Goal: Task Accomplishment & Management: Use online tool/utility

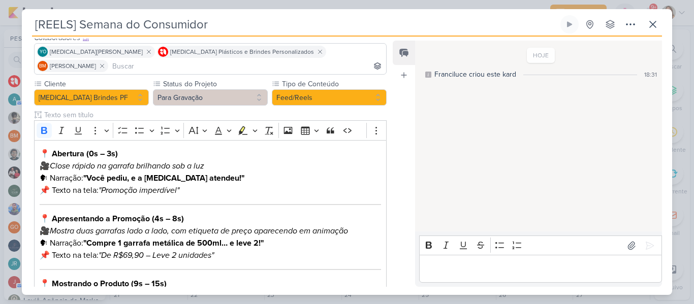
scroll to position [76, 0]
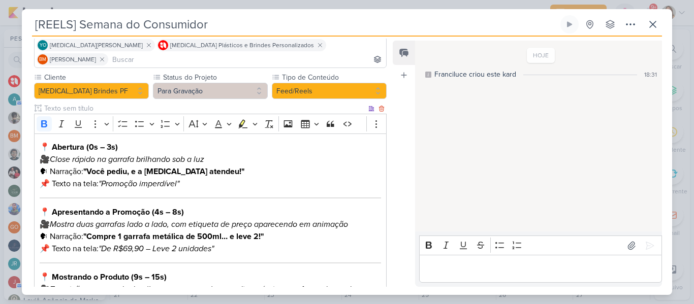
click at [124, 134] on div "📍 Abertura (0s – 3s) 🎥 Close rápido na garrafa brilhando sob a luz 🗣 Narração: …" at bounding box center [210, 296] width 353 height 325
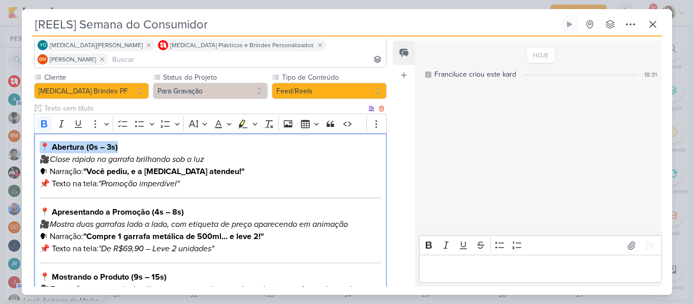
drag, startPoint x: 41, startPoint y: 133, endPoint x: 126, endPoint y: 135, distance: 84.9
click at [126, 141] on p "📍 Abertura (0s – 3s) 🎥 Close rápido na garrafa brilhando sob a luz 🗣 Narração: …" at bounding box center [210, 165] width 341 height 49
click at [51, 146] on p "⁠⁠⁠⁠⁠⁠⁠ 🎥 Close rápido na garrafa brilhando sob a luz 🗣 Narração: "Você pediu, …" at bounding box center [210, 165] width 341 height 49
click at [62, 141] on p "🎥 Close rápido na garrafa brilhando sob a luz 🗣 Narração: "Você pediu, e a Alle…" at bounding box center [210, 165] width 341 height 49
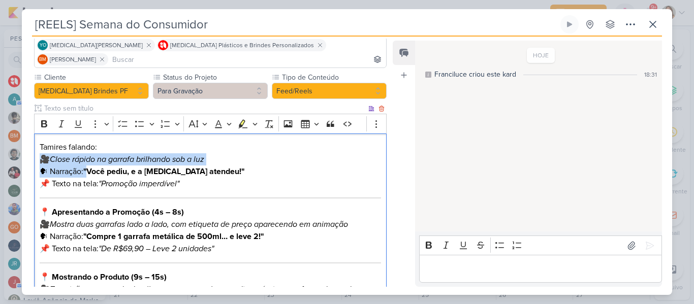
drag, startPoint x: 39, startPoint y: 143, endPoint x: 90, endPoint y: 156, distance: 53.0
click at [90, 156] on p "⁠⁠⁠⁠⁠⁠⁠Tamires falando: 🎥 Close rápido na garrafa brilhando sob a luz 🗣 Narraçã…" at bounding box center [210, 165] width 341 height 49
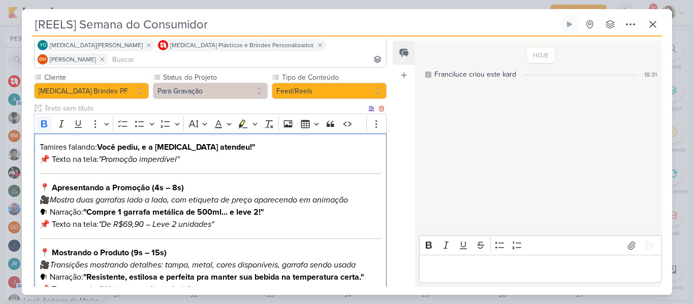
click at [224, 141] on p "Tamires falando: Você pediu, e a Allegra atendeu!" 📌 Texto na tela: "Promoção i…" at bounding box center [210, 153] width 341 height 24
click at [105, 154] on icon ""Promoção imperdível"" at bounding box center [139, 159] width 81 height 10
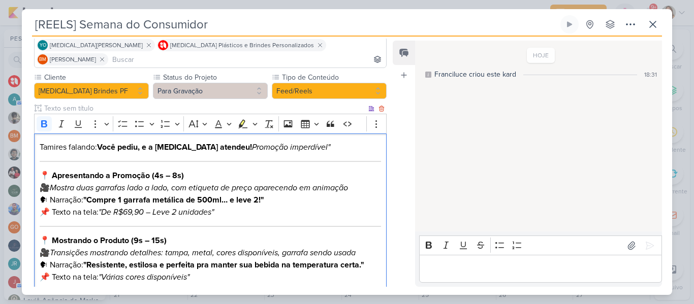
click at [304, 141] on p "Tamires falando: Você pediu, e a Allegra atendeu! Promoção imperdível"" at bounding box center [210, 147] width 341 height 12
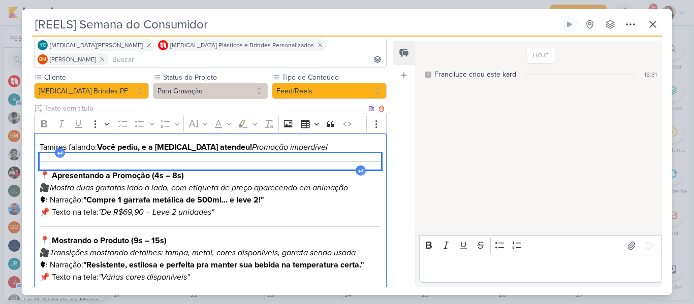
click at [304, 161] on hr "Editor editing area: main" at bounding box center [210, 161] width 341 height 1
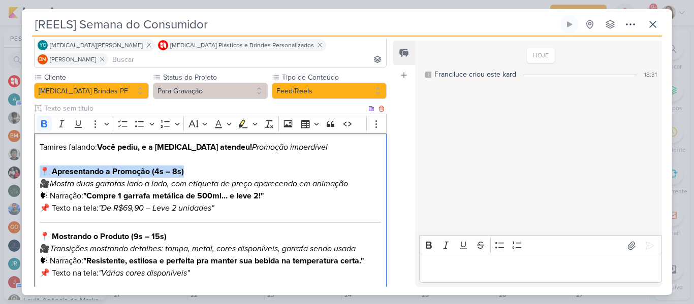
drag, startPoint x: 42, startPoint y: 154, endPoint x: 191, endPoint y: 155, distance: 148.8
click at [191, 166] on p "📍 Apresentando a Promoção (4s – 8s) 🎥 Mostra duas garrafas lado a lado, com eti…" at bounding box center [210, 190] width 341 height 49
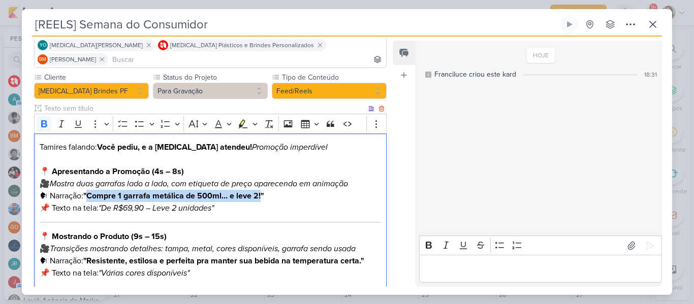
drag, startPoint x: 89, startPoint y: 180, endPoint x: 263, endPoint y: 183, distance: 173.8
click at [263, 191] on strong ""Compre 1 garrafa metálica de 500ml… e leve 2!"" at bounding box center [173, 196] width 180 height 10
copy strong "Compre 1 garrafa metálica de 500ml… e leve 2!"
click at [339, 141] on p "Tamires falando: Você pediu, e a Allegra atendeu! Promoção imperdível" at bounding box center [210, 147] width 341 height 12
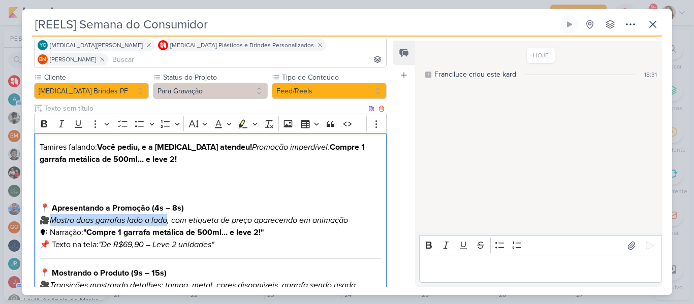
drag, startPoint x: 50, startPoint y: 206, endPoint x: 172, endPoint y: 207, distance: 121.4
click at [172, 207] on p "📍 Apresentando a Promoção (4s – 8s) 🎥 Mostra duas garrafas lado a lado, com eti…" at bounding box center [210, 226] width 341 height 49
copy p "🎥 Mostra duas garrafas lado a lado"
click at [107, 178] on p "Editor editing area: main" at bounding box center [210, 184] width 341 height 12
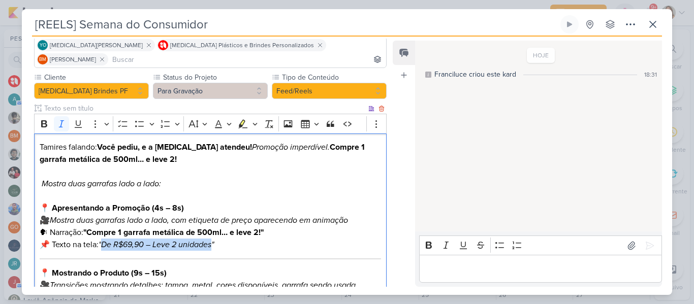
drag, startPoint x: 103, startPoint y: 232, endPoint x: 216, endPoint y: 231, distance: 113.3
click at [214, 240] on icon ""De R$69,90 – Leve 2 unidades"" at bounding box center [156, 245] width 115 height 10
copy icon "De R$69,90 – Leve 2 unidades"
click at [191, 178] on p "Mostra duas garrafas lado a lado:" at bounding box center [210, 184] width 341 height 12
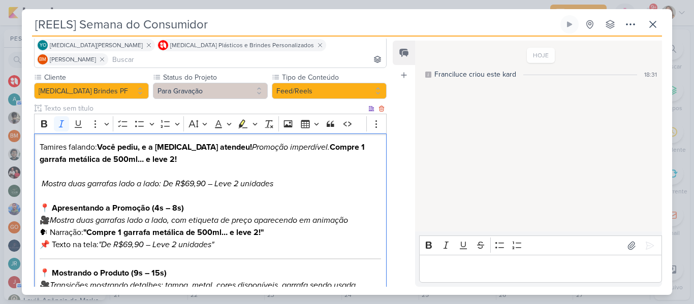
click at [173, 179] on icon "Mostra duas garrafas lado a lado: De R$69,90 – Leve 2 unidades" at bounding box center [158, 184] width 232 height 10
drag, startPoint x: 241, startPoint y: 170, endPoint x: 307, endPoint y: 177, distance: 66.4
click at [307, 177] on div "Tamires falando: Você pediu, e a Allegra atendeu! Promoção imperdível. Compre 1…" at bounding box center [210, 294] width 353 height 321
click at [165, 179] on icon "Mostra duas garrafas lado a lado: Pro apenas R$69,90." at bounding box center [140, 184] width 196 height 10
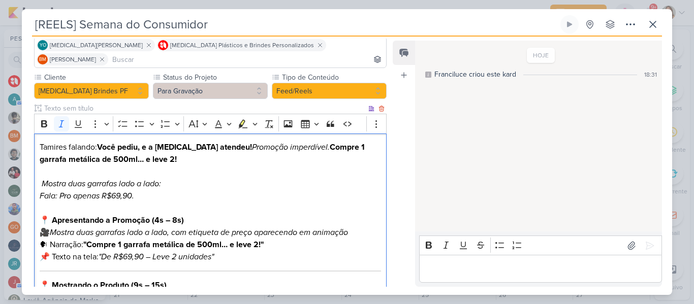
click at [167, 178] on p "Mostra duas garrafas lado a lado:" at bounding box center [210, 184] width 341 height 12
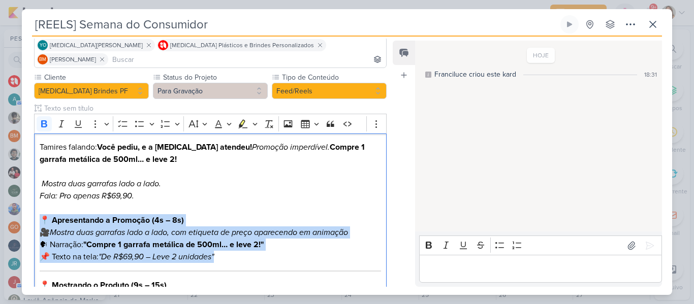
drag, startPoint x: 224, startPoint y: 240, endPoint x: 33, endPoint y: 203, distance: 194.1
click at [33, 203] on div "Cliente Allegra Brindes PF Status do Projeto" at bounding box center [206, 271] width 369 height 398
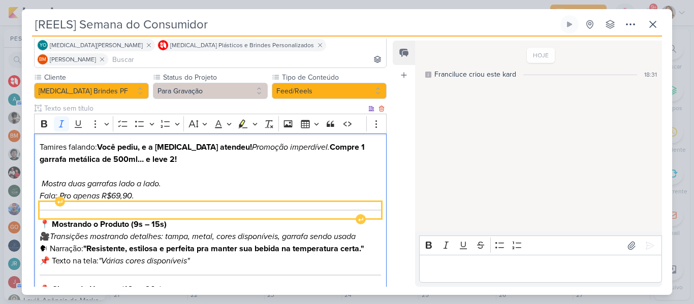
click at [77, 202] on div "Editor editing area: main" at bounding box center [210, 210] width 341 height 16
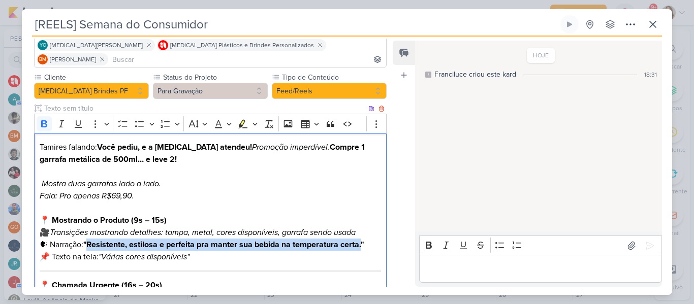
drag, startPoint x: 89, startPoint y: 230, endPoint x: 365, endPoint y: 232, distance: 275.3
click at [364, 240] on strong ""Resistente, estilosa e perfeita pra manter sua bebida na temperatura certa."" at bounding box center [223, 245] width 280 height 10
copy strong "Resistente, estilosa e perfeita pra manter sua bebida na temperatura certa."
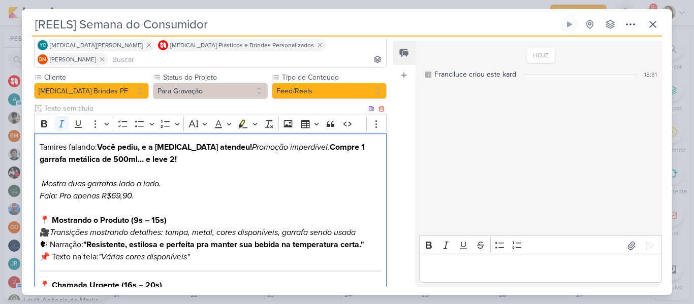
click at [267, 190] on p "Fala: Pro apenas R$69,90." at bounding box center [210, 196] width 341 height 12
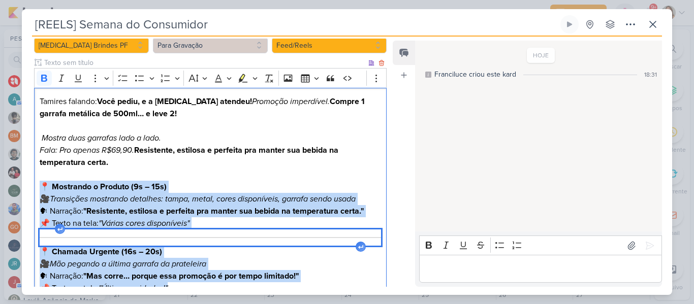
scroll to position [134, 0]
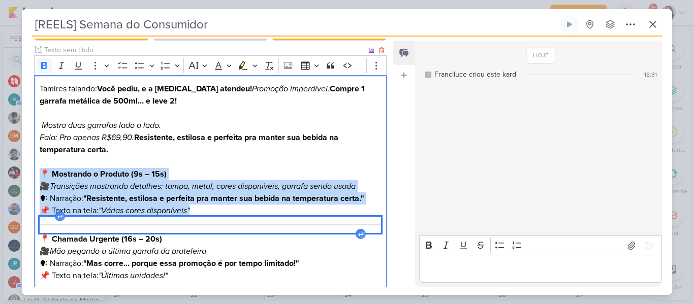
drag, startPoint x: 40, startPoint y: 216, endPoint x: 178, endPoint y: 217, distance: 138.2
click at [178, 217] on div "Tamires falando: Você pediu, e a Allegra atendeu! Promoção imperdível. Compre 1…" at bounding box center [210, 215] width 353 height 280
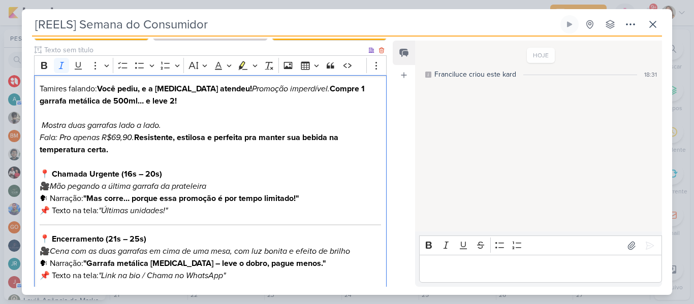
click at [156, 206] on icon ""Últimas unidades!"" at bounding box center [133, 211] width 69 height 10
drag, startPoint x: 41, startPoint y: 160, endPoint x: 178, endPoint y: 157, distance: 136.7
click at [178, 168] on p "📍 Chamada Urgente (16s – 20s) 🎥 Mão pegando a última garrafa da prateleira 🗣 Na…" at bounding box center [210, 192] width 341 height 49
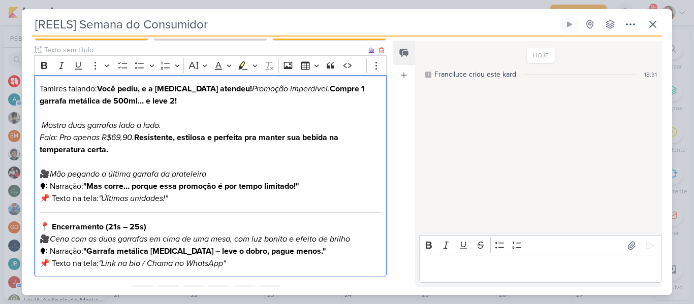
click at [53, 169] on icon "Mão pegando a última garrafa da prateleira" at bounding box center [128, 174] width 156 height 10
click at [121, 169] on icon "Mão pegando a última garrafa da prateleira" at bounding box center [118, 174] width 156 height 10
click at [49, 171] on p "Mão pegando a última garrafa da prateleira 🗣 Narração: "Mas corre… porque essa …" at bounding box center [210, 180] width 341 height 49
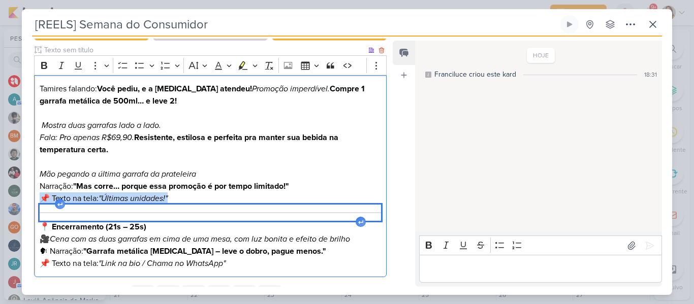
drag, startPoint x: 40, startPoint y: 185, endPoint x: 206, endPoint y: 194, distance: 166.3
click at [206, 194] on div "Tamires falando: Você pediu, e a Allegra atendeu! Promoção imperdível. Compre 1…" at bounding box center [210, 176] width 353 height 203
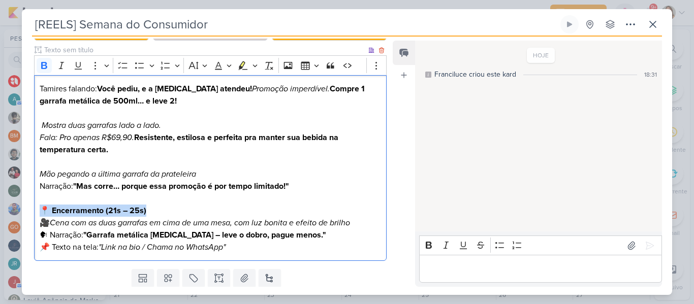
drag, startPoint x: 39, startPoint y: 194, endPoint x: 178, endPoint y: 198, distance: 138.7
click at [178, 205] on p "📍 Encerramento (21s – 25s) 🎥 Cena com as duas garrafas em cima de uma mesa, com…" at bounding box center [210, 229] width 341 height 49
click at [78, 181] on strong ""Mas corre… porque essa promoção é por tempo limitado!"" at bounding box center [180, 186] width 215 height 10
click at [305, 169] on p "Mão pegando a última garrafa da prateleira Narração: Mas corre… porque essa pro…" at bounding box center [210, 180] width 341 height 49
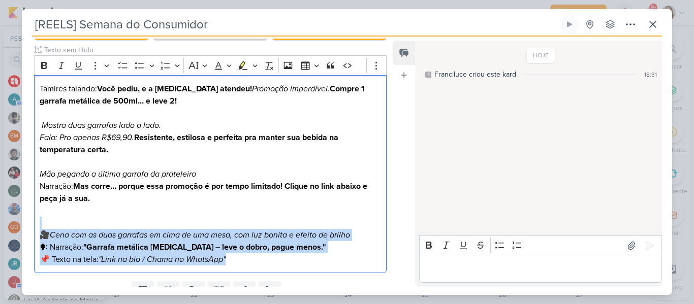
drag, startPoint x: 246, startPoint y: 248, endPoint x: 27, endPoint y: 206, distance: 222.9
click at [27, 206] on div "Cliente Allegra Brindes PF Status do Projeto" at bounding box center [206, 146] width 369 height 264
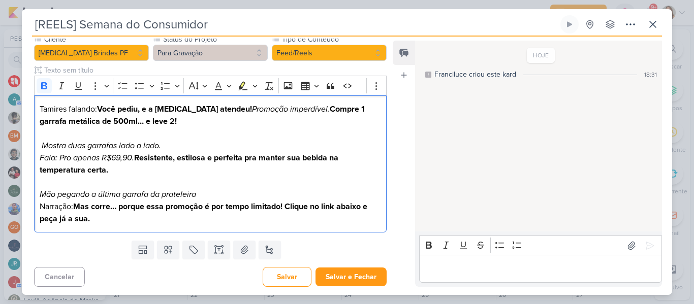
scroll to position [102, 0]
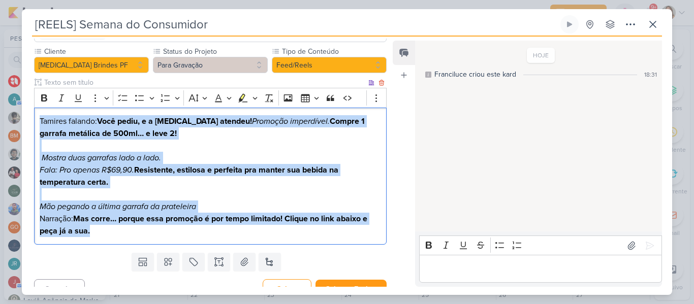
drag, startPoint x: 40, startPoint y: 105, endPoint x: 120, endPoint y: 224, distance: 142.7
click at [120, 224] on div "Tamires falando: Você pediu, e a Allegra atendeu! Promoção imperdível. Compre 1…" at bounding box center [210, 177] width 353 height 138
click at [45, 94] on icon "Editor toolbar" at bounding box center [44, 97] width 6 height 7
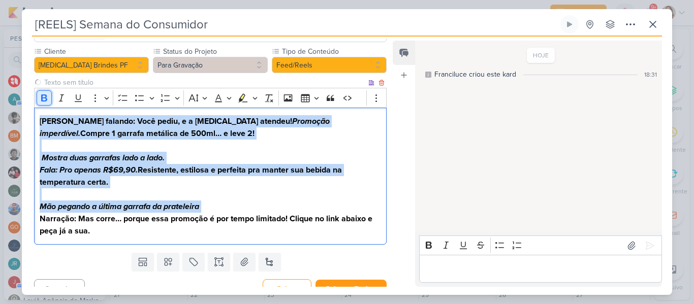
click at [45, 94] on icon "Editor toolbar" at bounding box center [44, 97] width 6 height 7
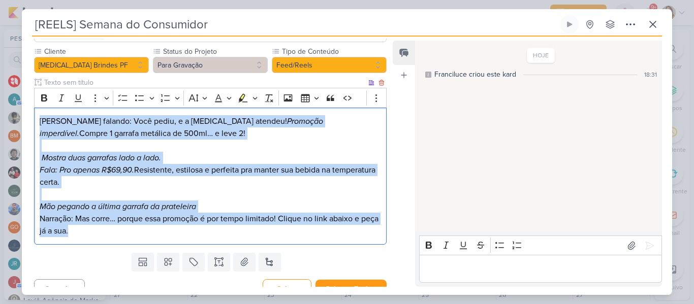
click at [92, 164] on p "Fala: Pro apenas R$69,90. Resistente, estilosa e perfeita pra manter sua bebida…" at bounding box center [210, 176] width 341 height 24
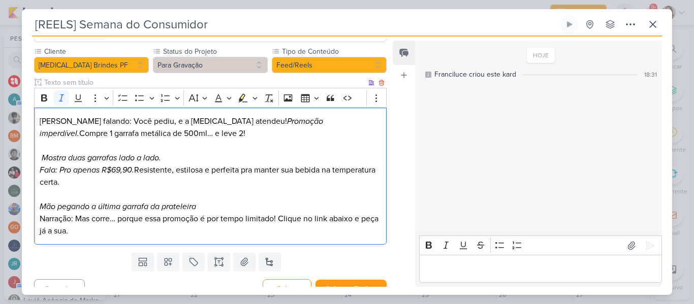
click at [73, 165] on icon "Fala: Pro apenas R$69,90." at bounding box center [87, 170] width 94 height 10
click at [131, 173] on p "Fala: Por apenas R$69,90. Resistente, estilosa e perfeita pra manter sua bebida…" at bounding box center [210, 176] width 341 height 24
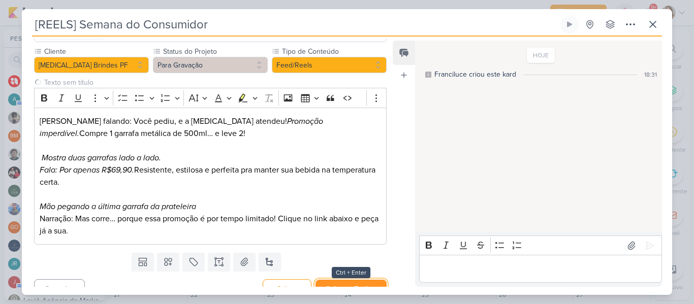
click at [369, 280] on button "Salvar e Fechar" at bounding box center [350, 289] width 71 height 19
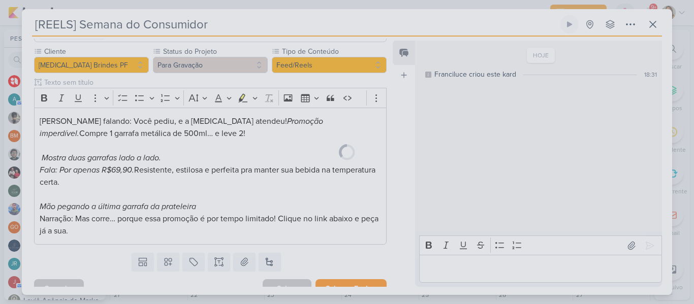
scroll to position [101, 0]
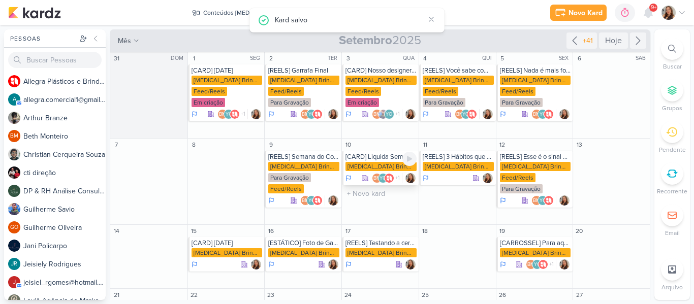
click at [377, 164] on div "[MEDICAL_DATA] Brindes PF" at bounding box center [380, 166] width 71 height 9
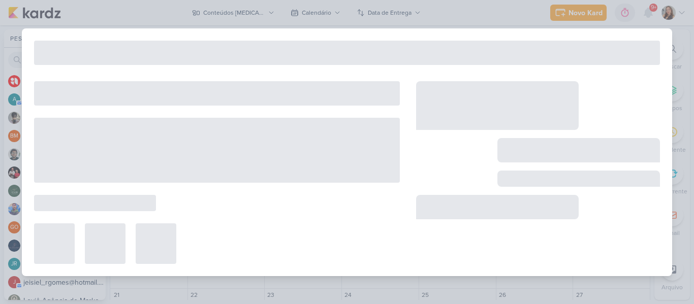
type input "[CARD] Liquida Semana do Consumidor"
type input "[DATE] 23:59"
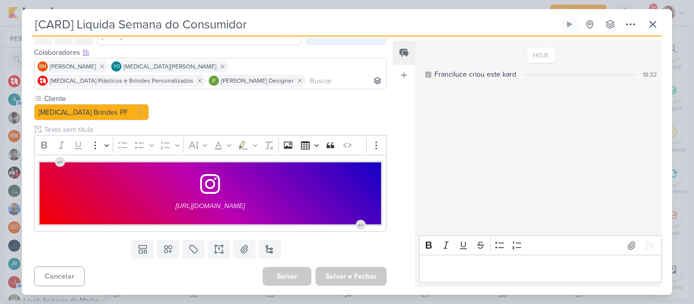
scroll to position [56, 0]
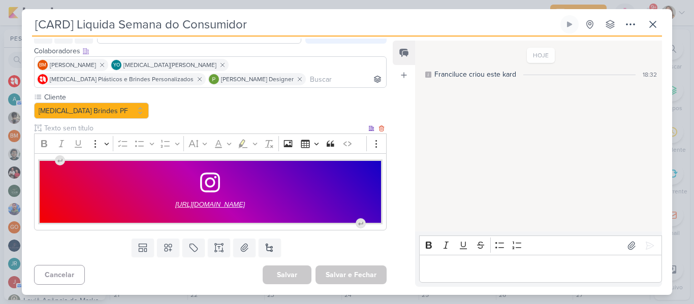
click at [177, 205] on span "https://www.instagram.com/p/DFC4KwURCKG/?hl=pt-br&img_index=1" at bounding box center [210, 205] width 70 height 12
click at [429, 266] on p "Editor editing area: main" at bounding box center [540, 269] width 232 height 12
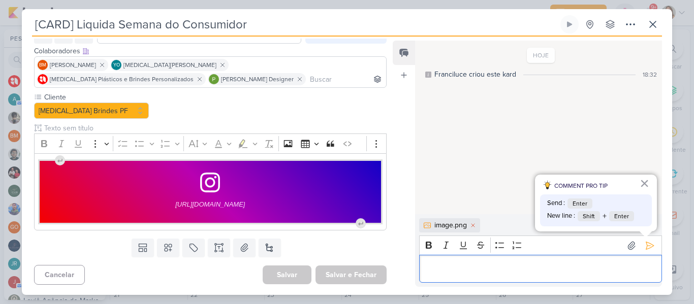
click at [453, 272] on p "Editor editing area: main" at bounding box center [540, 269] width 232 height 12
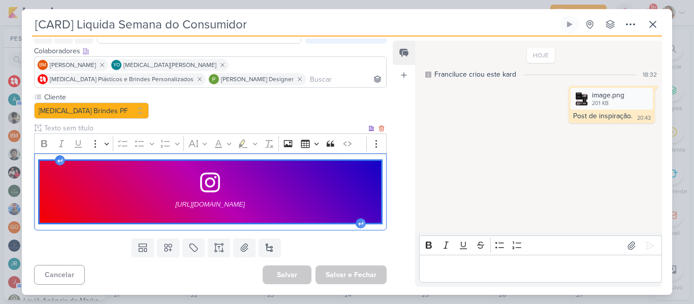
click at [122, 192] on div "https://www.instagram.com/p/DFC4KwURCKG/?hl=pt-br&img_index=1" at bounding box center [210, 191] width 341 height 61
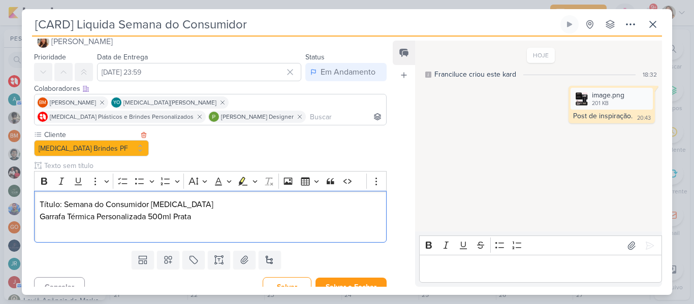
scroll to position [30, 0]
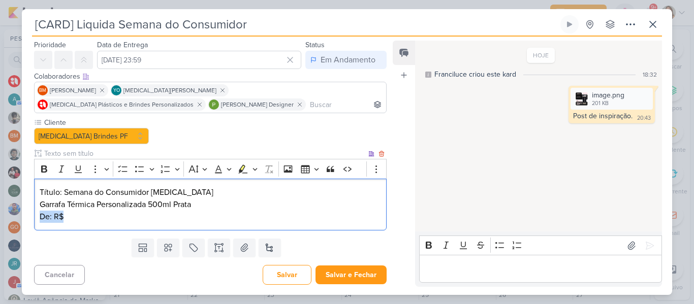
drag, startPoint x: 82, startPoint y: 215, endPoint x: 38, endPoint y: 216, distance: 43.7
click at [38, 216] on div "Título: Semana do Consumidor Allegra Garrafa Térmica Personalizada 500ml Prata …" at bounding box center [210, 205] width 353 height 52
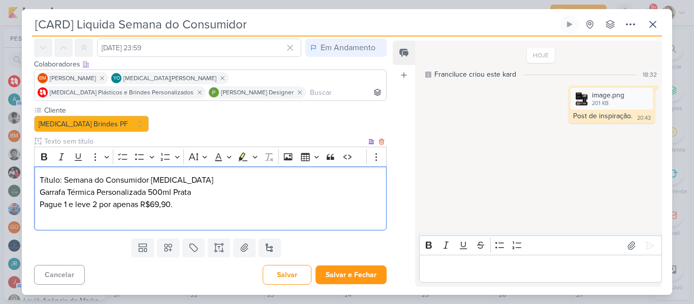
scroll to position [55, 0]
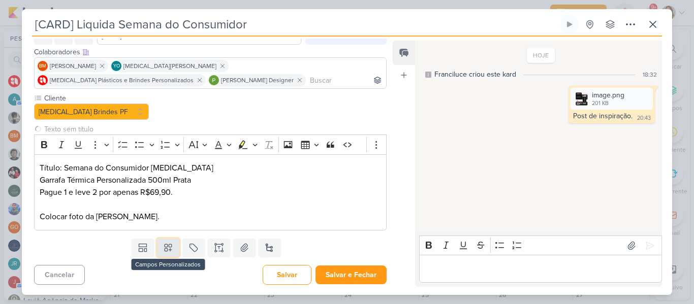
click at [166, 251] on icon at bounding box center [168, 248] width 10 height 10
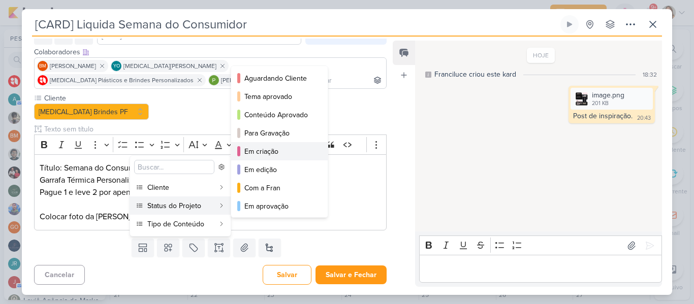
click at [269, 149] on div "Em criação" at bounding box center [279, 151] width 71 height 11
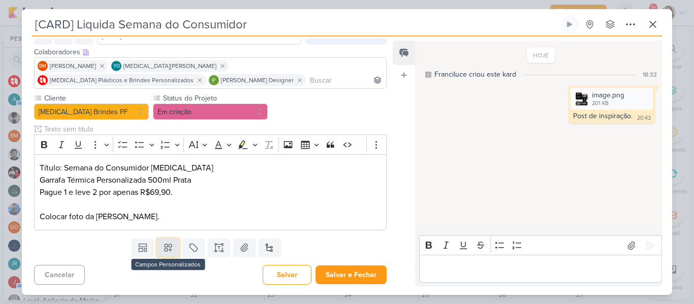
click at [169, 249] on icon at bounding box center [168, 248] width 10 height 10
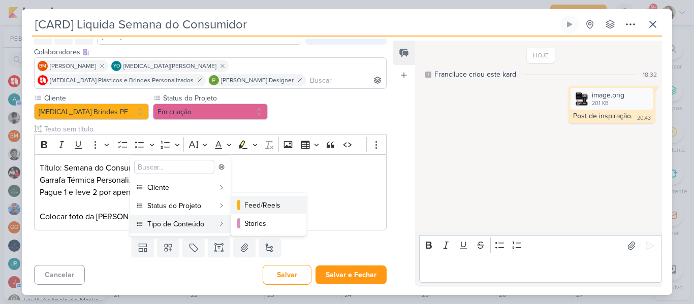
click at [241, 209] on button "Feed/Reels" at bounding box center [268, 205] width 75 height 18
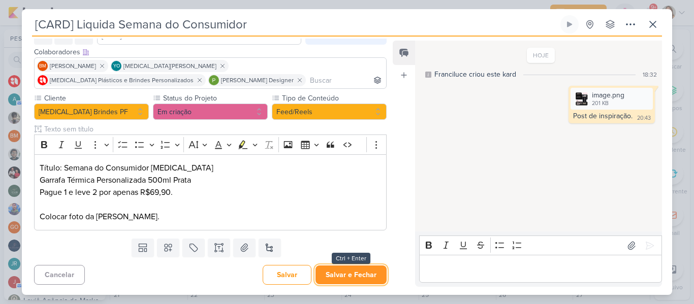
click at [346, 276] on button "Salvar e Fechar" at bounding box center [350, 275] width 71 height 19
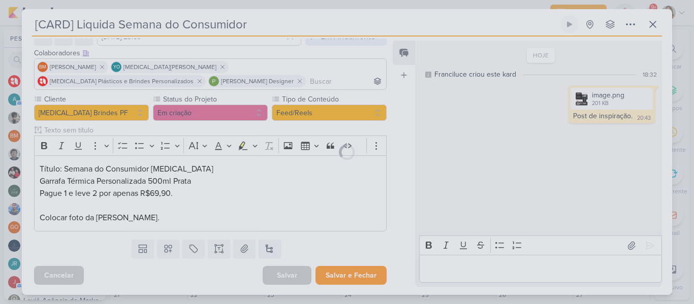
scroll to position [54, 0]
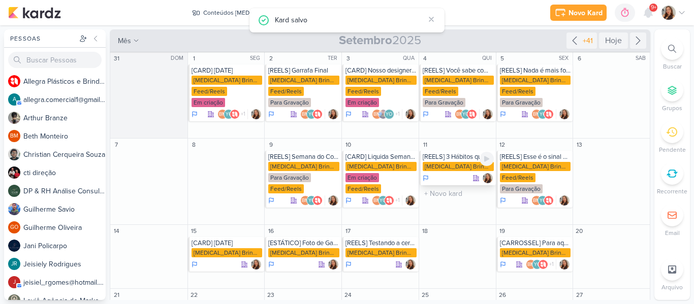
click at [440, 163] on div "[MEDICAL_DATA] Brindes PF" at bounding box center [458, 166] width 71 height 9
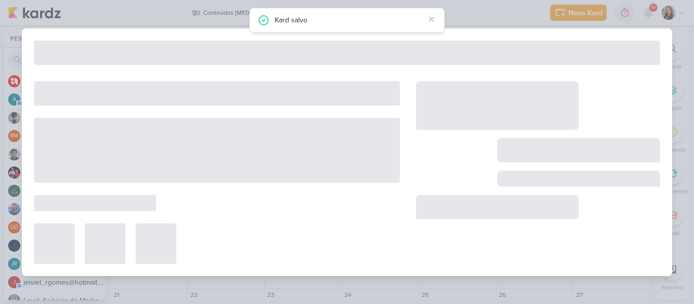
type input "[REELS] 3 Hábitos que melhoraram nossa vida depois de adquirir a garrafa..."
type input "11 de setembro de 2025 às 23:59"
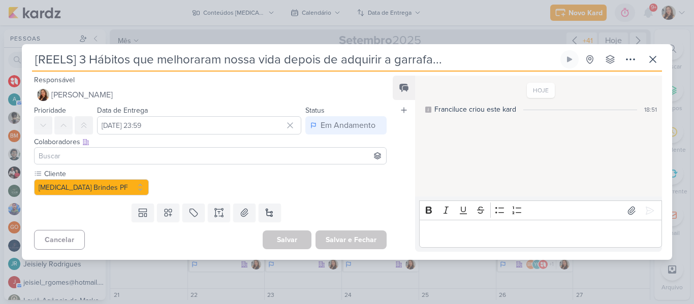
click at [396, 62] on input "[REELS] 3 Hábitos que melhoraram nossa vida depois de adquirir a garrafa..." at bounding box center [295, 59] width 526 height 18
drag, startPoint x: 460, startPoint y: 64, endPoint x: 22, endPoint y: 61, distance: 437.9
click at [22, 61] on div "[REELS] 3 Hábitos que melhoraram nossa vida depois de adquirir a garrafa... Cri…" at bounding box center [347, 155] width 650 height 210
type input "[REELS] 3 Hábitos que melhoraram nossa vida depois de adquirir a garrafa..."
click at [220, 207] on button at bounding box center [219, 213] width 22 height 18
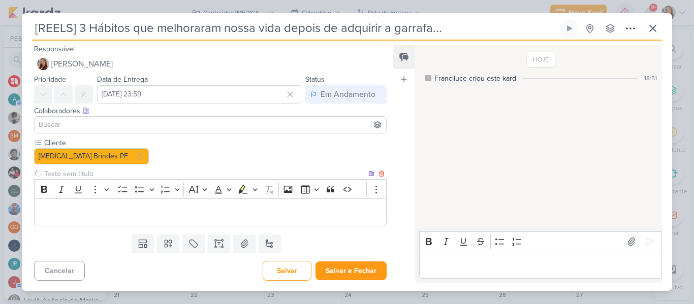
click at [136, 174] on input "text" at bounding box center [204, 174] width 324 height 11
type input "Brifieng"
click at [139, 219] on div "Editor editing area: main" at bounding box center [210, 213] width 353 height 28
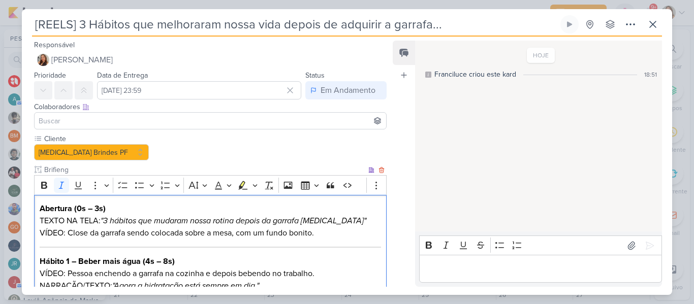
scroll to position [187, 0]
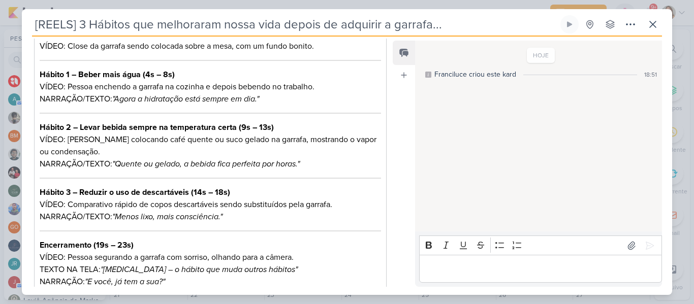
drag, startPoint x: 386, startPoint y: 192, endPoint x: 388, endPoint y: 145, distance: 46.3
click at [388, 145] on div "Responsável Franciluce Carvalho Nenhum contato encontrado create new contact No…" at bounding box center [206, 163] width 369 height 248
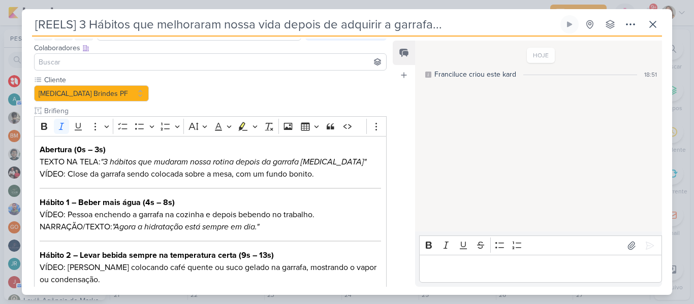
scroll to position [60, 0]
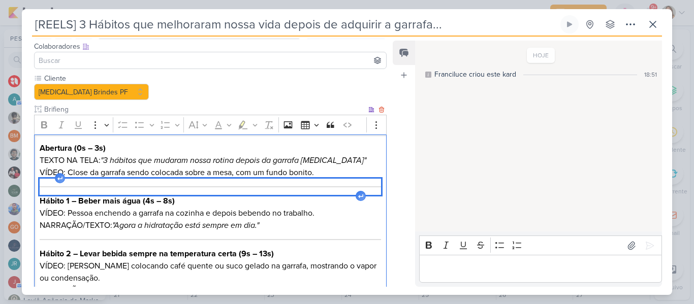
click at [115, 182] on div "Editor editing area: main" at bounding box center [210, 187] width 341 height 16
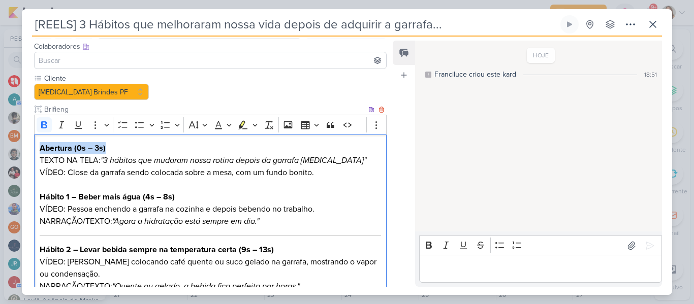
drag, startPoint x: 38, startPoint y: 146, endPoint x: 116, endPoint y: 149, distance: 77.8
click at [116, 149] on div "Abertura (0s – 3s) TEXTO NA TELA: "3 hábitos que mudaram nossa rotina depois da…" at bounding box center [210, 277] width 353 height 284
drag, startPoint x: 98, startPoint y: 160, endPoint x: 39, endPoint y: 160, distance: 59.4
click at [39, 160] on div "⁠⁠⁠⁠⁠⁠⁠ TEXTO NA TELA: "3 hábitos que mudaram nossa rotina depois da garrafa Al…" at bounding box center [210, 277] width 353 height 284
click at [103, 161] on icon ""3 hábitos que mudaram nossa rotina depois da garrafa Allegra"" at bounding box center [230, 160] width 266 height 10
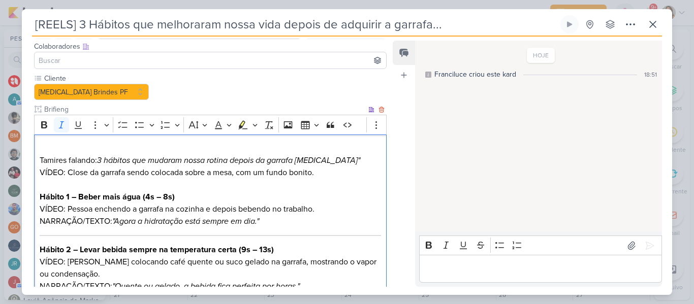
click at [334, 162] on p "Tamires falando: 3 hábitos que mudaram nossa rotina depois da garrafa Allegra" …" at bounding box center [210, 160] width 341 height 37
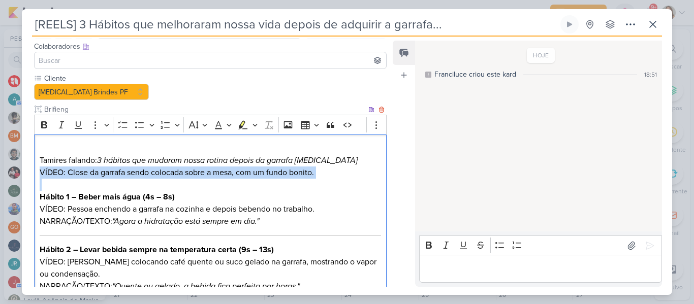
drag, startPoint x: 40, startPoint y: 171, endPoint x: 362, endPoint y: 184, distance: 322.8
click at [362, 184] on div "Tamires falando: 3 hábitos que mudaram nossa rotina depois da garrafa Allegra V…" at bounding box center [210, 277] width 353 height 284
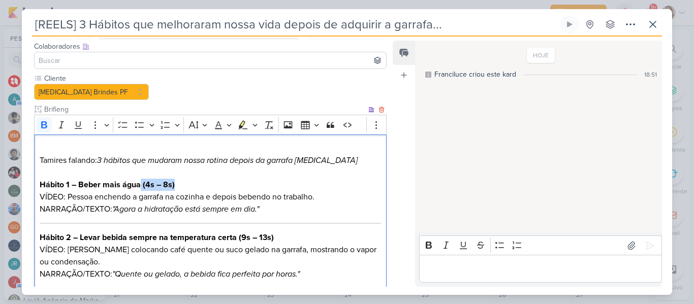
drag, startPoint x: 179, startPoint y: 187, endPoint x: 140, endPoint y: 186, distance: 39.1
click at [140, 186] on p "Hábito 1 – Beber mais água (4s – 8s) VÍDEO: Pessoa enchendo a garrafa na cozinh…" at bounding box center [210, 197] width 341 height 37
click at [79, 184] on strong "Hábito 1 – Beber mais água" at bounding box center [90, 185] width 101 height 10
click at [38, 183] on div "Tamires falando: 3 hábitos que mudaram nossa rotina depois da garrafa Allegra H…" at bounding box center [210, 271] width 353 height 272
click at [41, 185] on strong "Primeiro de tudo foi Hábito 1 – Beber mais água" at bounding box center [127, 185] width 175 height 10
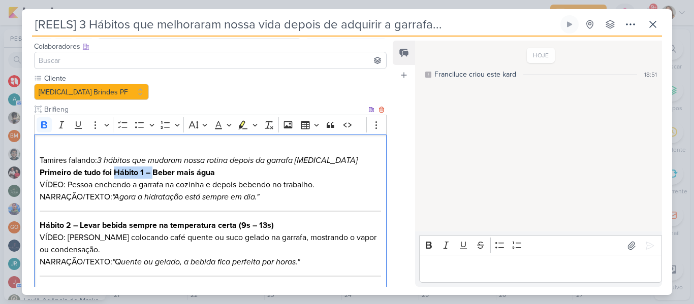
drag, startPoint x: 115, startPoint y: 171, endPoint x: 156, endPoint y: 174, distance: 40.7
click at [156, 174] on strong "Primeiro de tudo foi Hábito 1 – Beber mais água" at bounding box center [127, 173] width 175 height 10
click at [187, 174] on p "Primeiro de tudo foi Beber mais água VÍDEO: Pessoa enchendo a garrafa na cozinh…" at bounding box center [210, 185] width 341 height 37
click at [208, 159] on icon "3 hábitos que mudaram nossa rotina depois da garrafa Allegra" at bounding box center [227, 160] width 261 height 10
click at [290, 176] on p "Primeiro de tudo foi Beber mais água, porque com a minha garrafa VÍDEO: Pessoa …" at bounding box center [210, 185] width 341 height 37
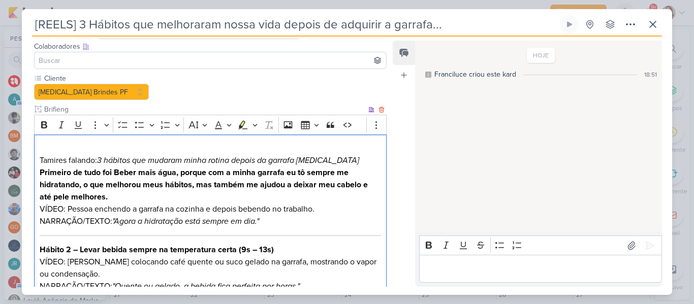
click at [288, 204] on p "Primeiro de tudo foi Beber mais água, porque com a minha garrafa eu tô sempre m…" at bounding box center [210, 197] width 341 height 61
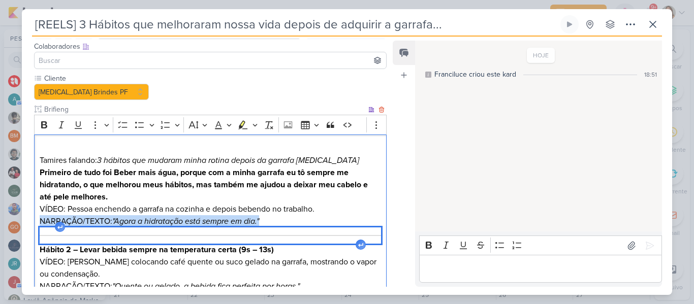
drag, startPoint x: 39, startPoint y: 221, endPoint x: 296, endPoint y: 239, distance: 257.6
click at [296, 239] on div "Tamires falando: 3 hábitos que mudaram minha rotina depois da garrafa Allegra P…" at bounding box center [210, 277] width 353 height 284
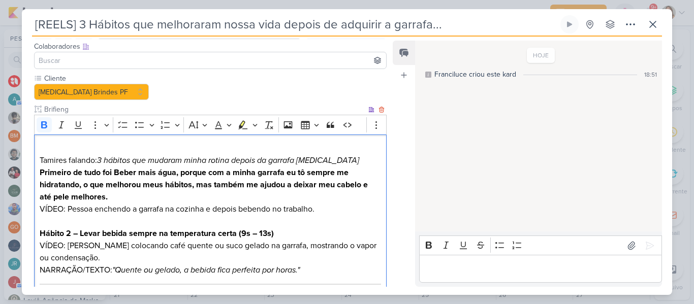
click at [138, 196] on p "Primeiro de tudo foi Beber mais água, porque com a minha garrafa eu tô sempre m…" at bounding box center [210, 197] width 341 height 61
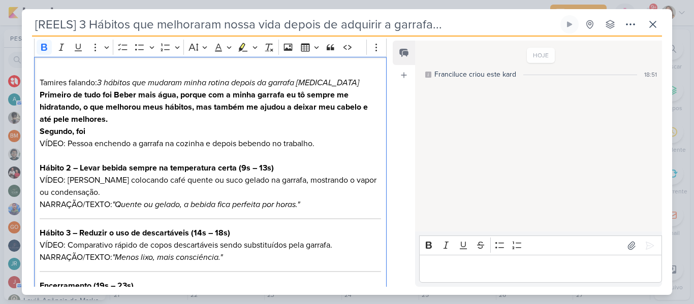
scroll to position [140, 0]
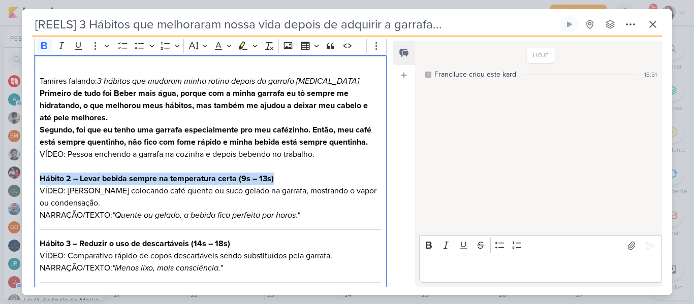
drag, startPoint x: 40, startPoint y: 177, endPoint x: 280, endPoint y: 178, distance: 240.3
click at [280, 178] on p "Hábito 2 – Levar bebida sempre na temperatura certa (9s – 13s) VÍDEO: Pessoa co…" at bounding box center [210, 197] width 341 height 49
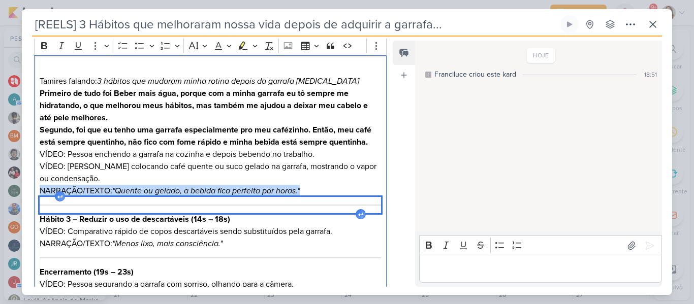
drag, startPoint x: 41, startPoint y: 191, endPoint x: 335, endPoint y: 206, distance: 294.5
click at [335, 206] on div "Tamires falando: 3 hábitos que mudaram minha rotina depois da garrafa Allegra P…" at bounding box center [210, 189] width 353 height 268
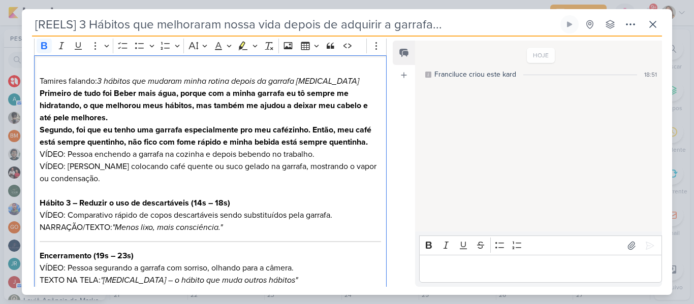
click at [373, 139] on p "Segundo, foi que eu tenho uma garrafa especialmente pro meu cafézinho. Então, m…" at bounding box center [210, 160] width 341 height 73
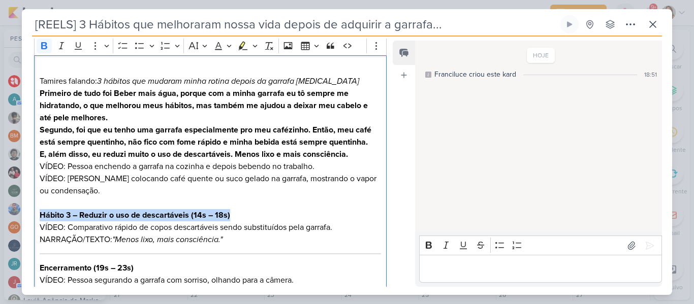
drag, startPoint x: 39, startPoint y: 216, endPoint x: 266, endPoint y: 220, distance: 227.1
click at [266, 220] on div "Tamires falando: 3 hábitos que mudaram minha rotina depois da garrafa Allegra P…" at bounding box center [210, 187] width 353 height 264
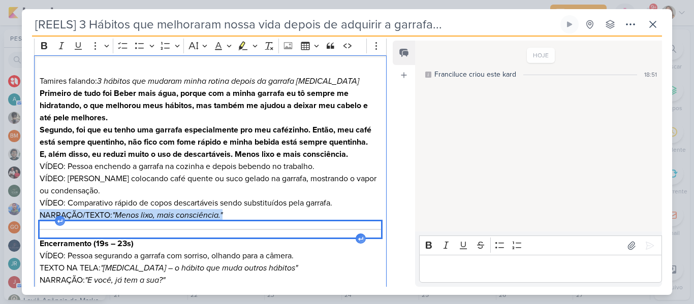
drag, startPoint x: 40, startPoint y: 215, endPoint x: 261, endPoint y: 233, distance: 221.7
click at [261, 233] on div "Tamires falando: 3 hábitos que mudaram minha rotina depois da garrafa Allegra P…" at bounding box center [210, 174] width 353 height 239
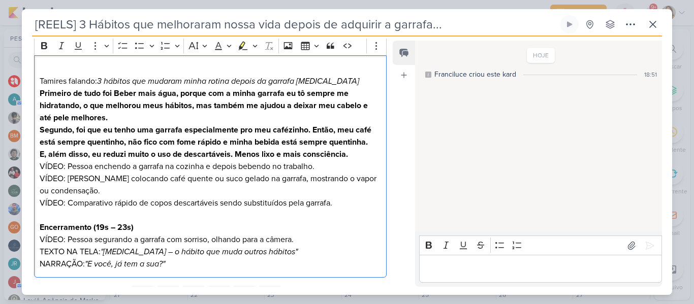
click at [361, 151] on p "E, além disso, eu reduzi muito o uso de descartáveis. Menos lixo e mais consciê…" at bounding box center [210, 184] width 341 height 73
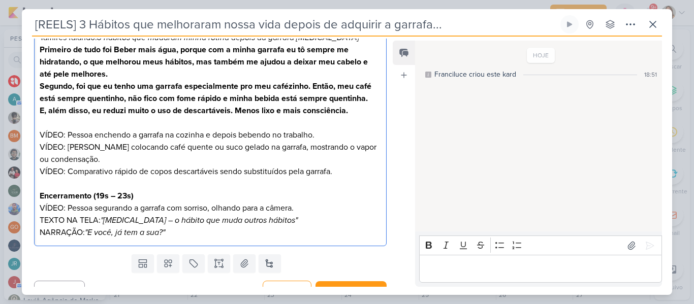
scroll to position [185, 0]
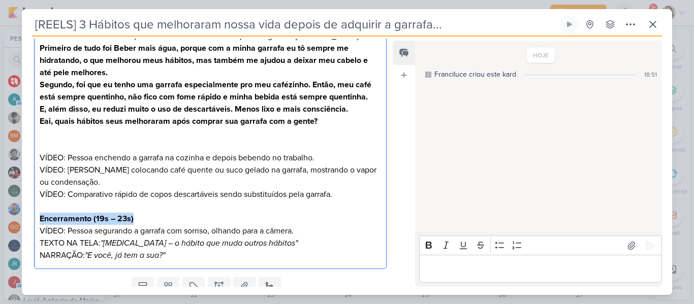
drag, startPoint x: 39, startPoint y: 219, endPoint x: 150, endPoint y: 218, distance: 111.3
click at [150, 218] on p "Encerramento (19s – 23s) VÍDEO: Pessoa segurando a garrafa com sorriso, olhando…" at bounding box center [210, 237] width 341 height 49
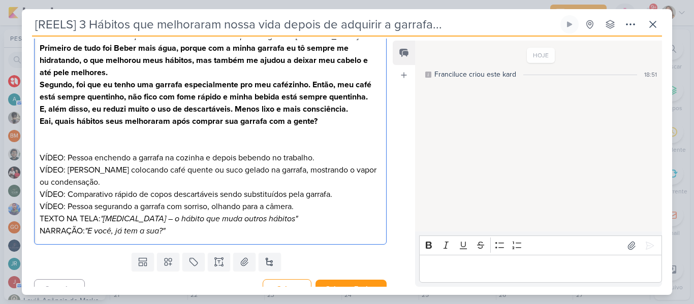
click at [40, 207] on p "VÍDEO: Pessoa enchendo a garrafa na cozinha e depois bebendo no trabalho. VÍDEO…" at bounding box center [210, 189] width 341 height 98
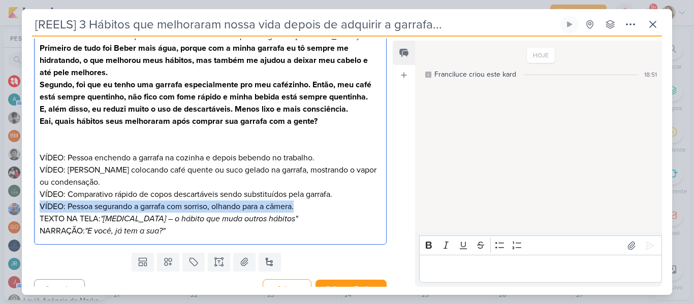
drag, startPoint x: 40, startPoint y: 207, endPoint x: 302, endPoint y: 209, distance: 262.1
click at [302, 209] on p "VÍDEO: Pessoa enchendo a garrafa na cozinha e depois bebendo no trabalho. VÍDEO…" at bounding box center [210, 189] width 341 height 98
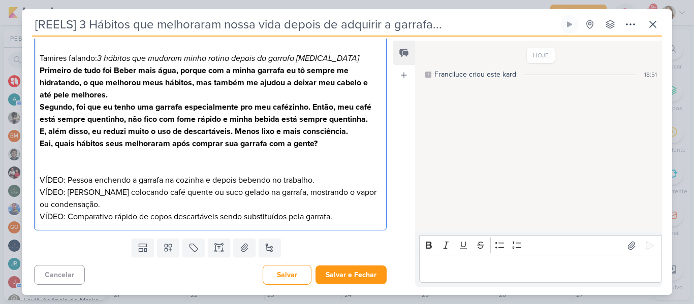
scroll to position [163, 0]
click at [337, 149] on p "Eai, quais hábitos seus melhoraram após comprar sua garrafa com a gente?" at bounding box center [210, 144] width 341 height 12
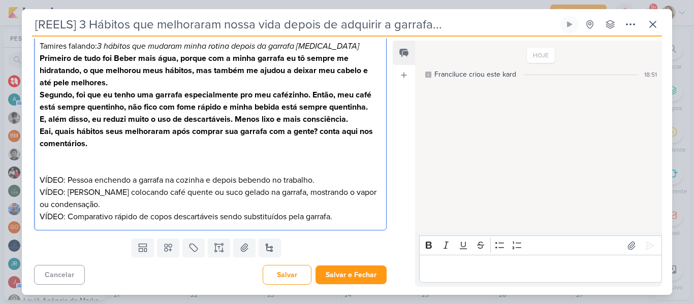
click at [323, 131] on strong "Eai, quais hábitos seus melhoraram após comprar sua garrafa com a gente? conta …" at bounding box center [206, 137] width 333 height 22
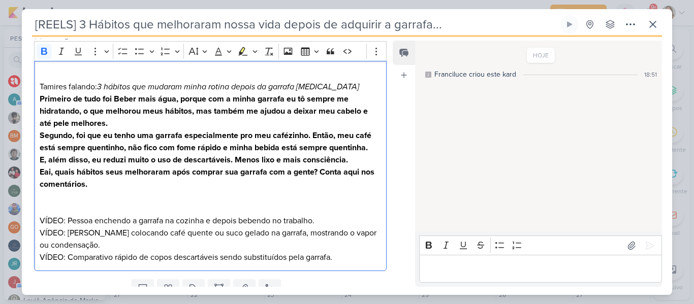
scroll to position [126, 0]
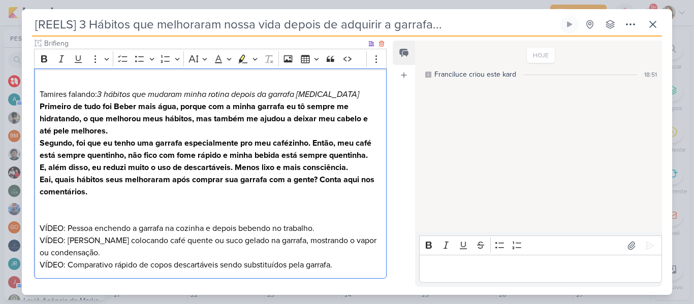
click at [40, 92] on p "Tamires falando: 3 hábitos que mudaram minha rotina depois da garrafa Allegra" at bounding box center [210, 88] width 341 height 24
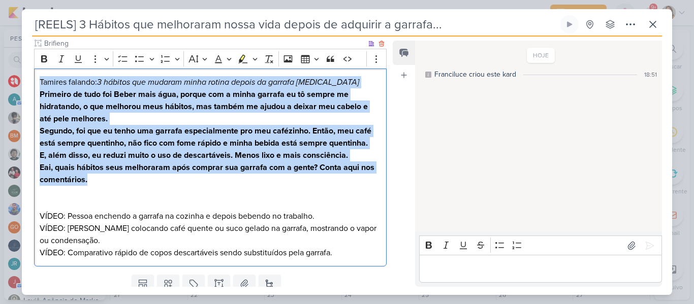
drag, startPoint x: 39, startPoint y: 82, endPoint x: 119, endPoint y: 180, distance: 126.7
click at [119, 180] on div "Tamires falando: 3 hábitos que mudaram minha rotina depois da garrafa Allegra P…" at bounding box center [210, 168] width 353 height 199
click at [45, 61] on icon "Editor toolbar" at bounding box center [44, 59] width 10 height 10
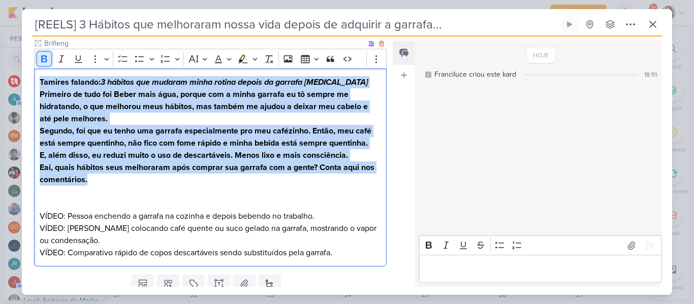
click at [48, 64] on button "Bold" at bounding box center [44, 58] width 15 height 15
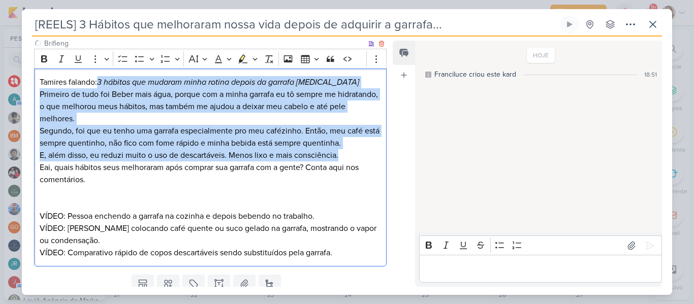
click at [109, 160] on p "E, além disso, eu reduzi muito o uso de descartáveis. Menos lixo e mais consciê…" at bounding box center [210, 155] width 341 height 12
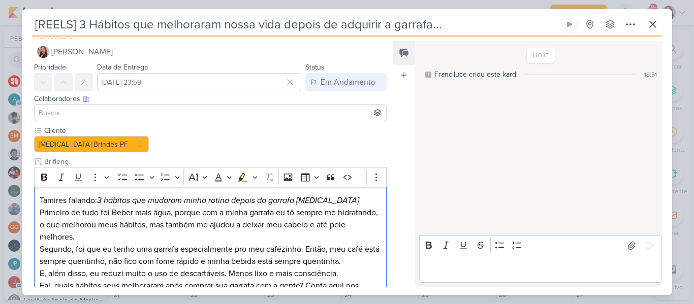
scroll to position [5, 0]
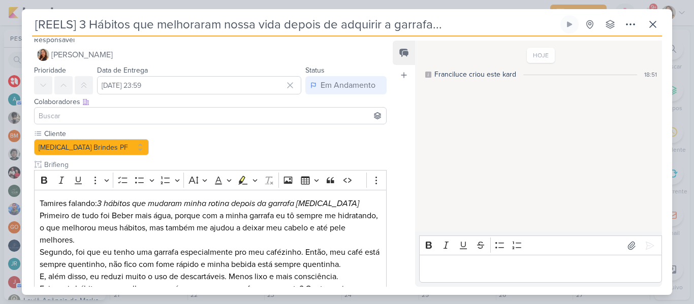
click at [212, 117] on input at bounding box center [210, 116] width 347 height 12
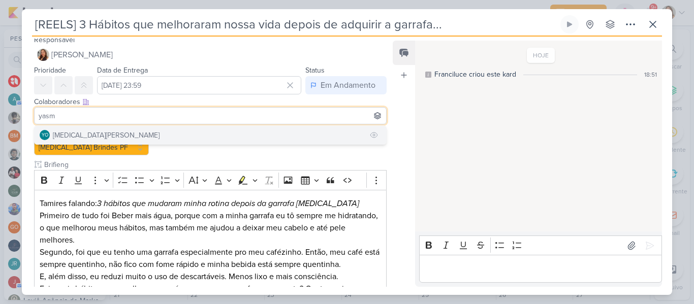
type input "yasm"
click at [208, 136] on button "YO [MEDICAL_DATA][PERSON_NAME]" at bounding box center [211, 135] width 352 height 18
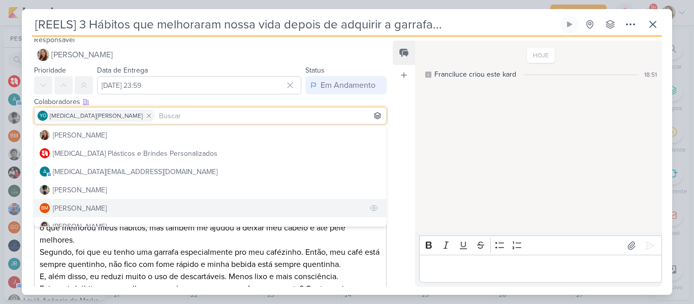
click at [133, 208] on button "BM [GEOGRAPHIC_DATA]" at bounding box center [211, 208] width 352 height 18
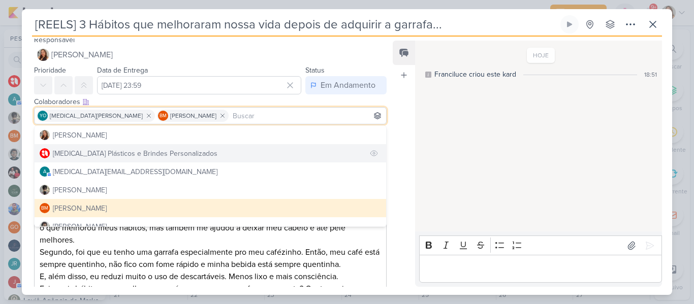
click at [130, 156] on div "[MEDICAL_DATA] Plásticos e Brindes Personalizados" at bounding box center [135, 153] width 165 height 11
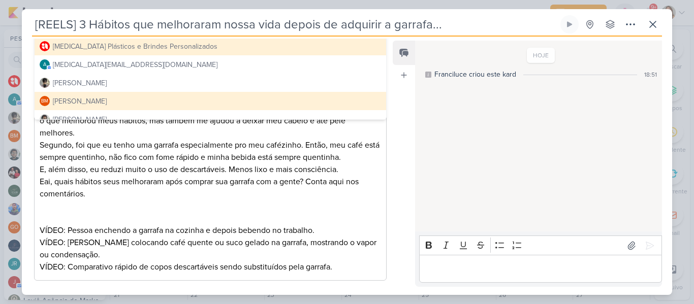
scroll to position [163, 0]
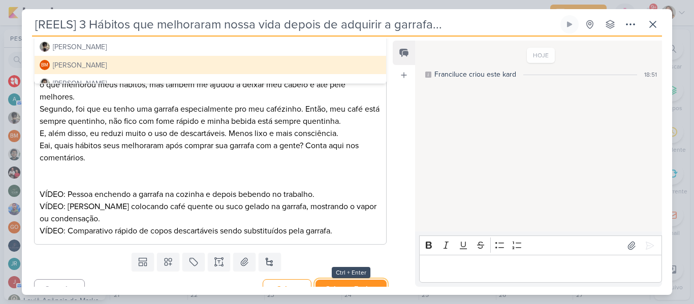
click at [343, 280] on button "Salvar e Fechar" at bounding box center [350, 289] width 71 height 19
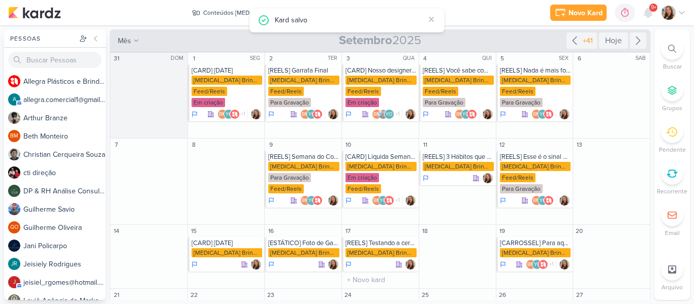
scroll to position [0, 0]
click at [440, 170] on div "[MEDICAL_DATA] Brindes PF" at bounding box center [458, 166] width 71 height 9
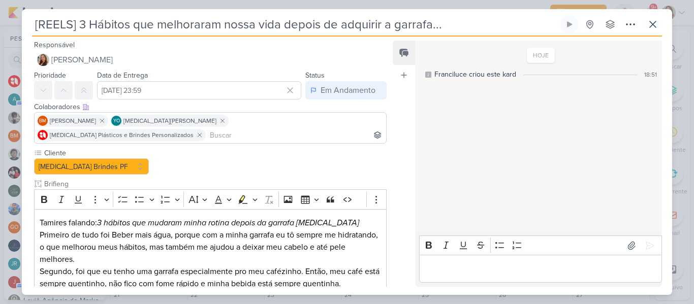
scroll to position [163, 0]
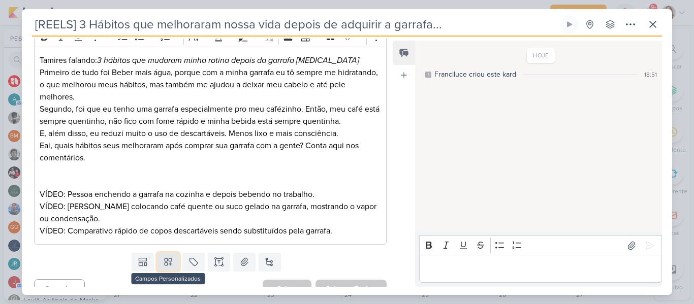
click at [172, 253] on button at bounding box center [168, 262] width 22 height 18
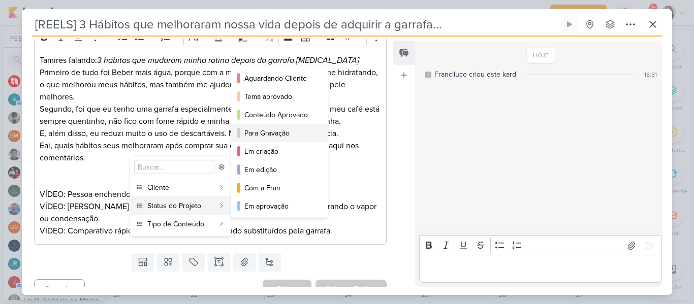
click at [246, 138] on div "Para Gravação" at bounding box center [279, 133] width 71 height 11
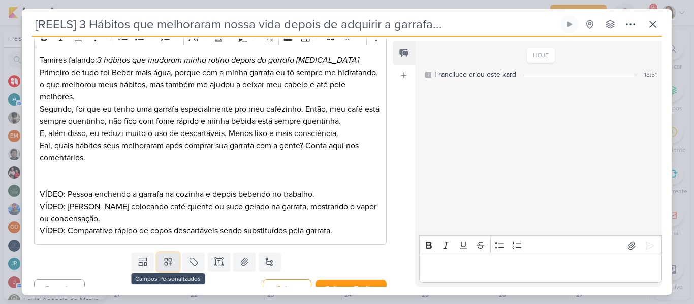
click at [170, 259] on icon at bounding box center [168, 262] width 7 height 7
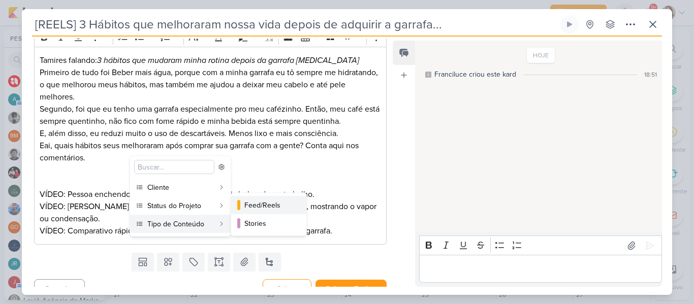
click at [248, 208] on div "Feed/Reels" at bounding box center [269, 205] width 50 height 11
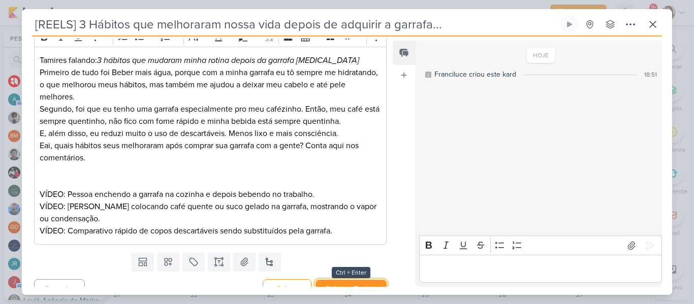
click at [352, 280] on button "Salvar e Fechar" at bounding box center [350, 289] width 71 height 19
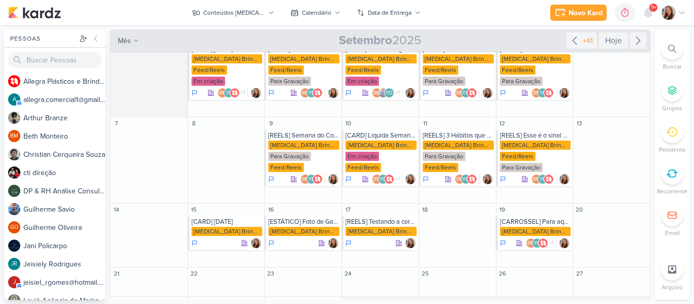
scroll to position [48, 0]
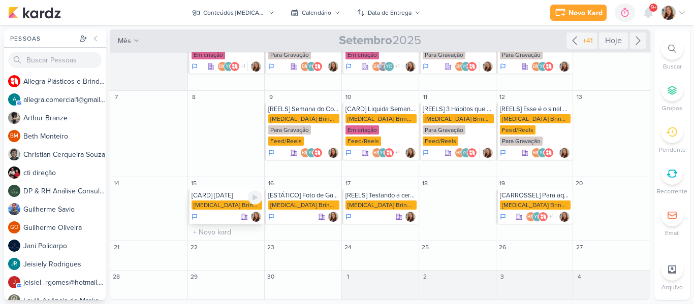
click at [223, 196] on div "[CARD] Dia do Cliente" at bounding box center [227, 196] width 71 height 8
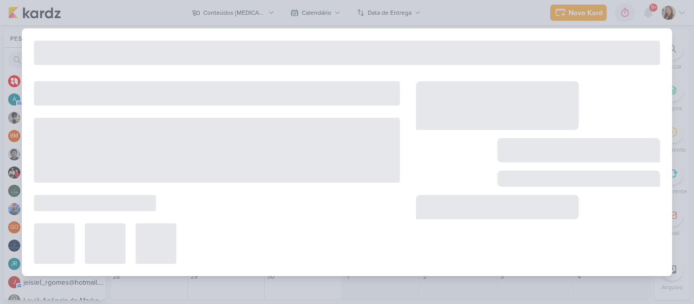
type input "[CARD] Dia do Cliente"
type input "[DATE] 23:59"
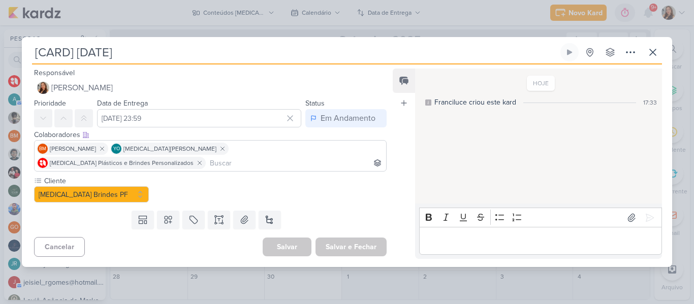
scroll to position [0, 0]
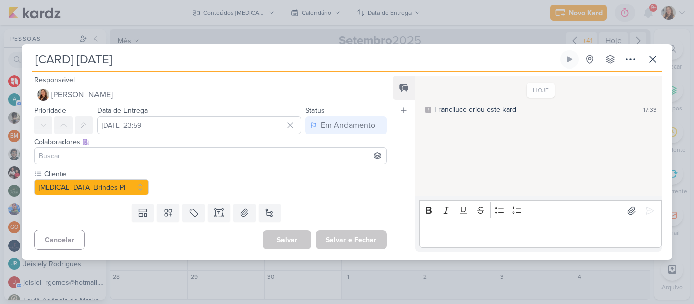
click at [185, 150] on input at bounding box center [210, 156] width 347 height 12
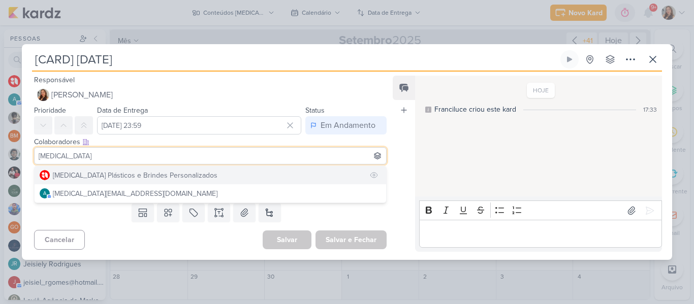
type input "[MEDICAL_DATA]"
click at [172, 168] on button "[MEDICAL_DATA] Plásticos e Brindes Personalizados" at bounding box center [211, 175] width 352 height 18
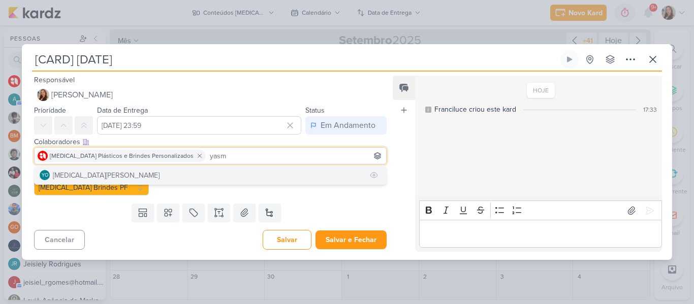
type input "yasm"
click at [172, 174] on button "YO [MEDICAL_DATA][PERSON_NAME]" at bounding box center [211, 175] width 352 height 18
type input "bet"
click at [153, 178] on button "BM [GEOGRAPHIC_DATA]" at bounding box center [211, 175] width 352 height 18
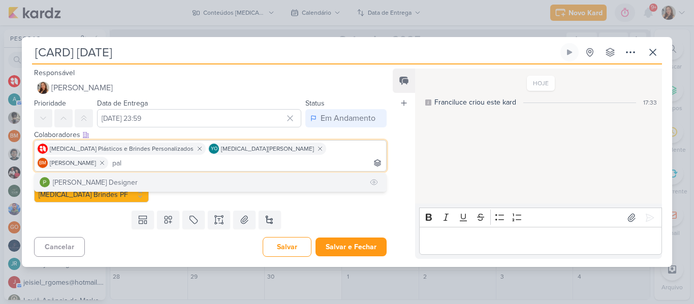
type input "pal"
click at [142, 178] on button "[PERSON_NAME] Designer" at bounding box center [211, 182] width 352 height 18
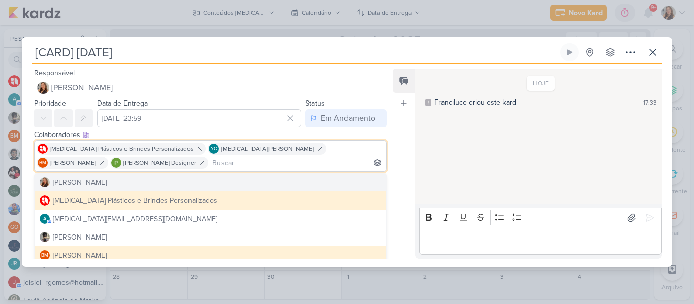
click at [392, 165] on div "Responsável Franciluce Carvalho Nenhum contato encontrado create new contact No…" at bounding box center [347, 166] width 650 height 203
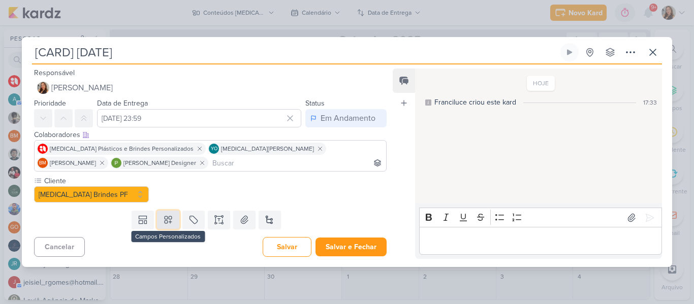
click at [168, 221] on icon at bounding box center [168, 220] width 10 height 10
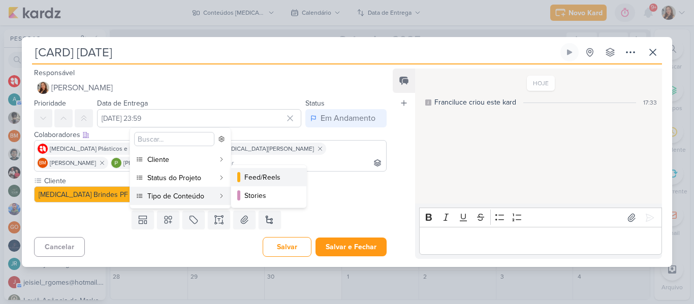
click at [248, 178] on div "Feed/Reels" at bounding box center [269, 177] width 50 height 11
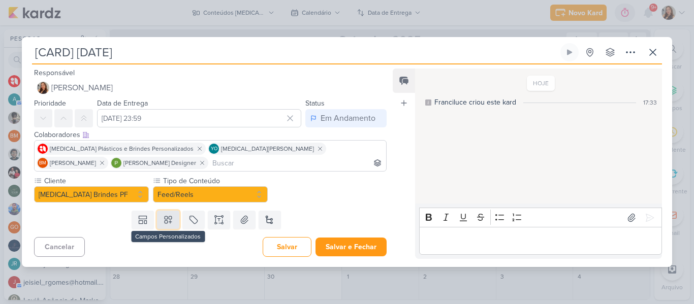
click at [165, 217] on icon at bounding box center [168, 219] width 7 height 7
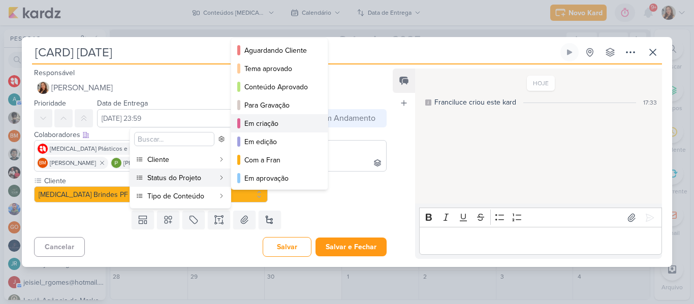
click at [263, 122] on div "Em criação" at bounding box center [279, 123] width 71 height 11
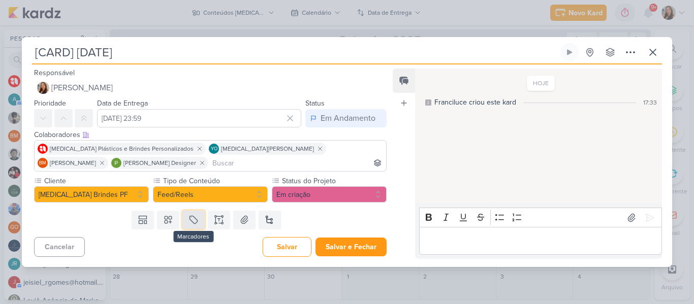
click at [195, 218] on icon at bounding box center [193, 220] width 10 height 10
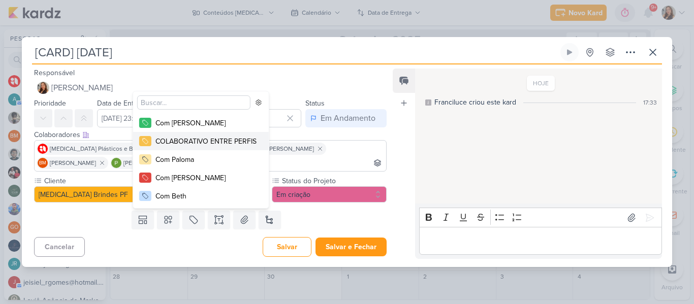
click at [181, 145] on div "COLABORATIVO ENTRE PERFIS" at bounding box center [205, 141] width 101 height 11
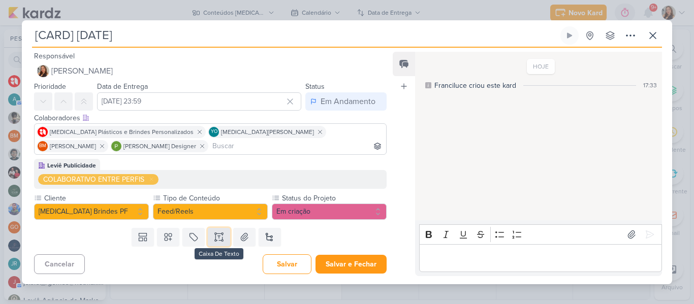
click at [220, 240] on icon at bounding box center [219, 237] width 10 height 10
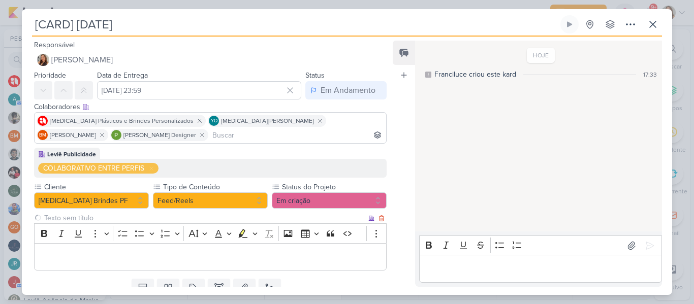
click at [180, 216] on input "text" at bounding box center [204, 218] width 324 height 11
type input "Brifieng"
click at [71, 28] on input "[CARD] Dia do Cliente" at bounding box center [295, 24] width 526 height 18
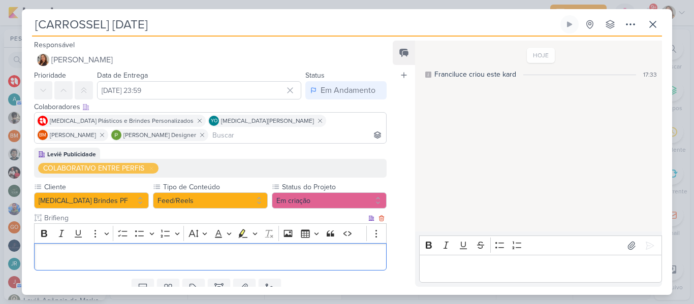
click at [136, 252] on p "Editor editing area: main" at bounding box center [210, 257] width 341 height 12
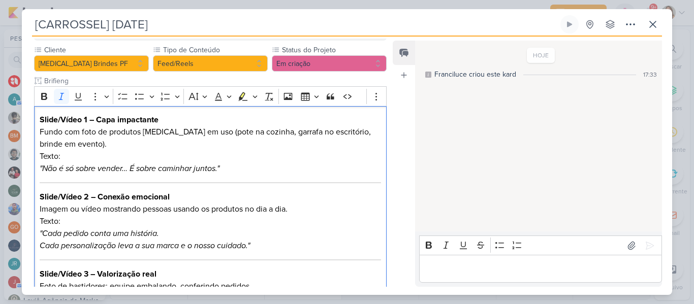
scroll to position [135, 0]
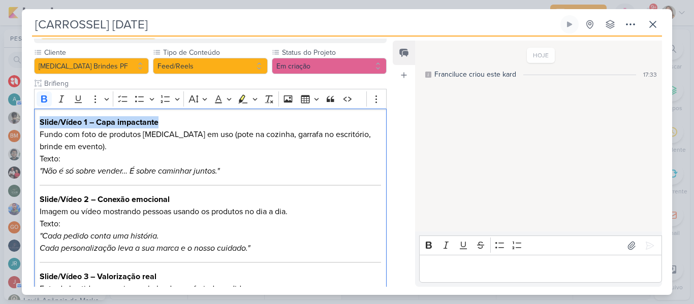
drag, startPoint x: 171, startPoint y: 124, endPoint x: 31, endPoint y: 126, distance: 139.7
click at [31, 126] on div "Leviê Publicidade COLABORATIVO ENTRE PERFIS Cliente Allegra Brindes PF" at bounding box center [206, 229] width 369 height 432
click at [59, 142] on p "CARD 1 Fundo com foto de produtos Allegra em uso (pote na cozinha, garrafa no e…" at bounding box center [210, 146] width 341 height 61
click at [43, 172] on icon ""Não é só sobre vender… É sobre caminhar juntos."" at bounding box center [130, 171] width 180 height 10
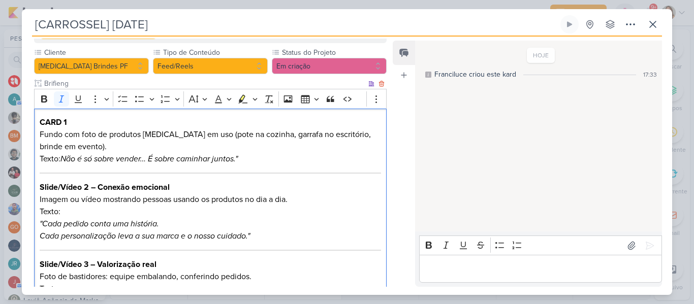
click at [265, 158] on p "CARD 1 Fundo com foto de produtos Allegra em uso (pote na cozinha, garrafa no e…" at bounding box center [210, 140] width 341 height 49
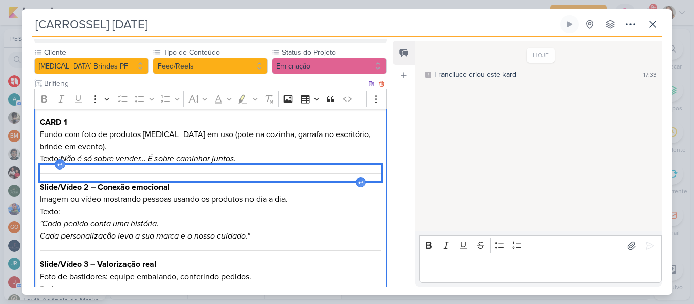
click at [265, 167] on div "Editor editing area: main" at bounding box center [210, 173] width 341 height 16
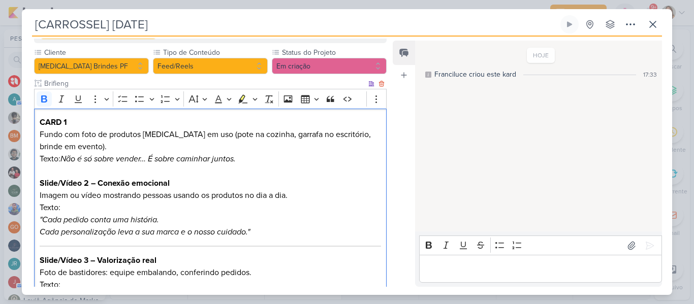
click at [41, 184] on strong "Slide/Vídeo 2 – Conexão emocional" at bounding box center [105, 183] width 130 height 10
drag, startPoint x: 41, startPoint y: 184, endPoint x: 189, endPoint y: 183, distance: 148.3
click at [189, 183] on p "Slide/Vídeo 2 – Conexão emocional Imagem ou vídeo mostrando pessoas usando os p…" at bounding box center [210, 207] width 341 height 61
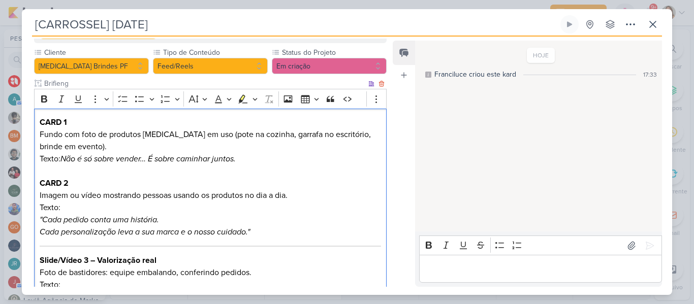
click at [173, 204] on p "CARD 2 Imagem ou vídeo mostrando pessoas usando os produtos no dia a dia. Texto…" at bounding box center [210, 207] width 341 height 61
click at [44, 218] on icon ""Cada pedido conta uma história." at bounding box center [99, 220] width 119 height 10
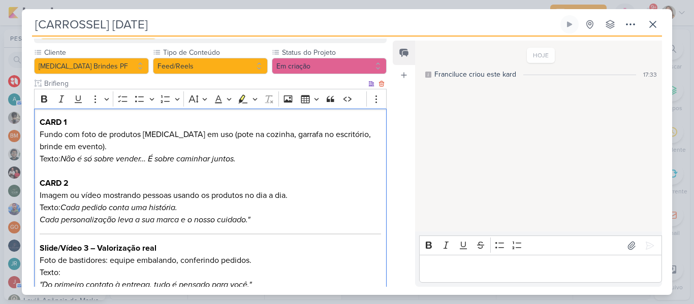
click at [40, 218] on icon "Cada personalização leva a sua marca e o nosso cuidado."" at bounding box center [145, 220] width 210 height 10
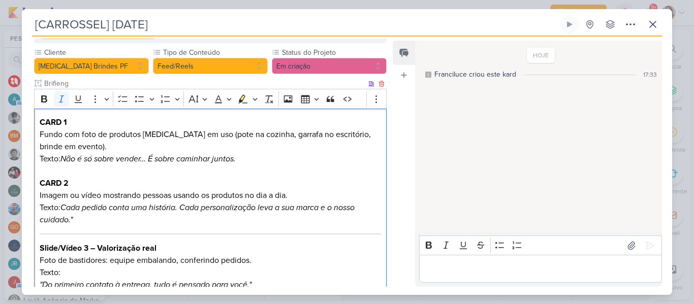
click at [81, 223] on p "CARD 2 Imagem ou vídeo mostrando pessoas usando os produtos no dia a dia. Texto…" at bounding box center [210, 201] width 341 height 49
click at [183, 209] on icon "Cada pedido conta uma história. Cada personalização leva a sua marca e o nosso …" at bounding box center [197, 214] width 315 height 22
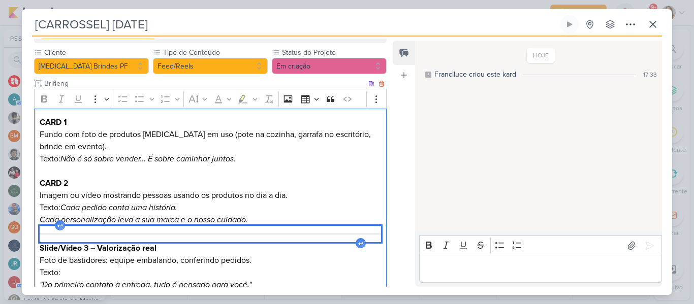
click at [185, 235] on div "Editor editing area: main" at bounding box center [210, 234] width 341 height 16
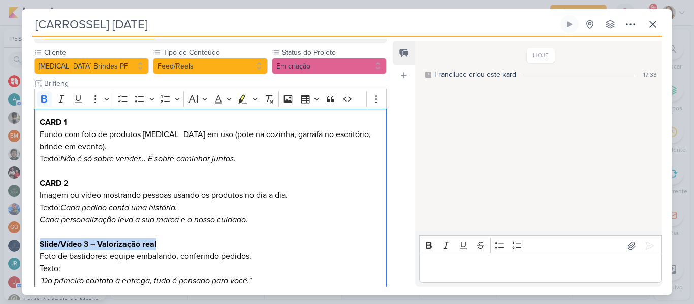
drag, startPoint x: 164, startPoint y: 242, endPoint x: 26, endPoint y: 240, distance: 138.2
click at [26, 240] on div "Leviê Publicidade COLABORATIVO ENTRE PERFIS Cliente Allegra Brindes PF" at bounding box center [206, 212] width 369 height 399
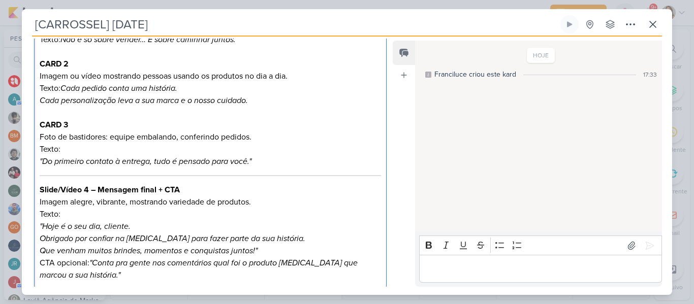
scroll to position [263, 0]
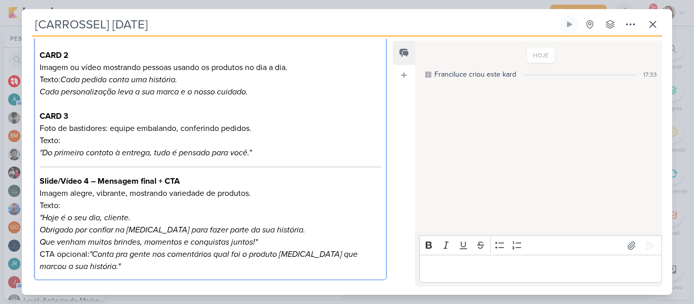
click at [101, 133] on p "CARD 3 Foto de bastidores: equipe embalando, conferindo pedidos. Texto: "Do pri…" at bounding box center [210, 134] width 341 height 49
click at [42, 152] on icon ""Do primeiro contato à entrega, tudo é pensado para você."" at bounding box center [146, 153] width 212 height 10
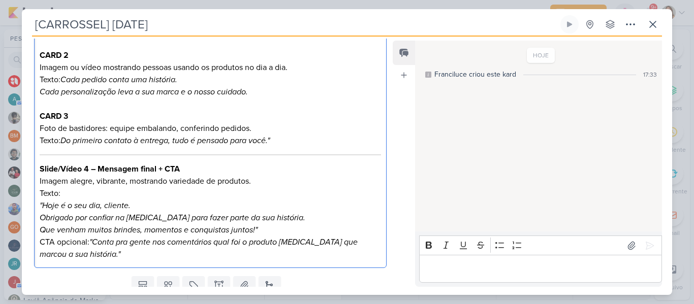
click at [290, 144] on p "CARD 3 Foto de bastidores: equipe embalando, conferindo pedidos. Texto: Do prim…" at bounding box center [210, 128] width 341 height 37
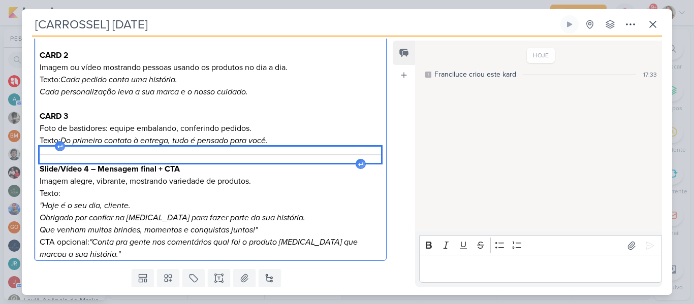
click at [292, 152] on div "Editor editing area: main" at bounding box center [210, 155] width 341 height 16
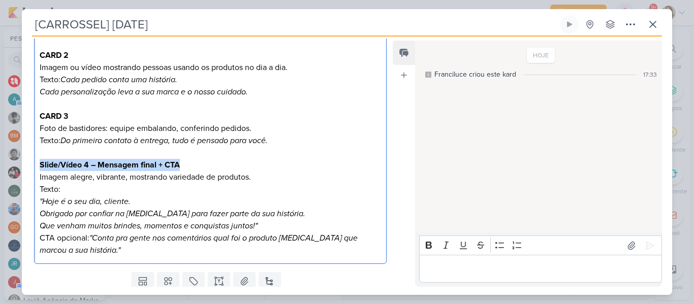
drag, startPoint x: 191, startPoint y: 167, endPoint x: 36, endPoint y: 164, distance: 155.0
click at [36, 164] on div "CARD 1 Fundo com foto de produtos Allegra em uso (pote na cozinha, garrafa no e…" at bounding box center [210, 123] width 353 height 284
click at [43, 202] on icon ""Hoje é o seu dia, cliente." at bounding box center [85, 202] width 91 height 10
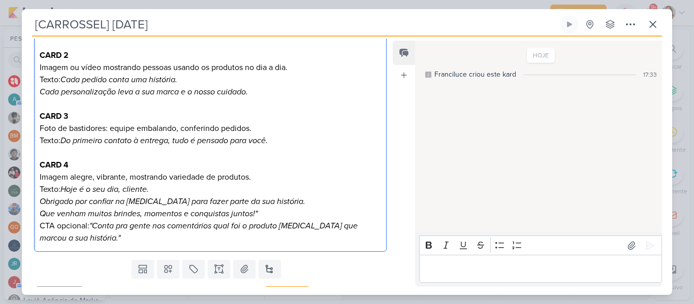
click at [144, 198] on icon "Obrigado por confiar na Allegra para fazer parte da sua história." at bounding box center [173, 202] width 266 height 10
click at [269, 215] on p "CARD 4 Imagem alegre, vibrante, mostrando variedade de produtos. Texto: Hoje é …" at bounding box center [210, 189] width 341 height 61
click at [94, 226] on icon ""Conta pra gente nos comentários qual foi o produto Allegra que marcou a sua hi…" at bounding box center [199, 232] width 318 height 22
click at [354, 228] on p "Conta pra gente nos comentários qual foi o produto Allegra que marcou a sua his…" at bounding box center [210, 232] width 341 height 24
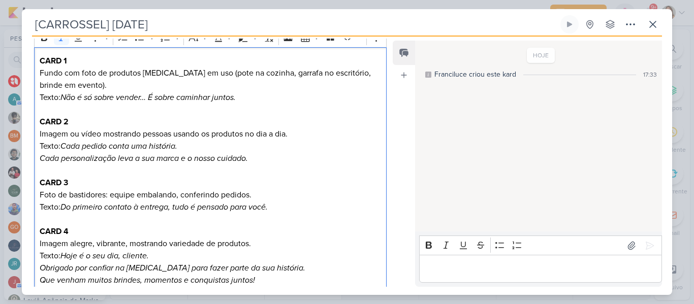
scroll to position [272, 0]
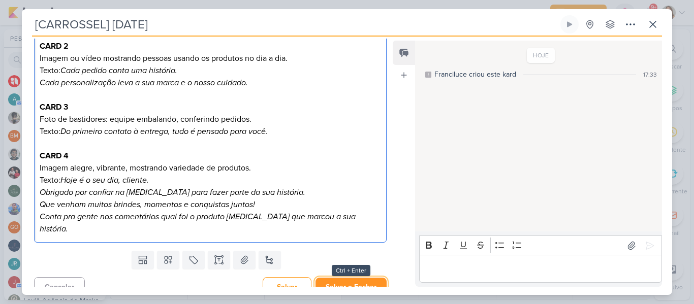
click at [357, 278] on button "Salvar e Fechar" at bounding box center [350, 287] width 71 height 19
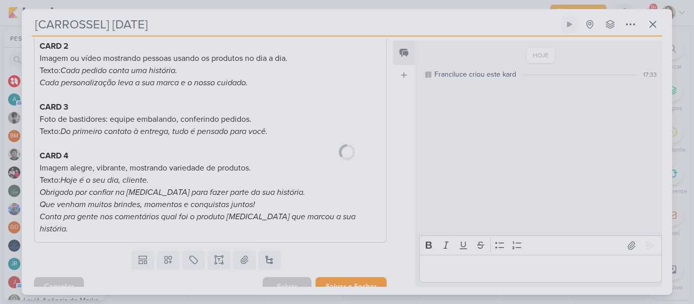
scroll to position [271, 0]
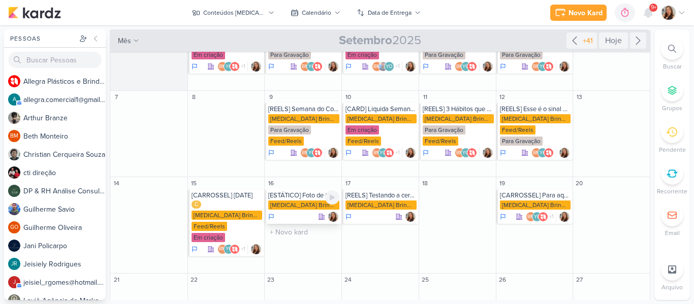
click at [305, 200] on div "[ESTÁTICO] Foto de Garrafa Allegra Brindes PF" at bounding box center [303, 206] width 77 height 35
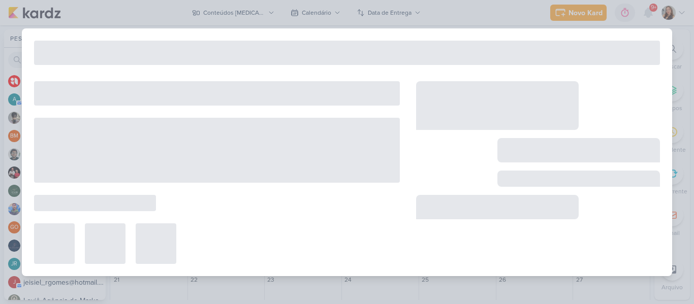
type input "[ESTÁTICO] Foto de Garrafa"
type input "16 de setembro de 2025 às 23:59"
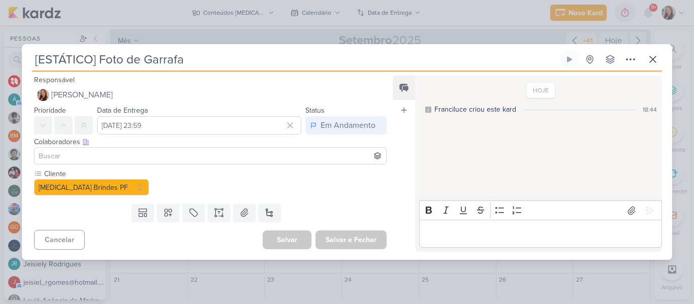
click at [153, 158] on input at bounding box center [210, 156] width 347 height 12
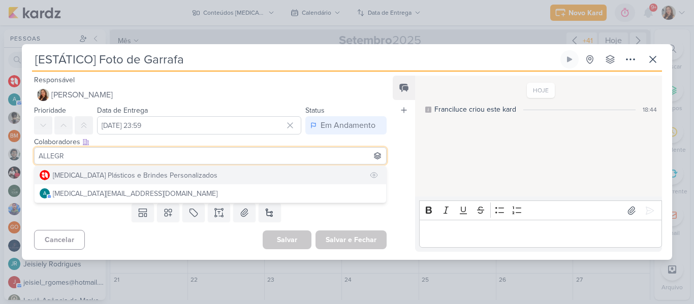
type input "ALLEGR"
click at [148, 174] on div "[MEDICAL_DATA] Plásticos e Brindes Personalizados" at bounding box center [135, 175] width 165 height 11
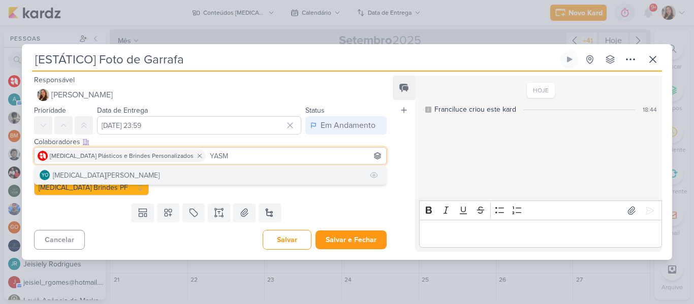
type input "YASM"
click at [181, 171] on button "YO [MEDICAL_DATA][PERSON_NAME]" at bounding box center [211, 175] width 352 height 18
type input "BETH"
click at [180, 177] on button "BM [GEOGRAPHIC_DATA]" at bounding box center [211, 175] width 352 height 18
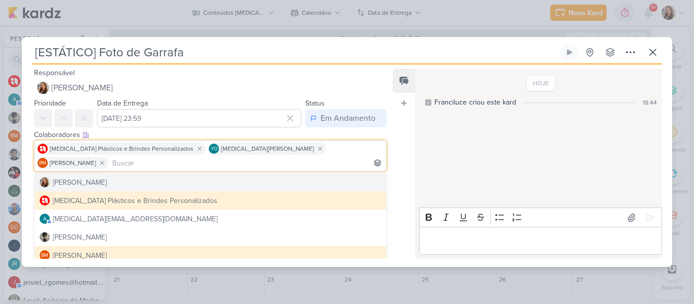
click at [403, 169] on div "Feed Atrelar email Solte o email para atrelar ao kard" at bounding box center [404, 164] width 22 height 191
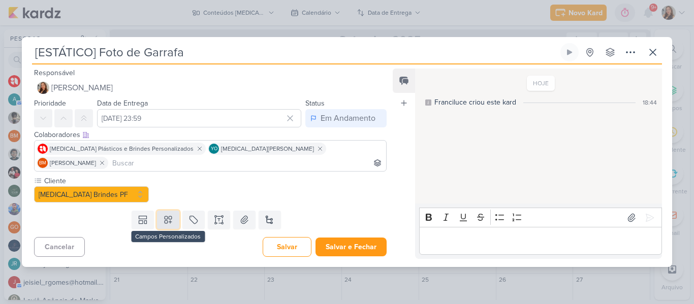
click at [166, 215] on icon at bounding box center [168, 220] width 10 height 10
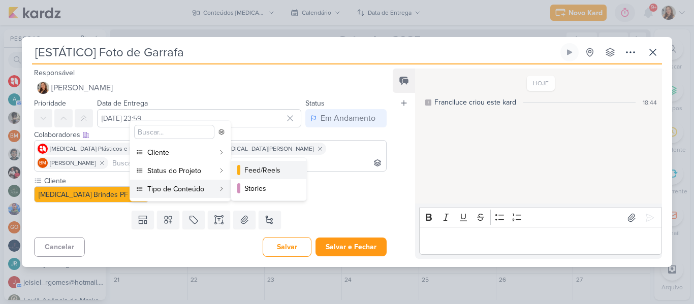
click at [278, 171] on div "Feed/Reels" at bounding box center [269, 170] width 50 height 11
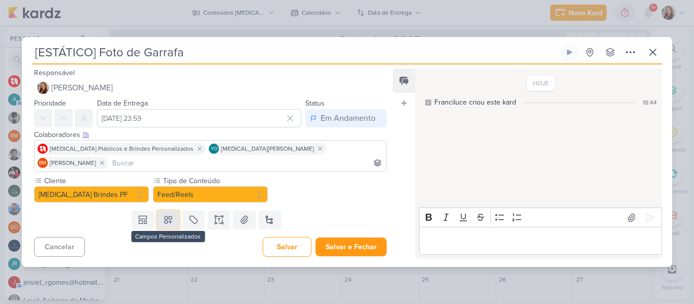
click at [163, 215] on icon at bounding box center [168, 220] width 10 height 10
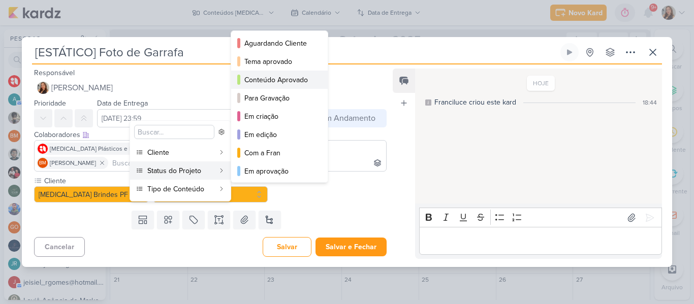
click at [275, 76] on div "Conteúdo Aprovado" at bounding box center [279, 80] width 71 height 11
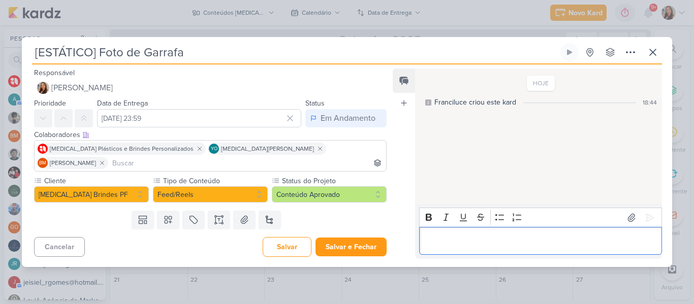
click at [440, 239] on p "Editor editing area: main" at bounding box center [540, 241] width 232 height 12
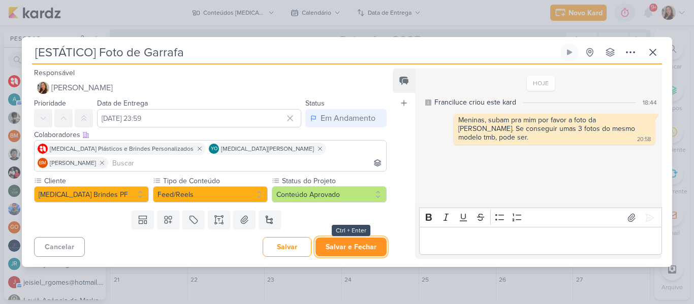
click at [354, 238] on button "Salvar e Fechar" at bounding box center [350, 247] width 71 height 19
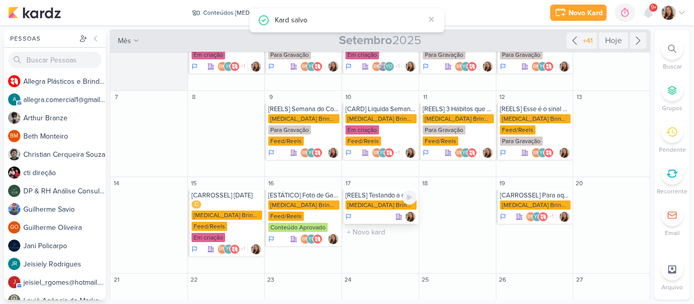
click at [381, 197] on div "[REELS] Testando a cerveja de 600 ml no copo de 470ml" at bounding box center [380, 196] width 71 height 8
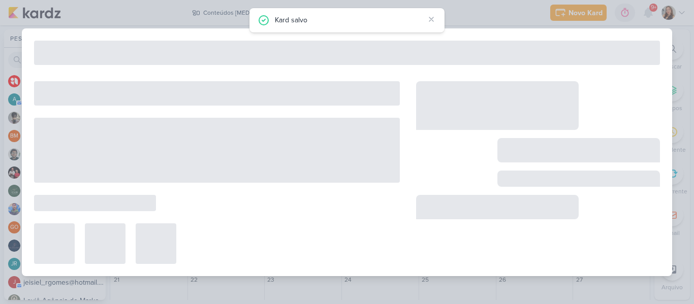
type input "[REELS] Testando a cerveja de 600 ml no copo de 470ml"
type input "17 de setembro de 2025 às 23:59"
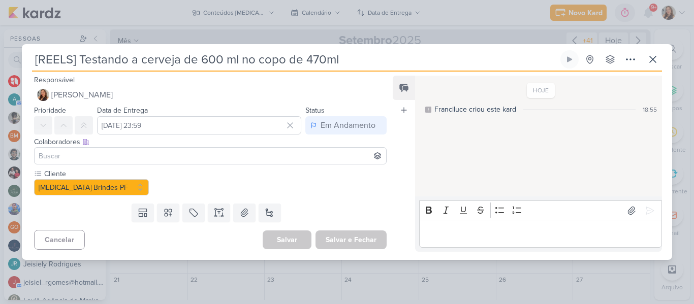
click at [270, 158] on input at bounding box center [210, 156] width 347 height 12
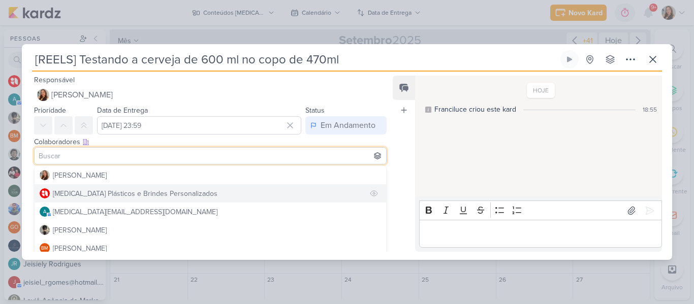
click at [249, 191] on button "[MEDICAL_DATA] Plásticos e Brindes Personalizados" at bounding box center [211, 193] width 352 height 18
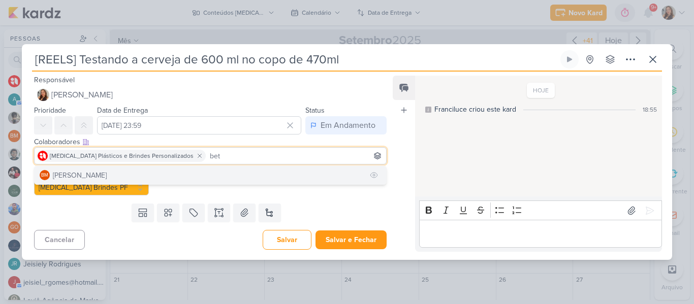
type input "bet"
click at [207, 177] on button "BM [GEOGRAPHIC_DATA]" at bounding box center [211, 175] width 352 height 18
type input "yas"
click at [262, 169] on button "YO [MEDICAL_DATA][PERSON_NAME]" at bounding box center [211, 175] width 352 height 18
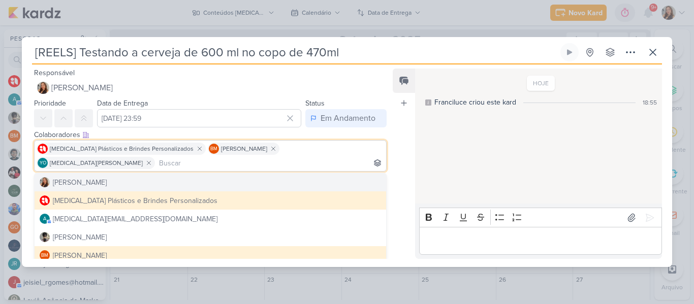
click at [394, 171] on div "Feed Atrelar email Solte o email para atrelar ao kard" at bounding box center [404, 164] width 22 height 191
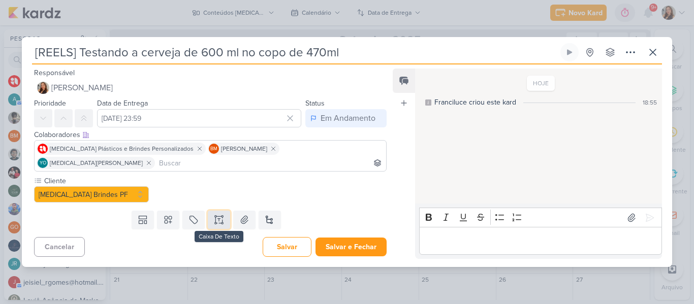
click at [215, 217] on icon at bounding box center [215, 219] width 0 height 5
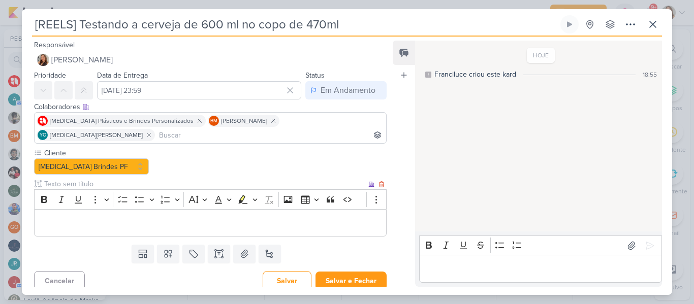
click at [120, 179] on input "text" at bounding box center [204, 184] width 324 height 11
type input "Brifieng"
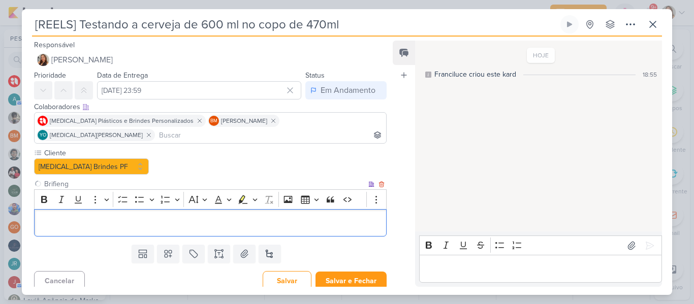
click at [95, 218] on p "Editor editing area: main" at bounding box center [210, 223] width 341 height 12
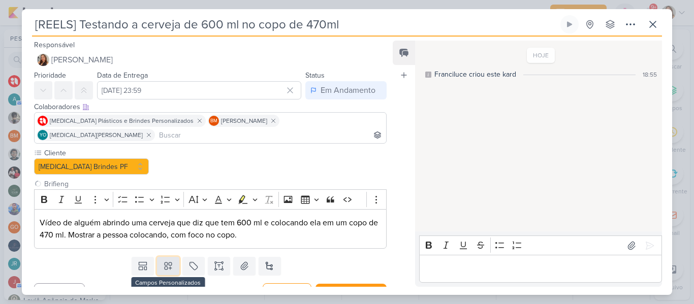
click at [170, 261] on icon at bounding box center [168, 266] width 10 height 10
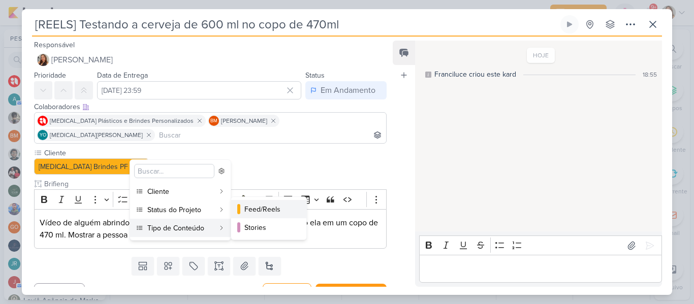
click at [238, 212] on div at bounding box center [238, 209] width 3 height 10
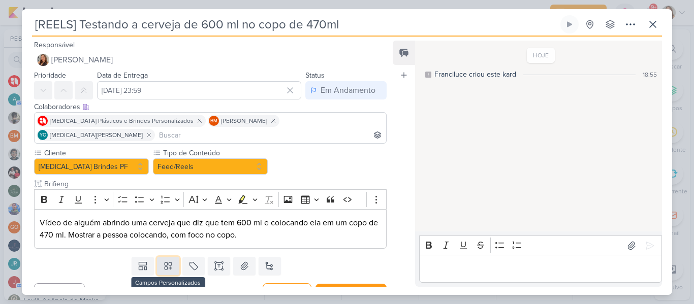
click at [169, 263] on icon at bounding box center [168, 266] width 7 height 7
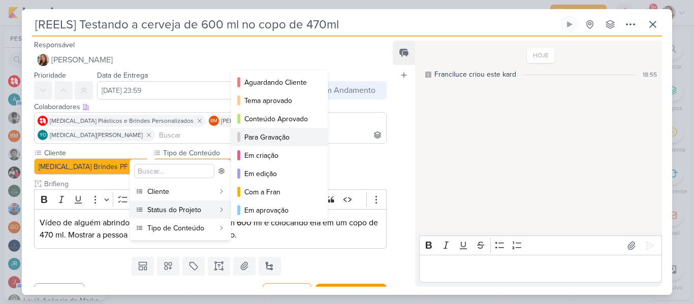
click at [265, 136] on div "Para Gravação" at bounding box center [279, 137] width 71 height 11
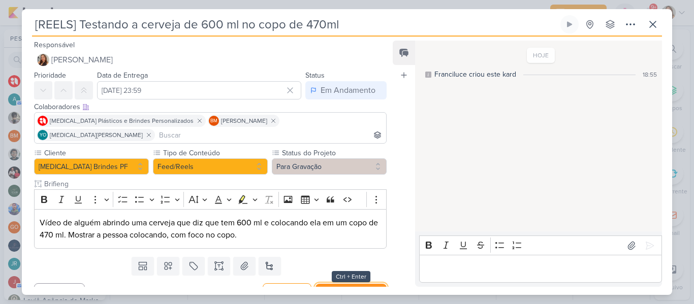
click at [346, 284] on button "Salvar e Fechar" at bounding box center [350, 293] width 71 height 19
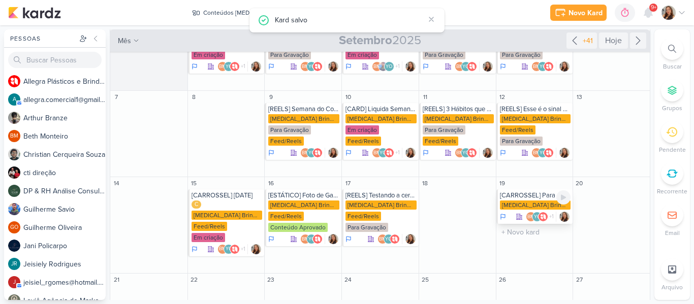
click at [516, 203] on div "[MEDICAL_DATA] Brindes PF" at bounding box center [535, 205] width 71 height 9
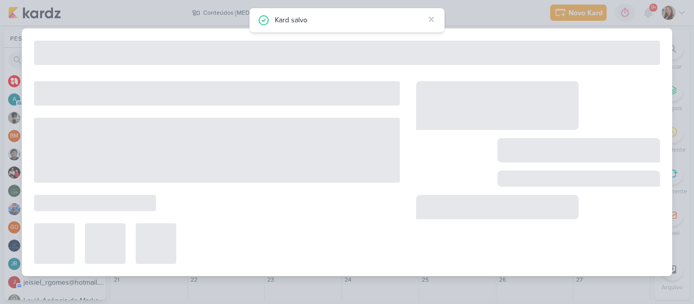
type input "[CARROSSEL] Para aqueles que gostam de compartilhar momentos de vitória"
type input "[DATE] 23:59"
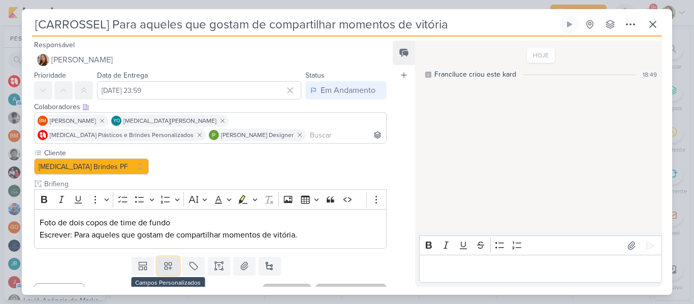
click at [169, 265] on icon at bounding box center [168, 266] width 7 height 7
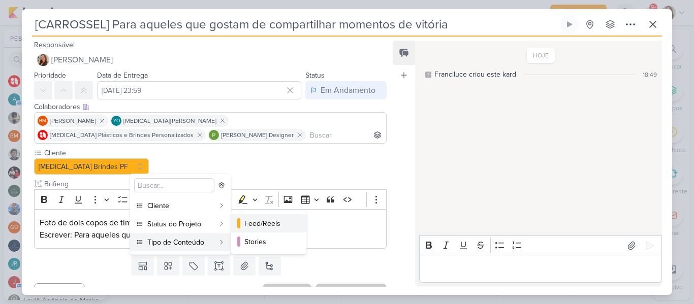
click at [240, 228] on button "Feed/Reels" at bounding box center [268, 223] width 75 height 18
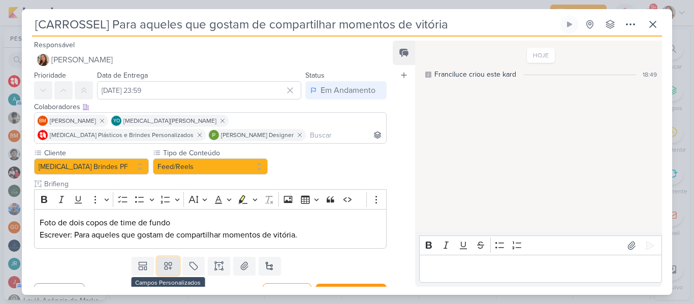
click at [167, 266] on icon at bounding box center [168, 266] width 7 height 7
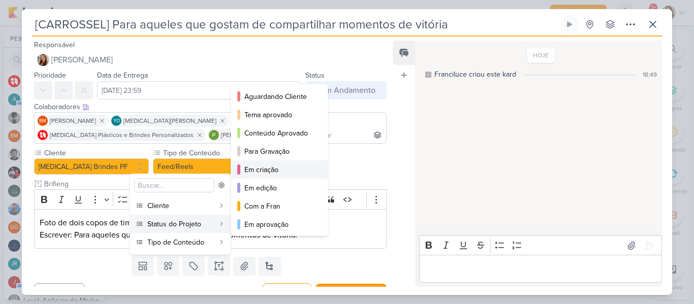
click at [253, 169] on div "Em criação" at bounding box center [279, 170] width 71 height 11
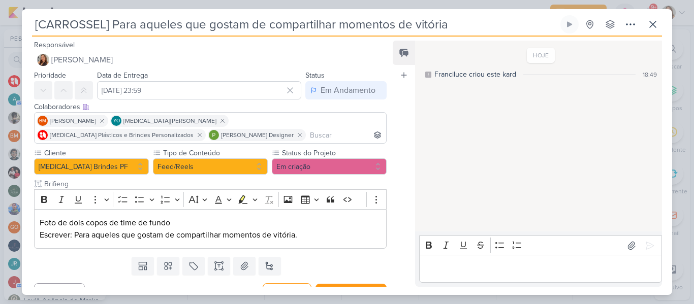
scroll to position [18, 0]
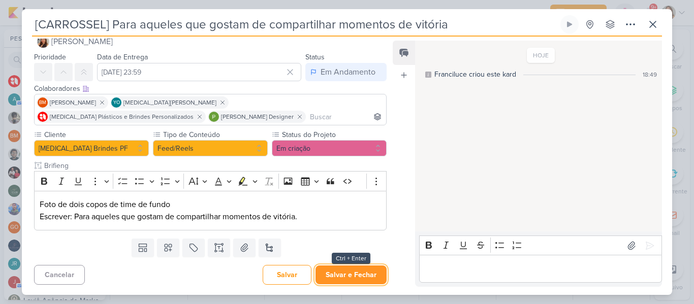
click at [347, 277] on button "Salvar e Fechar" at bounding box center [350, 275] width 71 height 19
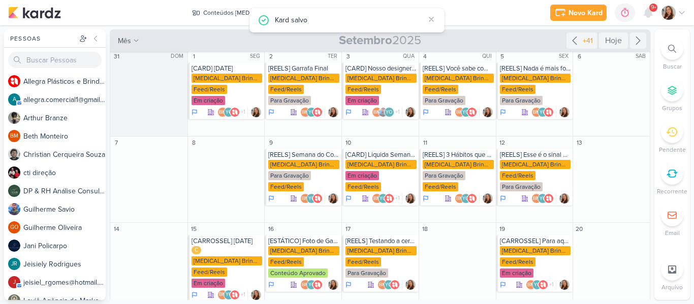
scroll to position [0, 0]
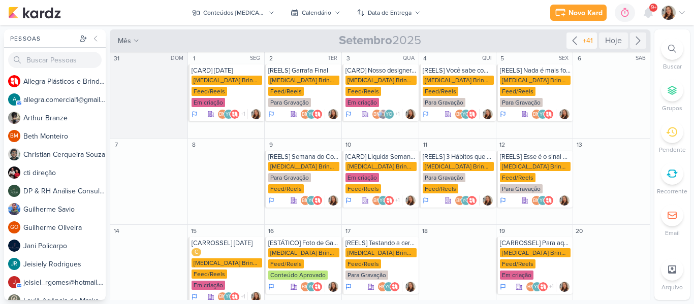
click at [581, 44] on div "+41" at bounding box center [588, 41] width 14 height 11
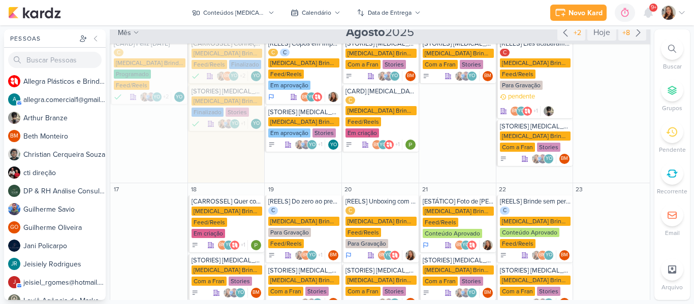
scroll to position [291, 0]
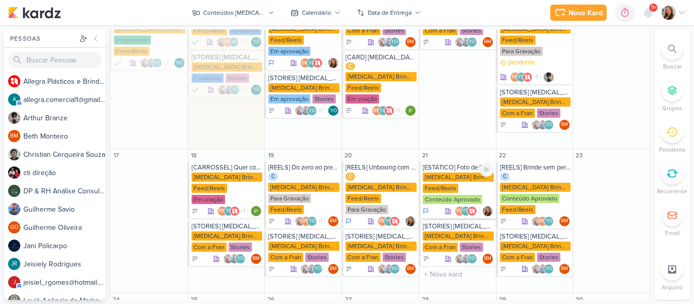
click at [459, 173] on div "[MEDICAL_DATA] Brindes PF" at bounding box center [458, 177] width 71 height 9
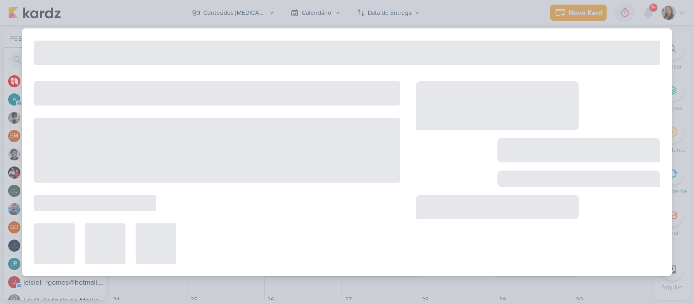
type input "[ESTÁTICO] Foto de garrafa"
type input "21 de agosto de 2025 às 23:59"
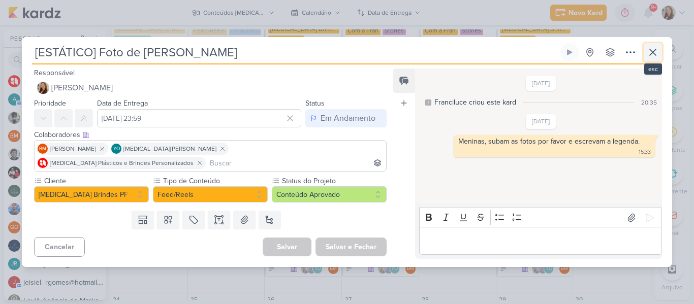
click at [651, 55] on icon at bounding box center [653, 52] width 6 height 6
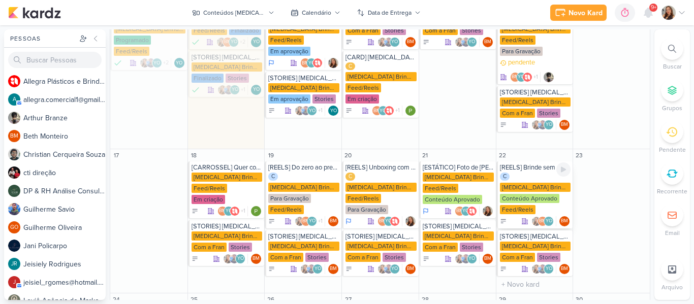
click at [513, 205] on div "Feed/Reels" at bounding box center [518, 209] width 36 height 9
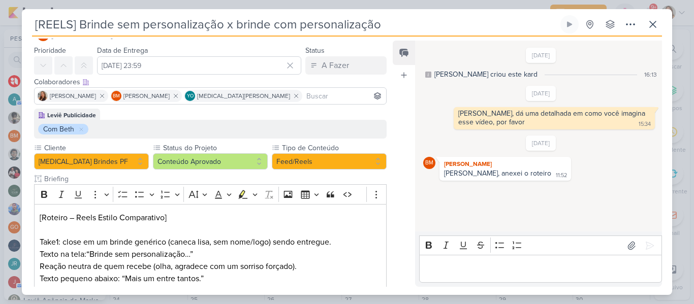
scroll to position [21, 0]
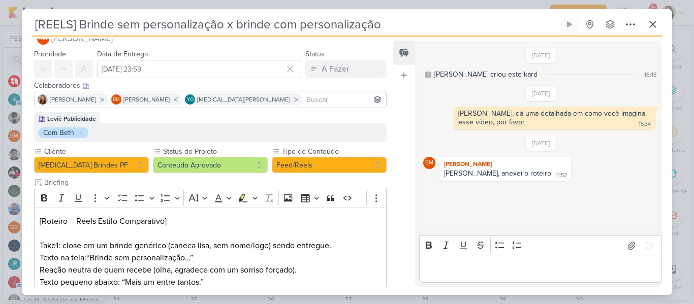
click at [175, 175] on div "Cliente Allegra Brindes PF Status do Projeto" at bounding box center [210, 263] width 353 height 235
click at [172, 169] on button "Conteúdo Aprovado" at bounding box center [210, 165] width 115 height 16
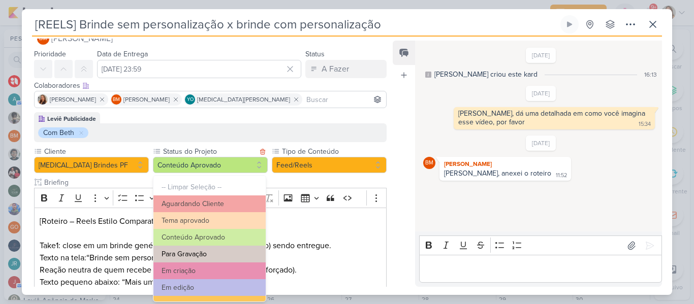
click at [214, 249] on button "Para Gravação" at bounding box center [209, 254] width 112 height 17
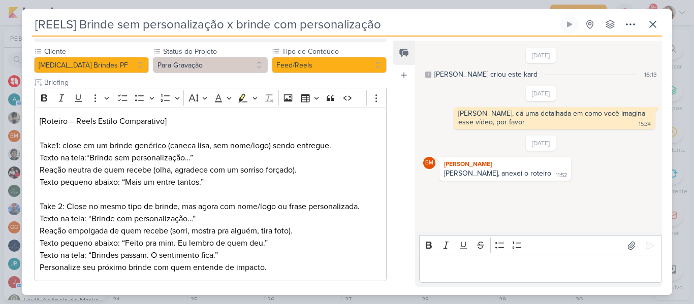
scroll to position [130, 0]
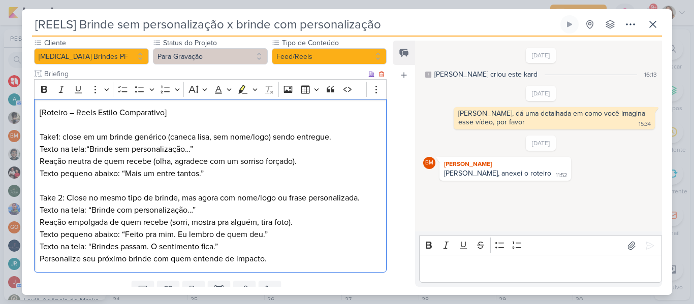
click at [306, 182] on p "Editor editing area: main" at bounding box center [210, 186] width 341 height 12
drag, startPoint x: 177, startPoint y: 118, endPoint x: 35, endPoint y: 117, distance: 142.2
click at [35, 117] on div "[Roteiro – Reels Estilo Comparativo] Take1: close em um brinde genérico (caneca…" at bounding box center [210, 186] width 353 height 174
click at [40, 135] on p "Take1: close em um brinde genérico (caneca lisa, sem nome/logo) sendo entregue." at bounding box center [210, 137] width 341 height 12
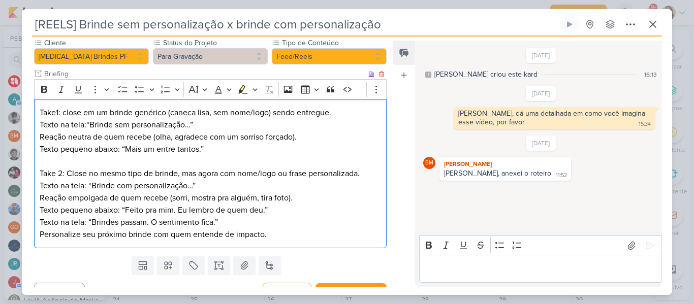
click at [153, 138] on p "Reação neutra de quem recebe (olha, agradece com um sorriso forçado)." at bounding box center [210, 137] width 341 height 12
click at [90, 125] on p "Texto na tela:“Brinde sem personalização…”" at bounding box center [210, 125] width 341 height 12
click at [198, 125] on p "Texto na tela: Brinde sem personalização…”" at bounding box center [210, 125] width 341 height 12
click at [126, 149] on p "Texto pequeno abaixo: “Mais um entre tantos.”" at bounding box center [210, 149] width 341 height 12
click at [204, 148] on p "Texto pequeno abaixo: Mais um entre tantos.”" at bounding box center [210, 149] width 341 height 12
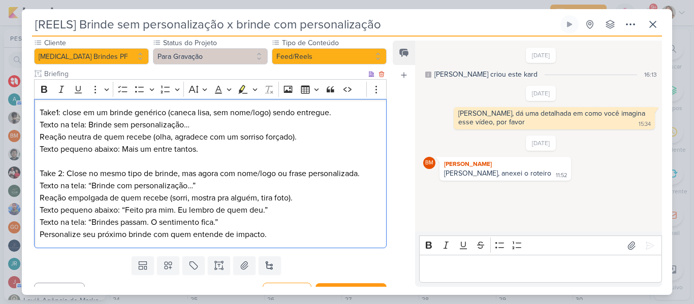
click at [91, 186] on p "Texto na tela: “Brinde com personalização…”" at bounding box center [210, 186] width 341 height 12
click at [195, 184] on p "Texto na tela: Brinde com personalização…”" at bounding box center [210, 186] width 341 height 12
click at [126, 209] on p "Texto pequeno abaixo: “Feito pra mim. Eu lembro de quem deu.”" at bounding box center [210, 210] width 341 height 12
click at [283, 214] on p "Texto pequeno abaixo: Feito pra mim. Eu lembro de quem deu.”" at bounding box center [210, 210] width 341 height 12
click at [205, 239] on p "Personalize seu próximo brinde com quem entende de impacto." at bounding box center [210, 235] width 341 height 12
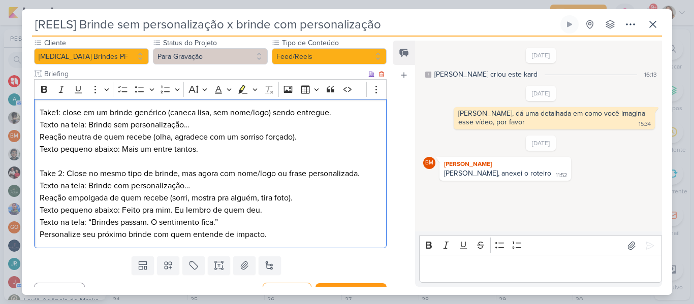
click at [38, 235] on div "Take1: close em um brinde genérico (caneca lisa, sem nome/logo) sendo entregue.…" at bounding box center [210, 174] width 353 height 150
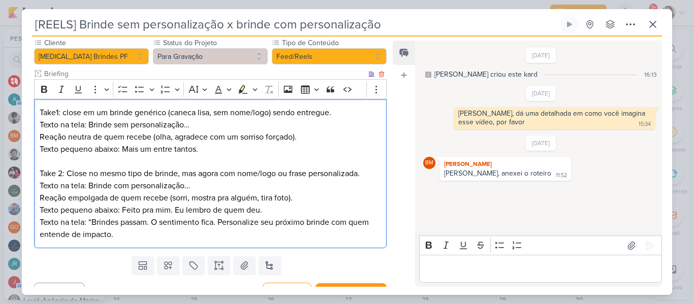
click at [93, 223] on p "Texto na tela: “Brindes passam. O sentimento fica. Personalize seu próximo brin…" at bounding box center [210, 228] width 341 height 24
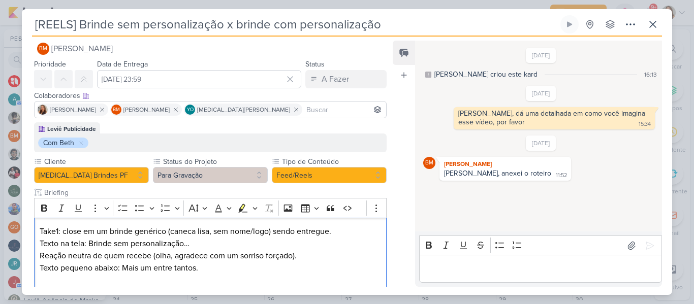
scroll to position [12, 0]
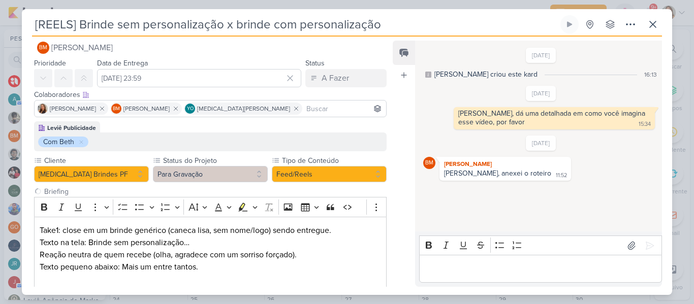
click at [305, 107] on input at bounding box center [344, 109] width 80 height 12
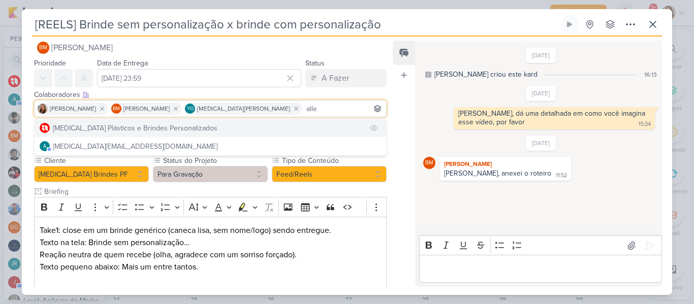
type input "alle"
click at [246, 125] on button "[MEDICAL_DATA] Plásticos e Brindes Personalizados" at bounding box center [211, 128] width 352 height 18
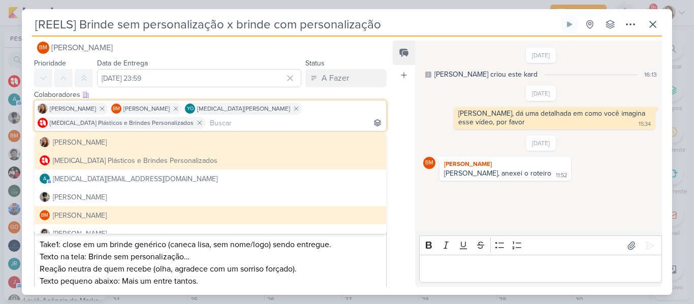
drag, startPoint x: 386, startPoint y: 109, endPoint x: 389, endPoint y: 140, distance: 31.6
click at [389, 140] on div "Responsável BM Beth Monteiro Nenhum contato encontrado create new contact Novo …" at bounding box center [206, 163] width 369 height 248
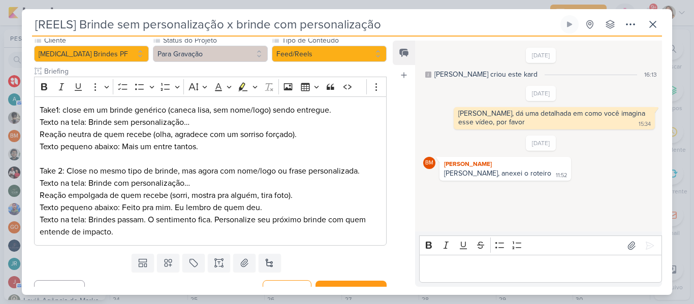
scroll to position [162, 0]
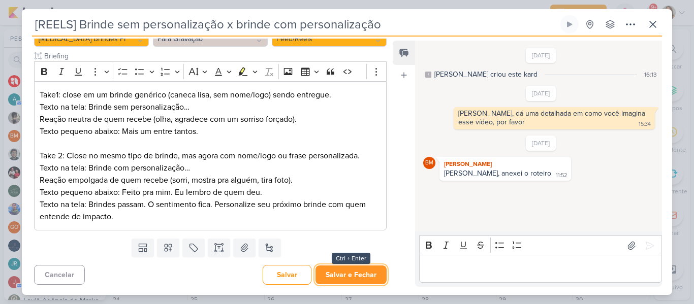
click at [344, 273] on button "Salvar e Fechar" at bounding box center [350, 275] width 71 height 19
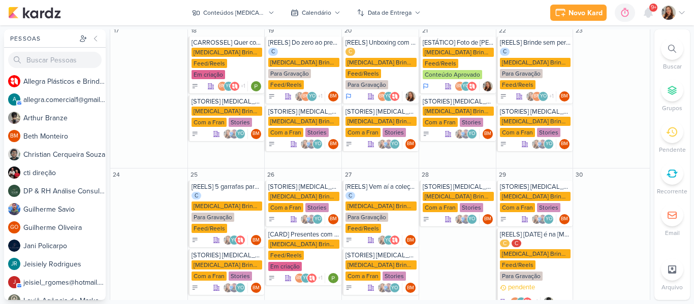
scroll to position [420, 0]
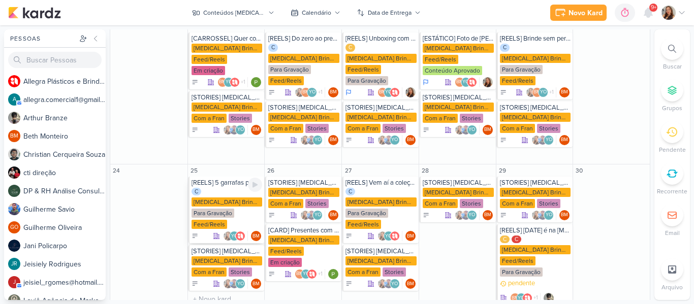
click at [218, 179] on div "[REELS] 5 garrafas para se apaixonar" at bounding box center [227, 183] width 71 height 8
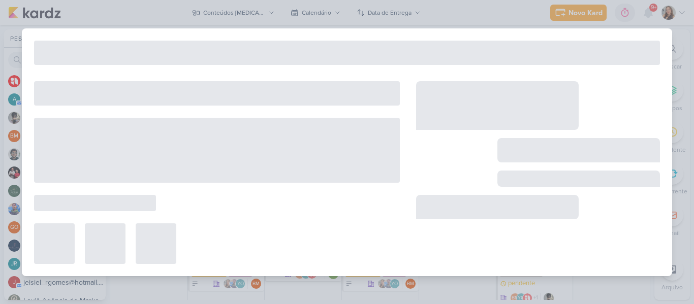
type input "[REELS] 5 garrafas para se apaixonar"
type input "25 de agosto de 2025 às 23:59"
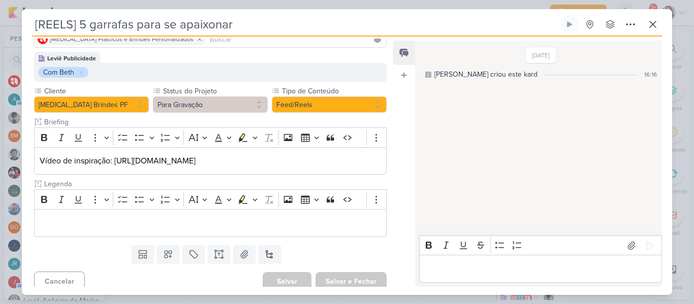
scroll to position [98, 0]
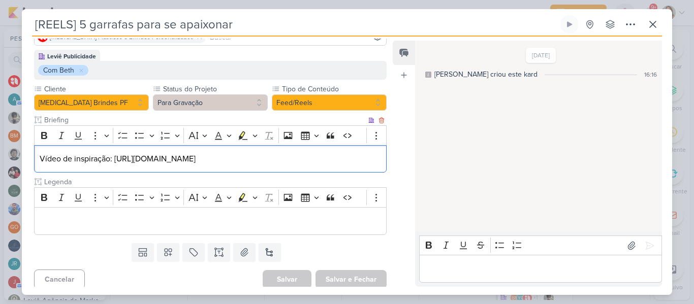
drag, startPoint x: 114, startPoint y: 144, endPoint x: 178, endPoint y: 168, distance: 68.8
click at [178, 168] on div "Vídeo de inspiração: https://www.instagram.com/reel/DFqiY3kPXaN/?igsh=N24zM295b…" at bounding box center [210, 159] width 353 height 28
copy p "https://www.instagram.com/reel/DFqiY3kPXaN/?igsh=N24zM295b3EzcW50"
click at [652, 33] on button at bounding box center [653, 24] width 18 height 18
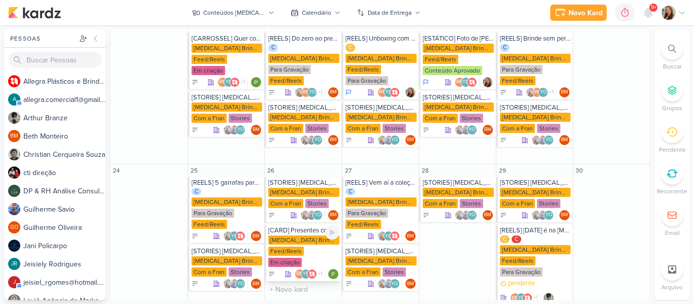
click at [305, 236] on div "[MEDICAL_DATA] Brindes PF" at bounding box center [303, 240] width 71 height 9
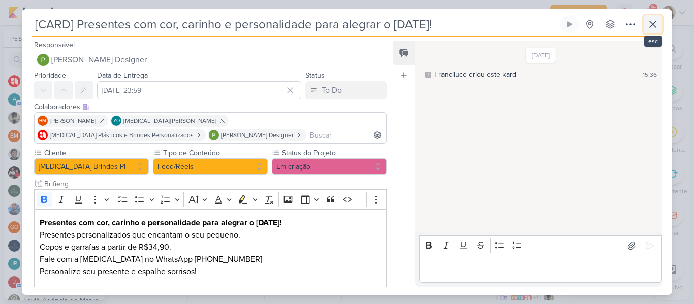
click at [649, 29] on icon at bounding box center [653, 24] width 12 height 12
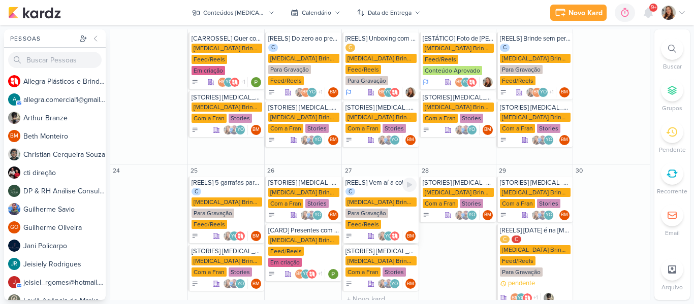
click at [379, 198] on div "[MEDICAL_DATA] Brindes PF" at bounding box center [380, 202] width 71 height 9
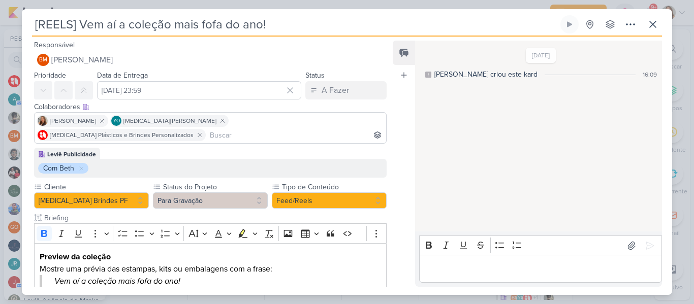
scroll to position [50, 0]
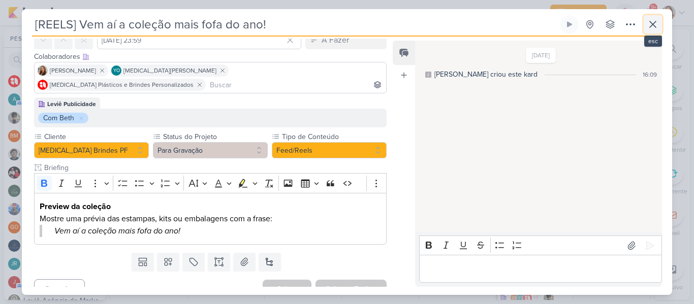
click at [651, 24] on icon at bounding box center [653, 24] width 12 height 12
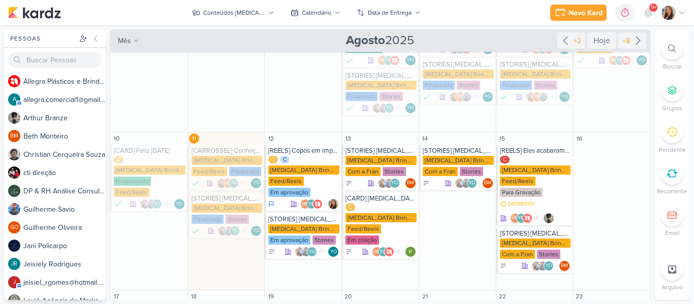
scroll to position [144, 0]
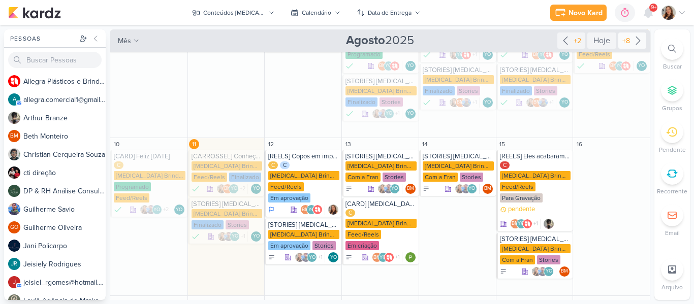
click at [625, 41] on div "+8" at bounding box center [626, 41] width 12 height 11
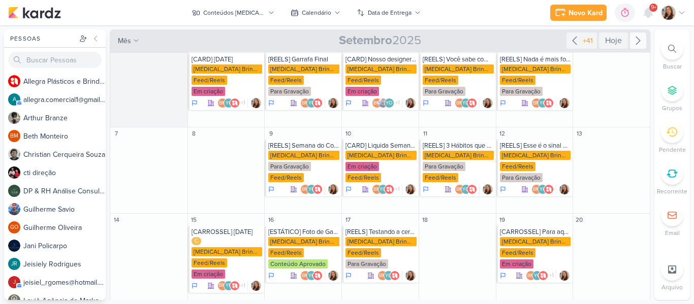
scroll to position [0, 0]
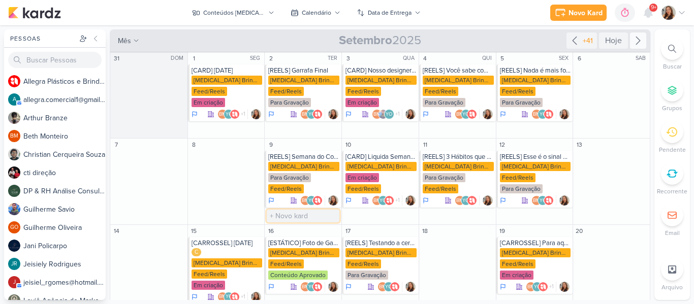
click at [305, 219] on input "text" at bounding box center [303, 216] width 73 height 13
paste input "Semana do Consumidor Allegra! Compre 1 garrafa de 500ml e leve 2 por apenas R$6…"
type input "Semana do Consumidor Allegra! Compre 1 garrafa de 500ml e leve 2 por apenas R$6…"
click at [298, 219] on input "[" at bounding box center [303, 216] width 73 height 13
type input "[STORIES] ALLEGRA BRINDES"
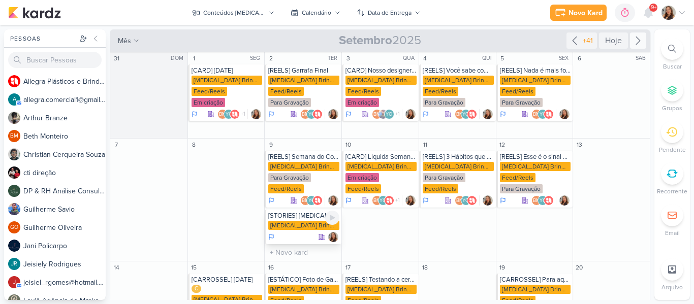
click at [295, 231] on div "[MEDICAL_DATA] Brindes PF" at bounding box center [303, 226] width 71 height 10
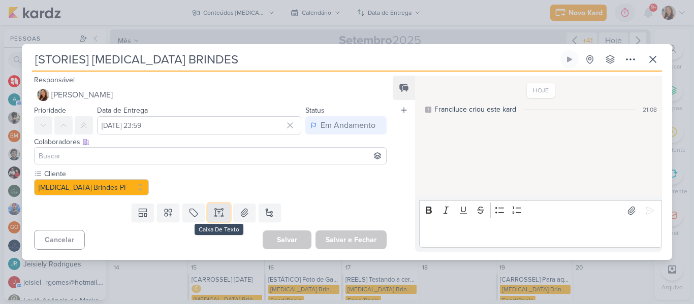
click at [217, 217] on icon at bounding box center [219, 213] width 10 height 10
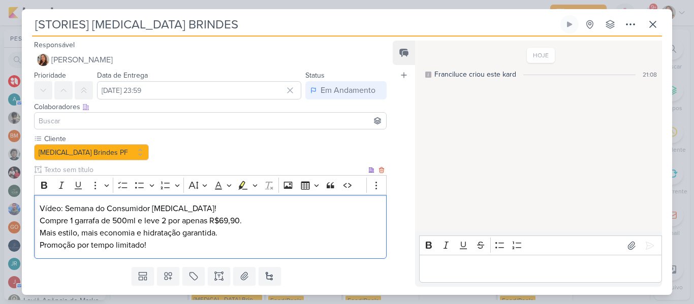
click at [38, 222] on div "Vídeo: Semana do Consumidor Allegra! Compre 1 garrafa de 500ml e leve 2 por ape…" at bounding box center [210, 227] width 353 height 65
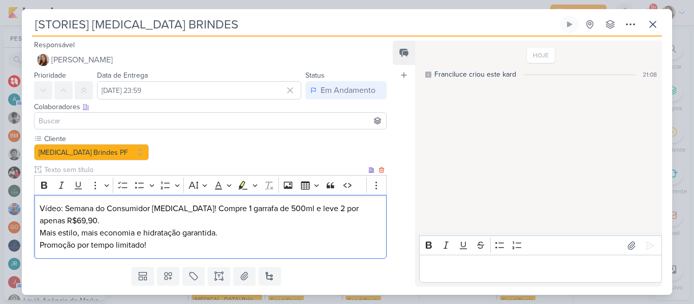
click at [310, 209] on p "Vídeo: Semana do Consumidor Allegra! Compre 1 garrafa de 500ml e leve 2 por ape…" at bounding box center [210, 227] width 341 height 49
click at [40, 233] on p "Vídeo: Semana do Consumidor Allegra! Compre 1 garrafa de 500ml e leve outra por…" at bounding box center [210, 227] width 341 height 49
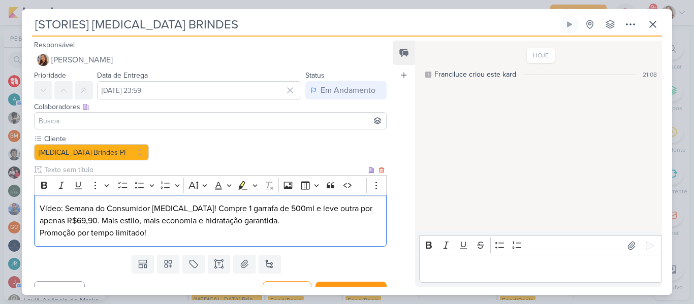
click at [42, 233] on p "Vídeo: Semana do Consumidor Allegra! Compre 1 garrafa de 500ml e leve outra por…" at bounding box center [210, 221] width 341 height 37
click at [250, 223] on p "Vídeo: Semana do Consumidor Allegra! Compre 1 garrafa de 500ml e leve outra por…" at bounding box center [210, 221] width 341 height 37
click at [217, 208] on p "Vídeo: Semana do Consumidor Allegra! Compre 1 garrafa de 500ml e leve outra por…" at bounding box center [210, 221] width 341 height 37
click at [275, 209] on p "Vídeo: Semana do Consumidor Allegra! Compre 1 e leve 2. Garrafa de 500ml e leve…" at bounding box center [210, 221] width 341 height 37
drag, startPoint x: 320, startPoint y: 208, endPoint x: 361, endPoint y: 210, distance: 41.2
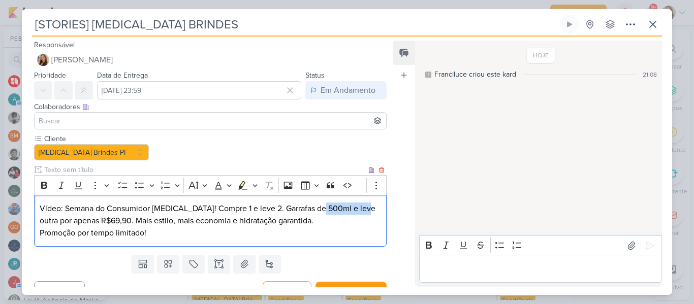
click at [361, 210] on p "Vídeo: Semana do Consumidor Allegra! Compre 1 e leve 2. Garrafas de 500ml e lev…" at bounding box center [210, 221] width 341 height 37
click at [250, 207] on p "Vídeo: Semana do Consumidor Allegra! Compre 1 e leve 2. Garrafas de 500ml por a…" at bounding box center [210, 221] width 341 height 37
click at [167, 224] on p "Vídeo: Semana do Consumidor Allegra! Compre 1 e leve 2. 2 Garrafas de 500ml por…" at bounding box center [210, 221] width 341 height 37
click at [194, 234] on p "Vídeo: Semana do Consumidor Allegra! Compre 1 e leve 2. 2 Garrafas de 500ml por…" at bounding box center [210, 221] width 341 height 37
click at [282, 220] on p "Vídeo: Semana do Consumidor Allegra! Compre 1 e leve 2. 2 Garrafas de 500ml por…" at bounding box center [210, 221] width 341 height 37
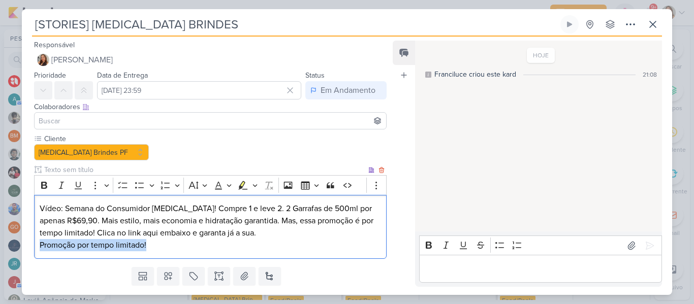
drag, startPoint x: 40, startPoint y: 246, endPoint x: 213, endPoint y: 244, distance: 173.7
click at [213, 244] on p "Vídeo: Semana do Consumidor Allegra! Compre 1 e leve 2. 2 Garrafas de 500ml por…" at bounding box center [210, 227] width 341 height 49
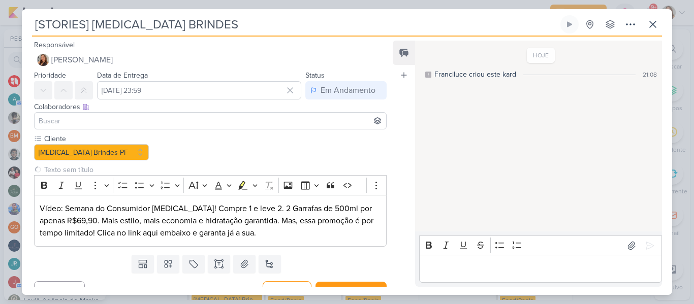
click at [154, 124] on input at bounding box center [210, 121] width 347 height 12
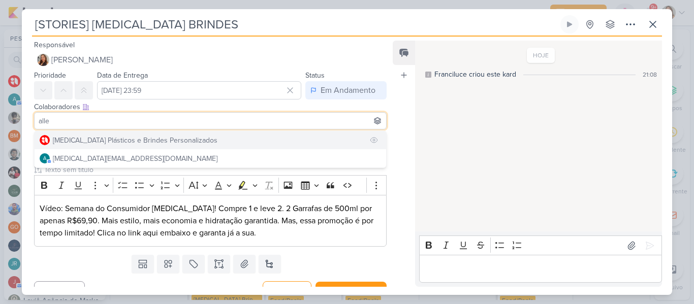
type input "alle"
click at [151, 139] on div "[MEDICAL_DATA] Plásticos e Brindes Personalizados" at bounding box center [135, 140] width 165 height 11
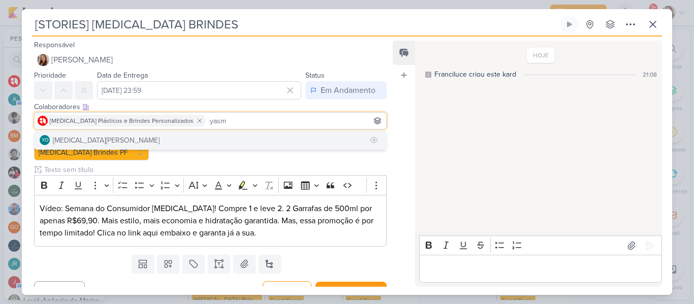
type input "yasm"
click at [152, 142] on button "YO [MEDICAL_DATA][PERSON_NAME]" at bounding box center [211, 140] width 352 height 18
type input "beth"
click at [151, 146] on button "BM [GEOGRAPHIC_DATA]" at bounding box center [211, 140] width 352 height 18
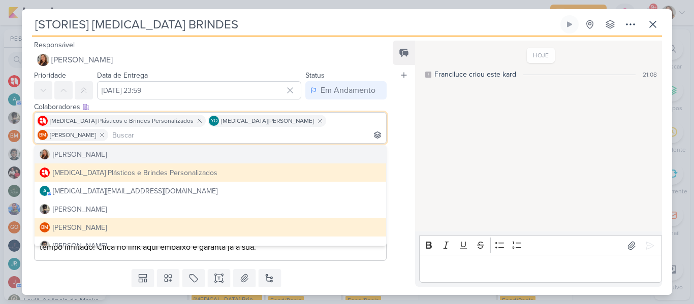
click at [395, 157] on div "Feed Atrelar email Solte o email para atrelar ao kard" at bounding box center [404, 164] width 22 height 246
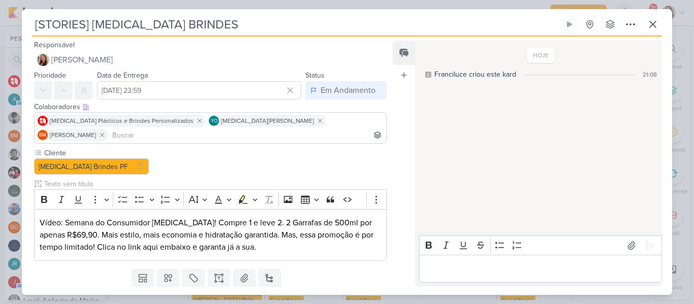
scroll to position [16, 0]
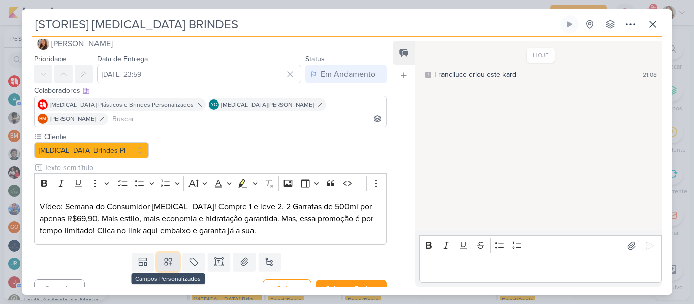
click at [168, 257] on icon at bounding box center [168, 262] width 10 height 10
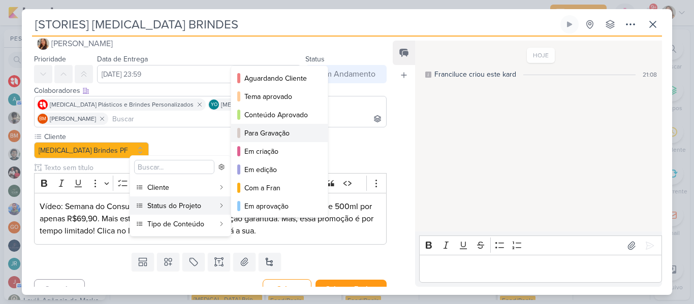
click at [255, 138] on div "Para Gravação" at bounding box center [279, 133] width 71 height 11
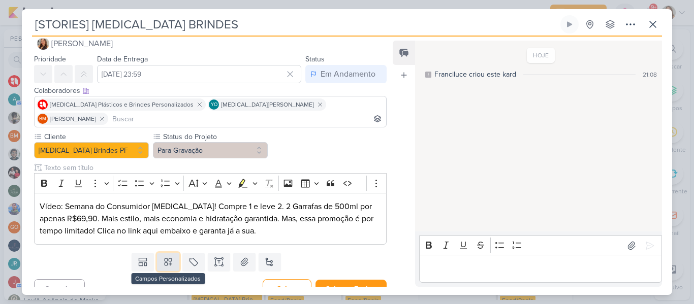
click at [170, 259] on icon at bounding box center [168, 262] width 7 height 7
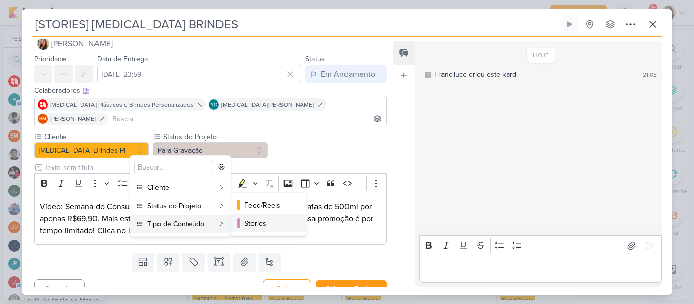
click at [242, 224] on button "Stories" at bounding box center [268, 223] width 75 height 18
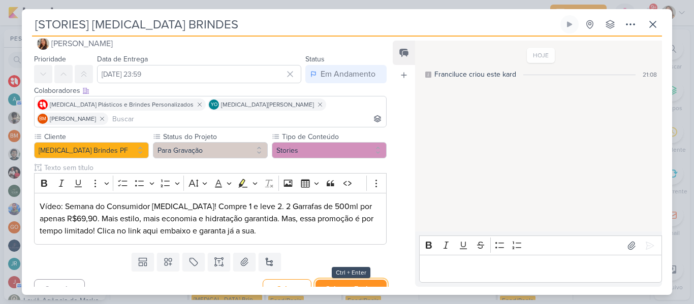
click at [339, 280] on button "Salvar e Fechar" at bounding box center [350, 289] width 71 height 19
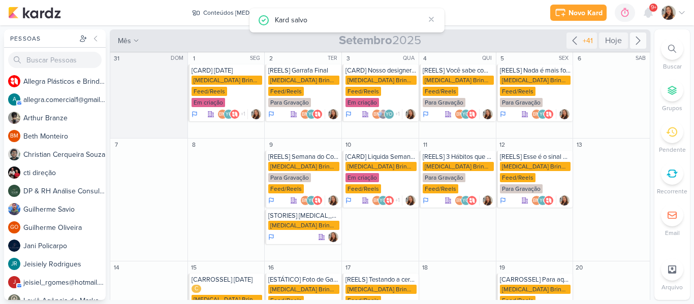
scroll to position [0, 0]
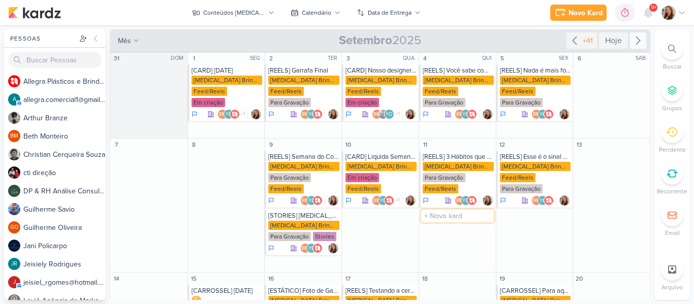
click at [431, 216] on input "text" at bounding box center [457, 216] width 73 height 13
type input "[STORIES] ALLEGRA BRINDES"
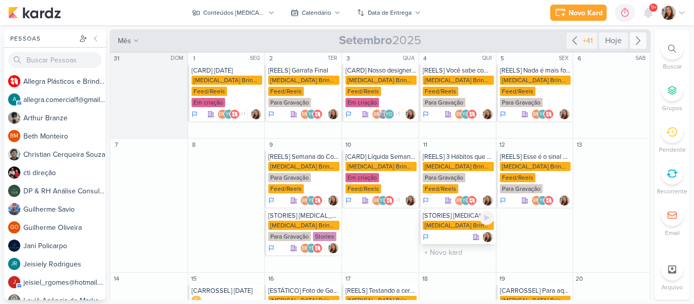
click at [438, 223] on div "[MEDICAL_DATA] Brindes PF" at bounding box center [458, 225] width 71 height 9
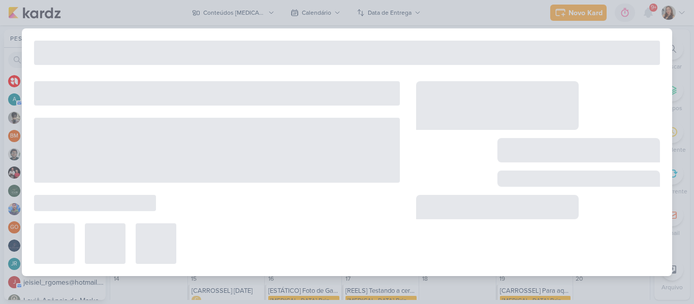
type input "11 de setembro de 2025 às 23:59"
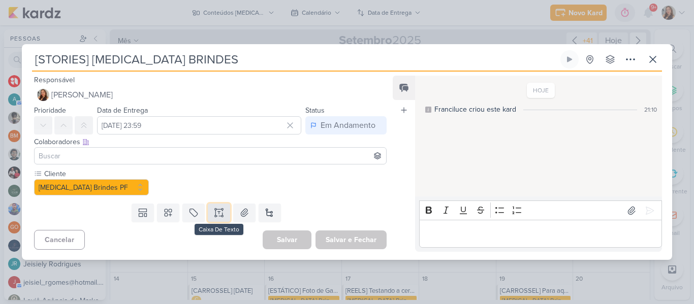
click at [215, 214] on icon at bounding box center [219, 213] width 10 height 10
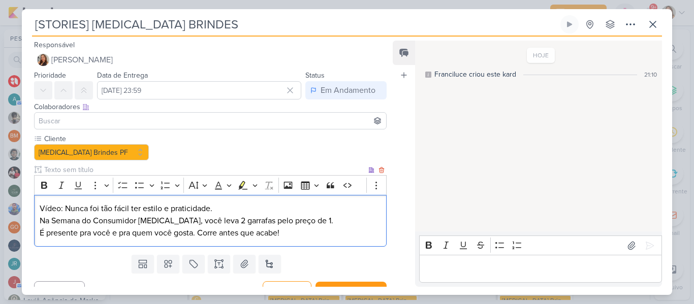
click at [41, 220] on p "Vídeo: Nunca foi tão fácil ter estilo e praticidade. Na Semana do Consumidor Al…" at bounding box center [210, 221] width 341 height 37
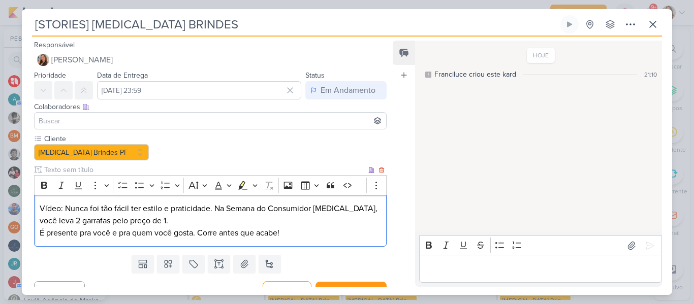
click at [143, 220] on p "Vídeo: Nunca foi tão fácil ter estilo e praticidade. Na Semana do Consumidor Al…" at bounding box center [210, 221] width 341 height 37
click at [40, 231] on p "Vídeo: Nunca foi tão fácil ter estilo e praticidade. Na Semana do Consumidor Al…" at bounding box center [210, 221] width 341 height 37
click at [241, 236] on p "Vídeo: Nunca foi tão fácil ter estilo e praticidade. Na Semana do Consumidor Al…" at bounding box center [210, 221] width 341 height 37
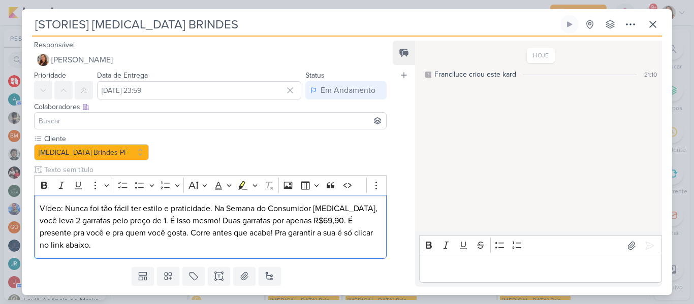
scroll to position [28, 0]
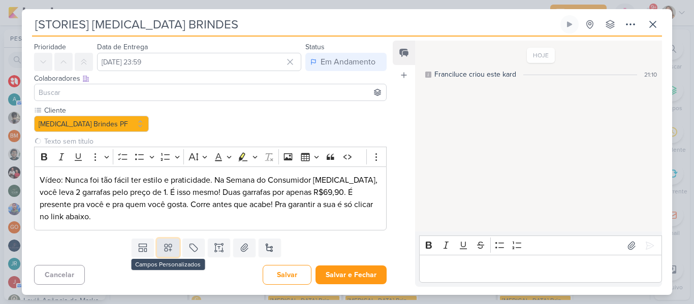
click at [165, 249] on icon at bounding box center [168, 248] width 7 height 7
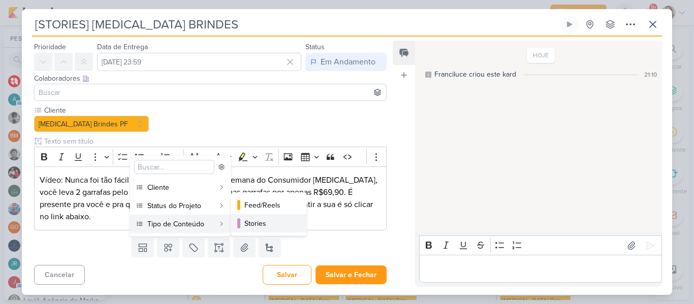
click at [243, 221] on button "Stories" at bounding box center [268, 223] width 75 height 18
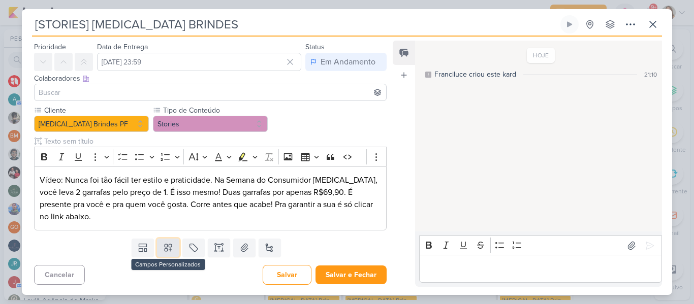
click at [170, 247] on icon at bounding box center [168, 248] width 7 height 7
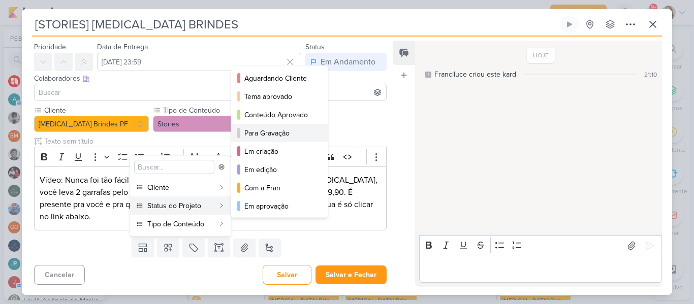
click at [263, 137] on div "Para Gravação" at bounding box center [279, 133] width 71 height 11
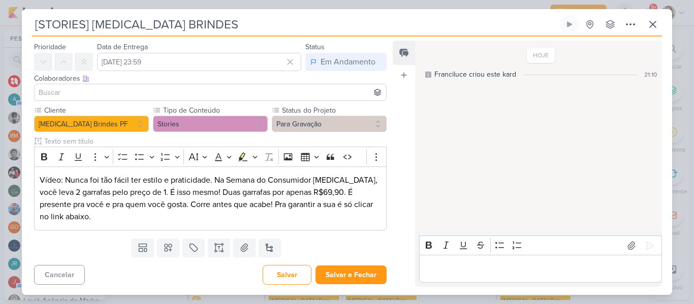
click at [195, 89] on input at bounding box center [210, 92] width 347 height 12
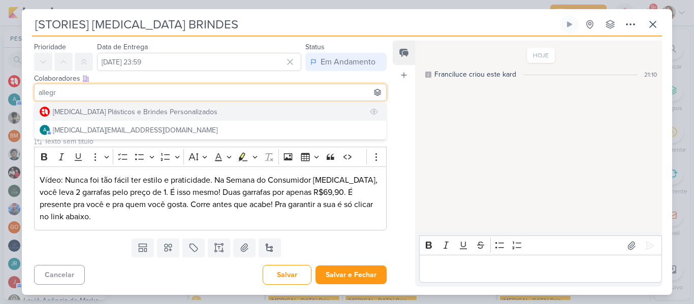
type input "allegr"
click at [182, 107] on div "[MEDICAL_DATA] Plásticos e Brindes Personalizados" at bounding box center [135, 112] width 165 height 11
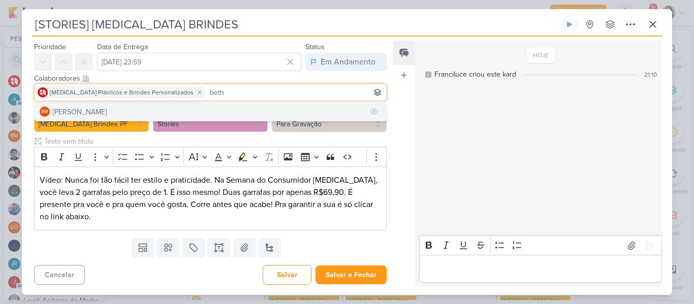
type input "beth"
click at [179, 111] on button "BM [GEOGRAPHIC_DATA]" at bounding box center [211, 112] width 352 height 18
type input "yasm"
click at [260, 109] on button "YO [MEDICAL_DATA][PERSON_NAME]" at bounding box center [211, 112] width 352 height 18
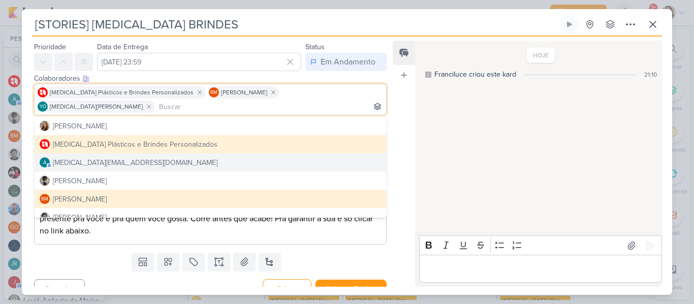
click at [407, 177] on div "Feed Atrelar email Solte o email para atrelar ao kard" at bounding box center [404, 164] width 22 height 246
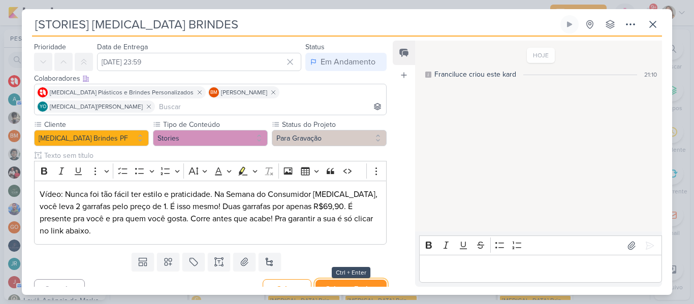
click at [351, 280] on button "Salvar e Fechar" at bounding box center [350, 289] width 71 height 19
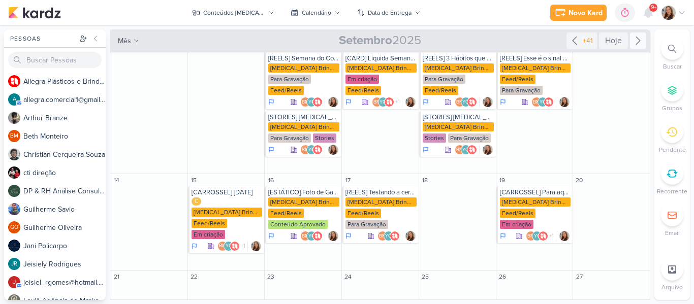
scroll to position [118, 0]
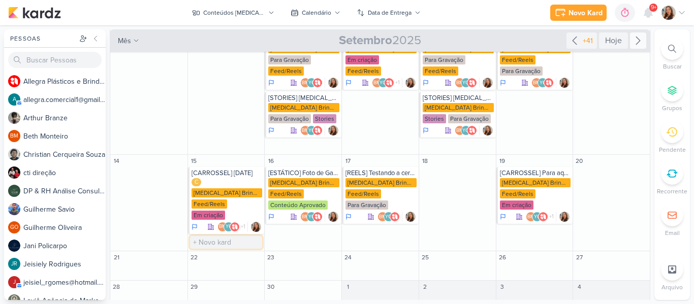
click at [209, 236] on input "text" at bounding box center [226, 242] width 73 height 13
type input "[STORIES] ALLEGRA BRINDES"
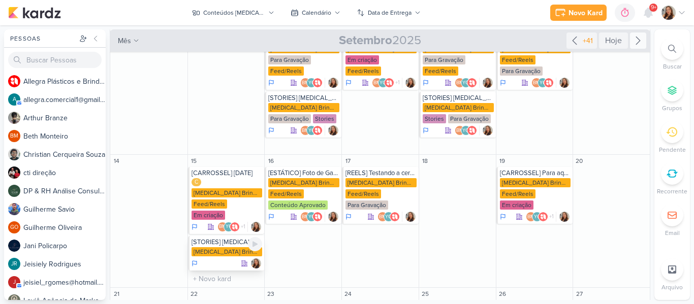
click at [223, 247] on div "[MEDICAL_DATA] Brindes PF" at bounding box center [227, 251] width 71 height 9
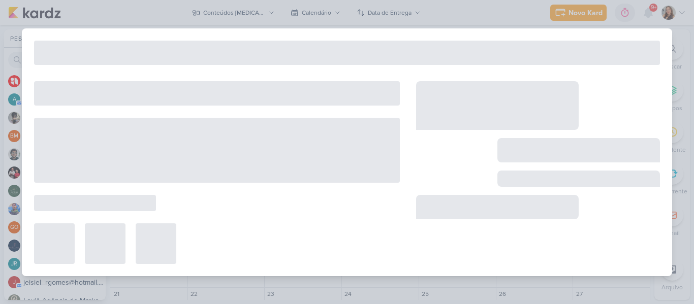
type input "[DATE] 23:59"
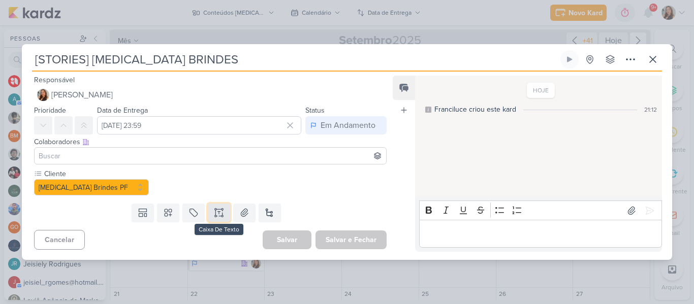
click at [214, 214] on icon at bounding box center [219, 213] width 10 height 10
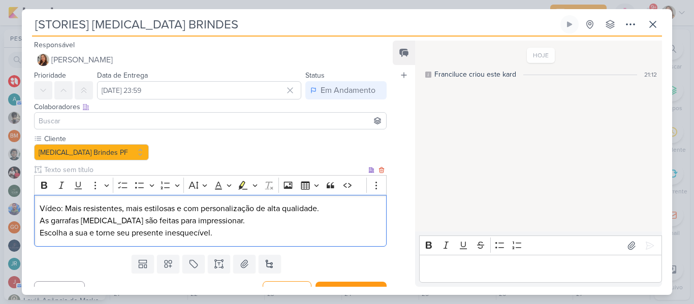
click at [242, 223] on p "Vídeo: Mais resistentes, mais estilosas e com personalização de alta qualidade.…" at bounding box center [210, 221] width 341 height 37
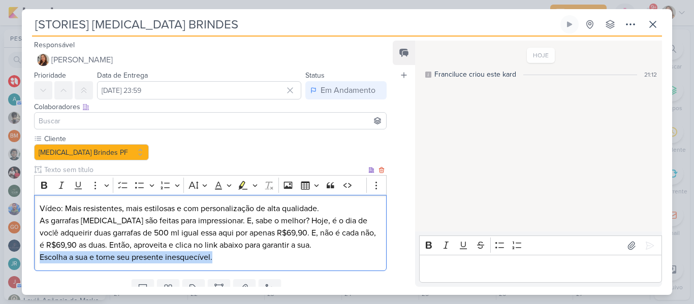
drag, startPoint x: 39, startPoint y: 258, endPoint x: 259, endPoint y: 268, distance: 219.7
click at [259, 268] on div "Vídeo: Mais resistentes, mais estilosas e com personalização de alta qualidade.…" at bounding box center [210, 233] width 353 height 77
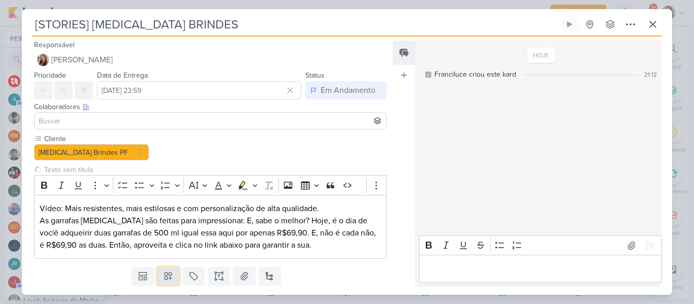
click at [171, 274] on button at bounding box center [168, 276] width 22 height 18
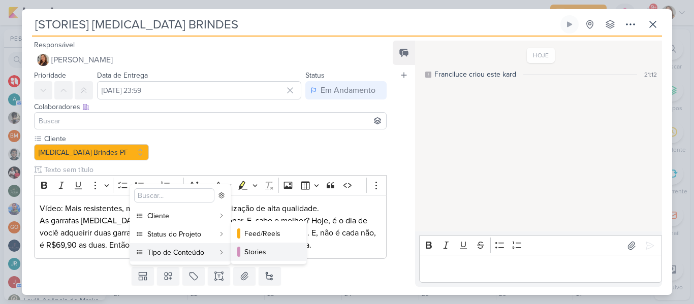
click at [241, 255] on button "Stories" at bounding box center [268, 252] width 75 height 18
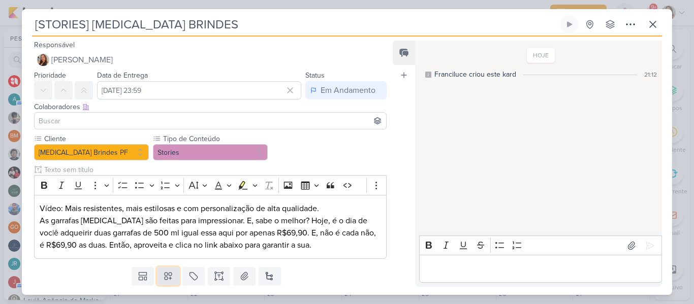
click at [170, 276] on icon at bounding box center [168, 276] width 10 height 10
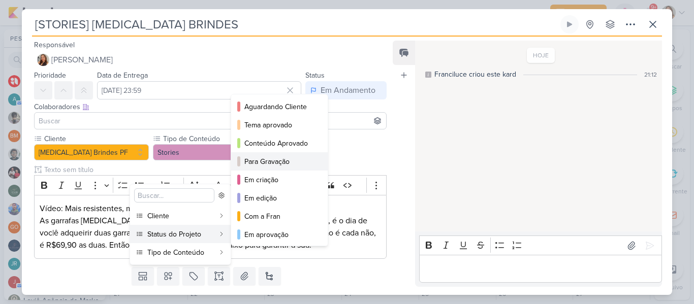
click at [272, 160] on div "Para Gravação" at bounding box center [279, 161] width 71 height 11
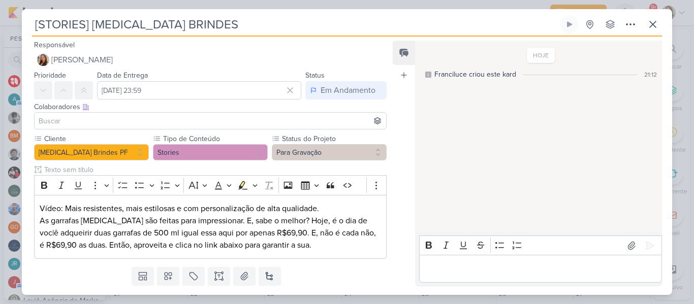
click at [246, 116] on input at bounding box center [210, 121] width 347 height 12
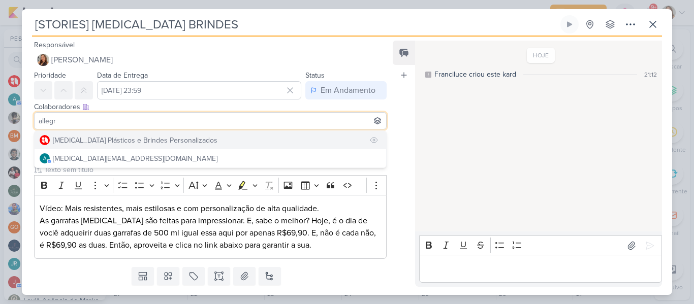
type input "allegr"
click at [239, 138] on button "[MEDICAL_DATA] Plásticos e Brindes Personalizados" at bounding box center [211, 140] width 352 height 18
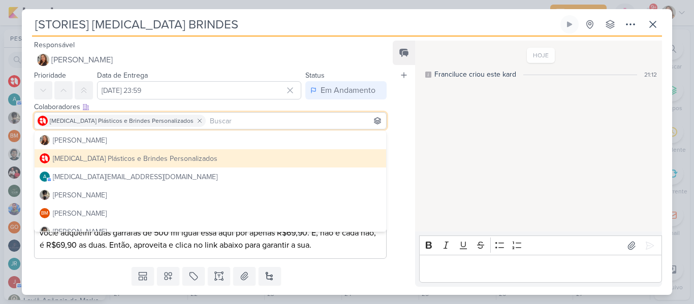
type input "t"
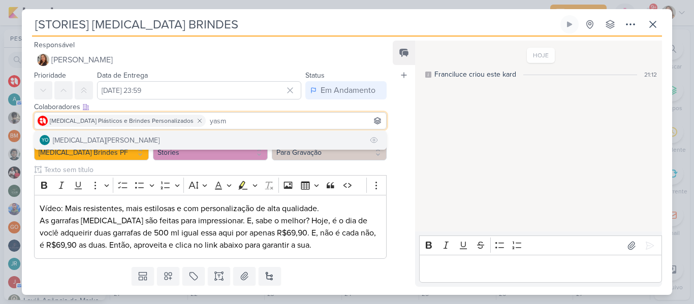
type input "yasm"
click at [230, 136] on button "YO [MEDICAL_DATA][PERSON_NAME]" at bounding box center [211, 140] width 352 height 18
type input "beth"
click at [262, 136] on button "BM [GEOGRAPHIC_DATA]" at bounding box center [211, 140] width 352 height 18
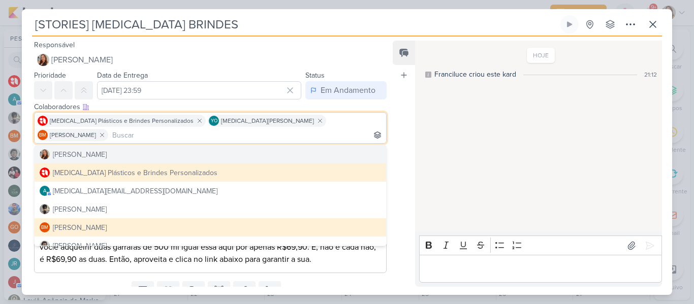
click at [398, 151] on div "Feed Atrelar email Solte o email para atrelar ao kard" at bounding box center [404, 164] width 22 height 246
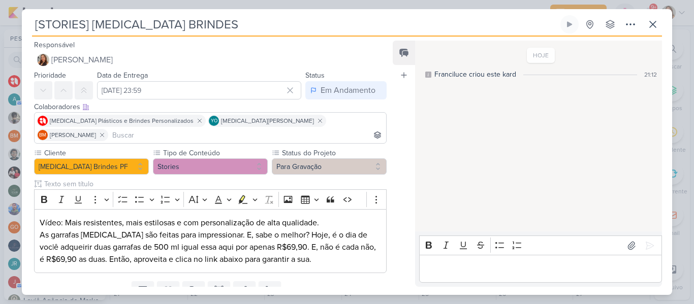
scroll to position [28, 0]
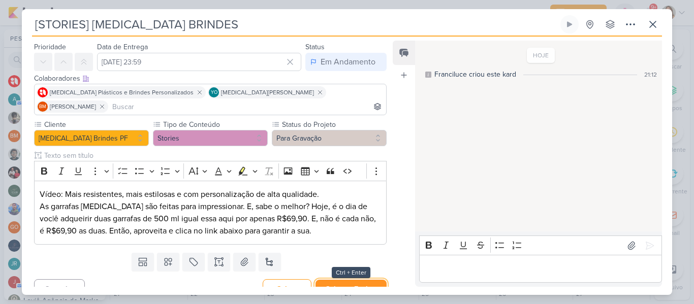
click at [357, 280] on button "Salvar e Fechar" at bounding box center [350, 289] width 71 height 19
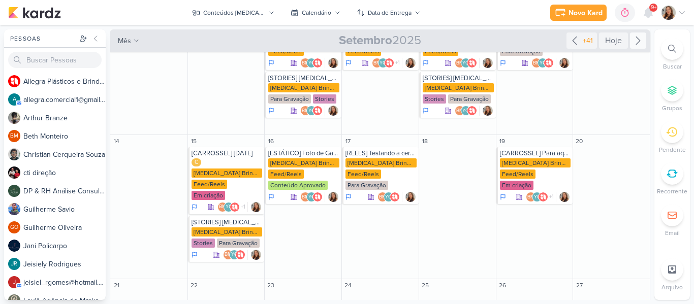
scroll to position [149, 0]
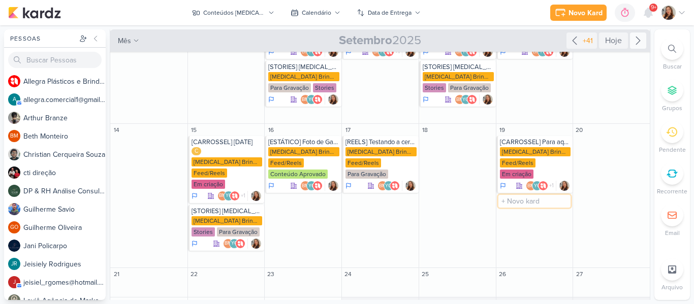
click at [507, 195] on input "text" at bounding box center [534, 201] width 73 height 13
paste input "De datas especiais a presentes corporativos, a Allegra tem o que você procura. …"
type input "[STORIES] ALLEGRA STORIES"
click at [518, 206] on div "[MEDICAL_DATA] Brindes PF" at bounding box center [535, 210] width 71 height 9
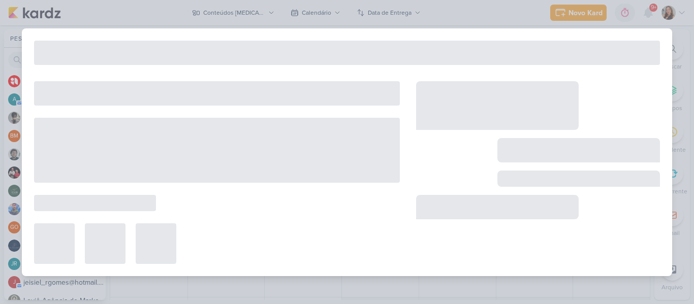
type input "[STORIES] ALLEGRA STORIES"
type input "[DATE] 23:59"
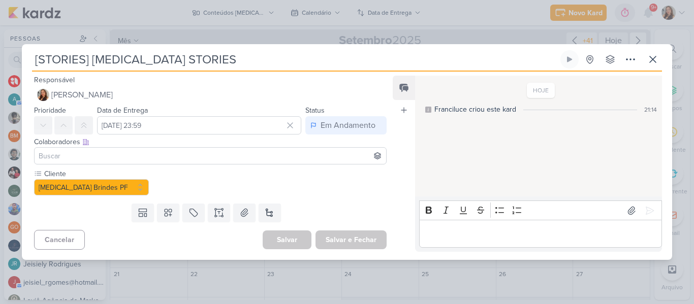
click at [121, 160] on input at bounding box center [210, 156] width 347 height 12
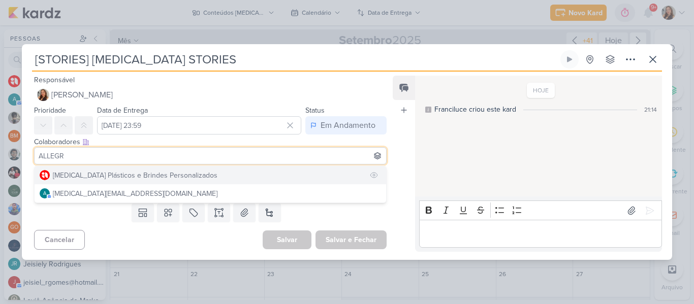
type input "ALLEGR"
click at [121, 173] on div "[MEDICAL_DATA] Plásticos e Brindes Personalizados" at bounding box center [135, 175] width 165 height 11
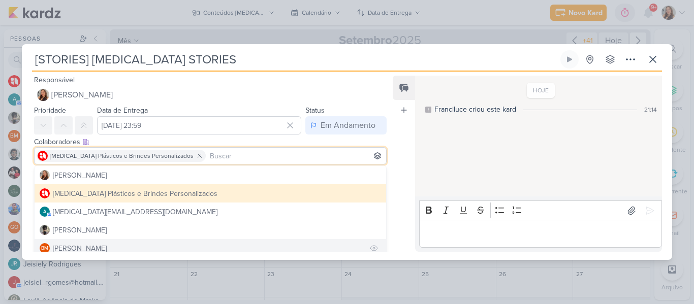
click at [131, 247] on button "BM [GEOGRAPHIC_DATA]" at bounding box center [211, 248] width 352 height 18
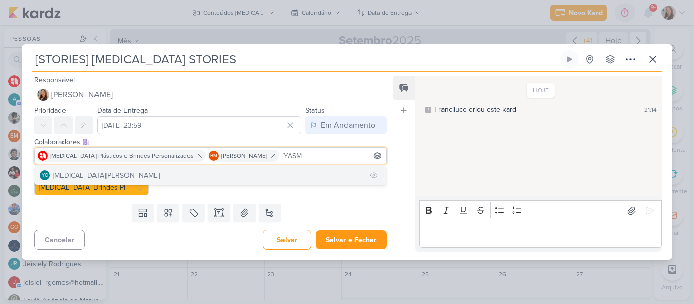
type input "YASM"
click at [189, 175] on button "YO [MEDICAL_DATA][PERSON_NAME]" at bounding box center [211, 175] width 352 height 18
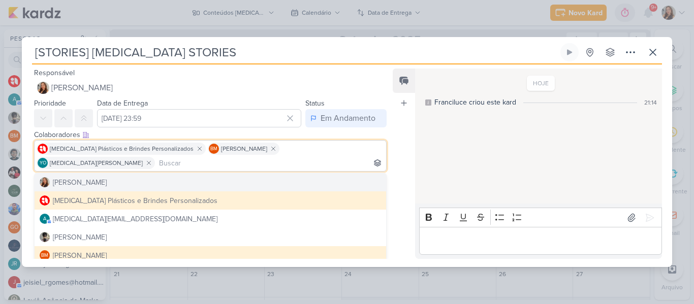
click at [402, 187] on div "Feed Atrelar email Solte o email para atrelar ao kard" at bounding box center [404, 164] width 22 height 191
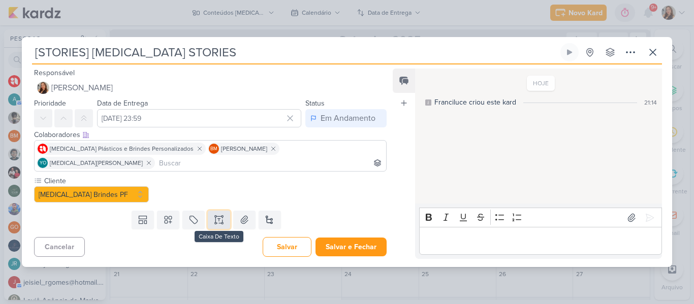
click at [214, 215] on icon at bounding box center [219, 220] width 10 height 10
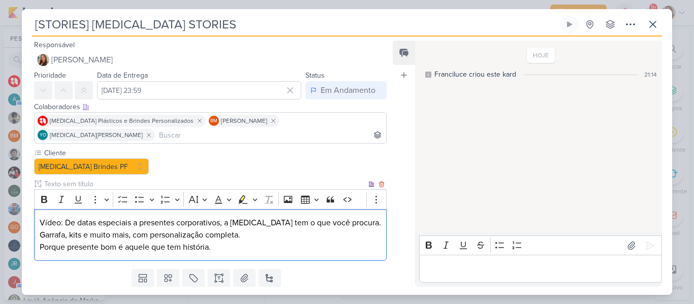
click at [80, 218] on p "Vídeo: De datas especiais a presentes corporativos, a Allegra tem o que você pr…" at bounding box center [210, 235] width 341 height 37
click at [41, 219] on p "Vídeo: De datas especiais a presentes corporativos, a Allegra tem o que você pr…" at bounding box center [210, 235] width 341 height 37
click at [41, 231] on p "Vídeo: De datas especiais a presentes corporativos, a Allegra tem o que você pr…" at bounding box center [210, 235] width 341 height 37
click at [64, 234] on p "Vídeo: De datas especiais a presentes corporativos, a Allegra tem o que você pr…" at bounding box center [210, 235] width 341 height 37
click at [228, 237] on p "Vídeo: De datas especiais a presentes corporativos, a Allegra tem o que você pr…" at bounding box center [210, 235] width 341 height 37
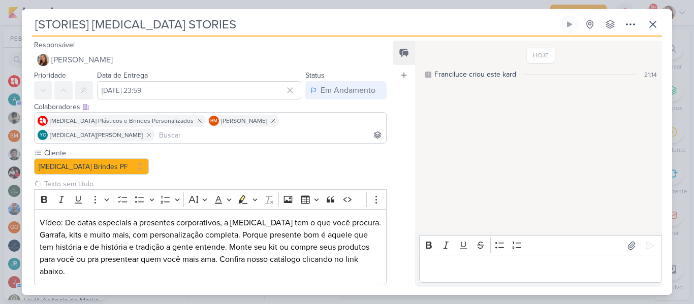
click at [174, 294] on button at bounding box center [168, 303] width 22 height 18
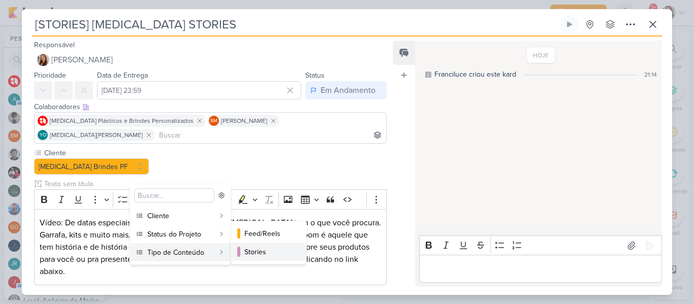
click at [245, 253] on div "Stories" at bounding box center [269, 252] width 50 height 11
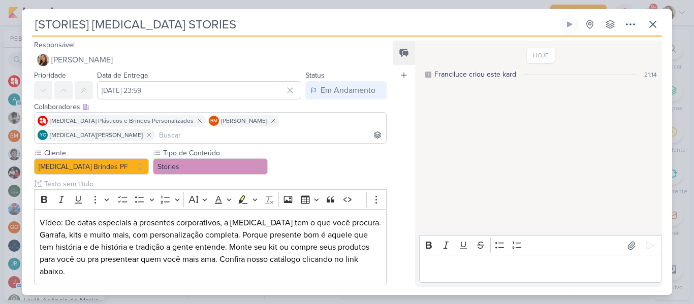
click at [171, 294] on button at bounding box center [168, 303] width 22 height 18
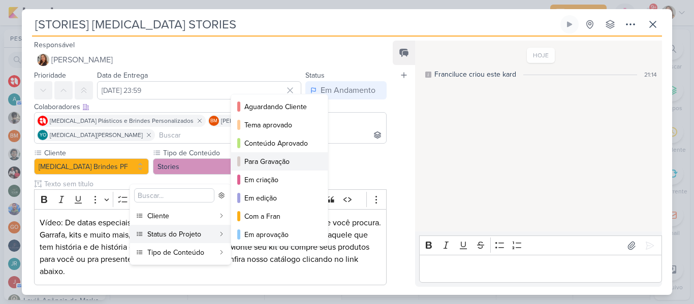
click at [269, 157] on div "Para Gravação" at bounding box center [279, 161] width 71 height 11
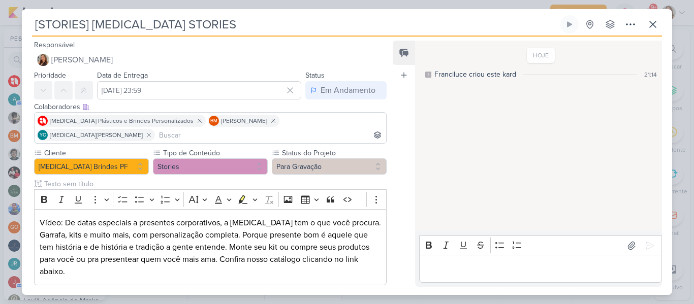
scroll to position [28, 0]
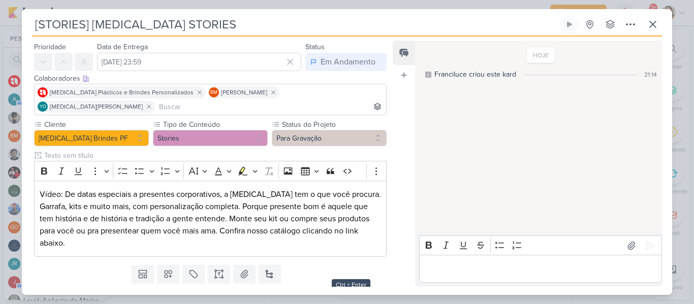
click at [347, 292] on button "Salvar e Fechar" at bounding box center [350, 301] width 71 height 19
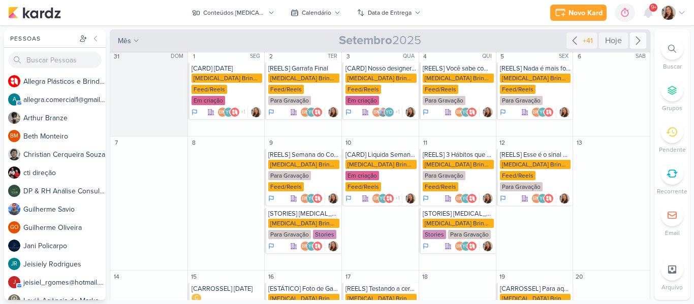
scroll to position [0, 0]
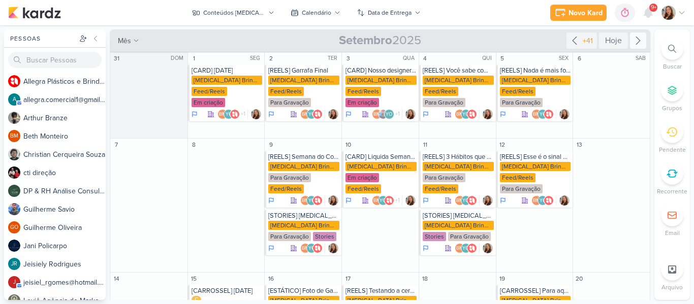
drag, startPoint x: 652, startPoint y: 105, endPoint x: 652, endPoint y: 97, distance: 8.1
click at [652, 97] on div "Pessoas Pessoas A l l e g r a P l á s t i c o s e B r i n d e s P e r s o n a l…" at bounding box center [347, 164] width 694 height 271
click at [233, 123] on input "text" at bounding box center [226, 129] width 73 height 13
type input "[STORIES] ALLEGRA BRINDES"
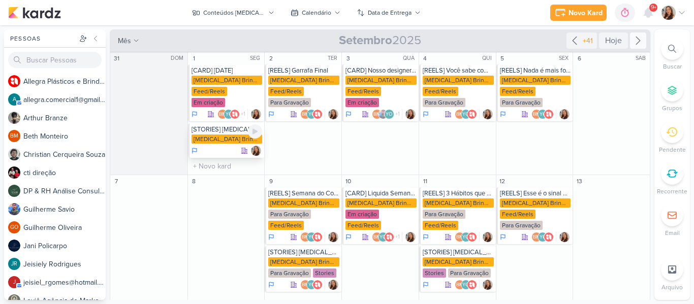
click at [222, 135] on div "[MEDICAL_DATA] Brindes PF" at bounding box center [227, 139] width 71 height 9
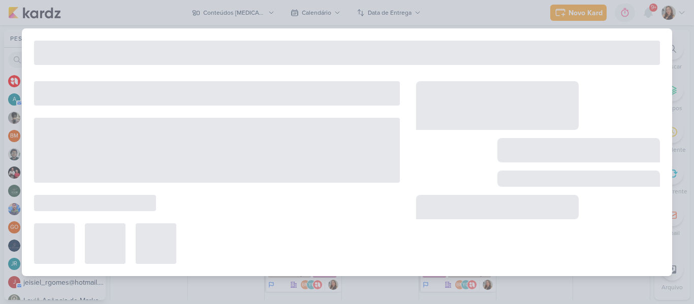
type input "[STORIES] ALLEGRA BRINDES"
type input "1 de setembro de 2025 às 23:59"
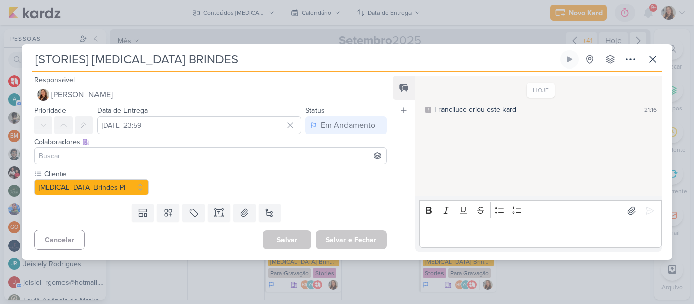
click at [171, 159] on input at bounding box center [210, 156] width 347 height 12
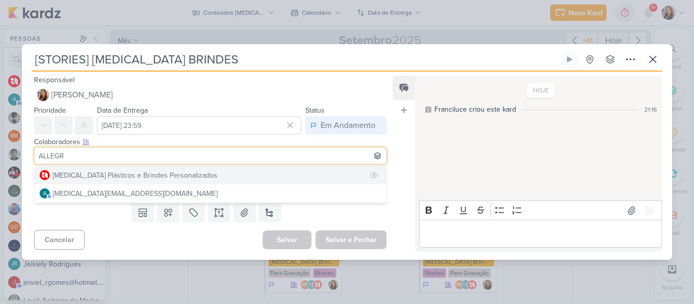
type input "ALLEGR"
click at [171, 174] on div "[MEDICAL_DATA] Plásticos e Brindes Personalizados" at bounding box center [135, 175] width 165 height 11
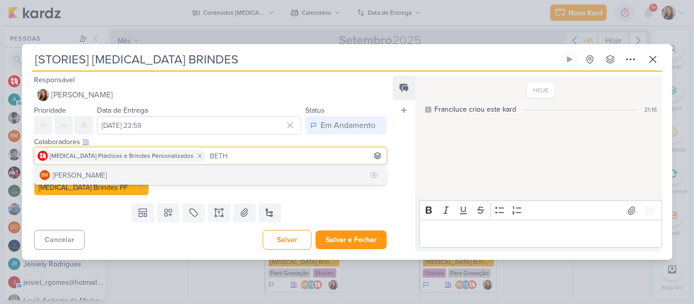
type input "BETH"
click at [199, 170] on button "BM [GEOGRAPHIC_DATA]" at bounding box center [211, 175] width 352 height 18
type input "YASM"
click at [245, 169] on button "YO [MEDICAL_DATA][PERSON_NAME]" at bounding box center [211, 175] width 352 height 18
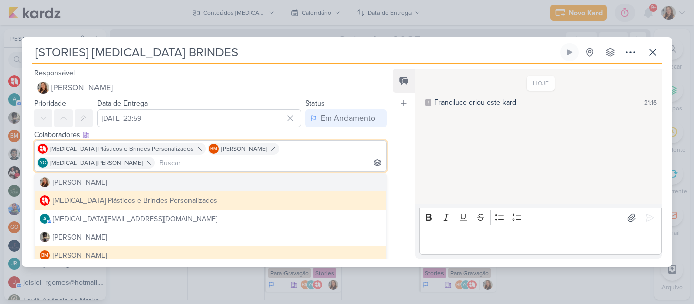
click at [400, 191] on div "Feed Atrelar email Solte o email para atrelar ao kard" at bounding box center [404, 164] width 22 height 191
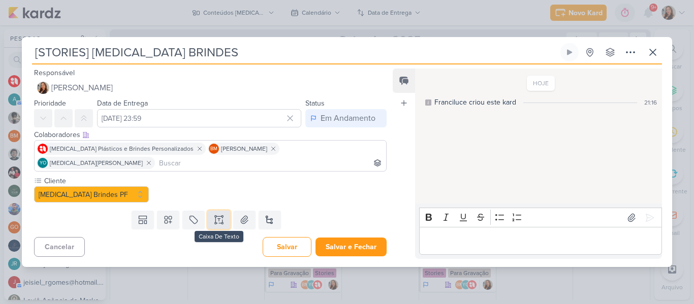
click at [215, 219] on button at bounding box center [219, 220] width 22 height 18
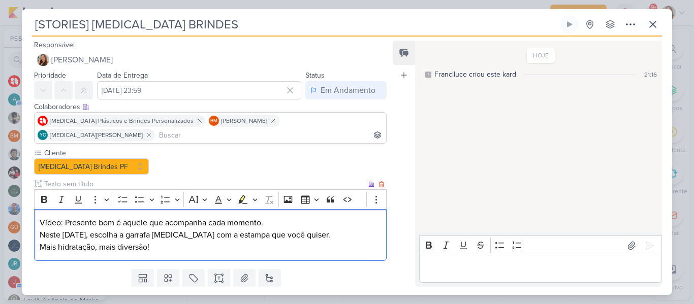
click at [40, 221] on p "Vídeo: Presente bom é aquele que acompanha cada momento. Neste Dia das Crianças…" at bounding box center [210, 235] width 341 height 37
click at [42, 232] on p "Vídeo: Presente bom é aquele que acompanha cada momento. Neste Dia das Crianças…" at bounding box center [210, 235] width 341 height 37
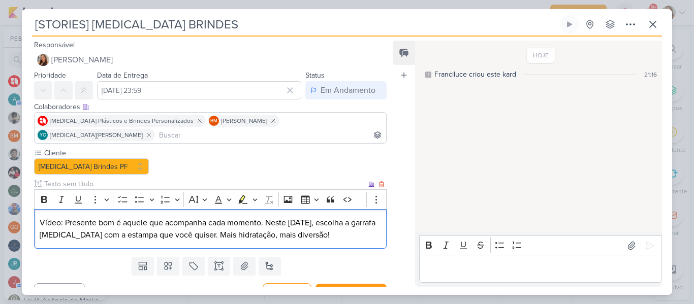
click at [307, 223] on p "Vídeo: Presente bom é aquele que acompanha cada momento. Neste Dia das Crianças…" at bounding box center [210, 229] width 341 height 24
click at [360, 220] on p "Vídeo: Presente bom é aquele que acompanha cada momento. Neste Dia das Crianças…" at bounding box center [210, 229] width 341 height 24
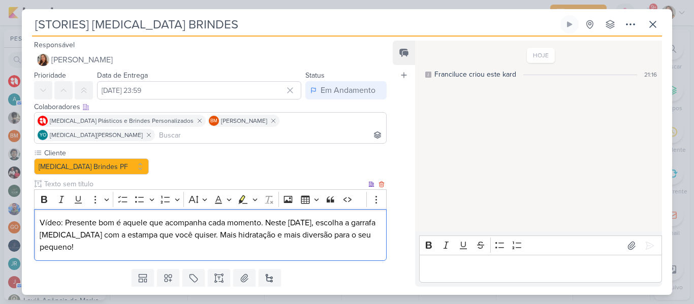
click at [365, 234] on p "Vídeo: Presente bom é aquele que acompanha cada momento. Neste Dia das Crianças…" at bounding box center [210, 235] width 341 height 37
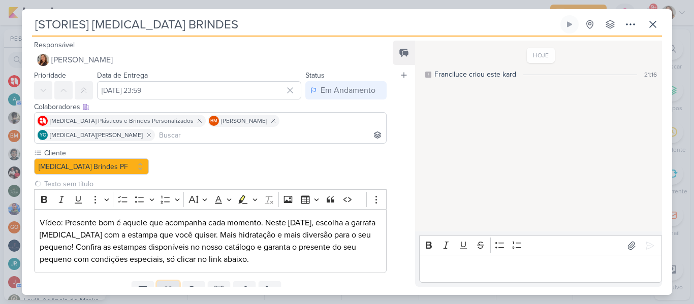
click at [164, 285] on icon at bounding box center [168, 290] width 10 height 10
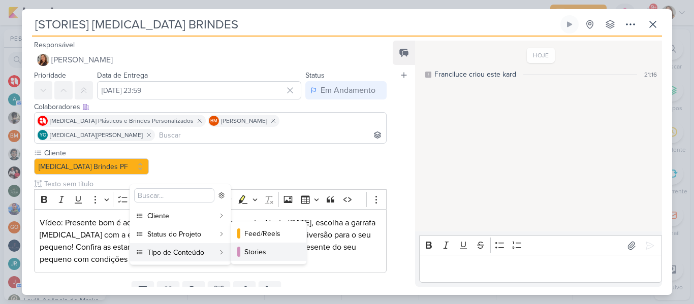
click at [238, 256] on div at bounding box center [238, 252] width 3 height 10
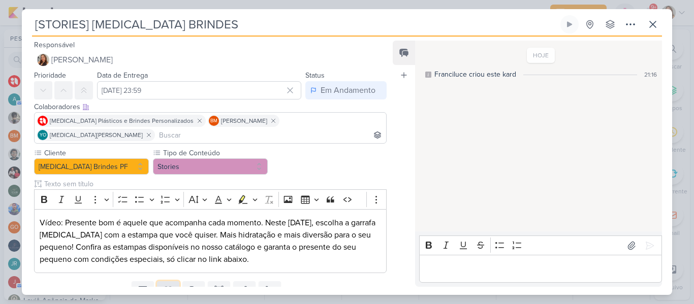
click at [173, 281] on button at bounding box center [168, 290] width 22 height 18
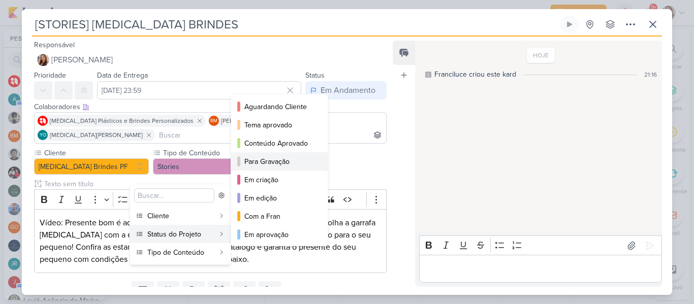
click at [256, 164] on div "Para Gravação" at bounding box center [279, 161] width 71 height 11
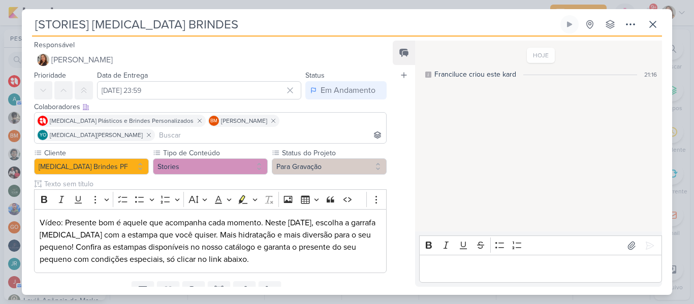
scroll to position [28, 0]
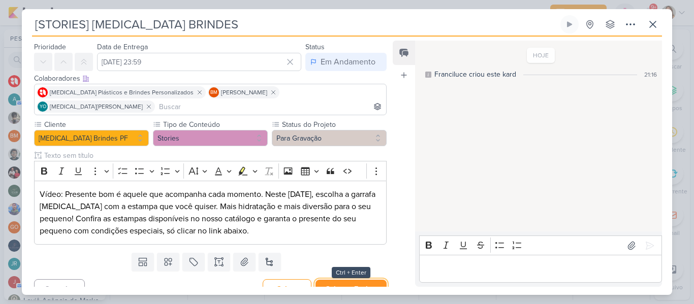
click at [360, 280] on button "Salvar e Fechar" at bounding box center [350, 289] width 71 height 19
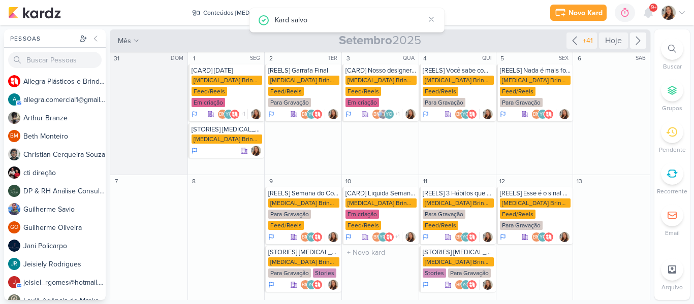
scroll to position [0, 0]
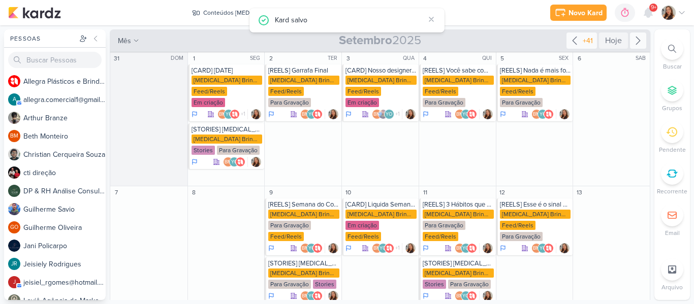
click at [581, 39] on div "+41" at bounding box center [588, 41] width 14 height 11
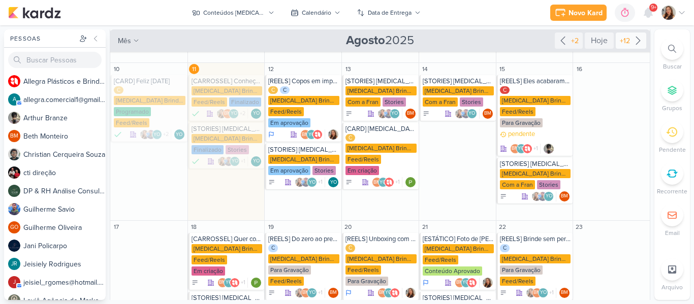
scroll to position [223, 0]
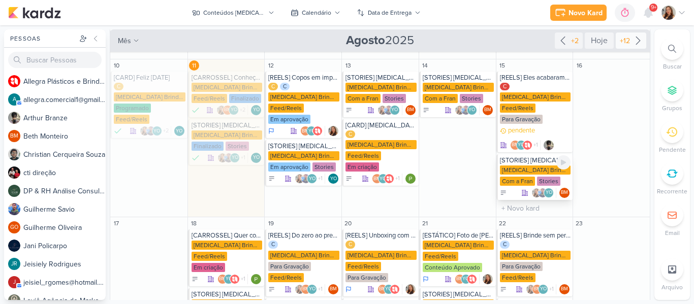
click at [532, 166] on div "[MEDICAL_DATA] Brindes PF" at bounding box center [535, 170] width 71 height 9
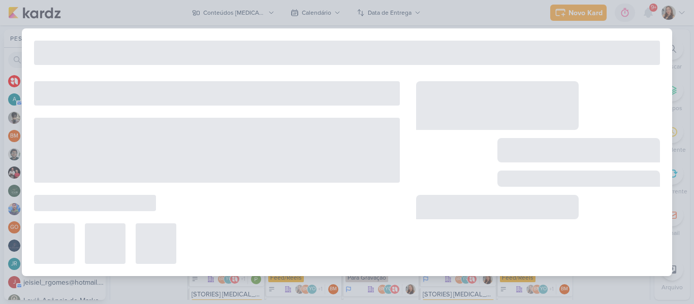
type input "[STORIES] Allegra Brindes"
type input "15 de agosto de 2025 às 23:59"
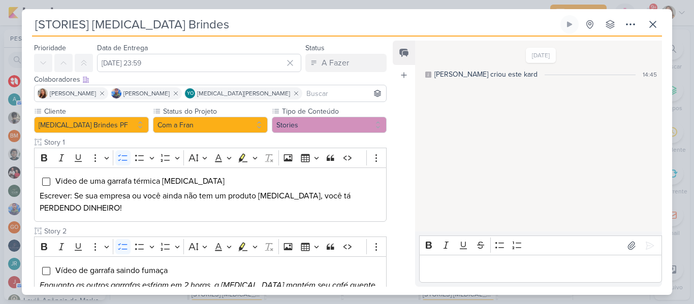
scroll to position [19, 0]
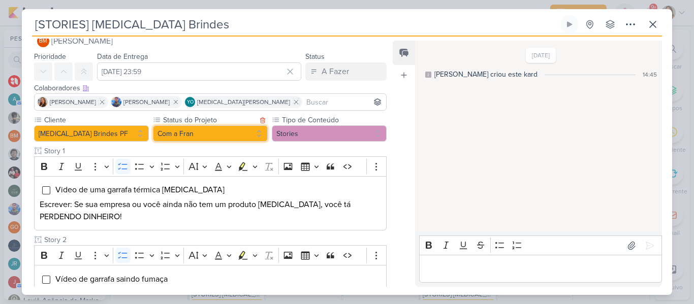
click at [241, 135] on button "Com a Fran" at bounding box center [210, 133] width 115 height 16
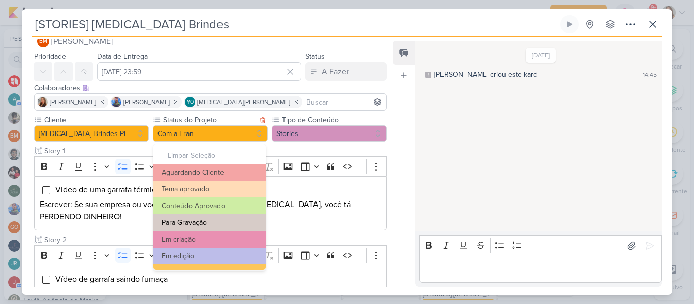
click at [224, 222] on button "Para Gravação" at bounding box center [209, 222] width 112 height 17
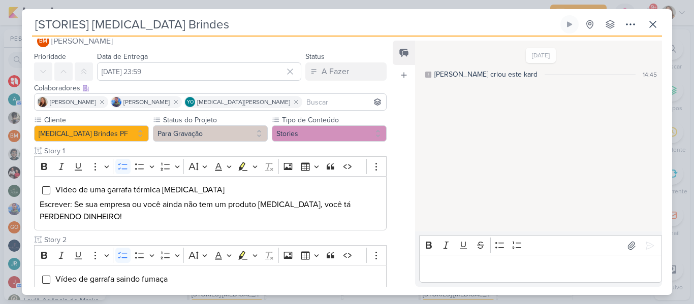
click at [323, 99] on input at bounding box center [344, 102] width 80 height 12
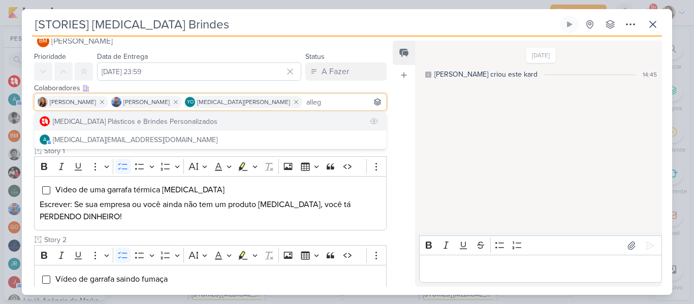
type input "alleg"
click at [280, 123] on button "[MEDICAL_DATA] Plásticos e Brindes Personalizados" at bounding box center [211, 121] width 352 height 18
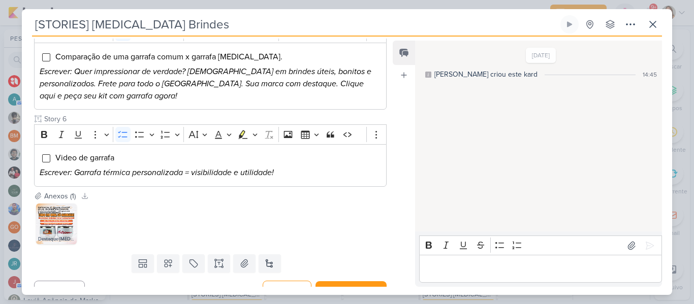
scroll to position [607, 0]
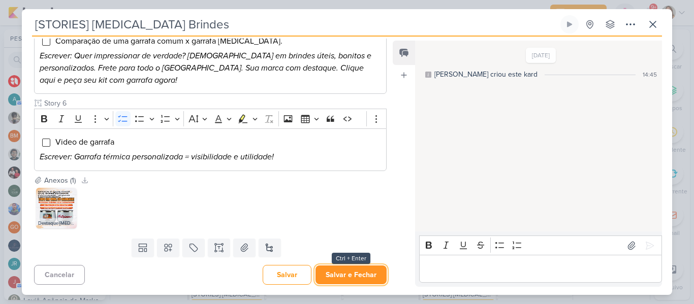
click at [362, 270] on button "Salvar e Fechar" at bounding box center [350, 275] width 71 height 19
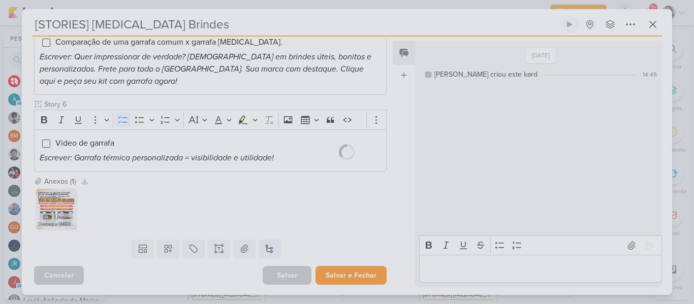
scroll to position [606, 0]
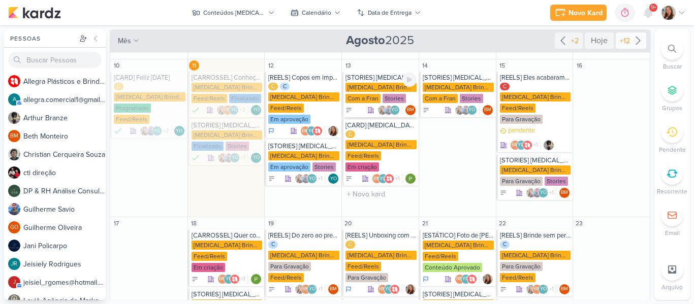
click at [376, 83] on div "[MEDICAL_DATA] Brindes PF" at bounding box center [380, 87] width 71 height 9
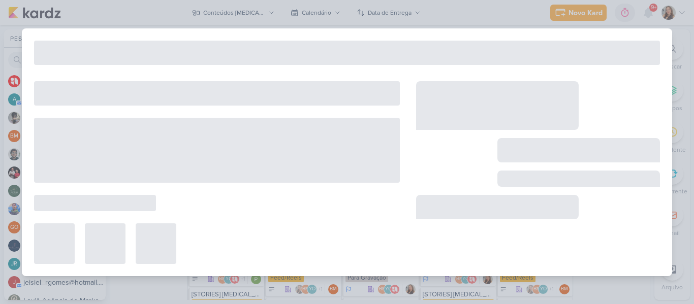
type input "13 de agosto de 2025 às 23:59"
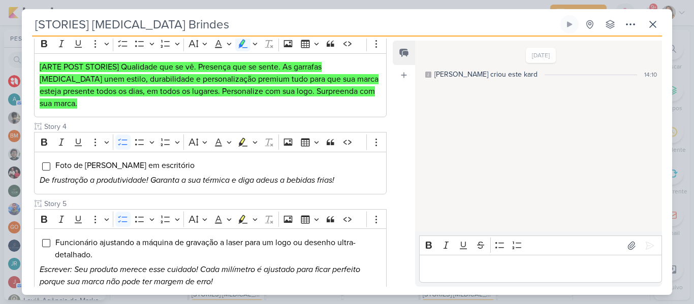
scroll to position [336, 0]
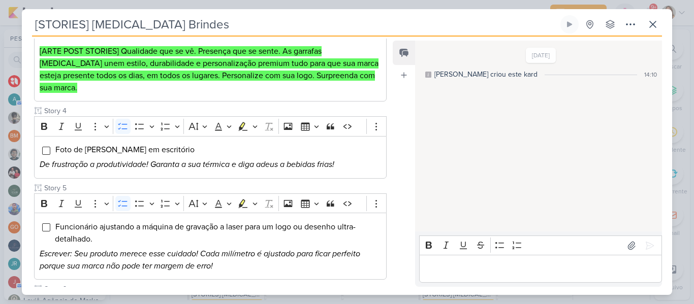
drag, startPoint x: 386, startPoint y: 167, endPoint x: 390, endPoint y: 197, distance: 30.2
click at [390, 197] on div "Responsável BM Beth Monteiro Nenhum contato encontrado create new contact Novo …" at bounding box center [206, 163] width 369 height 248
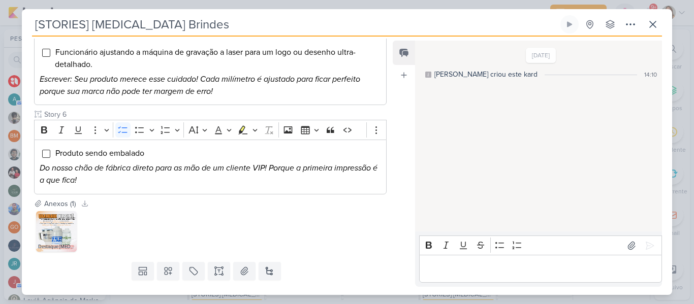
scroll to position [522, 0]
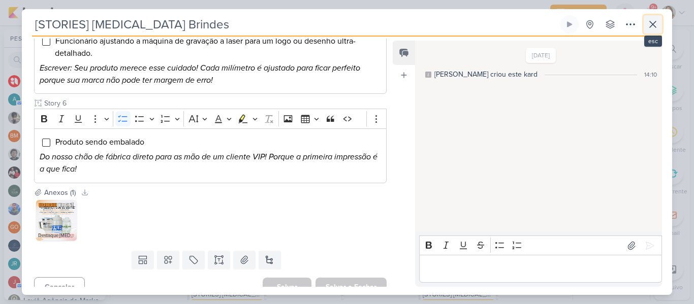
click at [656, 24] on icon at bounding box center [653, 24] width 12 height 12
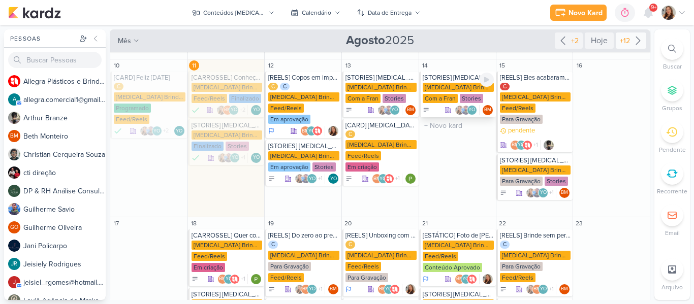
click at [455, 83] on div "[MEDICAL_DATA] Brindes PF" at bounding box center [458, 87] width 71 height 9
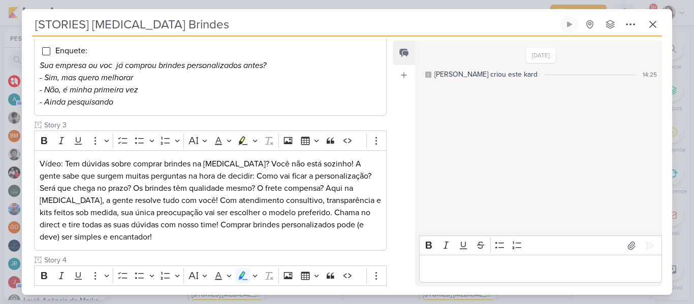
scroll to position [0, 0]
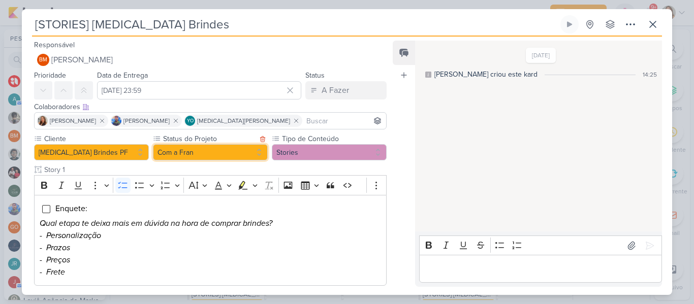
click at [225, 148] on button "Com a Fran" at bounding box center [210, 152] width 115 height 16
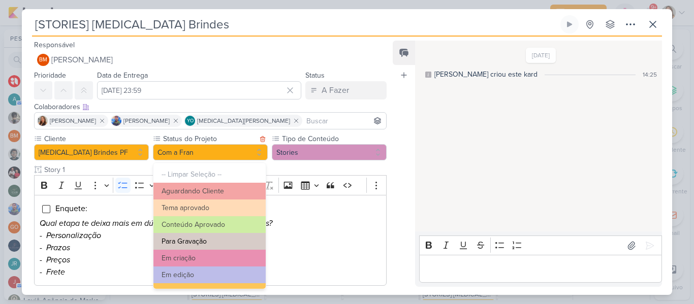
click at [228, 244] on button "Para Gravação" at bounding box center [209, 241] width 112 height 17
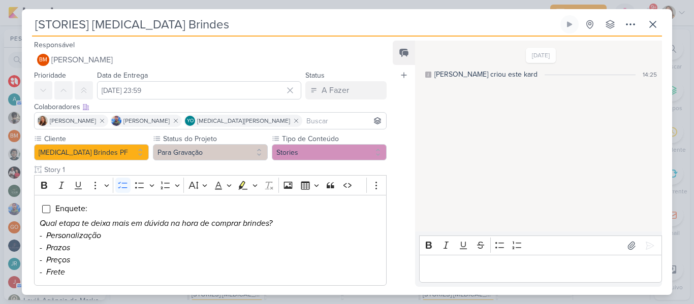
click at [304, 121] on input at bounding box center [344, 121] width 80 height 12
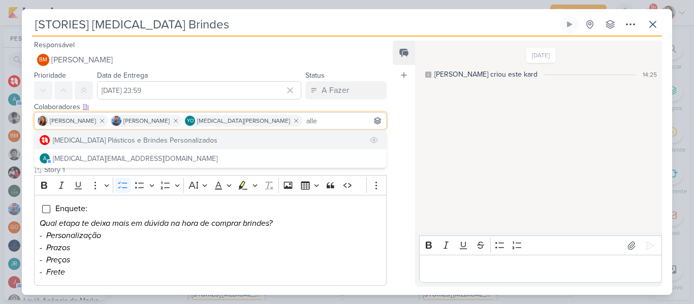
type input "alle"
click at [270, 133] on button "[MEDICAL_DATA] Plásticos e Brindes Personalizados" at bounding box center [211, 140] width 352 height 18
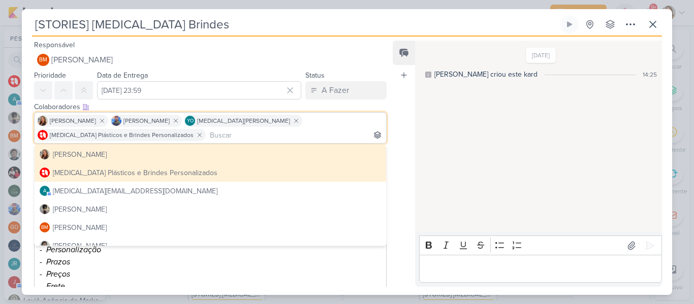
scroll to position [655, 0]
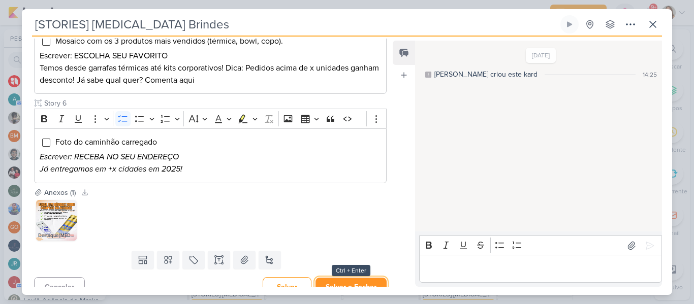
click at [341, 279] on button "Salvar e Fechar" at bounding box center [350, 287] width 71 height 19
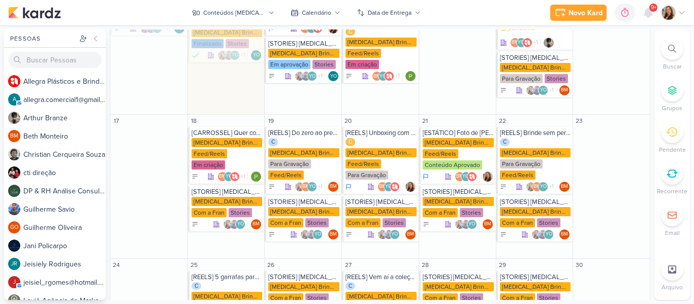
scroll to position [346, 0]
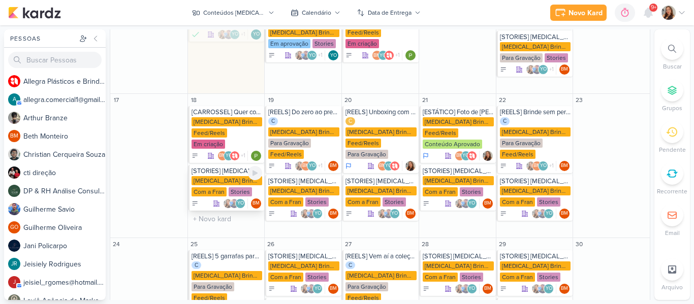
click at [224, 187] on div "Com a Fran" at bounding box center [209, 191] width 35 height 9
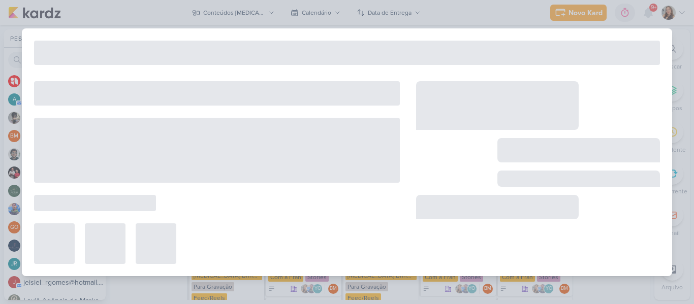
type input "18 de agosto de 2025 às 23:59"
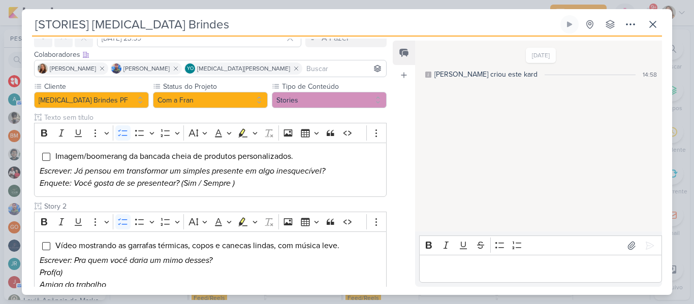
scroll to position [0, 0]
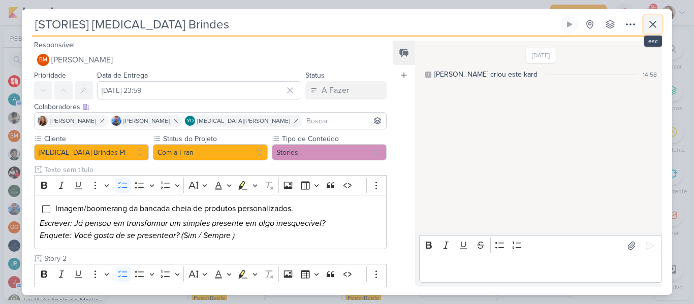
click at [654, 26] on icon at bounding box center [653, 24] width 12 height 12
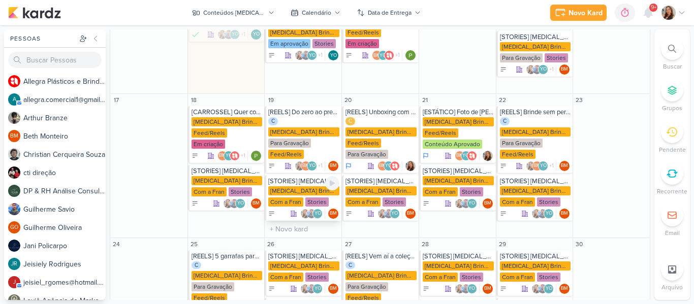
click at [309, 186] on div "[MEDICAL_DATA] Brindes PF" at bounding box center [303, 190] width 71 height 9
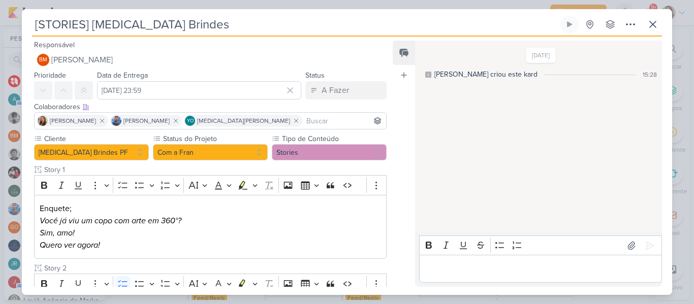
click at [304, 125] on input at bounding box center [344, 121] width 80 height 12
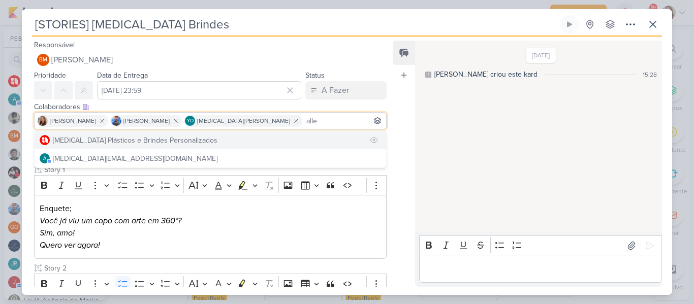
type input "alle"
click at [259, 141] on button "[MEDICAL_DATA] Plásticos e Brindes Personalizados" at bounding box center [211, 140] width 352 height 18
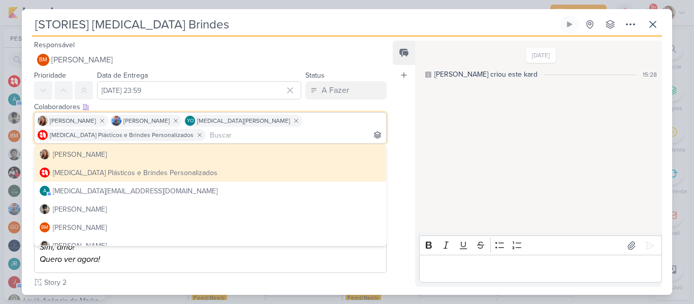
click at [404, 153] on div "Feed Atrelar email Solte o email para atrelar ao kard" at bounding box center [404, 164] width 22 height 246
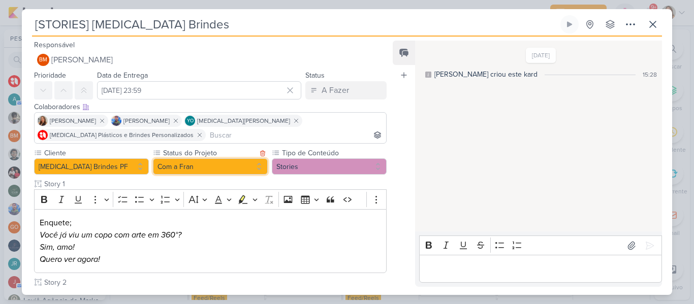
click at [216, 167] on button "Com a Fran" at bounding box center [210, 166] width 115 height 16
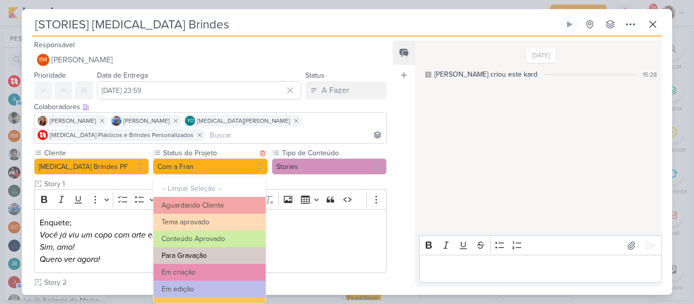
click at [206, 250] on button "Para Gravação" at bounding box center [209, 255] width 112 height 17
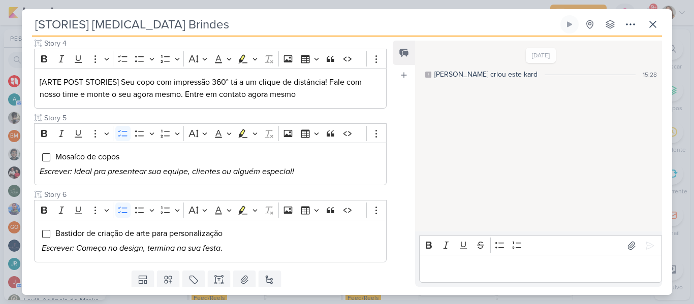
scroll to position [496, 0]
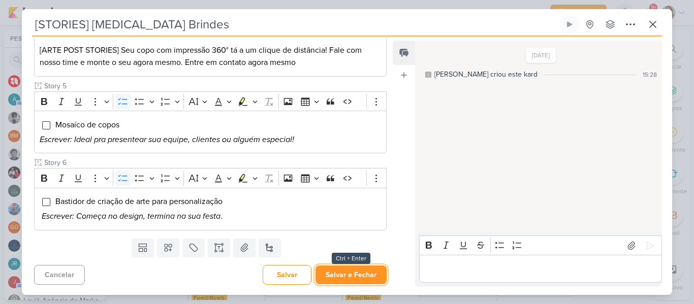
click at [364, 276] on button "Salvar e Fechar" at bounding box center [350, 275] width 71 height 19
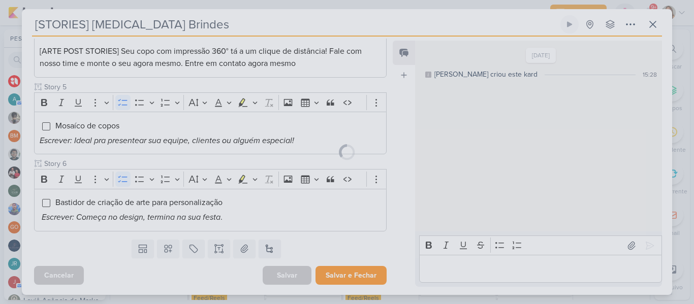
scroll to position [495, 0]
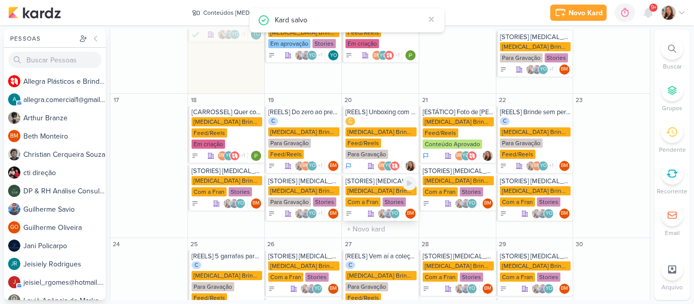
click at [381, 186] on div "[MEDICAL_DATA] Brindes PF" at bounding box center [380, 190] width 71 height 9
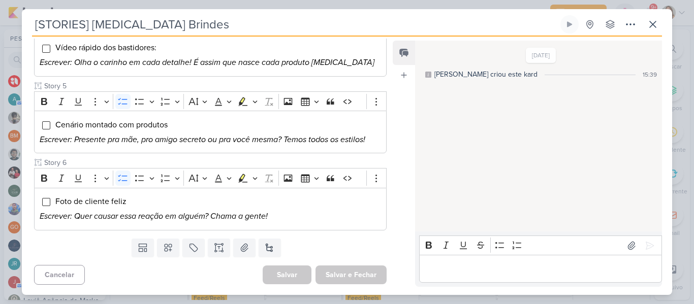
scroll to position [33, 0]
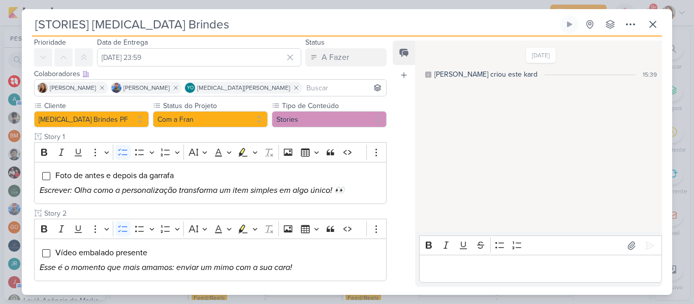
scroll to position [27, 0]
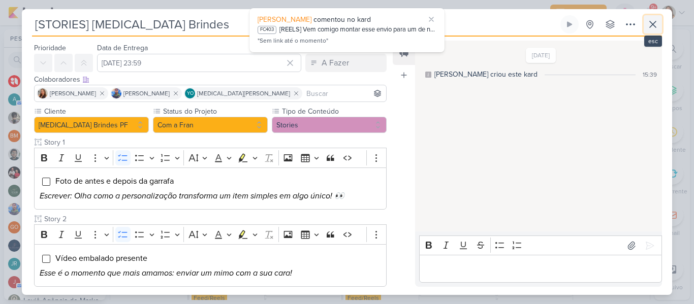
click at [655, 19] on icon at bounding box center [653, 24] width 12 height 12
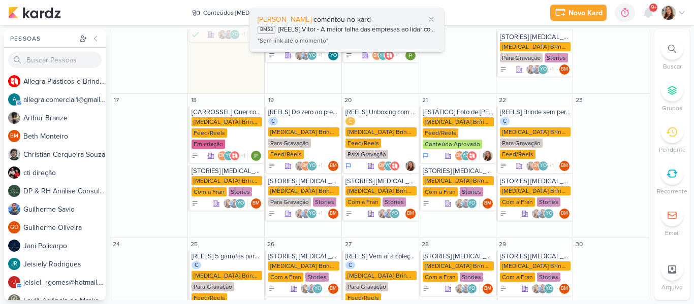
click at [343, 37] on div ""Sem link até o momento"" at bounding box center [347, 41] width 179 height 10
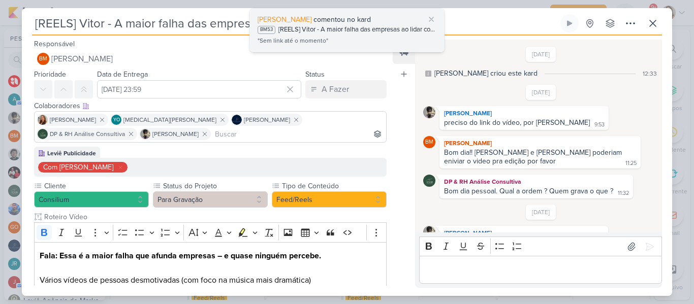
scroll to position [73, 0]
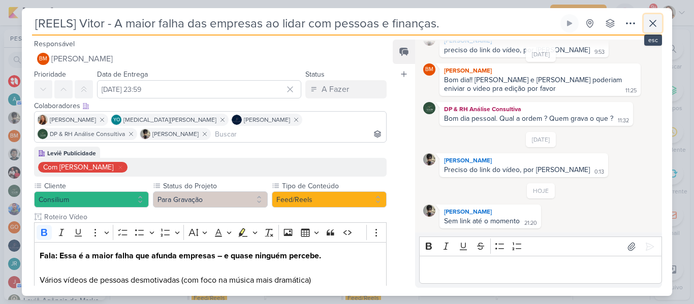
click at [649, 20] on icon at bounding box center [653, 23] width 12 height 12
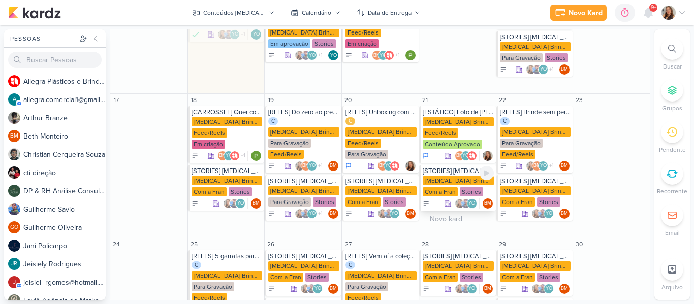
click at [443, 176] on div "[MEDICAL_DATA] Brindes PF" at bounding box center [458, 180] width 71 height 9
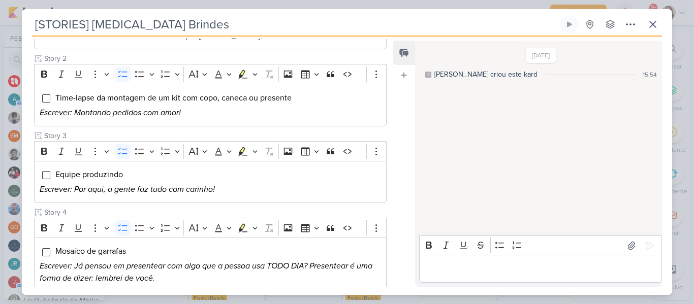
scroll to position [0, 0]
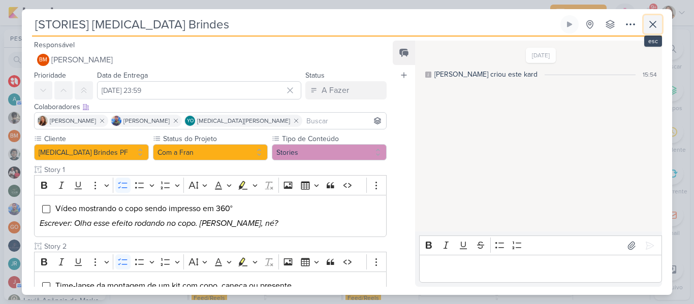
click at [651, 27] on icon at bounding box center [653, 24] width 6 height 6
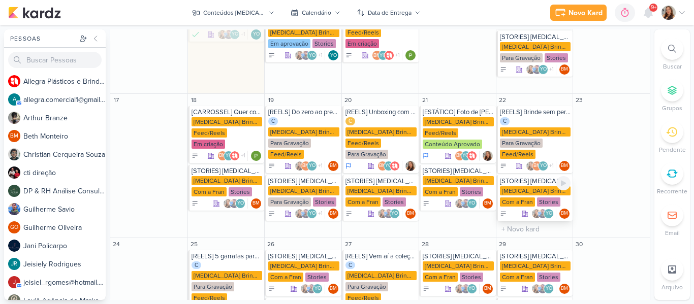
click at [516, 186] on div "[MEDICAL_DATA] Brindes PF" at bounding box center [535, 190] width 71 height 9
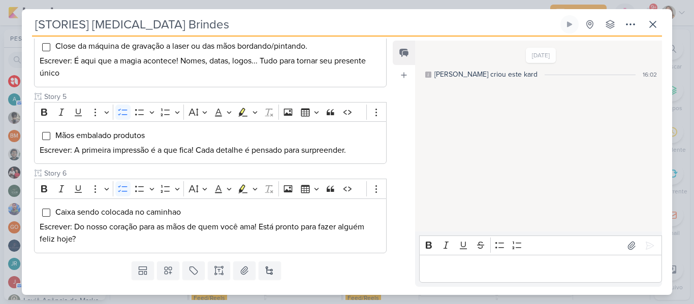
scroll to position [424, 0]
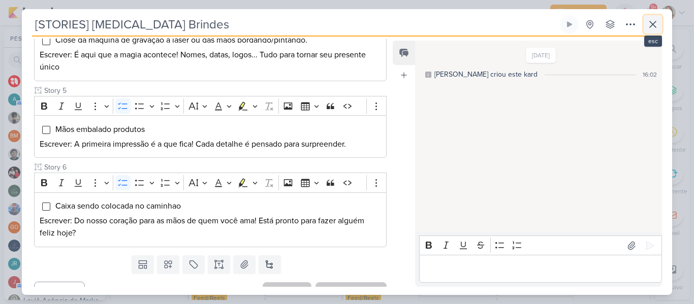
click at [650, 19] on icon at bounding box center [653, 24] width 12 height 12
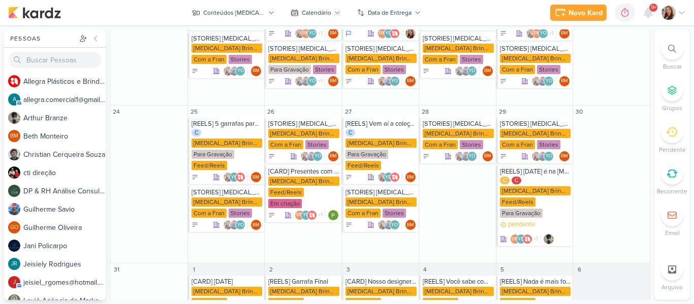
scroll to position [485, 0]
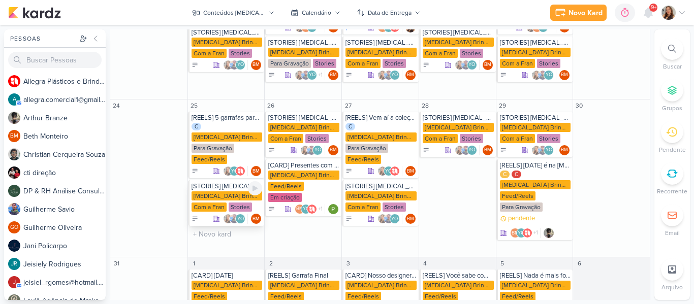
click at [221, 203] on div "Com a Fran" at bounding box center [209, 207] width 35 height 9
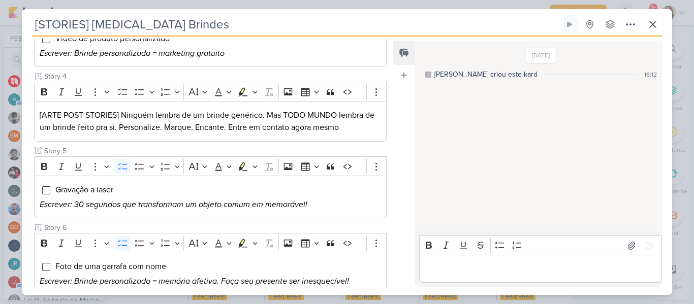
scroll to position [364, 0]
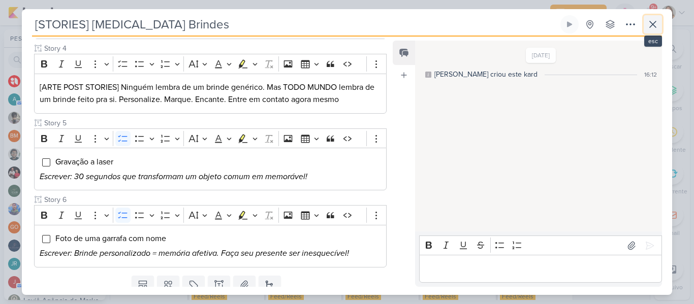
click at [655, 21] on icon at bounding box center [653, 24] width 6 height 6
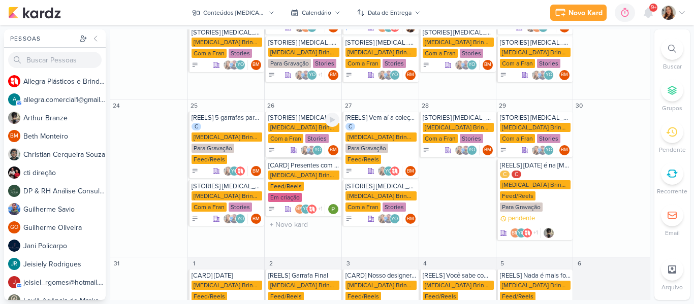
click at [298, 123] on div "Allegra Brindes PF Com a Fran Stories" at bounding box center [303, 133] width 71 height 21
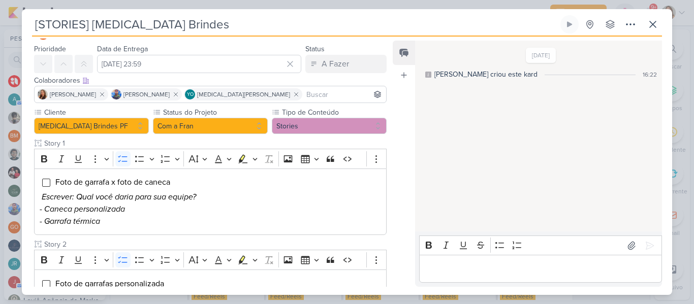
scroll to position [0, 0]
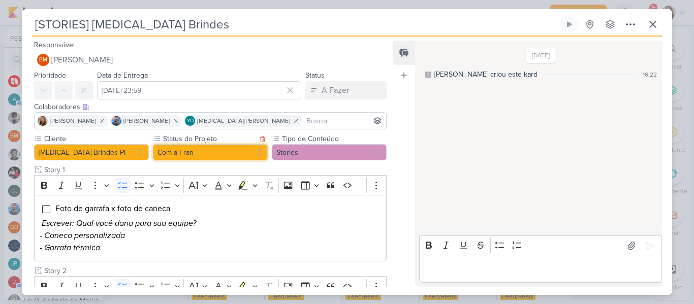
click at [212, 153] on button "Com a Fran" at bounding box center [210, 152] width 115 height 16
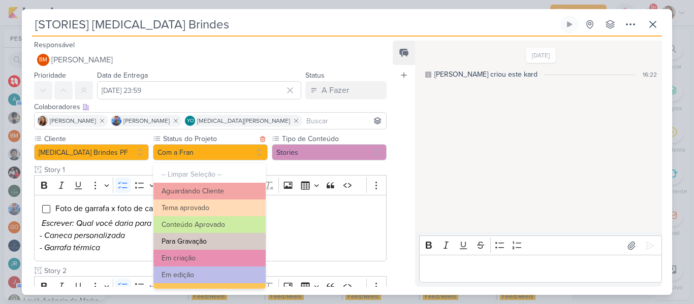
click at [217, 240] on button "Para Gravação" at bounding box center [209, 241] width 112 height 17
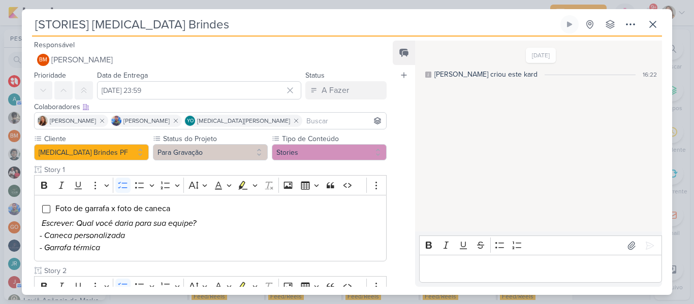
click at [304, 122] on input at bounding box center [344, 121] width 80 height 12
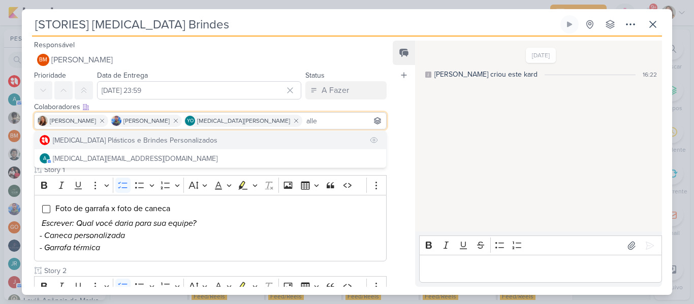
type input "alle"
click at [259, 136] on button "[MEDICAL_DATA] Plásticos e Brindes Personalizados" at bounding box center [211, 140] width 352 height 18
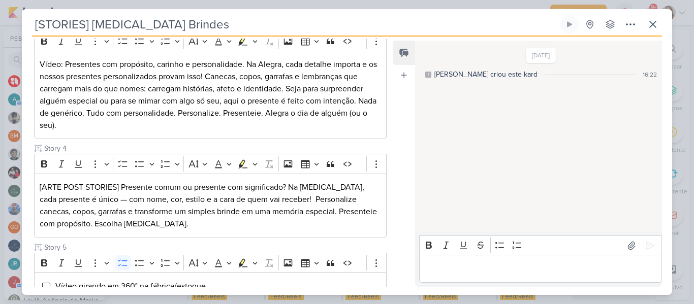
scroll to position [523, 0]
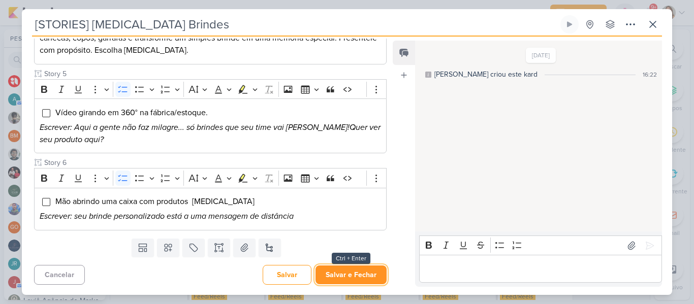
click at [367, 281] on button "Salvar e Fechar" at bounding box center [350, 275] width 71 height 19
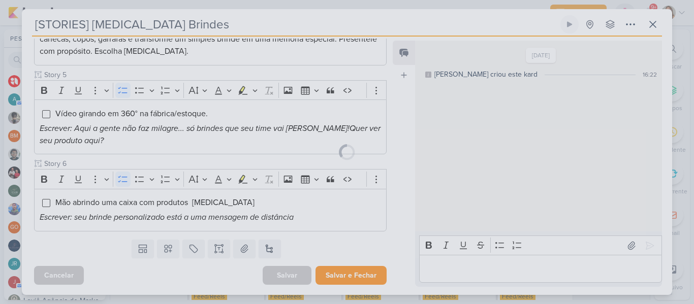
scroll to position [522, 0]
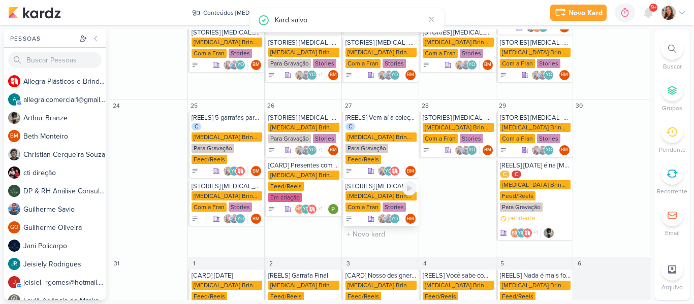
click at [378, 192] on div "[MEDICAL_DATA] Brindes PF" at bounding box center [380, 196] width 71 height 9
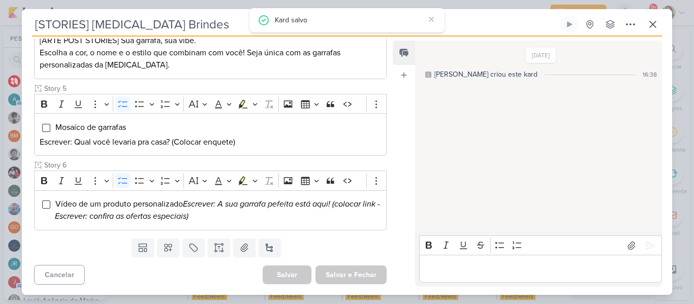
type input "[STORIES] Allegra Brindes"
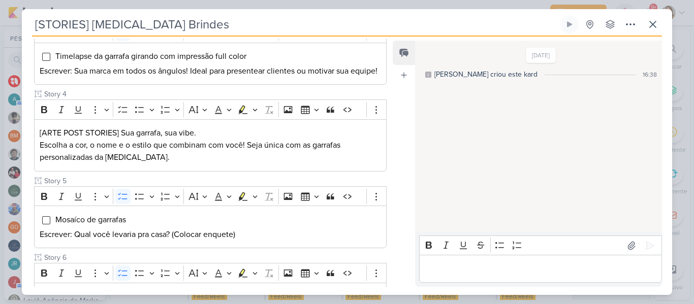
scroll to position [338, 0]
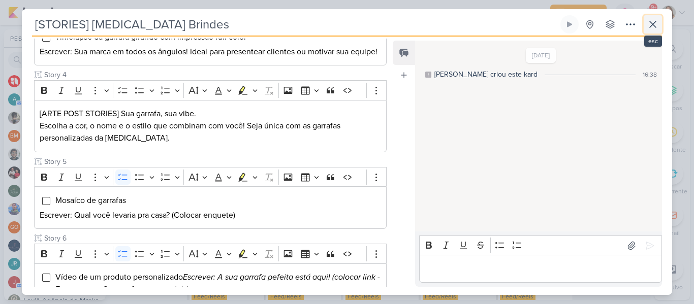
click at [651, 27] on icon at bounding box center [653, 24] width 12 height 12
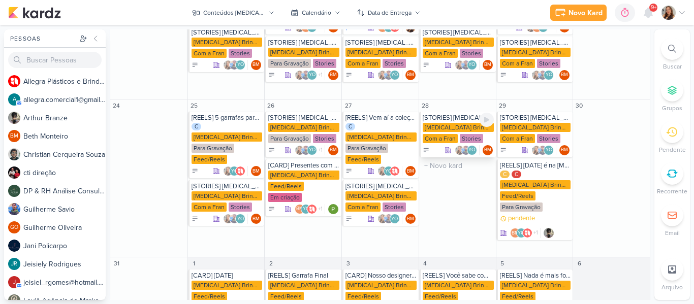
click at [466, 123] on div "[MEDICAL_DATA] Brindes PF" at bounding box center [458, 127] width 71 height 9
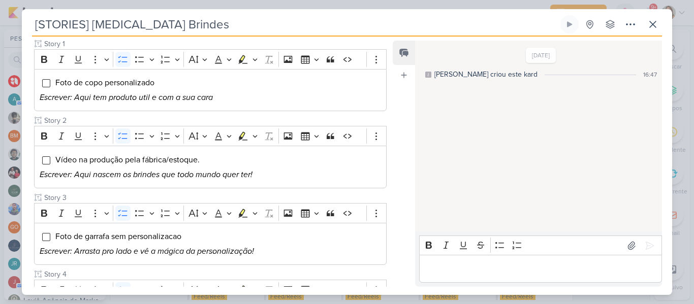
scroll to position [77, 0]
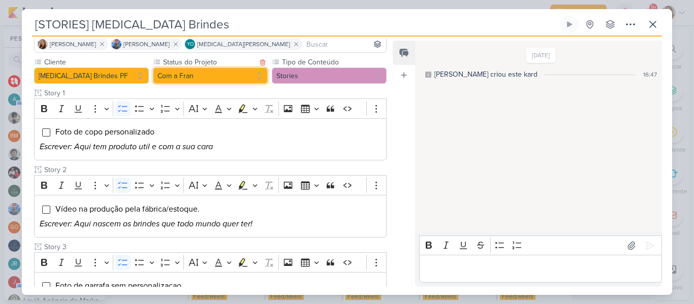
click at [215, 80] on button "Com a Fran" at bounding box center [210, 76] width 115 height 16
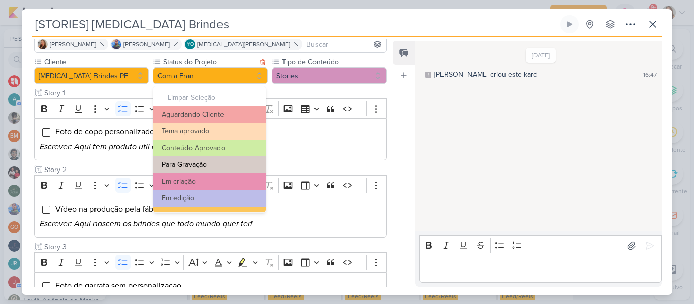
click at [212, 166] on button "Para Gravação" at bounding box center [209, 164] width 112 height 17
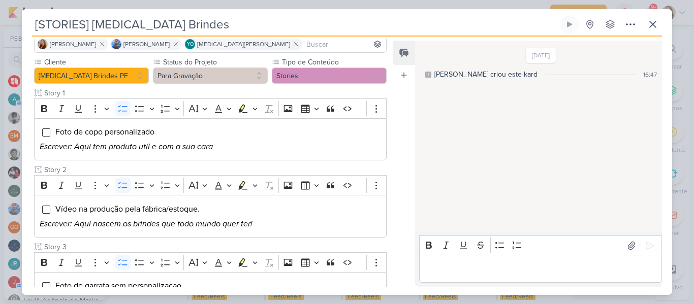
scroll to position [435, 0]
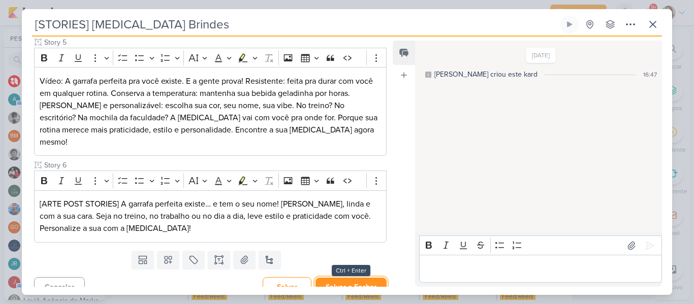
click at [367, 278] on button "Salvar e Fechar" at bounding box center [350, 287] width 71 height 19
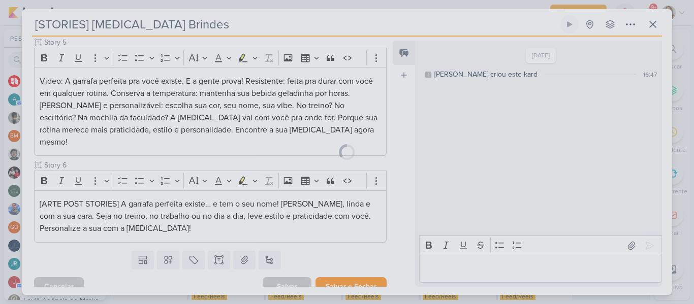
scroll to position [434, 0]
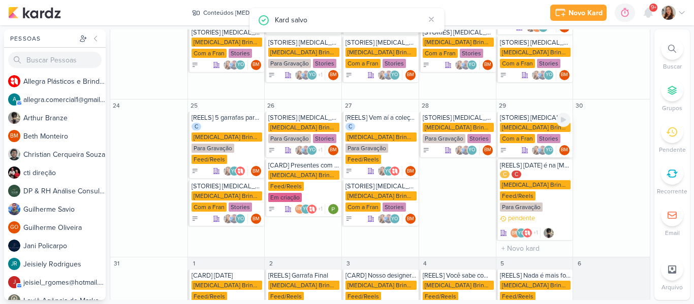
click at [541, 134] on div "Stories" at bounding box center [548, 138] width 23 height 9
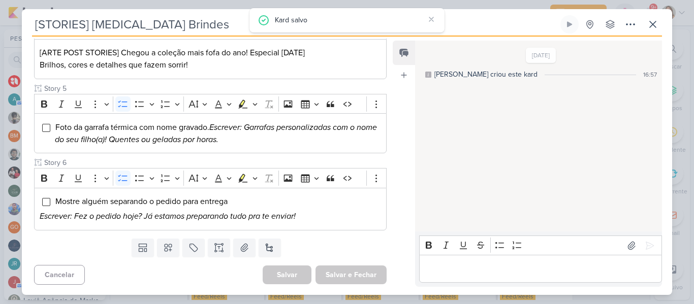
type input "[STORIES] Allegra Brindes"
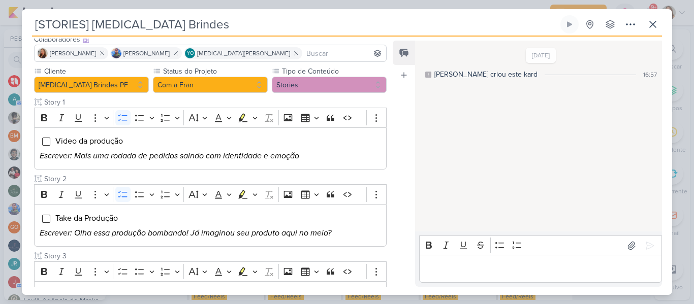
scroll to position [48, 0]
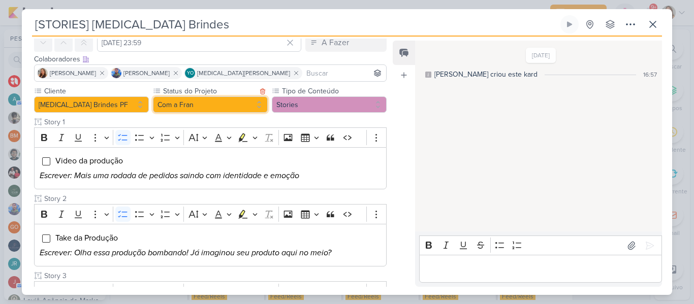
click at [217, 108] on button "Com a Fran" at bounding box center [210, 105] width 115 height 16
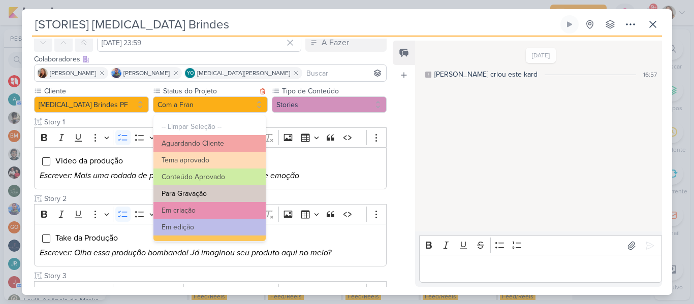
click at [214, 190] on button "Para Gravação" at bounding box center [209, 193] width 112 height 17
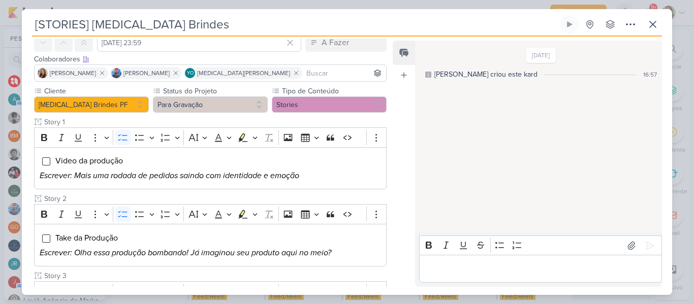
click at [322, 75] on input at bounding box center [344, 73] width 80 height 12
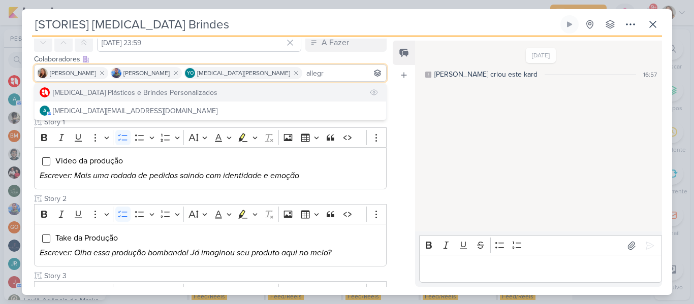
type input "allegr"
click at [277, 91] on button "[MEDICAL_DATA] Plásticos e Brindes Personalizados" at bounding box center [211, 92] width 352 height 18
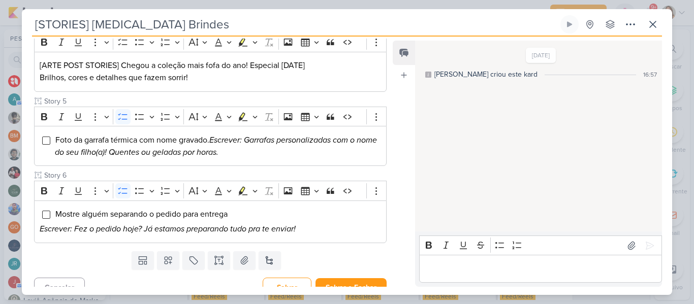
scroll to position [435, 0]
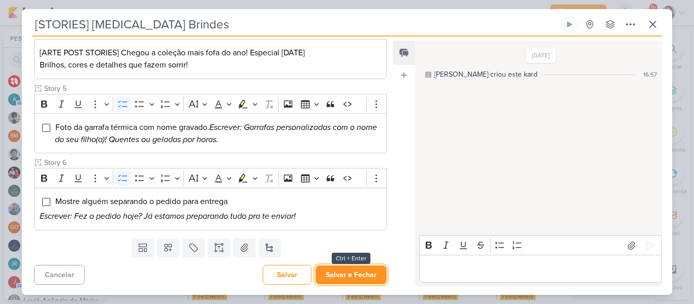
click at [358, 269] on button "Salvar e Fechar" at bounding box center [350, 275] width 71 height 19
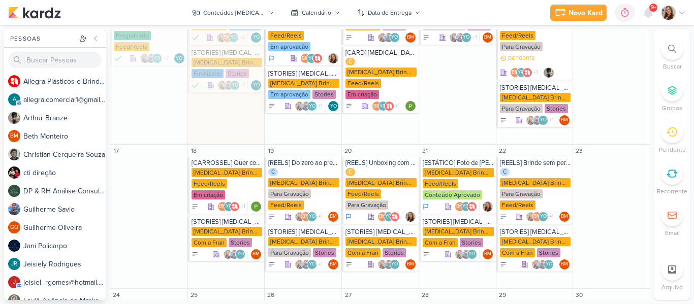
scroll to position [289, 0]
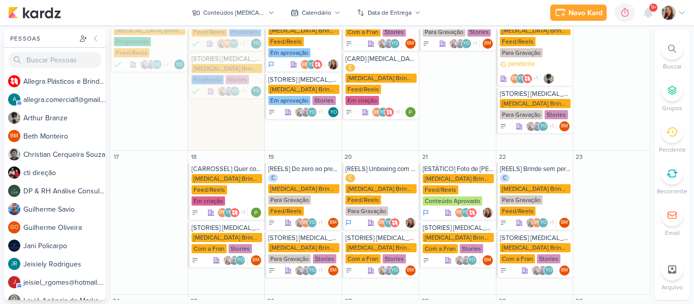
drag, startPoint x: 651, startPoint y: 152, endPoint x: 649, endPoint y: 38, distance: 113.8
click at [649, 38] on div "Pessoas Pessoas A l l e g r a P l á s t i c o s e B r i n d e s P e r s o n a l…" at bounding box center [347, 164] width 694 height 271
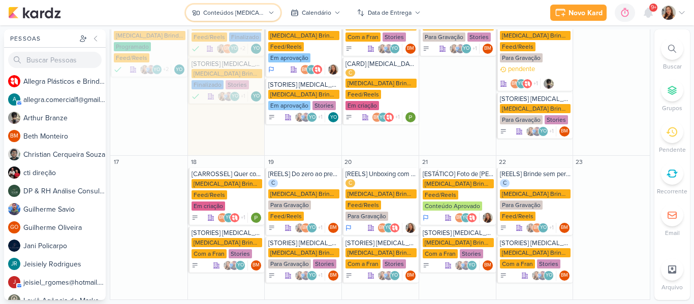
click at [235, 10] on div "Conteúdos [MEDICAL_DATA] Brindes PF" at bounding box center [233, 12] width 61 height 9
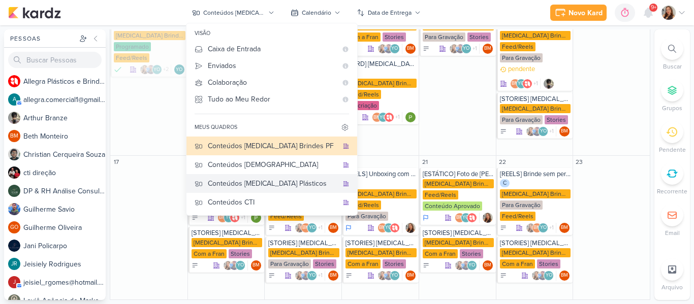
click at [293, 179] on div "Conteúdos [MEDICAL_DATA] Plásticos" at bounding box center [273, 183] width 130 height 11
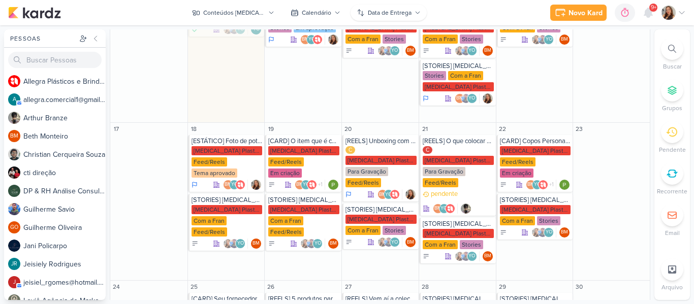
scroll to position [227, 0]
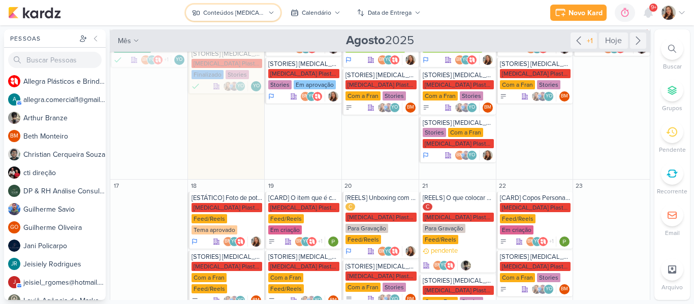
click at [228, 5] on button "Conteúdos [MEDICAL_DATA] Plásticos" at bounding box center [233, 13] width 94 height 16
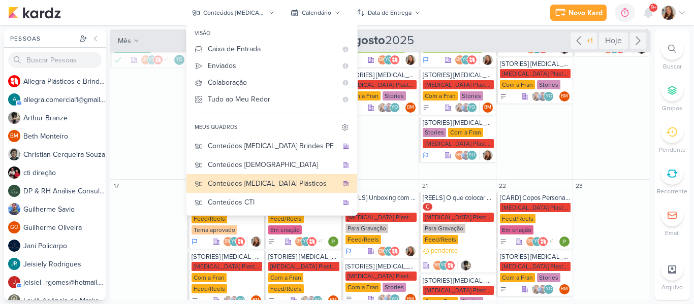
click at [441, 8] on div "Novo Kard Ctrl + k 0h0m Sessão desligada... Hoje 0h0m Semana 0h0m Mês 0h0m" at bounding box center [347, 12] width 678 height 25
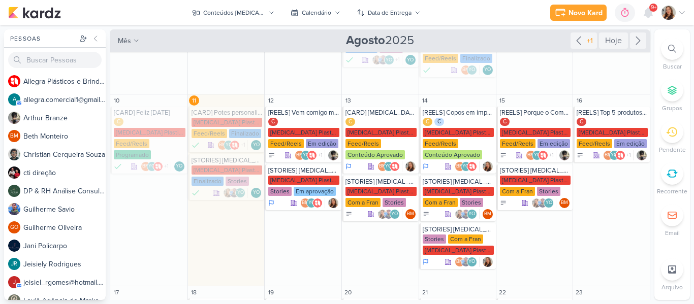
scroll to position [129, 0]
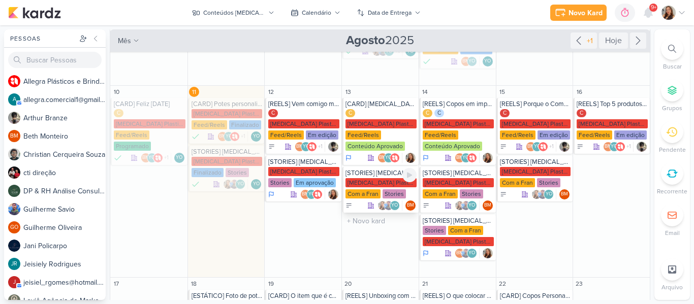
click at [379, 178] on div "[MEDICAL_DATA] Plasticos PJ" at bounding box center [380, 182] width 71 height 9
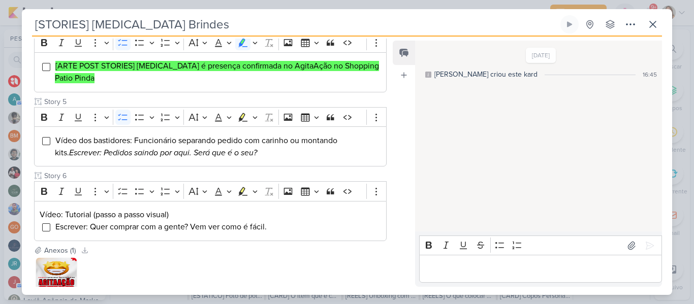
type input "[STORIES] [MEDICAL_DATA] Plasticos"
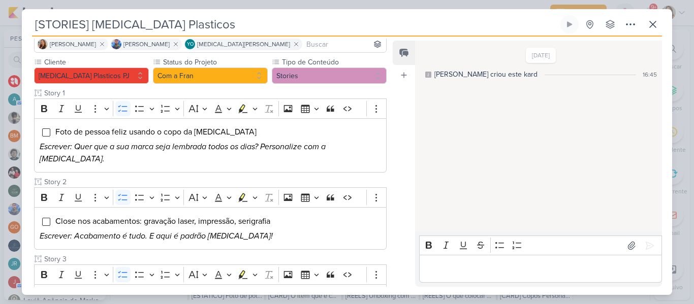
scroll to position [62, 0]
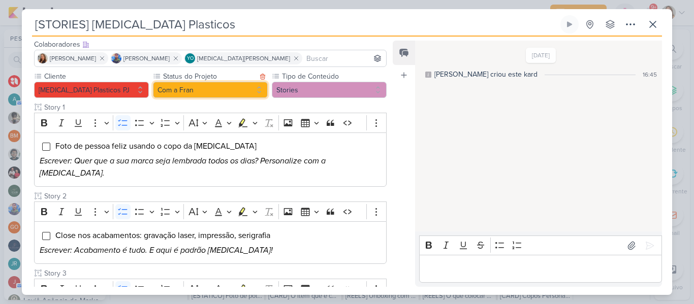
click at [241, 90] on button "Com a Fran" at bounding box center [210, 90] width 115 height 16
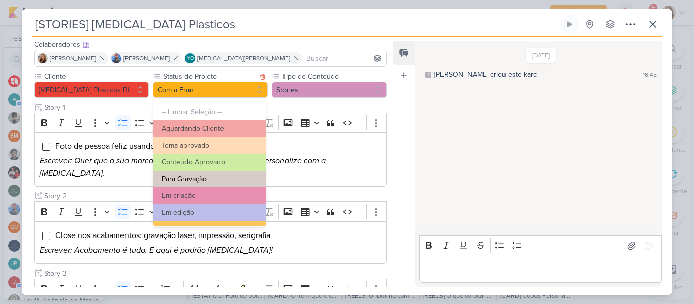
click at [228, 177] on button "Para Gravação" at bounding box center [209, 179] width 112 height 17
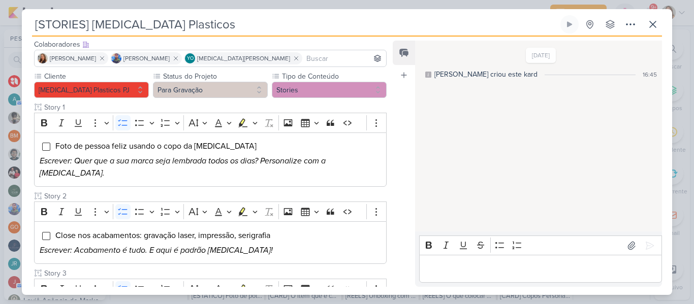
click at [304, 60] on input at bounding box center [344, 58] width 80 height 12
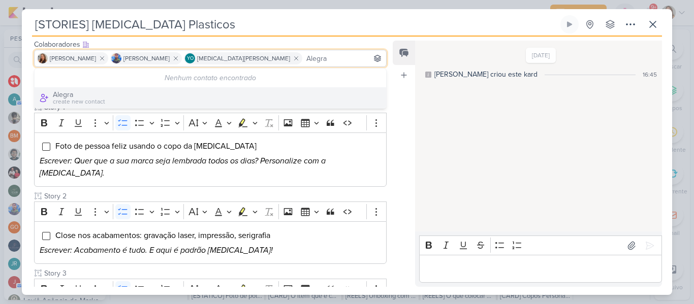
click at [304, 58] on input "Alegra" at bounding box center [344, 58] width 80 height 12
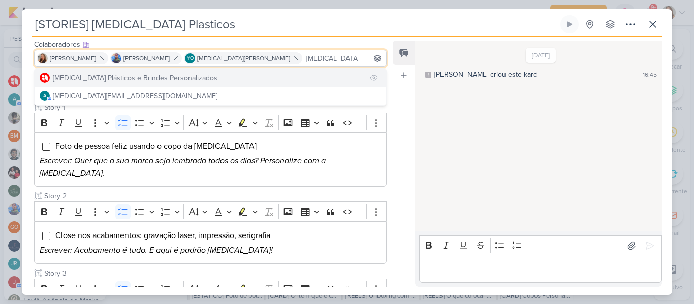
type input "Allegra"
click at [266, 73] on button "[MEDICAL_DATA] Plásticos e Brindes Personalizados" at bounding box center [211, 78] width 352 height 18
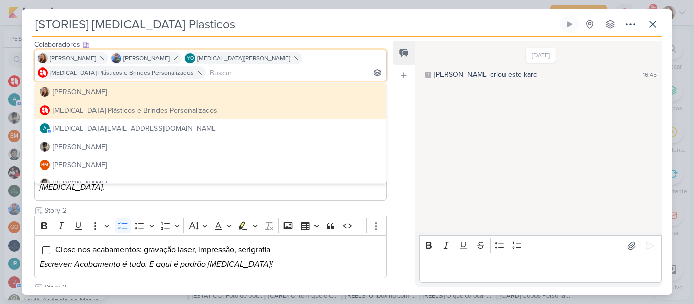
scroll to position [0, 0]
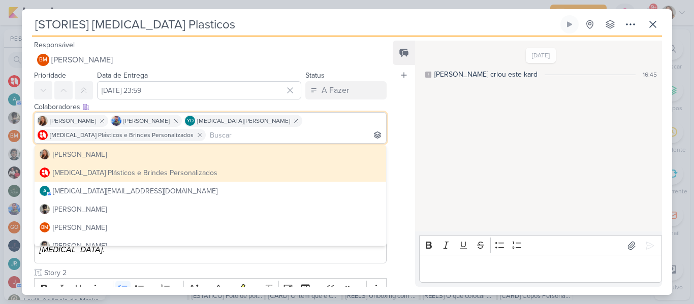
click at [399, 110] on div "Feed Atrelar email Solte o email para atrelar ao kard" at bounding box center [404, 164] width 22 height 246
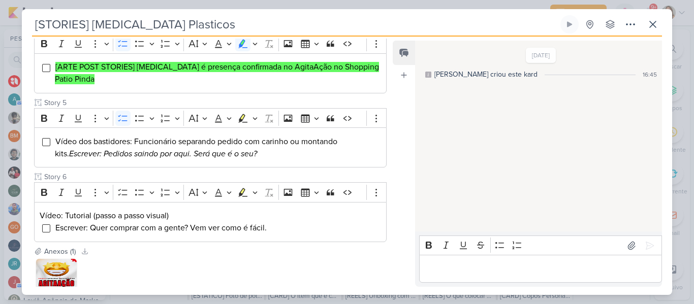
scroll to position [478, 0]
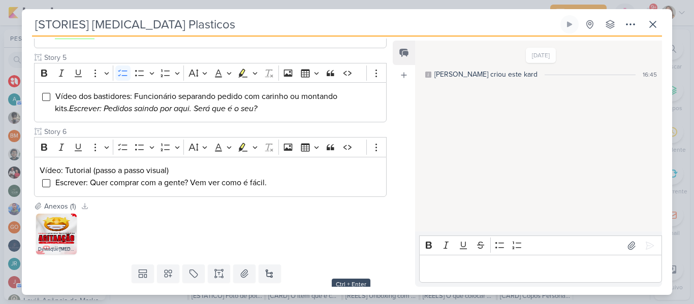
click at [361, 292] on button "Salvar e Fechar" at bounding box center [350, 301] width 71 height 19
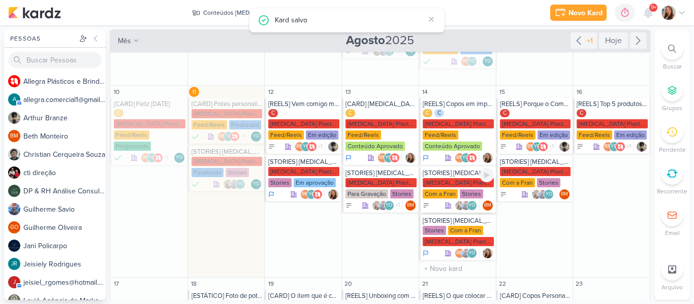
click at [448, 178] on div "[MEDICAL_DATA] Plasticos PJ" at bounding box center [458, 182] width 71 height 9
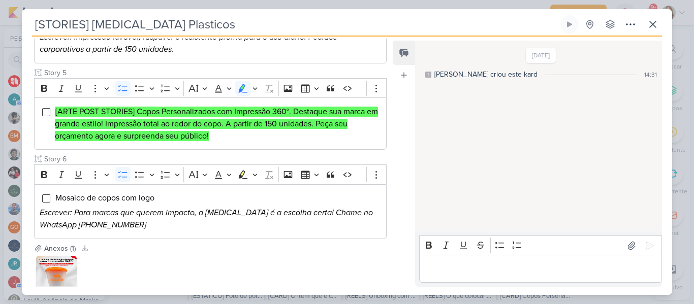
scroll to position [479, 0]
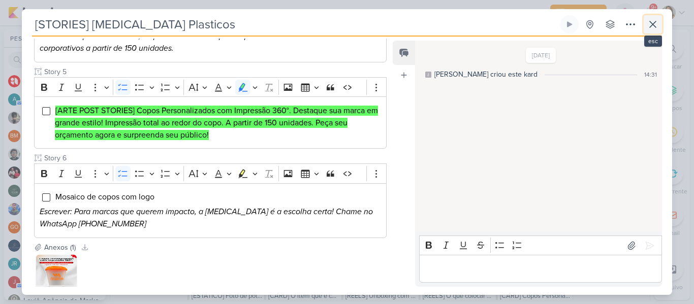
click at [658, 19] on icon at bounding box center [653, 24] width 12 height 12
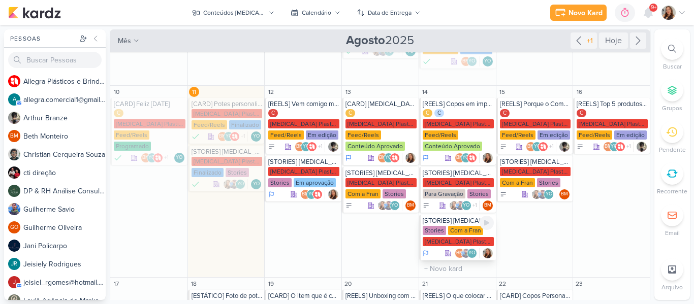
click at [469, 217] on div "[STORIES] [MEDICAL_DATA] Destaques" at bounding box center [458, 221] width 71 height 8
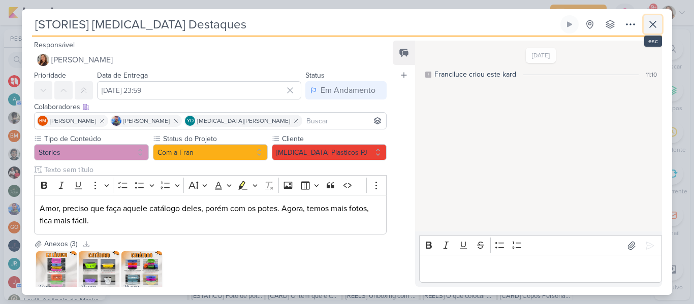
click at [653, 29] on icon at bounding box center [653, 24] width 12 height 12
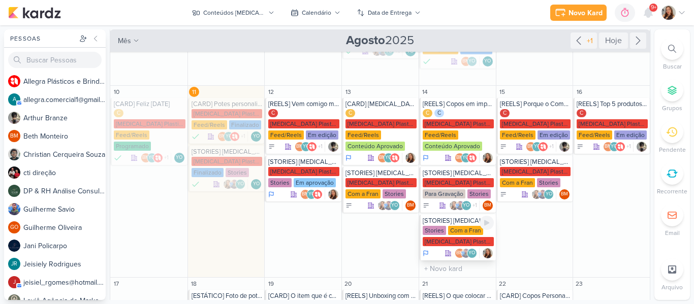
click at [439, 237] on div "[MEDICAL_DATA] Plasticos PJ" at bounding box center [458, 241] width 71 height 9
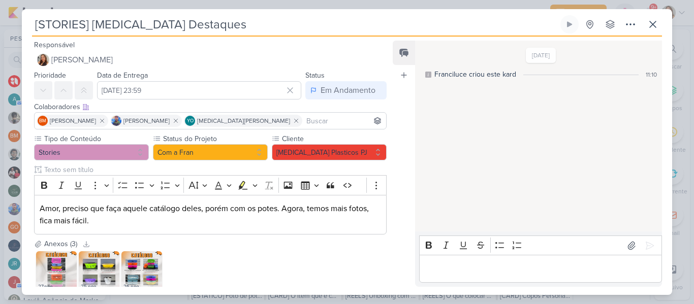
click at [304, 126] on input at bounding box center [344, 121] width 80 height 12
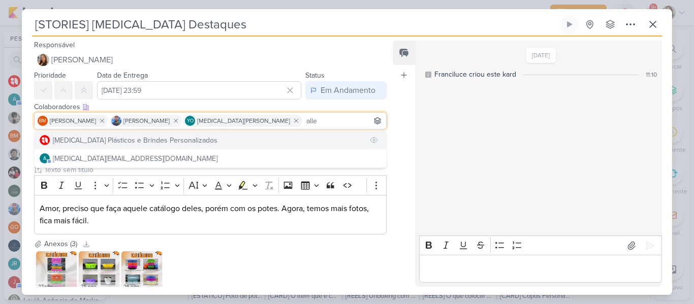
type input "alle"
click at [232, 135] on button "[MEDICAL_DATA] Plásticos e Brindes Personalizados" at bounding box center [211, 140] width 352 height 18
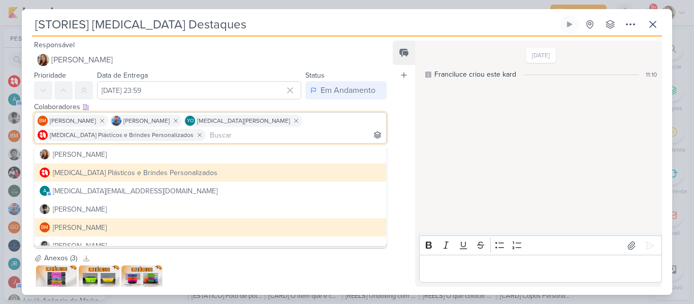
click at [413, 137] on div "Feed Atrelar email Solte o email para atrelar ao kard" at bounding box center [404, 164] width 22 height 246
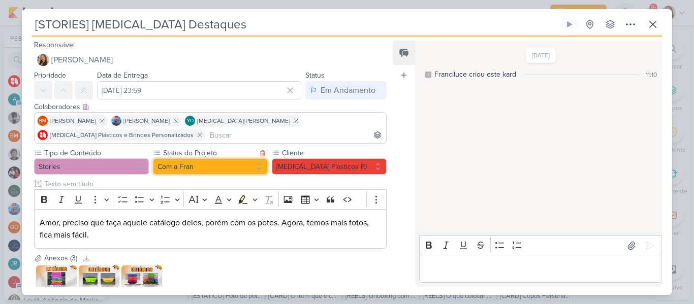
click at [189, 172] on button "Com a Fran" at bounding box center [210, 166] width 115 height 16
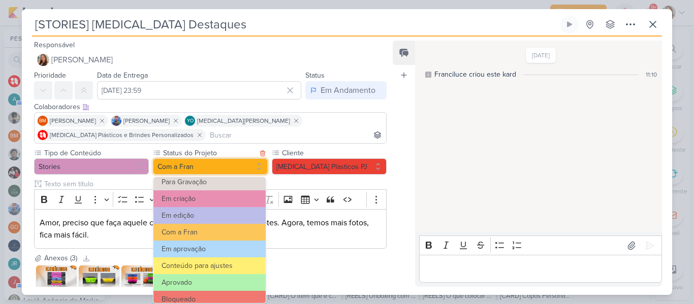
scroll to position [77, 0]
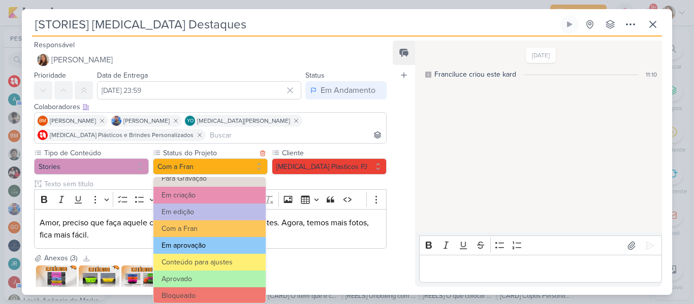
click at [231, 252] on button "Em aprovação" at bounding box center [209, 245] width 112 height 17
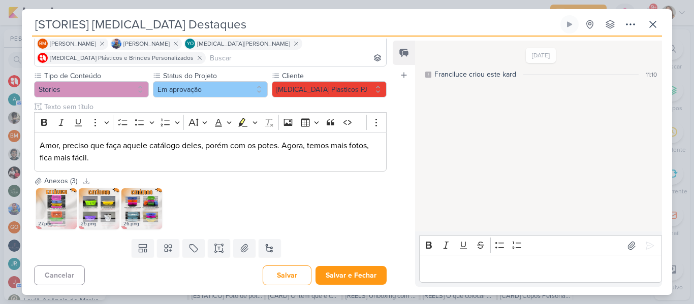
scroll to position [78, 0]
click at [353, 273] on button "Salvar e Fechar" at bounding box center [350, 275] width 71 height 19
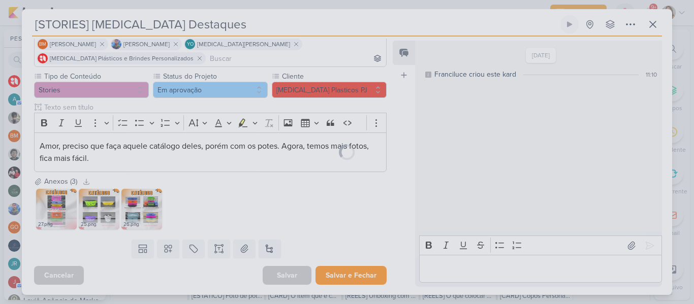
scroll to position [77, 0]
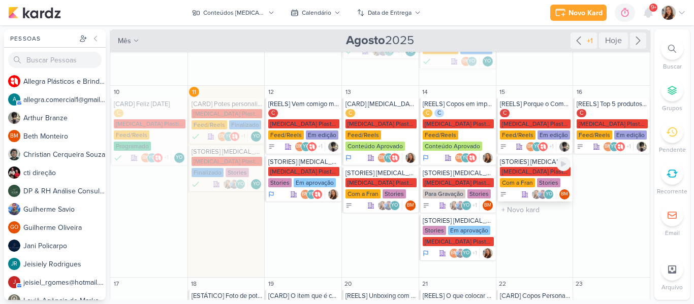
click at [526, 167] on div "[MEDICAL_DATA] Plasticos PJ" at bounding box center [535, 171] width 71 height 9
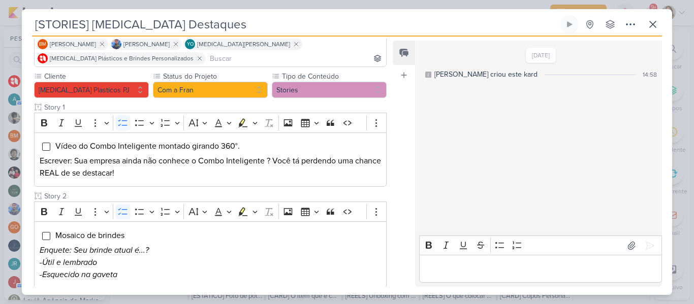
type input "[STORIES] [MEDICAL_DATA] Plásticos"
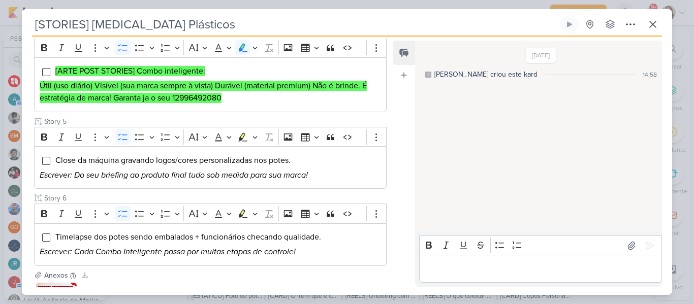
scroll to position [500, 0]
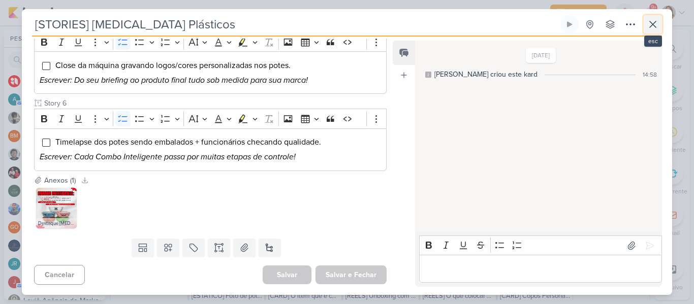
click at [651, 27] on icon at bounding box center [653, 24] width 12 height 12
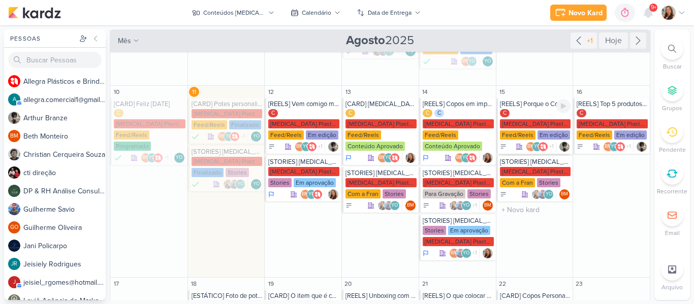
click at [520, 119] on div "[MEDICAL_DATA] Plasticos PJ" at bounding box center [535, 123] width 71 height 9
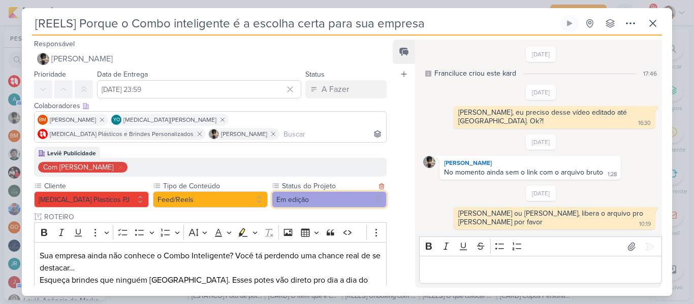
click at [316, 206] on button "Em edição" at bounding box center [329, 200] width 115 height 16
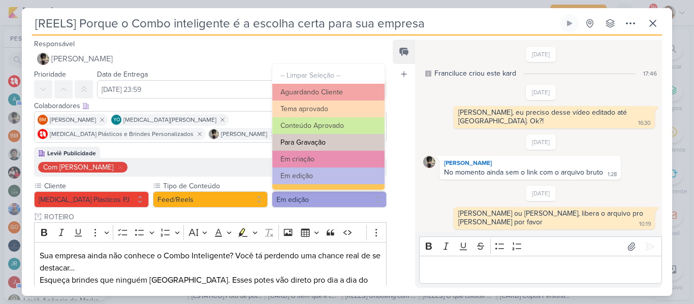
click at [316, 146] on button "Para Gravação" at bounding box center [328, 142] width 112 height 17
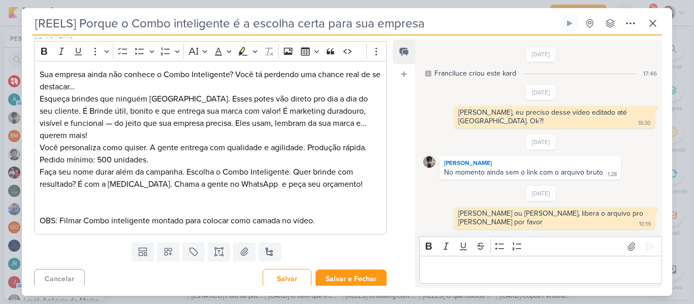
scroll to position [186, 0]
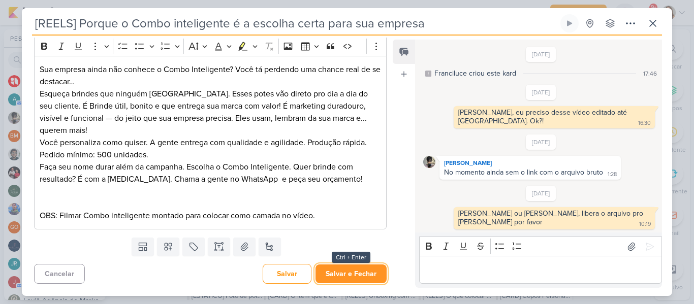
click at [352, 272] on button "Salvar e Fechar" at bounding box center [350, 274] width 71 height 19
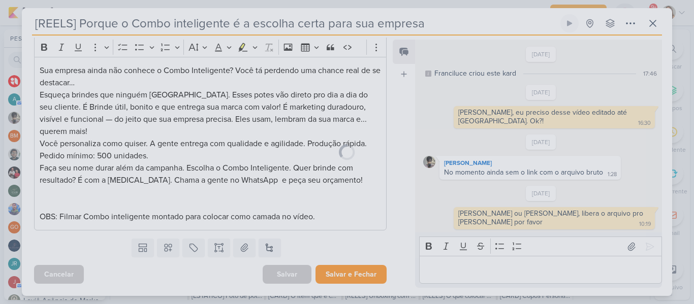
scroll to position [185, 0]
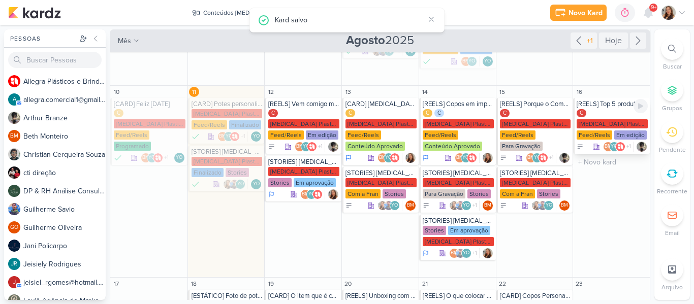
click at [596, 109] on div "C Allegra Plasticos PJ Feed/Reels Em edição" at bounding box center [612, 124] width 71 height 31
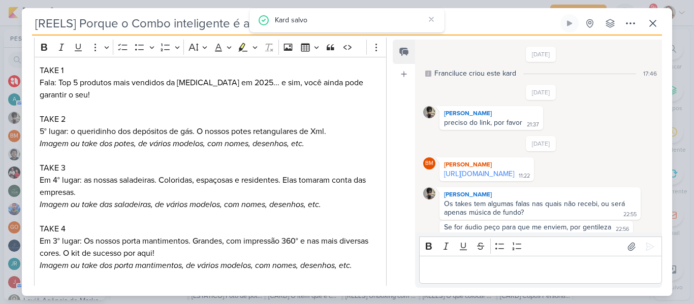
type input "[REELS] Top 5 produtos que mais vendemos ate agora em 2025."
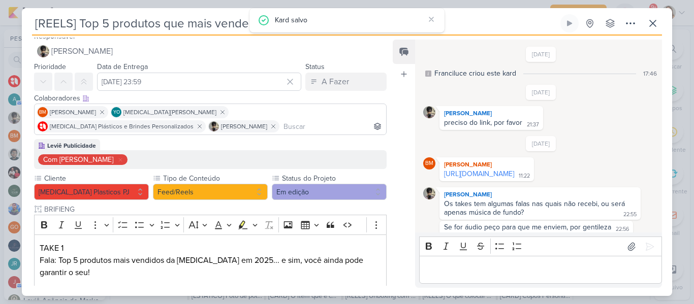
scroll to position [15, 0]
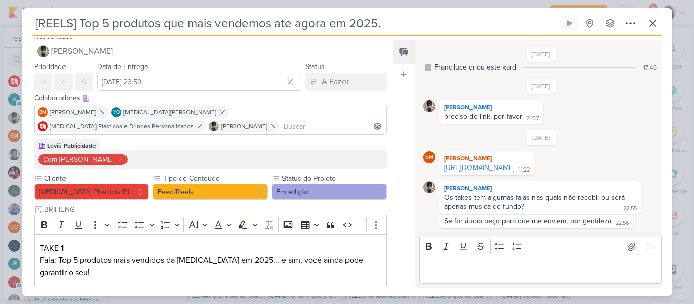
click at [480, 270] on p "Editor editing area: main" at bounding box center [540, 270] width 232 height 12
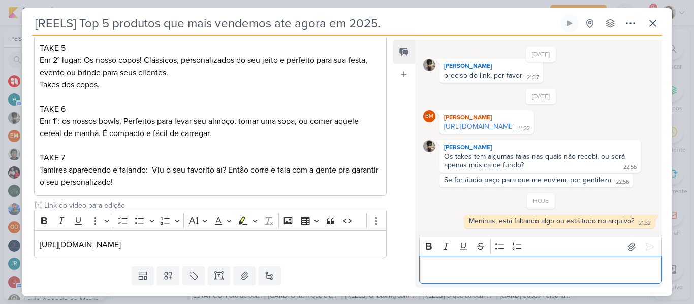
scroll to position [448, 0]
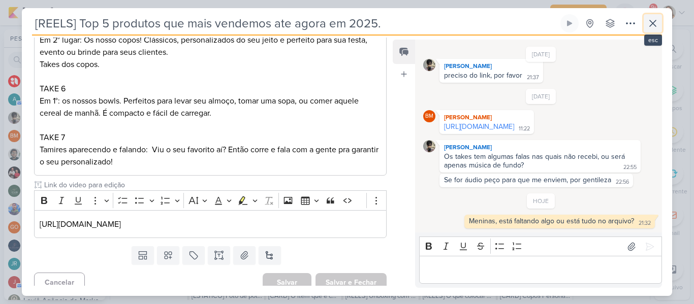
click at [649, 27] on icon at bounding box center [653, 23] width 12 height 12
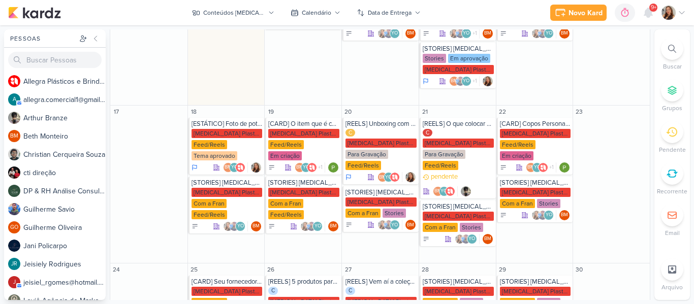
scroll to position [308, 0]
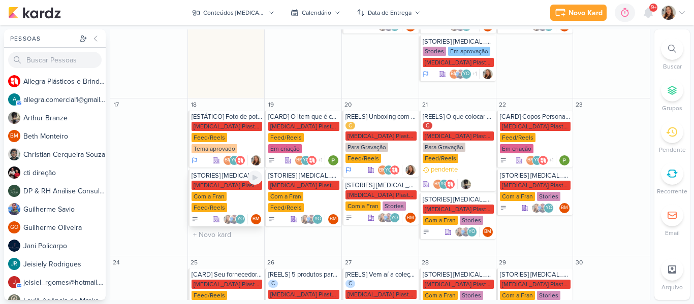
click at [223, 192] on div "Com a Fran" at bounding box center [209, 196] width 35 height 9
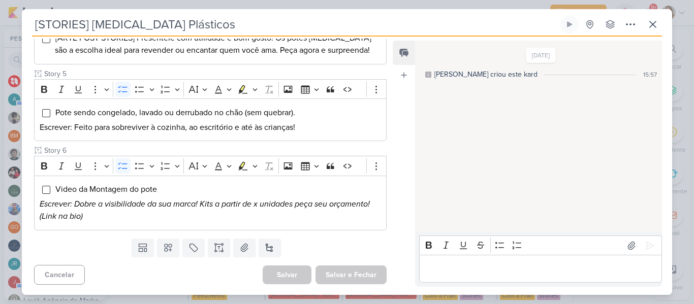
scroll to position [426, 0]
click at [656, 21] on icon at bounding box center [653, 24] width 12 height 12
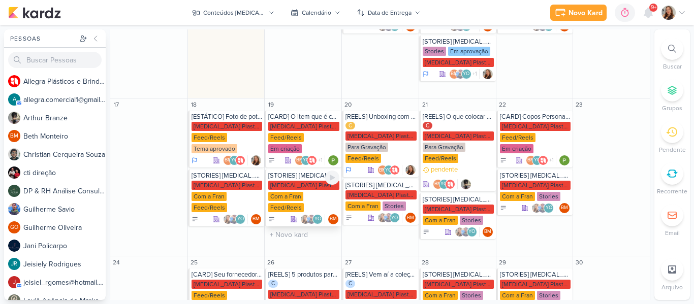
click at [317, 181] on div "Allegra Plasticos PJ Com a Fran Feed/Reels" at bounding box center [303, 197] width 71 height 33
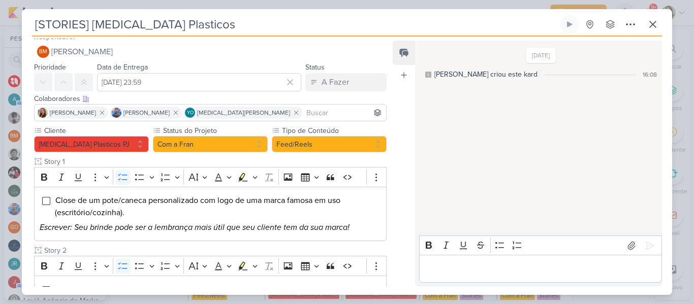
scroll to position [0, 0]
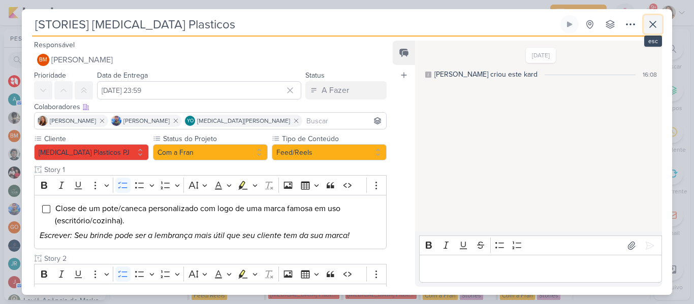
click at [655, 25] on icon at bounding box center [653, 24] width 12 height 12
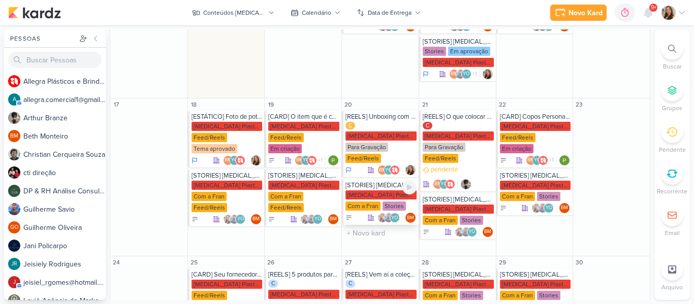
click at [377, 191] on div "[MEDICAL_DATA] Plasticos PJ" at bounding box center [380, 195] width 71 height 9
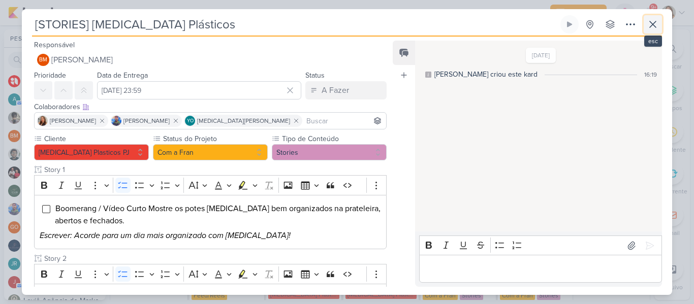
click at [656, 26] on icon at bounding box center [653, 24] width 12 height 12
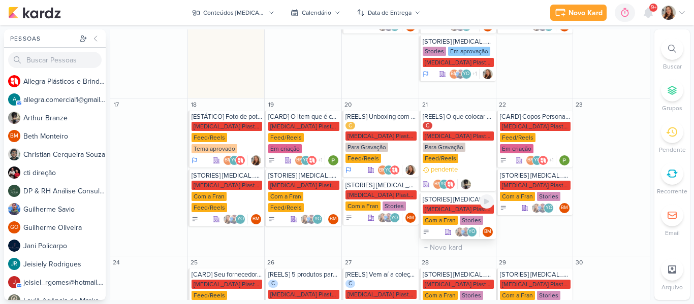
click at [447, 205] on div "[MEDICAL_DATA] Plasticos PJ" at bounding box center [458, 209] width 71 height 9
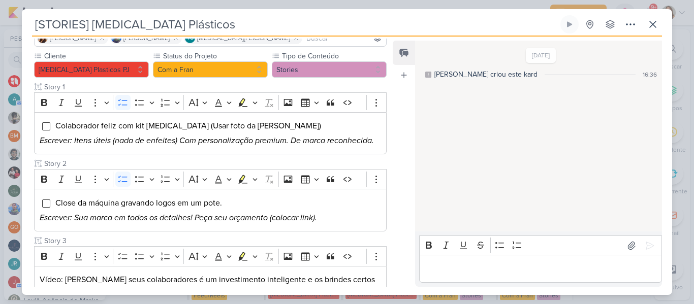
scroll to position [65, 0]
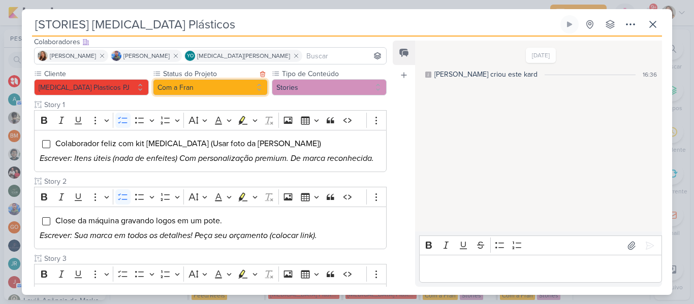
click at [228, 87] on button "Com a Fran" at bounding box center [210, 87] width 115 height 16
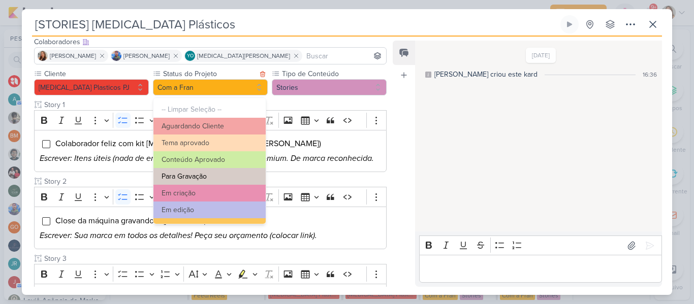
click at [210, 178] on button "Para Gravação" at bounding box center [209, 176] width 112 height 17
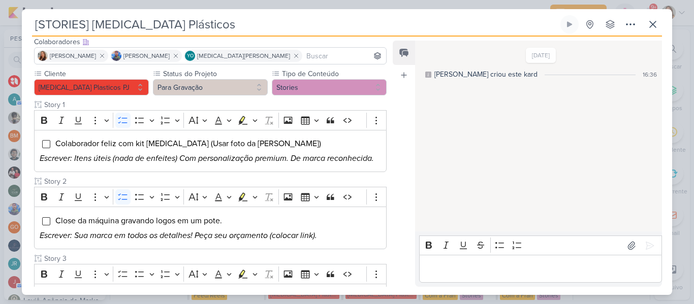
click at [304, 59] on input at bounding box center [344, 56] width 80 height 12
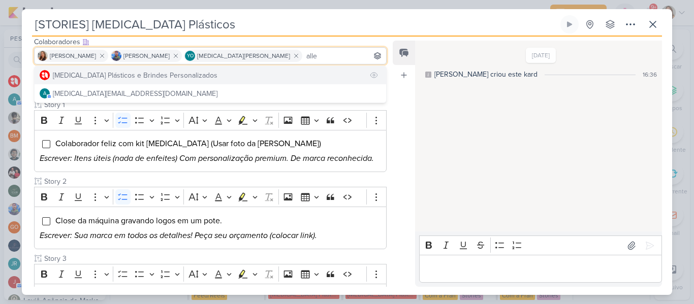
type input "alle"
click at [256, 69] on button "[MEDICAL_DATA] Plásticos e Brindes Personalizados" at bounding box center [211, 75] width 352 height 18
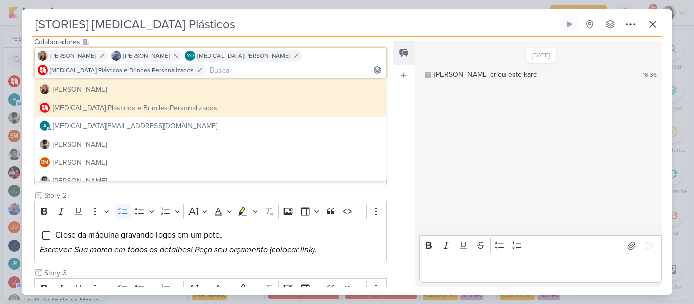
click at [391, 95] on div "Responsável BM Beth Monteiro Nenhum contato encontrado create new contact Novo …" at bounding box center [347, 166] width 650 height 259
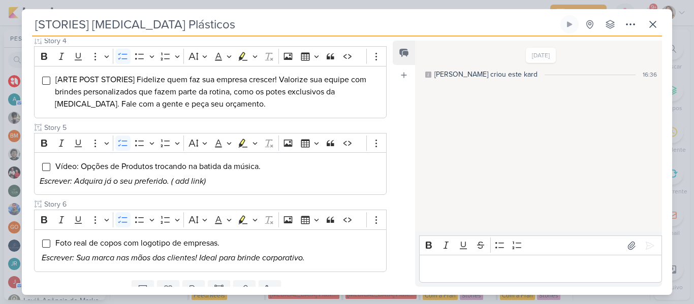
scroll to position [486, 0]
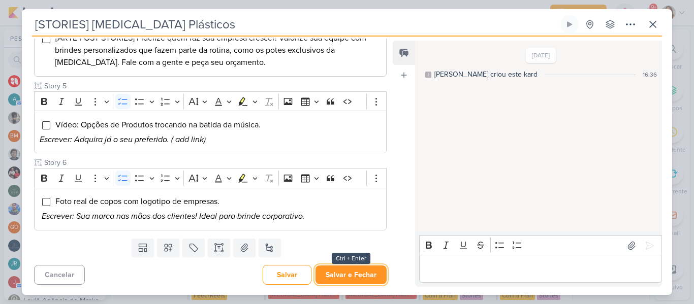
click at [366, 275] on button "Salvar e Fechar" at bounding box center [350, 275] width 71 height 19
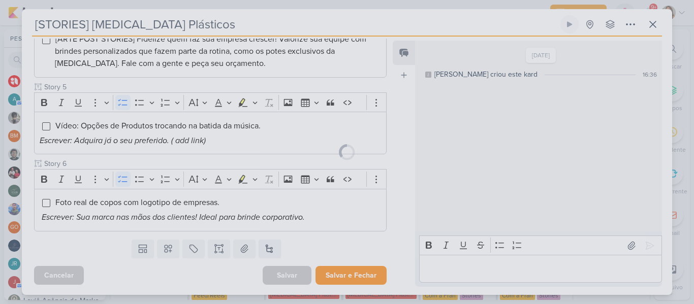
scroll to position [485, 0]
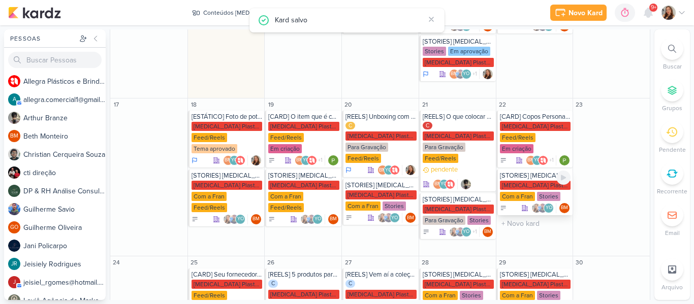
click at [522, 181] on div "[MEDICAL_DATA] Plasticos PJ" at bounding box center [535, 185] width 71 height 9
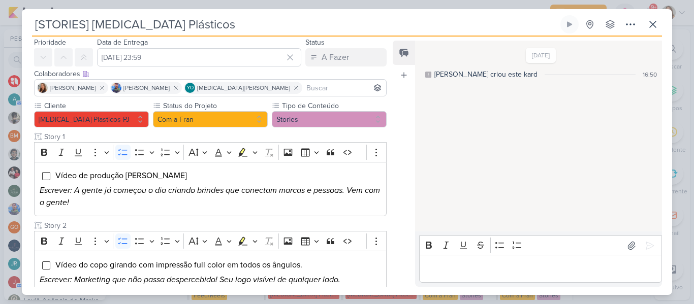
scroll to position [0, 0]
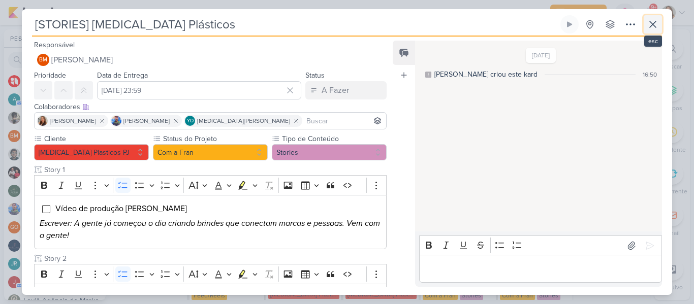
click at [657, 24] on icon at bounding box center [653, 24] width 12 height 12
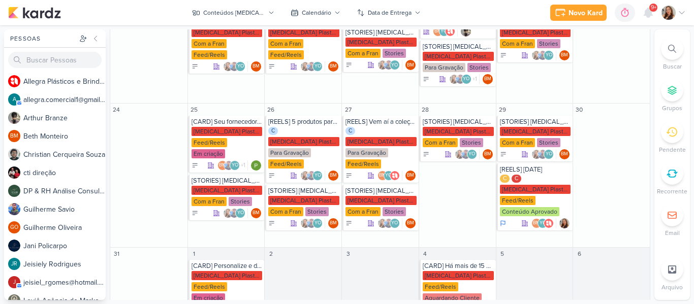
scroll to position [462, 0]
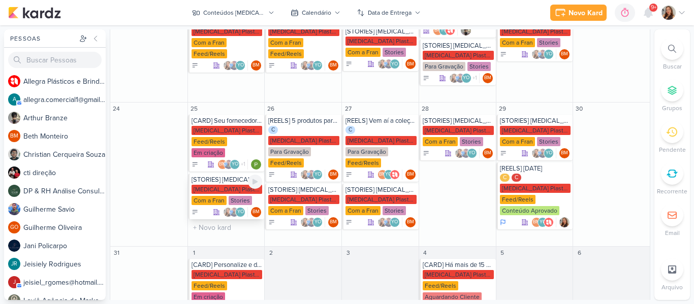
click at [234, 196] on div "Stories" at bounding box center [240, 200] width 23 height 9
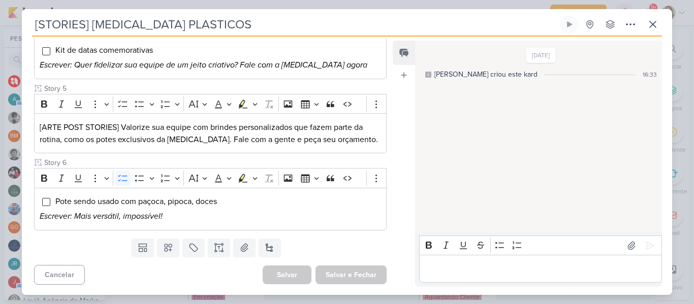
scroll to position [0, 0]
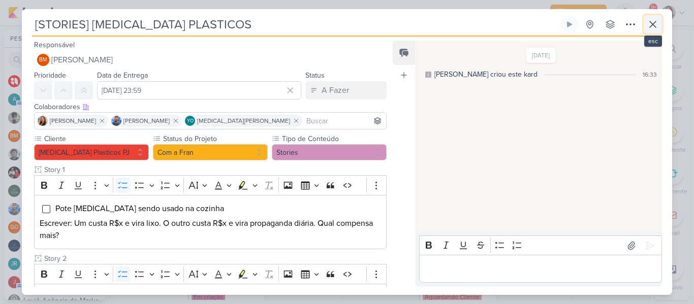
click at [656, 19] on icon at bounding box center [653, 24] width 12 height 12
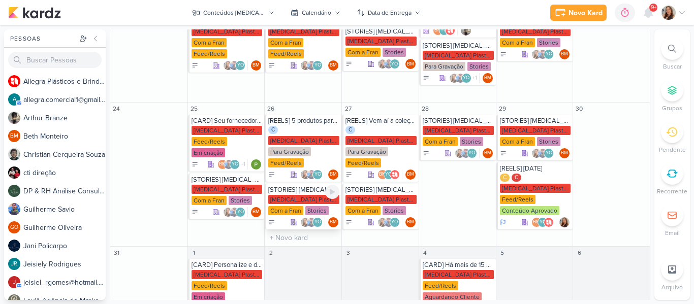
click at [307, 195] on div "[MEDICAL_DATA] Plasticos PJ" at bounding box center [303, 199] width 71 height 9
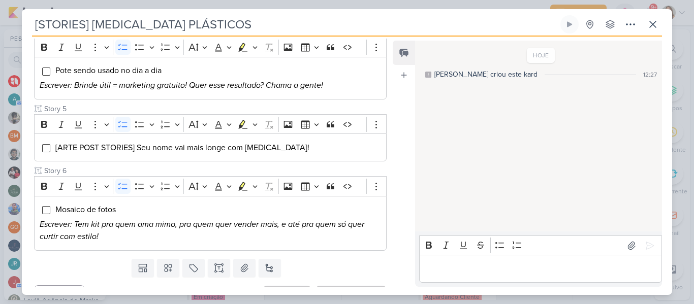
scroll to position [401, 0]
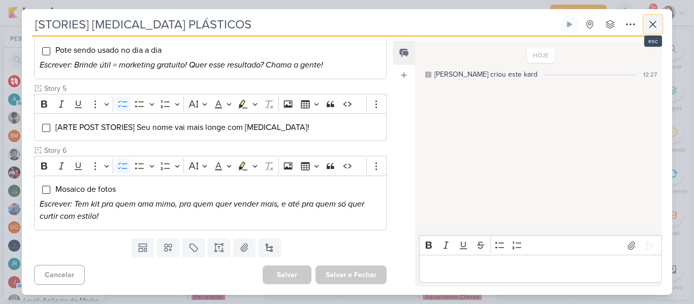
click at [654, 24] on icon at bounding box center [653, 24] width 12 height 12
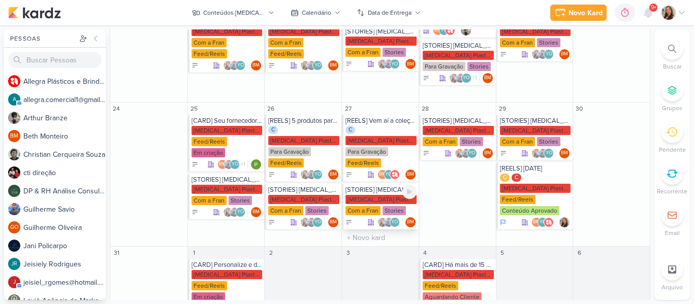
click at [383, 195] on div "[MEDICAL_DATA] Plasticos PJ" at bounding box center [380, 199] width 71 height 9
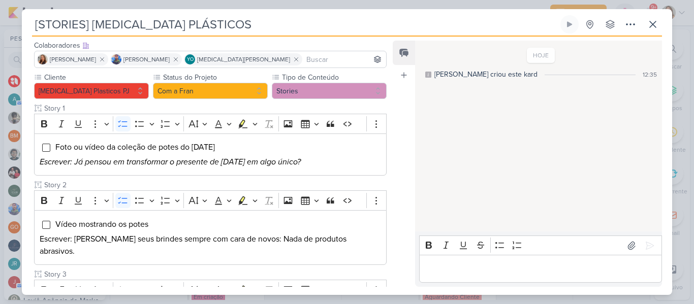
scroll to position [0, 0]
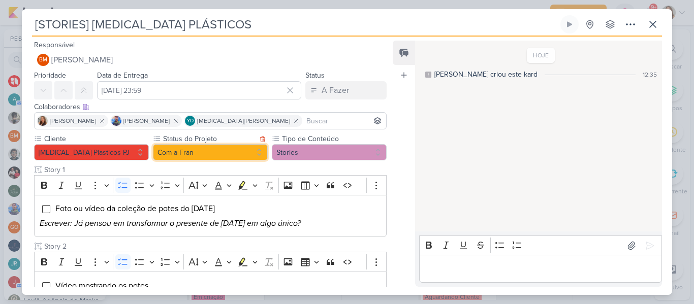
click at [223, 155] on button "Com a Fran" at bounding box center [210, 152] width 115 height 16
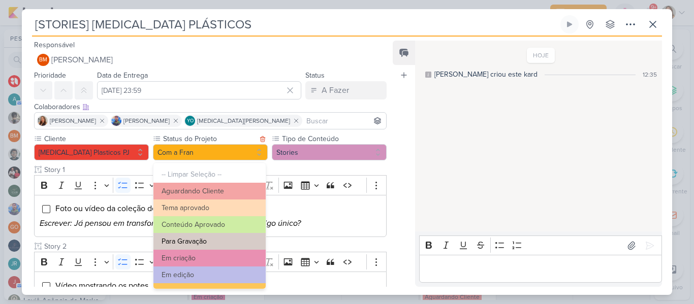
click at [213, 246] on button "Para Gravação" at bounding box center [209, 241] width 112 height 17
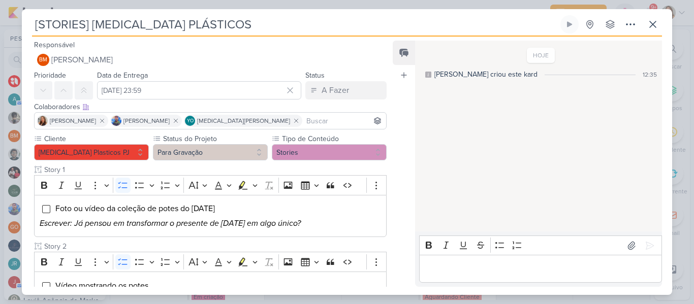
click at [351, 124] on input at bounding box center [344, 121] width 80 height 12
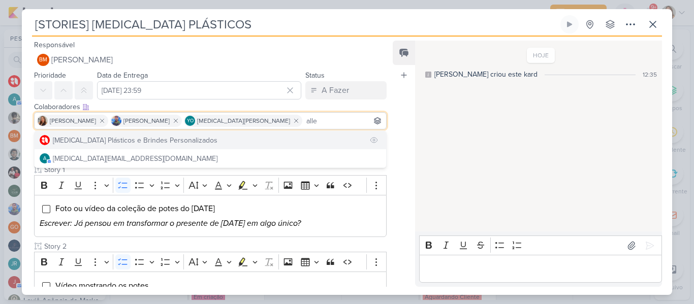
type input "alle"
click at [310, 137] on button "[MEDICAL_DATA] Plásticos e Brindes Personalizados" at bounding box center [211, 140] width 352 height 18
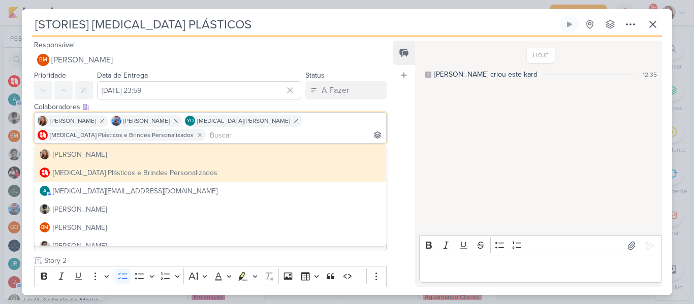
click at [402, 116] on div "Feed Atrelar email Solte o email para atrelar ao kard" at bounding box center [404, 164] width 22 height 246
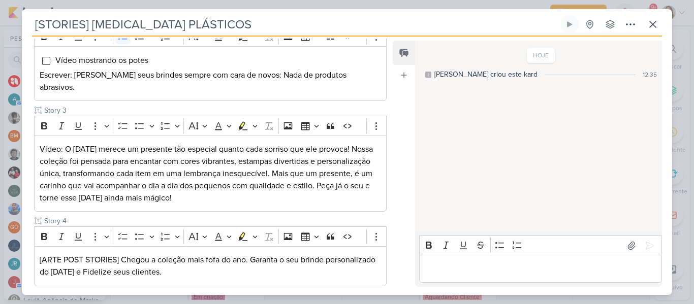
scroll to position [437, 0]
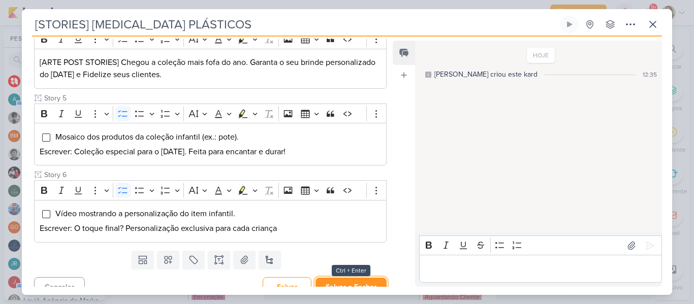
click at [374, 280] on button "Salvar e Fechar" at bounding box center [350, 287] width 71 height 19
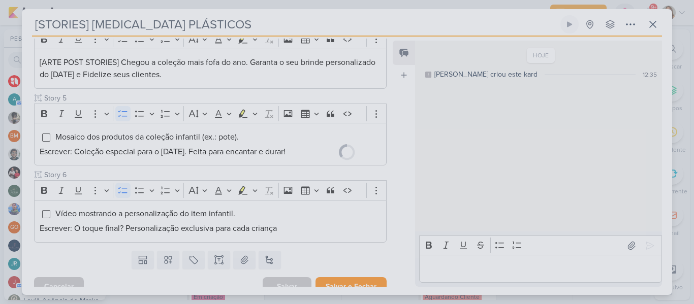
scroll to position [436, 0]
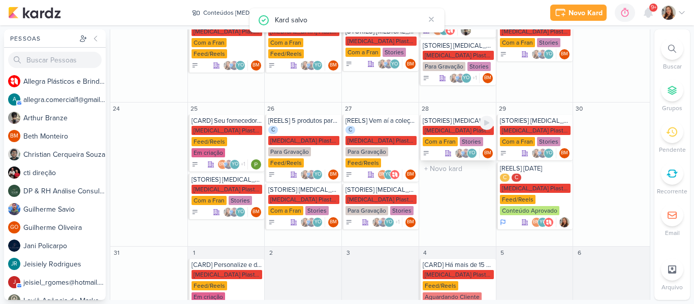
click at [451, 126] on div "[MEDICAL_DATA] Plasticos PJ" at bounding box center [458, 130] width 71 height 9
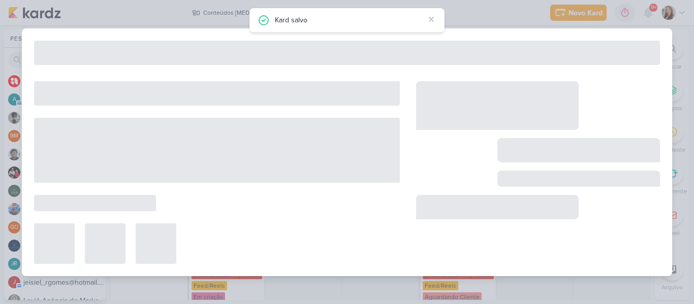
type input "28 de agosto de 2025 às 23:59"
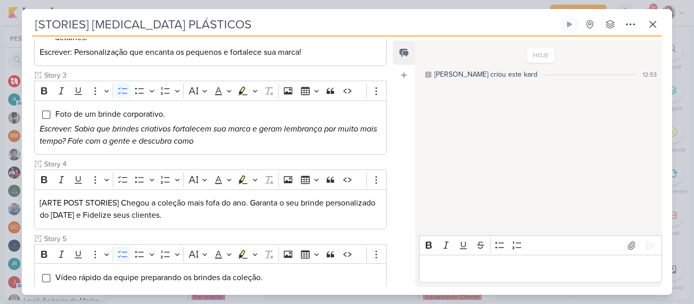
scroll to position [299, 0]
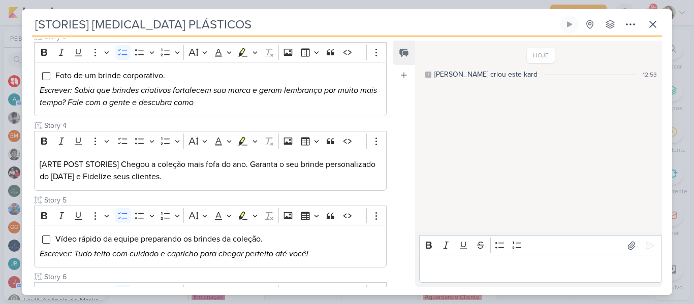
drag, startPoint x: 386, startPoint y: 173, endPoint x: 391, endPoint y: 210, distance: 37.4
click at [391, 210] on div "Responsável BM Beth Monteiro Nenhum contato encontrado create new contact Novo …" at bounding box center [347, 166] width 650 height 259
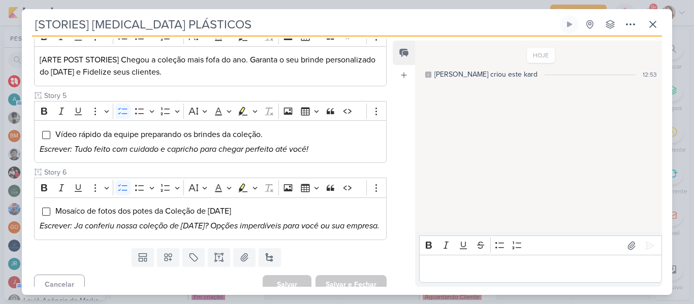
scroll to position [423, 0]
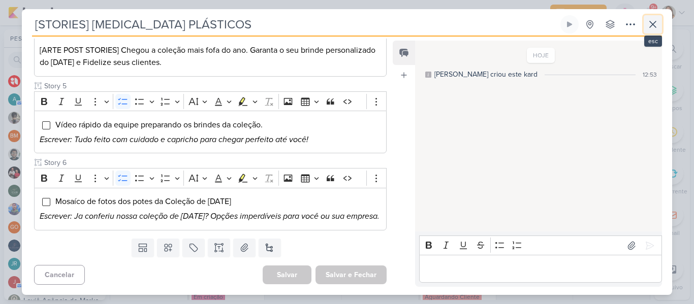
click at [656, 23] on icon at bounding box center [653, 24] width 12 height 12
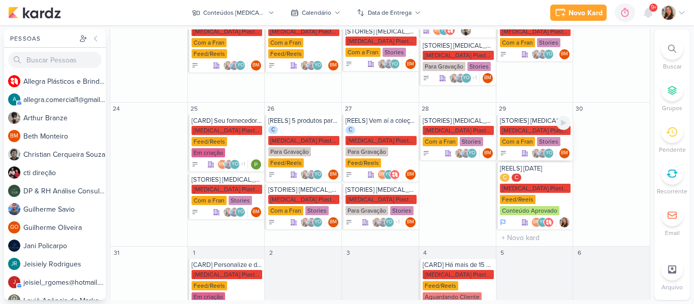
click at [524, 126] on div "[MEDICAL_DATA] Plasticos PJ" at bounding box center [535, 130] width 71 height 9
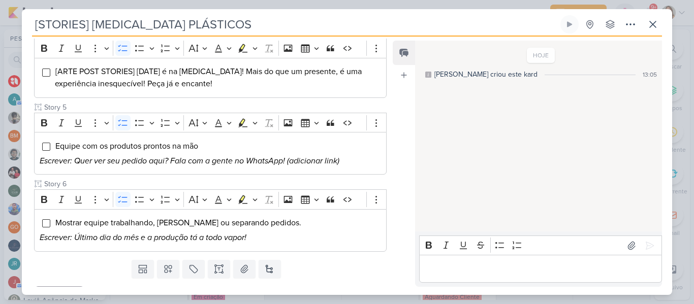
scroll to position [401, 0]
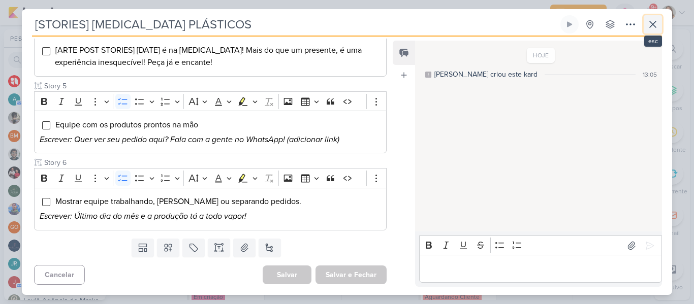
click at [647, 24] on icon at bounding box center [653, 24] width 12 height 12
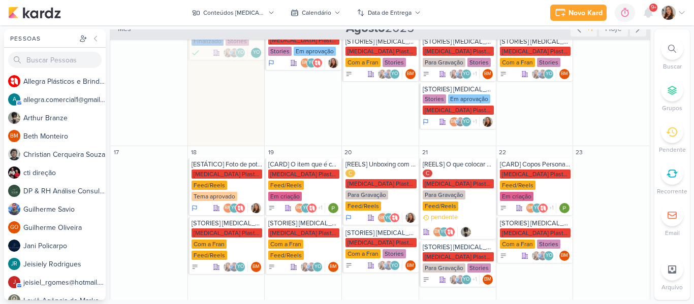
scroll to position [172, 0]
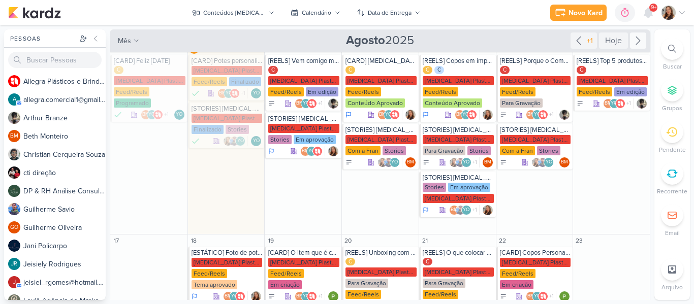
click at [632, 40] on icon at bounding box center [638, 41] width 12 height 12
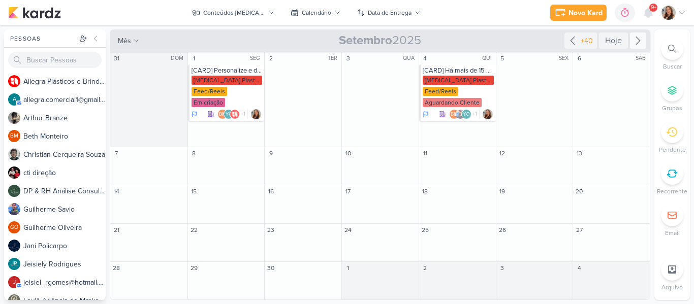
scroll to position [0, 0]
click at [218, 206] on input "text" at bounding box center [226, 206] width 73 height 13
paste input "[CARROSSEL] [DATE]"
type input "[CARROSSEL] [DATE]"
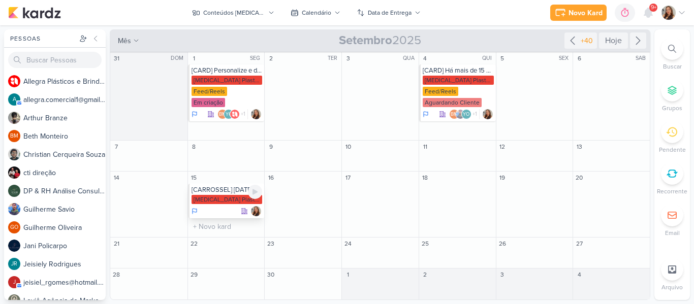
click at [221, 201] on div "[MEDICAL_DATA] Plasticos PJ" at bounding box center [227, 199] width 71 height 9
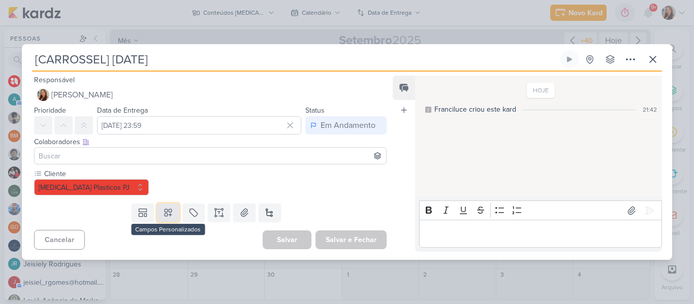
click at [163, 215] on icon at bounding box center [168, 213] width 10 height 10
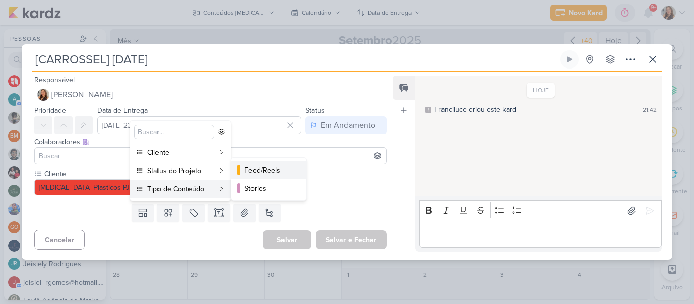
click at [248, 171] on div "Feed/Reels" at bounding box center [269, 170] width 50 height 11
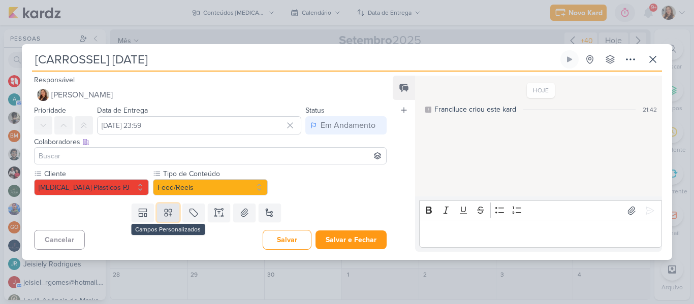
click at [171, 211] on button at bounding box center [168, 213] width 22 height 18
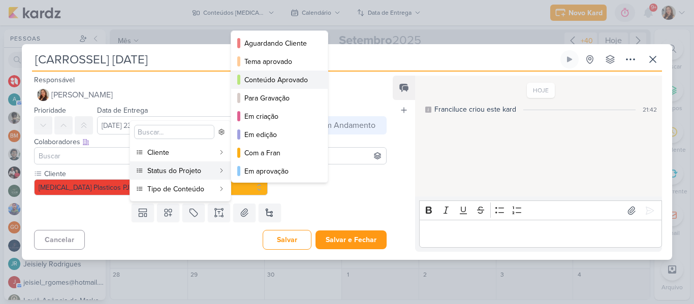
click at [270, 79] on div "Conteúdo Aprovado" at bounding box center [279, 80] width 71 height 11
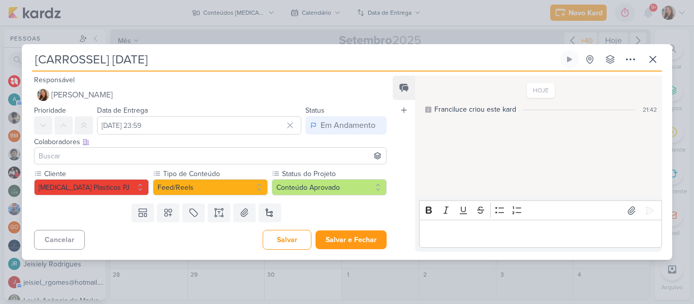
click at [253, 150] on input at bounding box center [210, 156] width 347 height 12
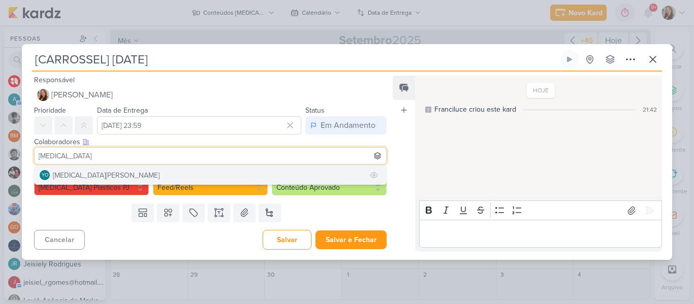
type input "yasmin"
click at [230, 168] on button "YO [MEDICAL_DATA][PERSON_NAME]" at bounding box center [211, 175] width 352 height 18
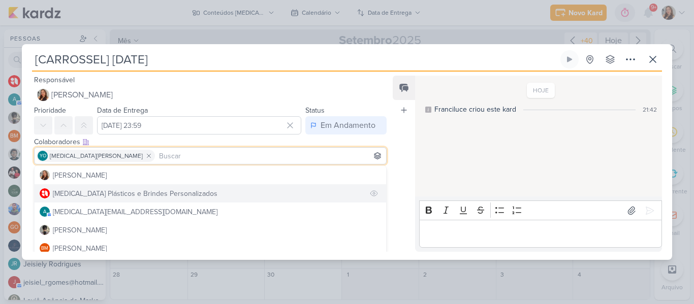
click at [220, 201] on button "[MEDICAL_DATA] Plásticos e Brindes Personalizados" at bounding box center [211, 193] width 352 height 18
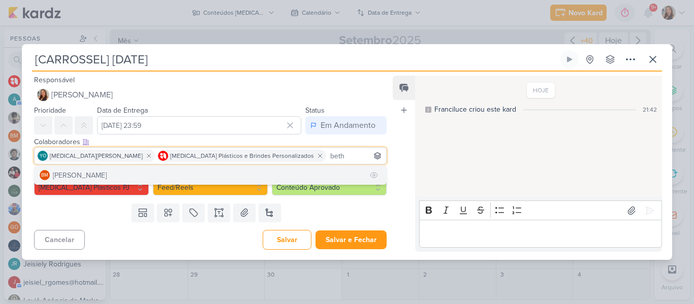
type input "beth"
click at [252, 173] on button "BM [GEOGRAPHIC_DATA]" at bounding box center [211, 175] width 352 height 18
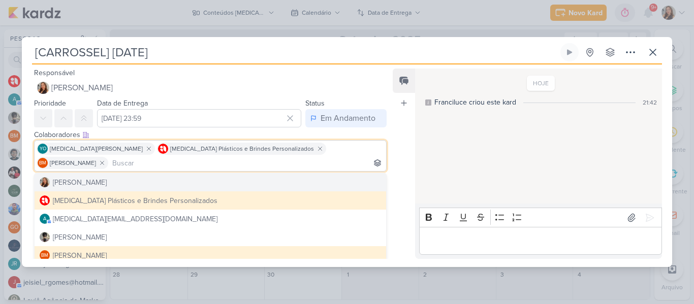
click at [394, 167] on div "Feed Atrelar email Solte o email para atrelar ao kard" at bounding box center [404, 164] width 22 height 191
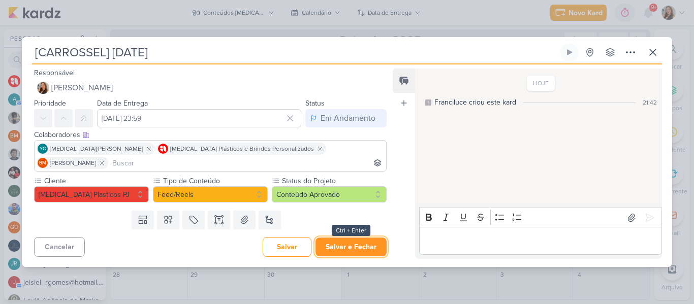
click at [355, 238] on button "Salvar e Fechar" at bounding box center [350, 247] width 71 height 19
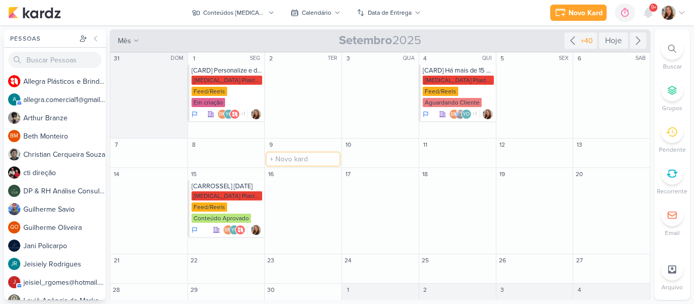
click at [308, 154] on input "text" at bounding box center [303, 159] width 73 height 13
paste input "[REELS] Semana do Consumidor"
type input "[REELS] Semana do Consumidor"
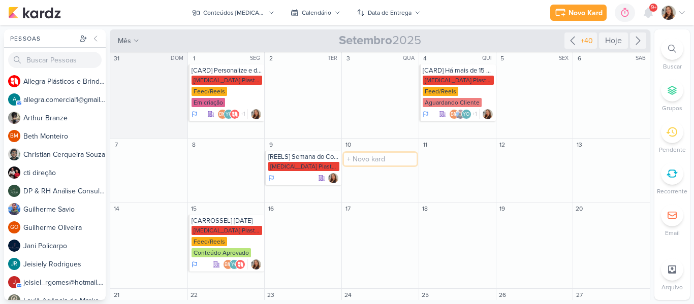
click at [369, 159] on input "text" at bounding box center [380, 159] width 73 height 13
paste input "[CARD] Liquida Semana do Consumidor"
type input "[CARD] Liquida Semana do Consumidor"
click at [525, 160] on input "text" at bounding box center [534, 159] width 73 height 13
paste input "[REELS] Esse é o sinal de que você precisava para comprar sua garrafa"
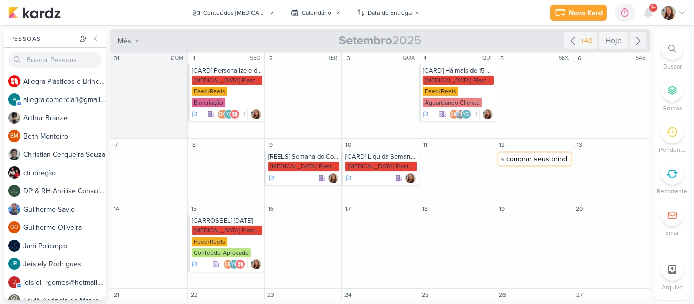
type input "[REELS] Esse é o sinal de que você precisava para comprar seus brindes"
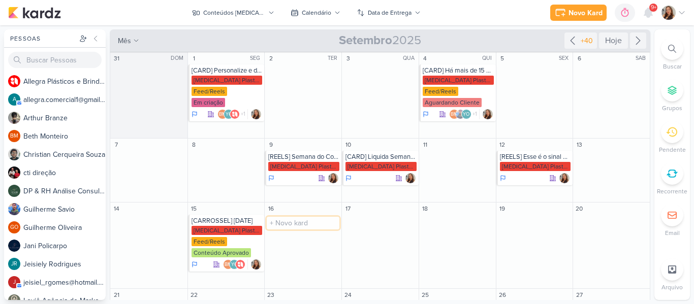
click at [301, 218] on input "text" at bounding box center [303, 223] width 73 height 13
type input "[ESTÁTICO] Foto dos potes"
click at [232, 228] on div "[MEDICAL_DATA] Plasticos PJ" at bounding box center [227, 230] width 71 height 9
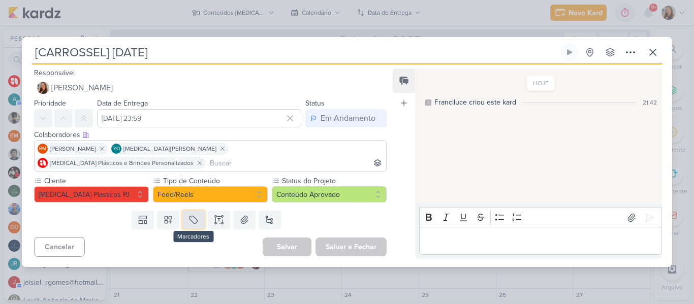
click at [188, 215] on icon at bounding box center [193, 220] width 10 height 10
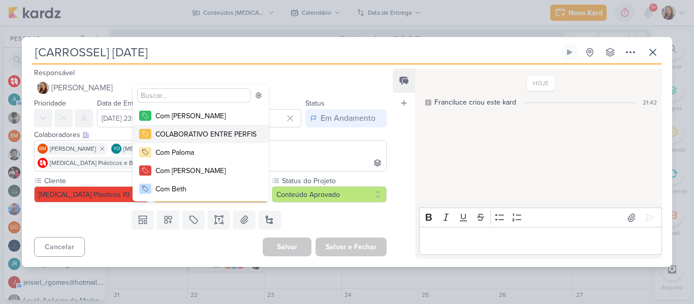
click at [179, 135] on div "COLABORATIVO ENTRE PERFIS" at bounding box center [205, 134] width 101 height 11
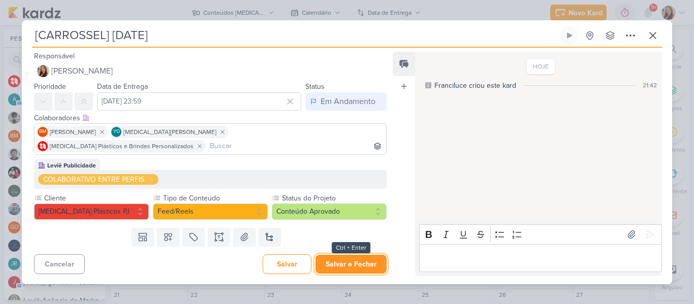
click at [343, 255] on button "Salvar e Fechar" at bounding box center [350, 264] width 71 height 19
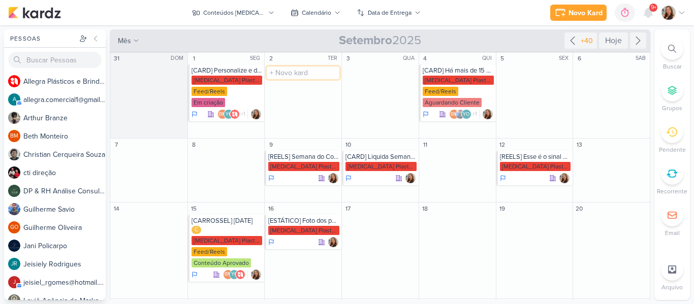
click at [297, 74] on input "text" at bounding box center [303, 73] width 73 height 13
type input "[REELS]"
click at [303, 72] on div "[REELS]" at bounding box center [303, 71] width 71 height 8
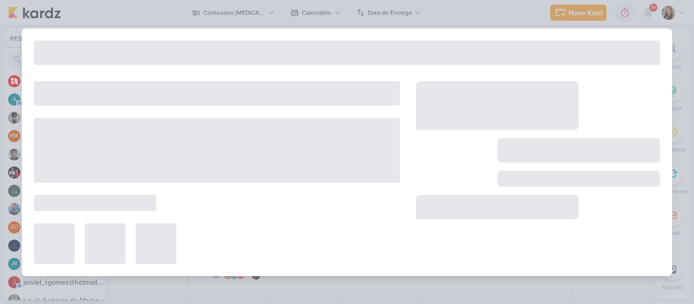
type input "[REELS]"
type input "2 de setembro de 2025 às 23:59"
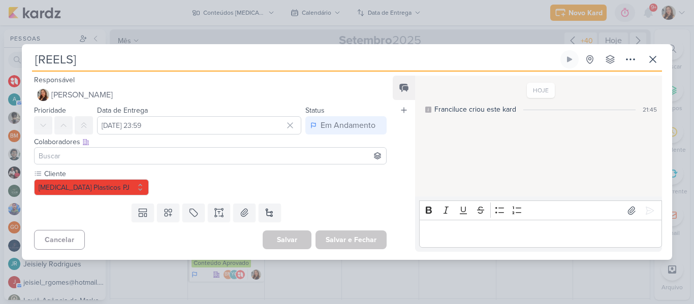
click at [179, 59] on input "[REELS]" at bounding box center [295, 59] width 526 height 18
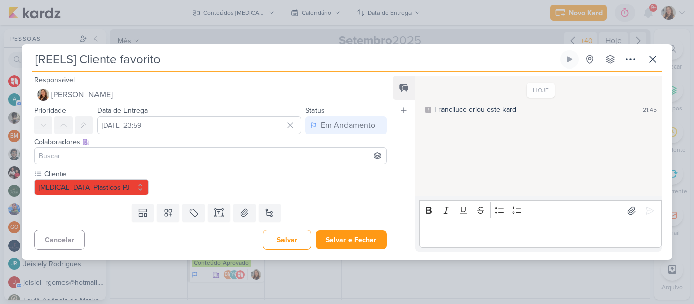
type input "[REELS] Cliente favorito"
click at [176, 156] on input at bounding box center [210, 156] width 347 height 12
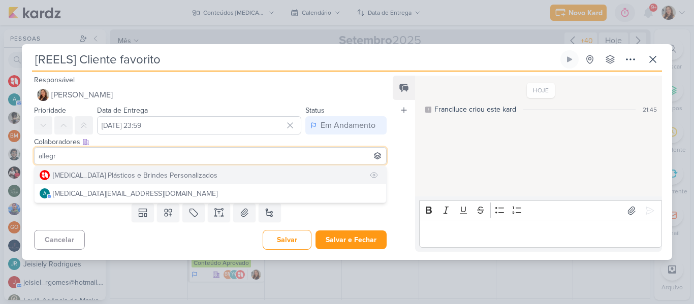
type input "allegr"
click at [171, 172] on div "[MEDICAL_DATA] Plásticos e Brindes Personalizados" at bounding box center [135, 175] width 165 height 11
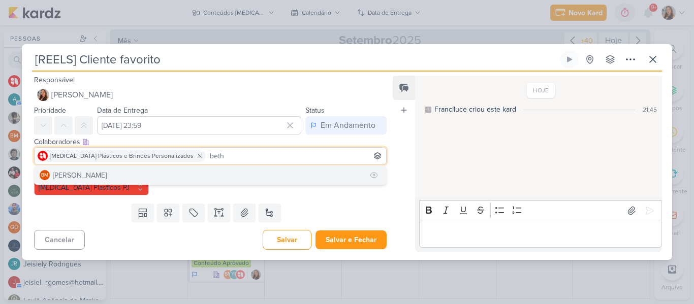
type input "beth"
click at [188, 173] on button "BM [GEOGRAPHIC_DATA]" at bounding box center [211, 175] width 352 height 18
type input "yasmin"
click at [173, 175] on button "YO [MEDICAL_DATA][PERSON_NAME]" at bounding box center [211, 175] width 352 height 18
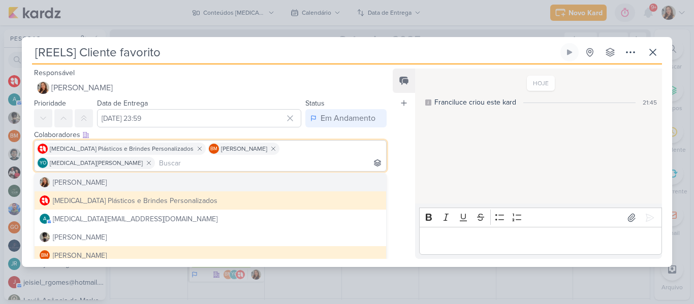
click at [394, 187] on div "Feed Atrelar email Solte o email para atrelar ao kard" at bounding box center [404, 164] width 22 height 191
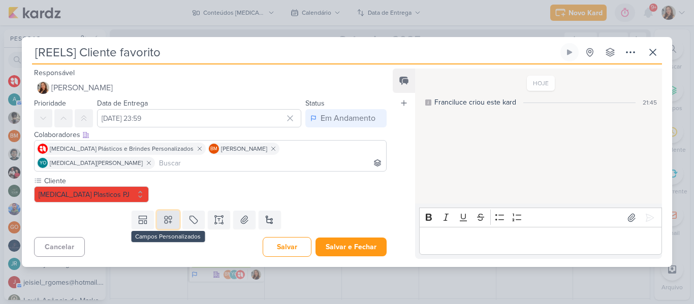
click at [174, 211] on button at bounding box center [168, 220] width 22 height 18
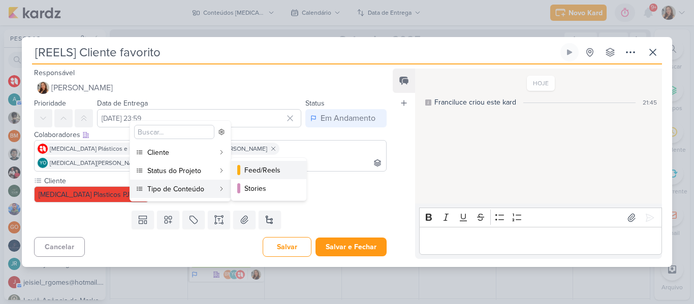
click at [243, 171] on button "Feed/Reels" at bounding box center [268, 170] width 75 height 18
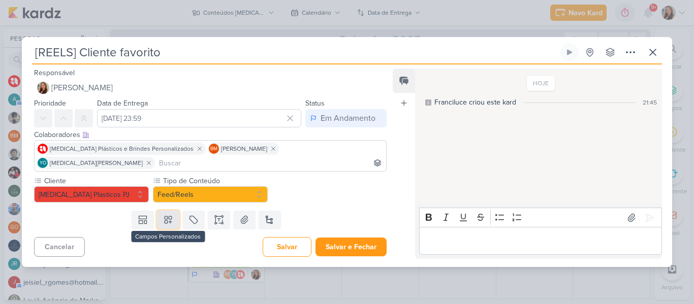
click at [166, 215] on icon at bounding box center [168, 220] width 10 height 10
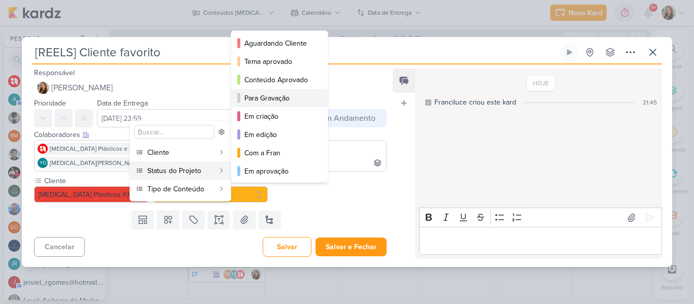
click at [264, 97] on div "Para Gravação" at bounding box center [279, 98] width 71 height 11
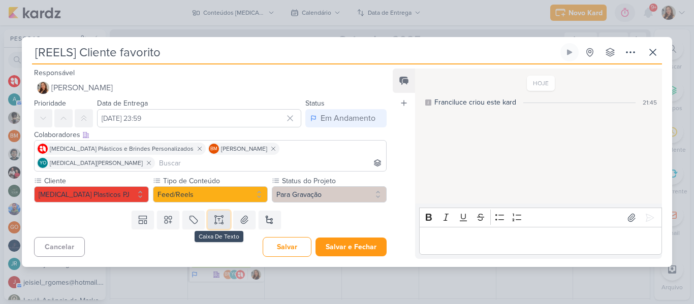
click at [221, 215] on icon at bounding box center [219, 220] width 10 height 10
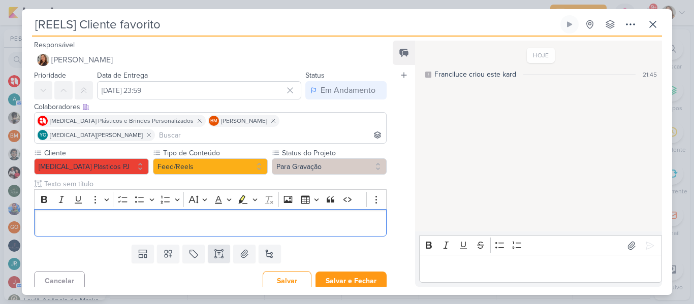
click at [221, 217] on p "Editor editing area: main" at bounding box center [210, 223] width 341 height 12
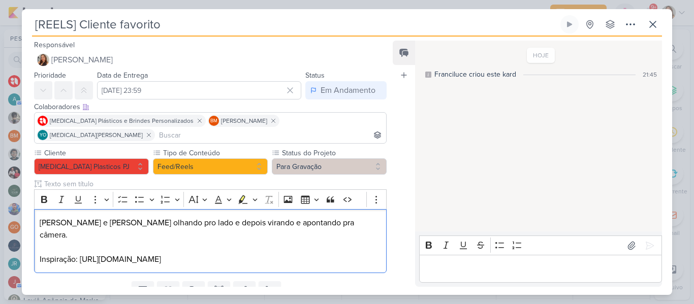
scroll to position [16, 0]
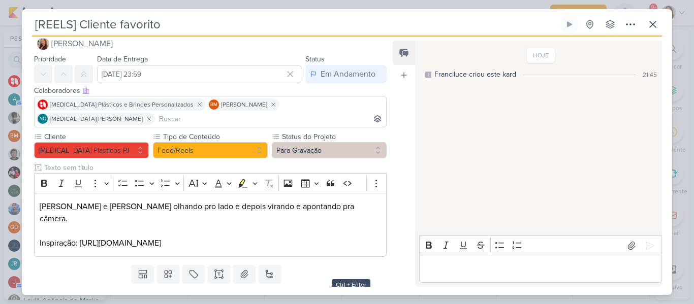
click at [369, 292] on button "Salvar e Fechar" at bounding box center [350, 301] width 71 height 19
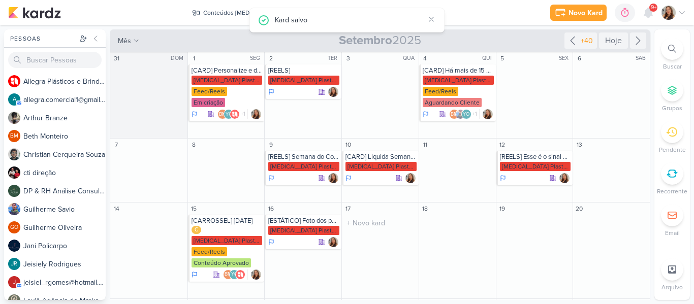
scroll to position [0, 0]
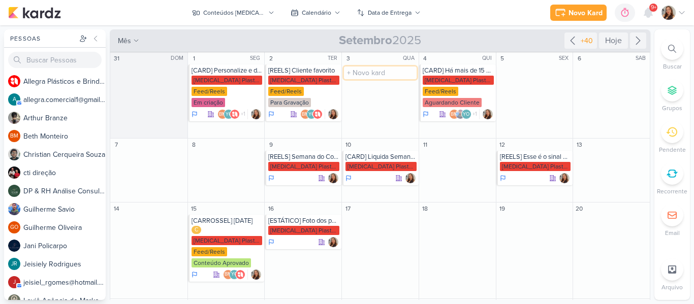
click at [379, 75] on input "text" at bounding box center [380, 73] width 73 height 13
type input "[REELS] As vezes tudo que você precisa"
click at [372, 82] on div "[MEDICAL_DATA] Plasticos PJ" at bounding box center [380, 80] width 71 height 9
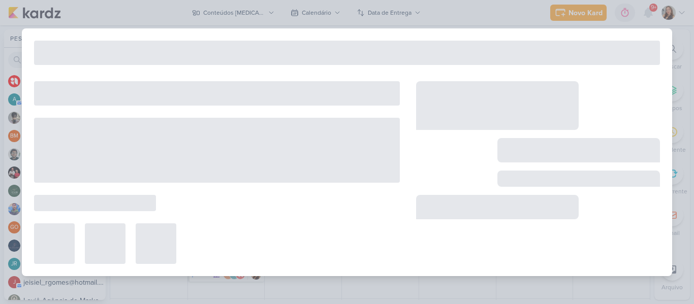
type input "[REELS] As vezes tudo que você precisa"
type input "3 de setembro de 2025 às 23:59"
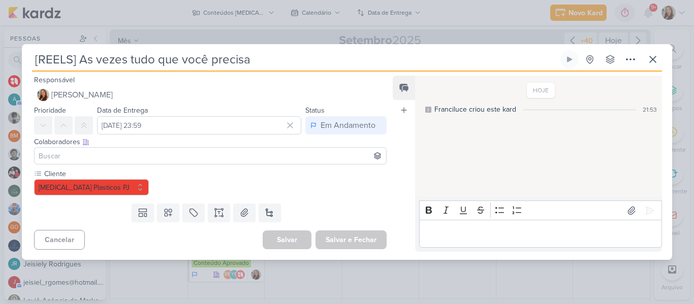
click at [177, 154] on input at bounding box center [210, 156] width 347 height 12
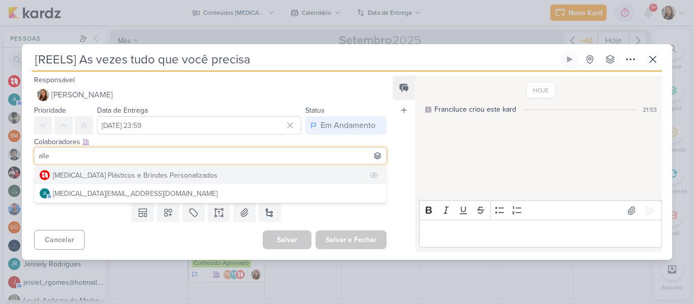
type input "alle"
click at [166, 173] on div "[MEDICAL_DATA] Plásticos e Brindes Personalizados" at bounding box center [135, 175] width 165 height 11
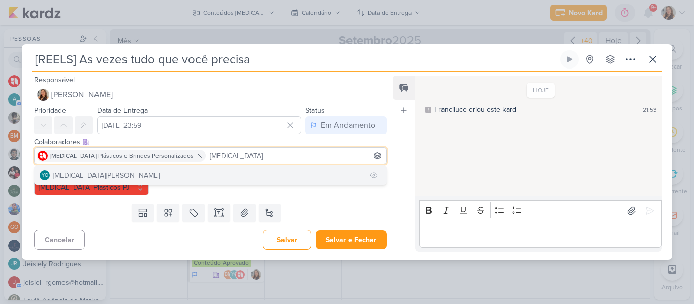
type input "yasmin"
click at [197, 173] on button "YO [MEDICAL_DATA][PERSON_NAME]" at bounding box center [211, 175] width 352 height 18
type input "beth"
click at [272, 170] on button "BM [GEOGRAPHIC_DATA]" at bounding box center [211, 175] width 352 height 18
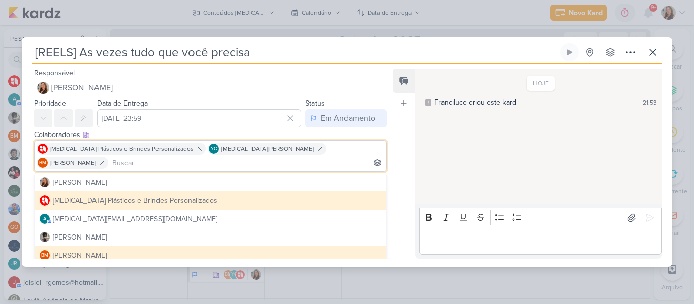
click at [395, 166] on div "Feed Atrelar email Solte o email para atrelar ao kard" at bounding box center [404, 164] width 22 height 191
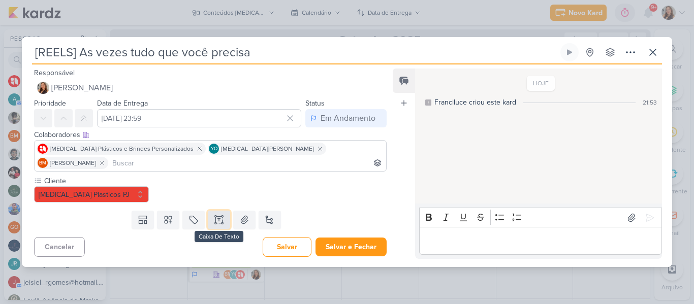
click at [213, 211] on button at bounding box center [219, 220] width 22 height 18
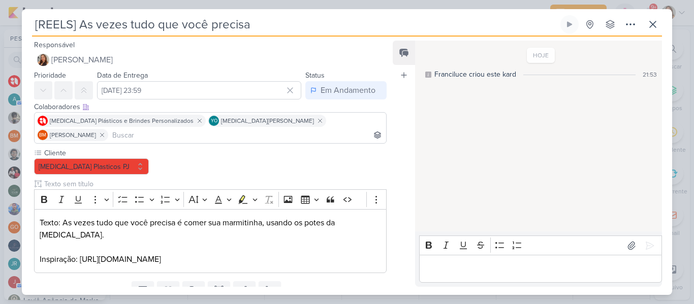
click at [322, 277] on div "Templates Campos Personalizados Marcadores Caixa De Texto Anexo Novo Subkard" at bounding box center [206, 290] width 369 height 26
click at [177, 281] on button at bounding box center [168, 290] width 22 height 18
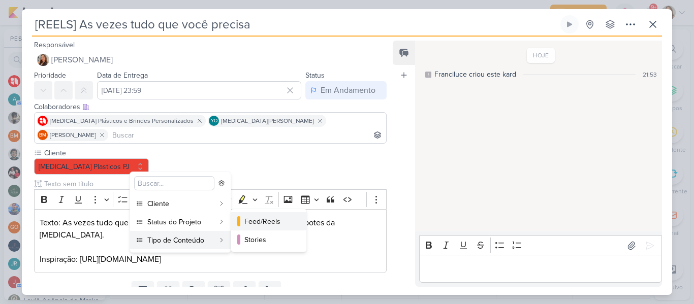
click at [251, 223] on div "Feed/Reels" at bounding box center [269, 221] width 50 height 11
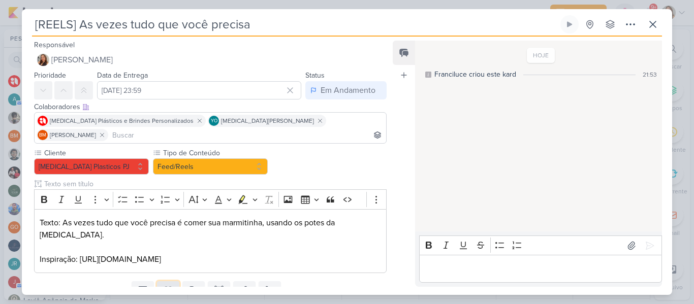
click at [171, 285] on icon at bounding box center [168, 290] width 10 height 10
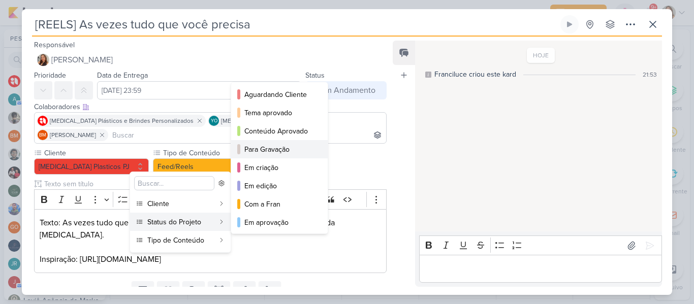
click at [255, 146] on div "Para Gravação" at bounding box center [279, 149] width 71 height 11
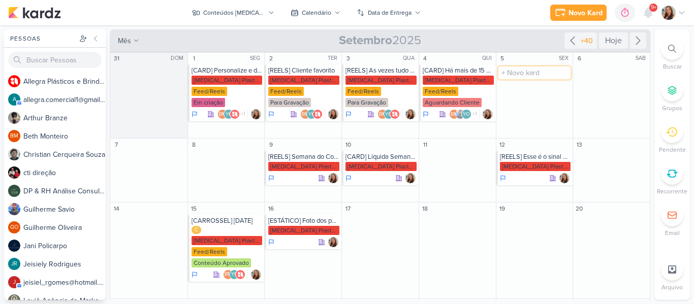
click at [505, 75] on input "text" at bounding box center [534, 73] width 73 height 13
type input "[REELS] Takes Produção"
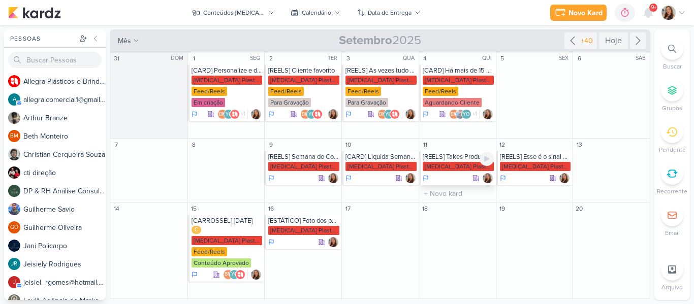
click at [448, 158] on div "[REELS] Takes Produção" at bounding box center [458, 157] width 71 height 8
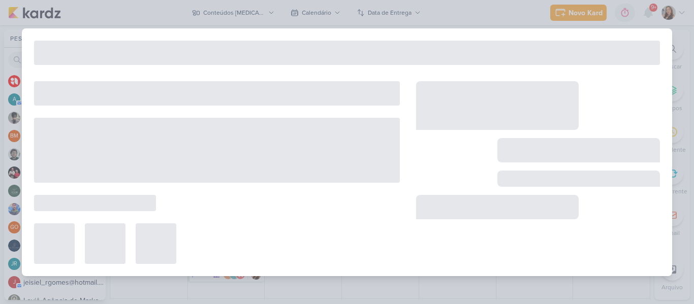
type input "[REELS] Takes Produção"
type input "11 de setembro de 2025 às 23:59"
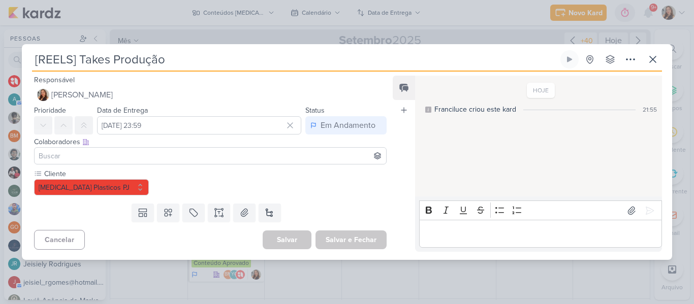
click at [177, 157] on input at bounding box center [210, 156] width 347 height 12
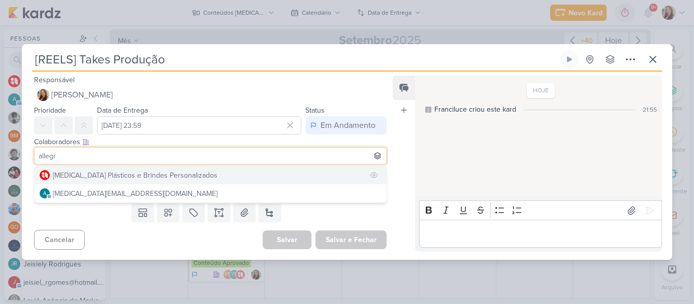
type input "allegr"
click at [172, 174] on div "[MEDICAL_DATA] Plásticos e Brindes Personalizados" at bounding box center [135, 175] width 165 height 11
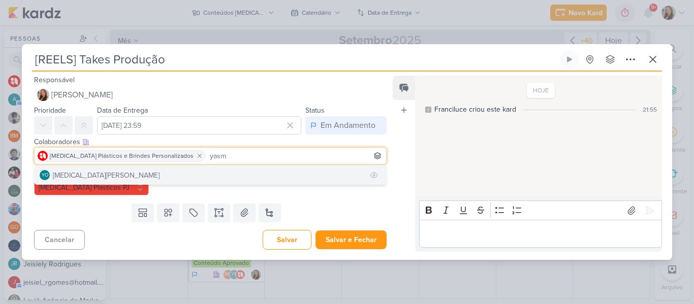
type input "yasm"
click at [201, 174] on button "YO [MEDICAL_DATA][PERSON_NAME]" at bounding box center [211, 175] width 352 height 18
type input "beth"
click at [235, 172] on button "BM [GEOGRAPHIC_DATA]" at bounding box center [211, 175] width 352 height 18
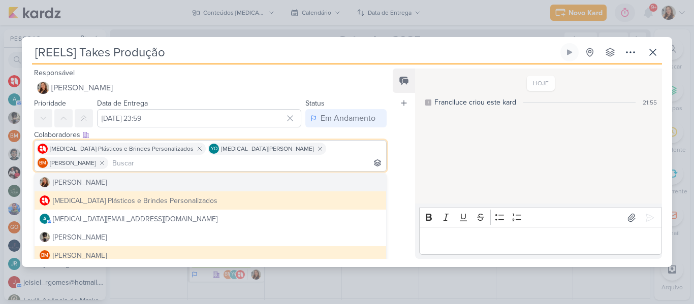
click at [393, 166] on div "Feed Atrelar email Solte o email para atrelar ao kard" at bounding box center [404, 164] width 22 height 191
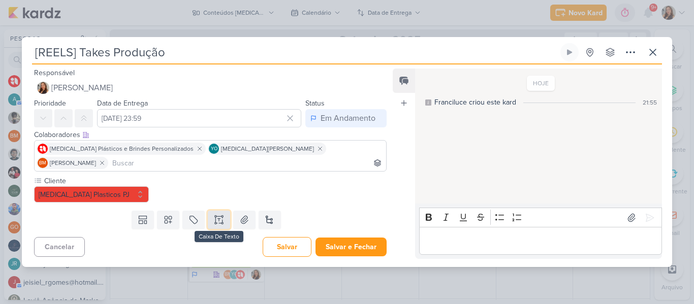
click at [216, 217] on icon at bounding box center [219, 220] width 10 height 10
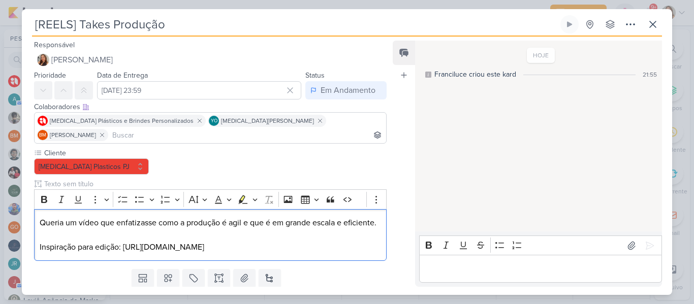
scroll to position [41, 0]
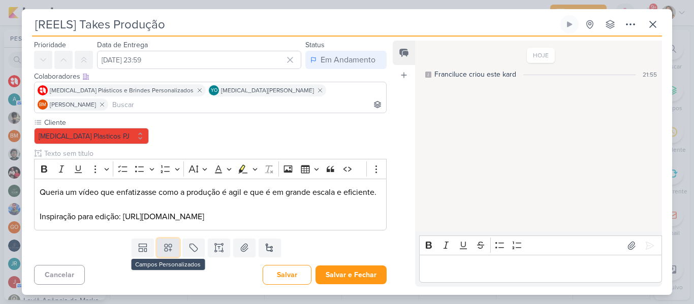
click at [171, 250] on icon at bounding box center [168, 248] width 10 height 10
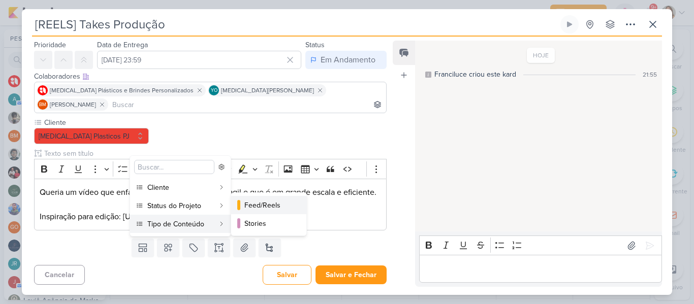
click at [249, 208] on div "Feed/Reels" at bounding box center [269, 205] width 50 height 11
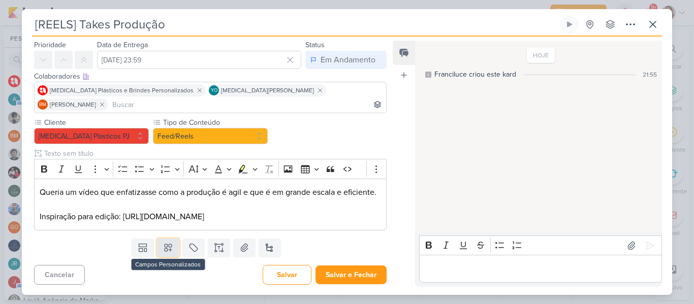
click at [170, 247] on icon at bounding box center [168, 248] width 10 height 10
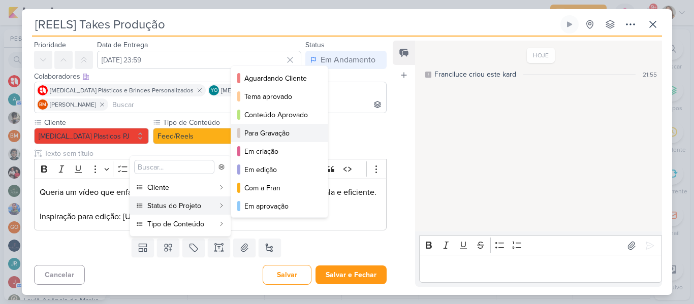
click at [267, 135] on div "Para Gravação" at bounding box center [279, 133] width 71 height 11
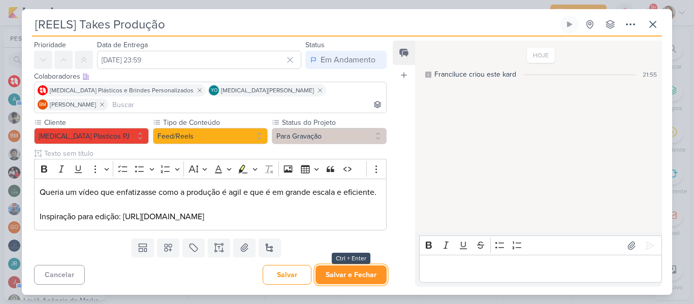
click at [350, 272] on button "Salvar e Fechar" at bounding box center [350, 275] width 71 height 19
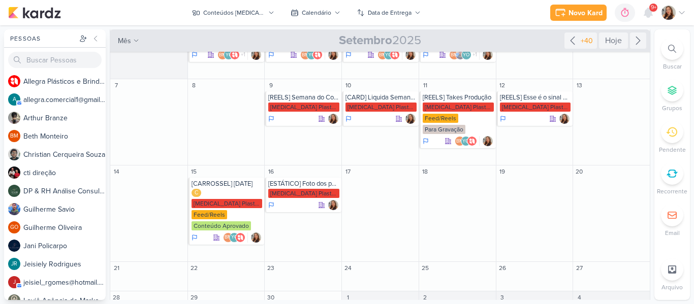
scroll to position [70, 0]
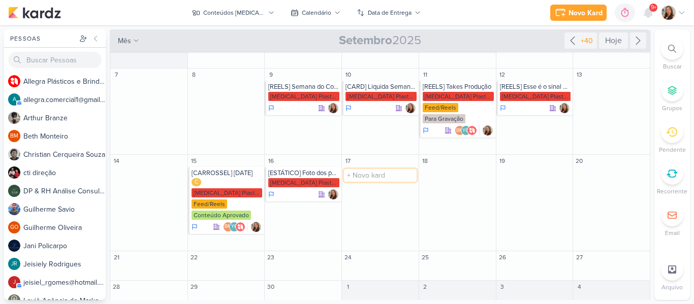
click at [372, 178] on input "text" at bounding box center [380, 175] width 73 height 13
paste input "https://www.instagram.com/reel/DHEGznExxJO/?utm_source=ig_web_copy_link"
type input "[REELS] Conheça nossa nova coleção"
click at [371, 187] on div "[MEDICAL_DATA] Plasticos PJ" at bounding box center [380, 182] width 71 height 9
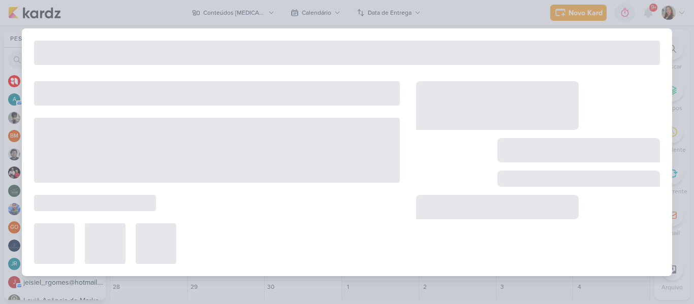
type input "[REELS] Conheça nossa nova coleção"
type input "17 de setembro de 2025 às 23:59"
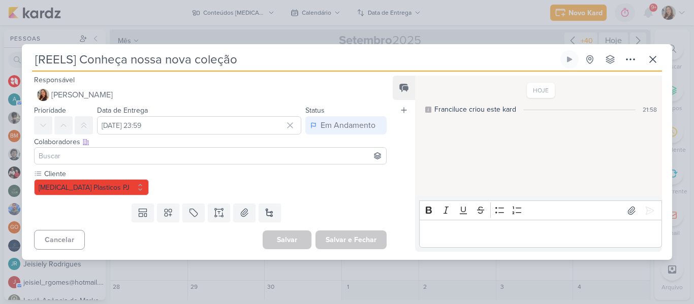
click at [304, 160] on input at bounding box center [210, 156] width 347 height 12
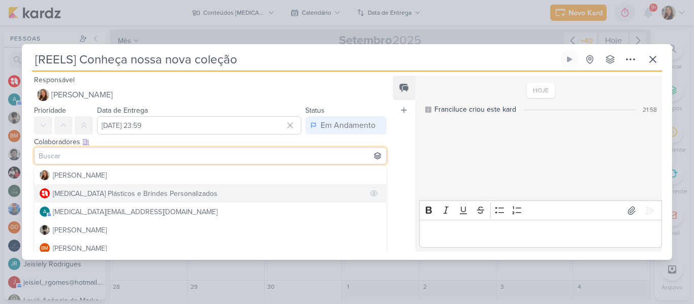
click at [296, 190] on button "[MEDICAL_DATA] Plásticos e Brindes Personalizados" at bounding box center [211, 193] width 352 height 18
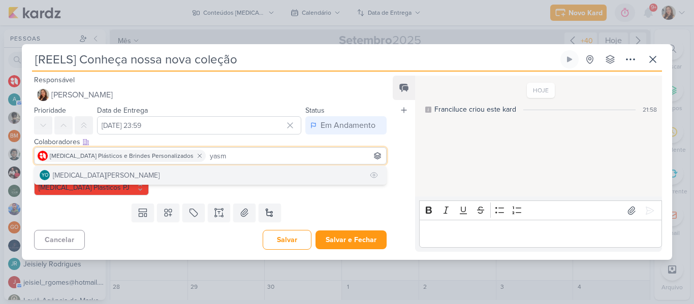
type input "yasm"
click at [241, 179] on button "YO [MEDICAL_DATA][PERSON_NAME]" at bounding box center [211, 175] width 352 height 18
type input "beth"
click at [254, 171] on button "BM [GEOGRAPHIC_DATA]" at bounding box center [211, 175] width 352 height 18
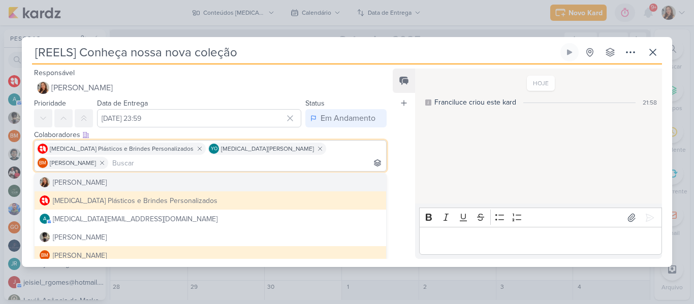
click at [402, 185] on div "Feed Atrelar email Solte o email para atrelar ao kard" at bounding box center [404, 164] width 22 height 191
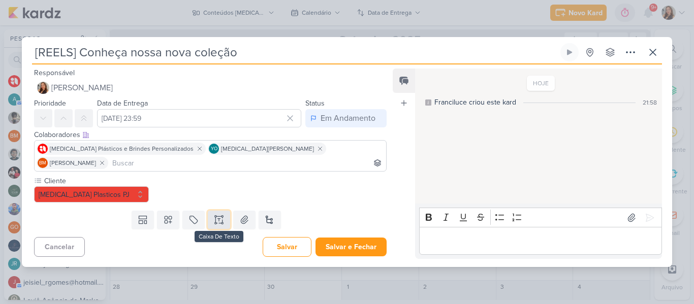
click at [223, 211] on button at bounding box center [219, 220] width 22 height 18
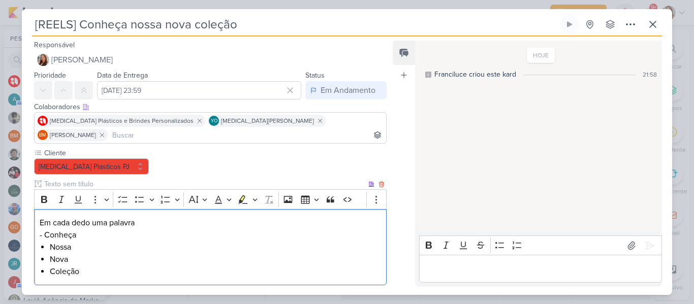
click at [44, 220] on p "Em cada dedo uma palavra - Conheça" at bounding box center [210, 229] width 341 height 24
click at [134, 192] on button "Bulleted List" at bounding box center [139, 199] width 15 height 15
click at [102, 266] on li "Coleção" at bounding box center [215, 272] width 331 height 12
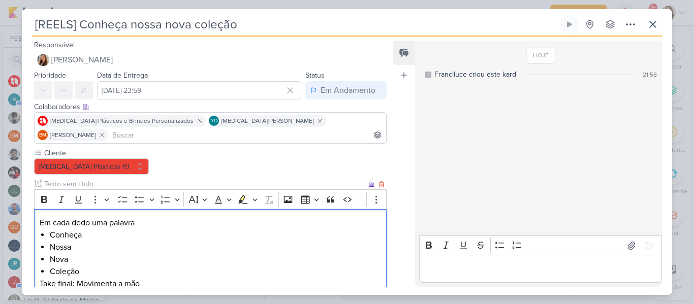
scroll to position [1, 0]
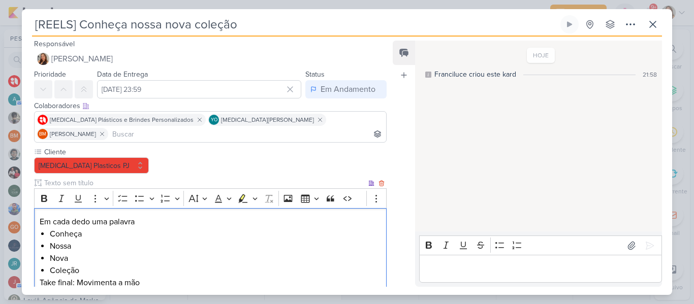
click at [73, 277] on p "Take final: Movimenta a mão" at bounding box center [210, 283] width 341 height 12
click at [77, 289] on p "Editor editing area: main" at bounding box center [210, 295] width 341 height 12
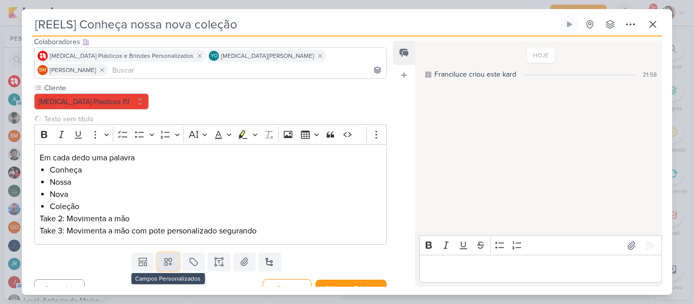
click at [175, 253] on button at bounding box center [168, 262] width 22 height 18
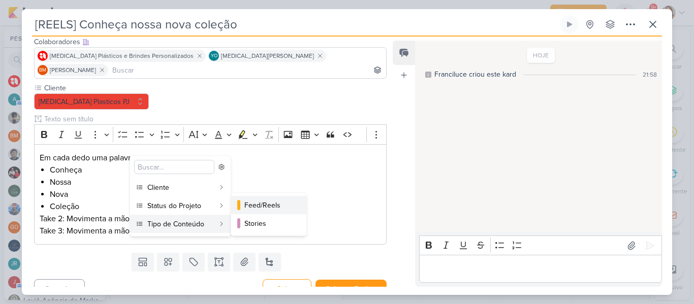
click at [255, 207] on div "Feed/Reels" at bounding box center [269, 205] width 50 height 11
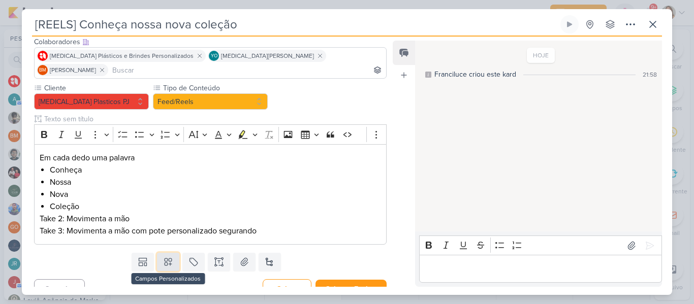
click at [169, 257] on icon at bounding box center [168, 262] width 10 height 10
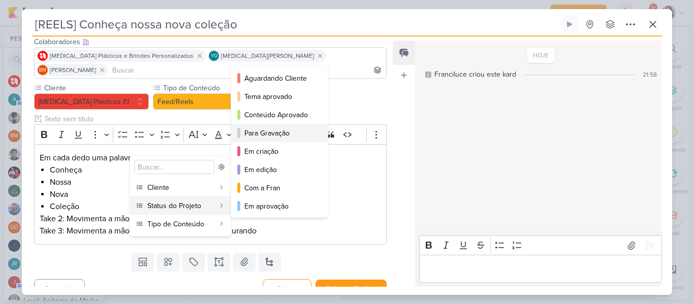
click at [251, 131] on div "Para Gravação" at bounding box center [279, 133] width 71 height 11
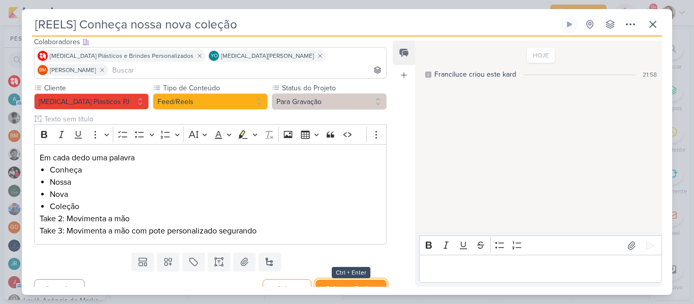
click at [364, 280] on button "Salvar e Fechar" at bounding box center [350, 289] width 71 height 19
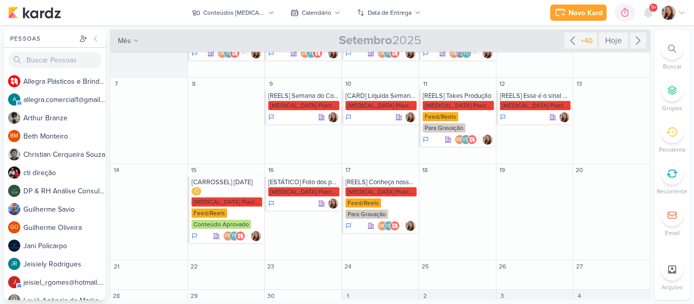
scroll to position [70, 0]
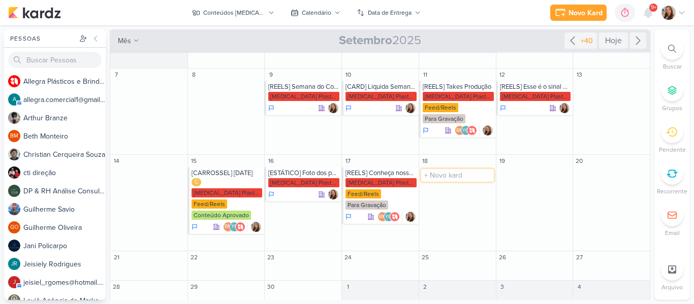
click at [448, 177] on input "text" at bounding box center [457, 175] width 73 height 13
type input "[REELS] Potes"
click at [446, 180] on div "[MEDICAL_DATA] Plasticos PJ" at bounding box center [458, 182] width 71 height 9
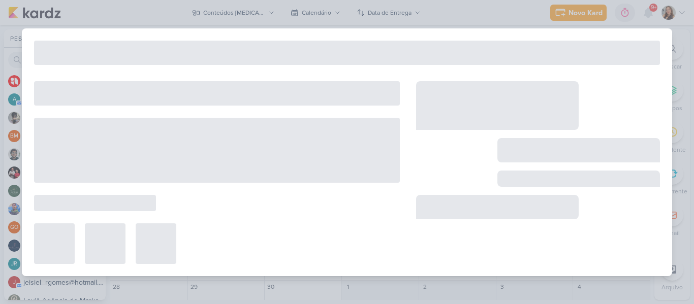
type input "[REELS] Potes"
type input "18 de setembro de 2025 às 23:59"
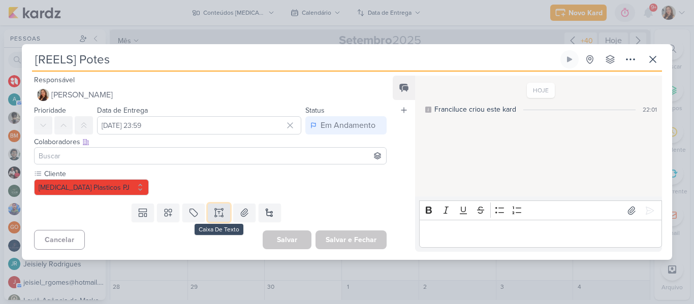
click at [214, 215] on icon at bounding box center [219, 213] width 10 height 10
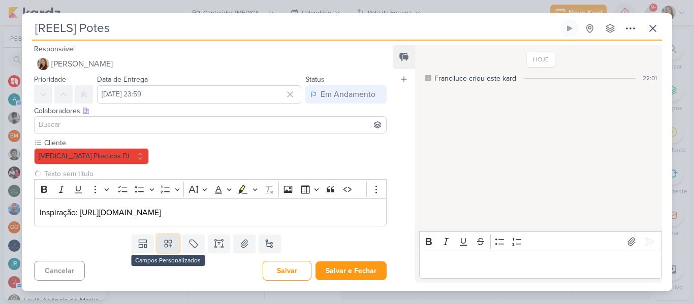
click at [172, 249] on button at bounding box center [168, 244] width 22 height 18
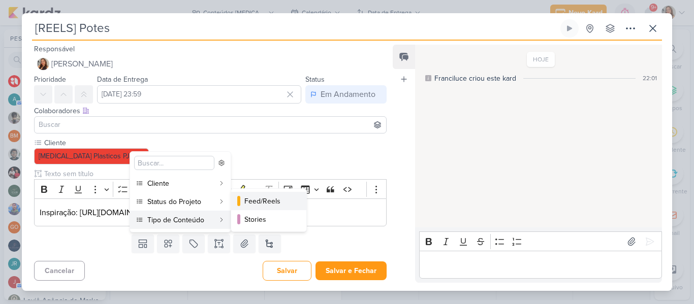
click at [250, 204] on div "Feed/Reels" at bounding box center [269, 201] width 50 height 11
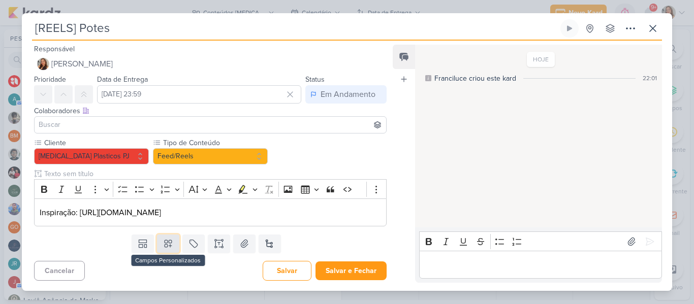
click at [165, 246] on icon at bounding box center [168, 243] width 7 height 7
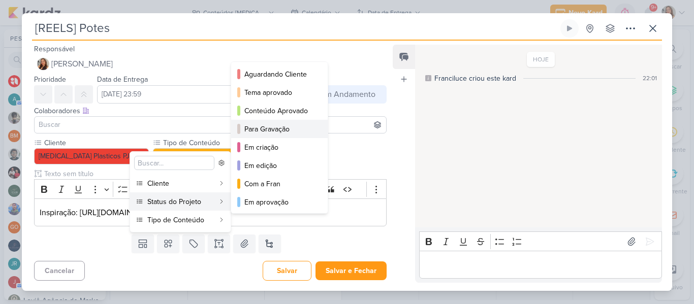
click at [260, 124] on div "Para Gravação" at bounding box center [279, 129] width 71 height 11
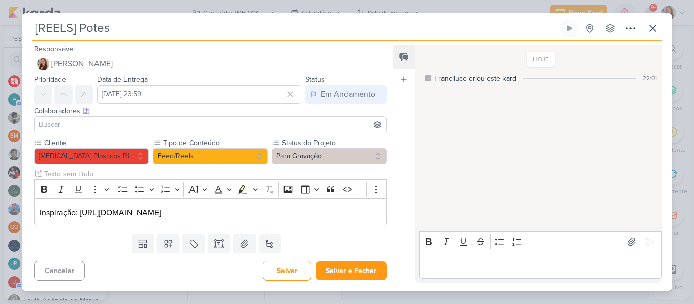
click at [248, 124] on input at bounding box center [210, 125] width 347 height 12
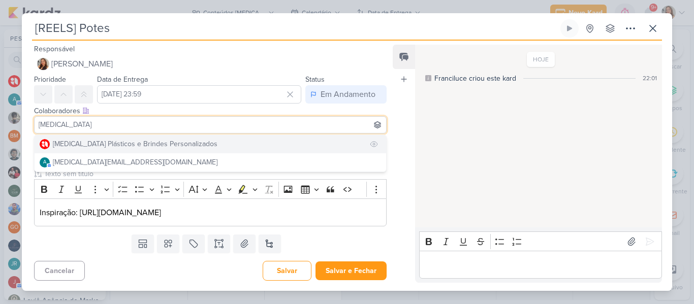
type input "[MEDICAL_DATA]"
click at [215, 138] on button "[MEDICAL_DATA] Plásticos e Brindes Personalizados" at bounding box center [211, 144] width 352 height 18
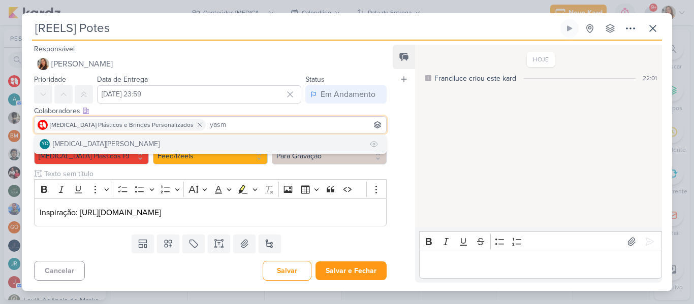
type input "yasm"
click at [199, 146] on button "YO [MEDICAL_DATA][PERSON_NAME]" at bounding box center [211, 144] width 352 height 18
type input "beth"
click at [186, 146] on button "BM [GEOGRAPHIC_DATA]" at bounding box center [211, 144] width 352 height 18
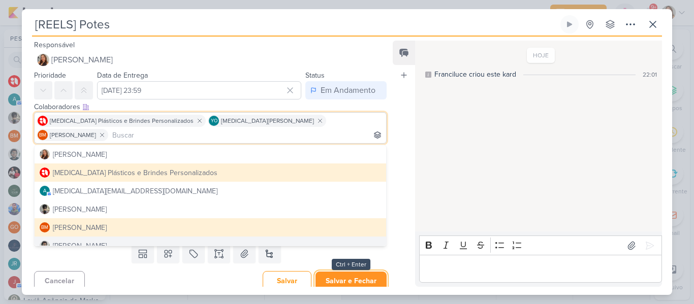
click at [351, 272] on button "Salvar e Fechar" at bounding box center [350, 281] width 71 height 19
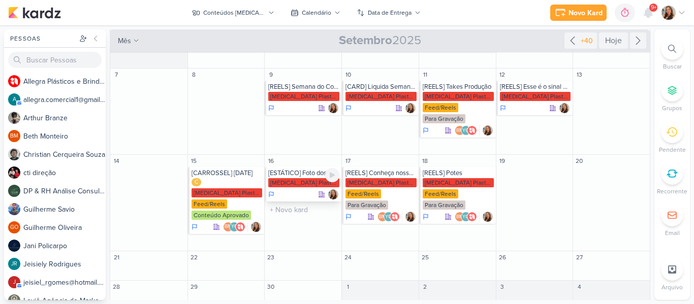
click at [283, 176] on div "[ESTÁTICO] Foto dos potes" at bounding box center [303, 173] width 71 height 8
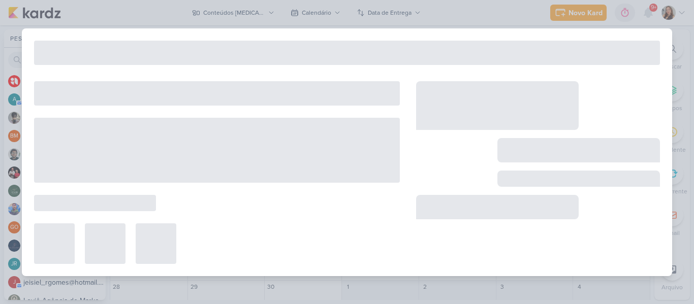
type input "[ESTÁTICO] Foto dos potes"
type input "16 de setembro de 2025 às 23:59"
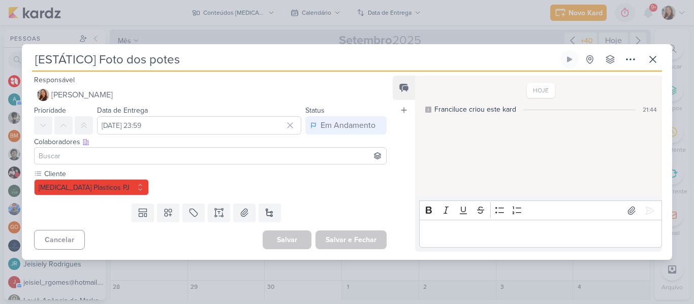
click at [204, 155] on input at bounding box center [210, 156] width 347 height 12
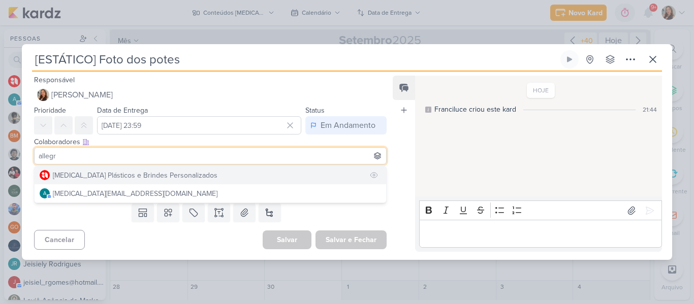
type input "allegr"
click at [196, 171] on button "[MEDICAL_DATA] Plásticos e Brindes Personalizados" at bounding box center [211, 175] width 352 height 18
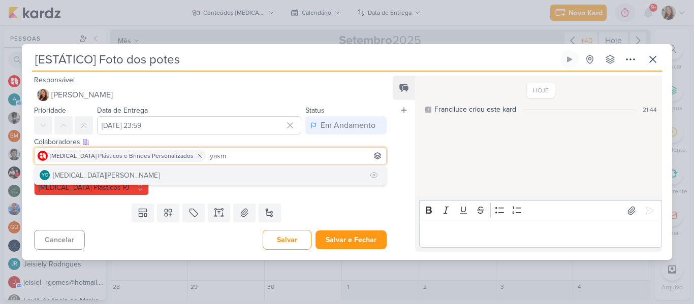
type input "yasm"
click at [187, 170] on button "YO [MEDICAL_DATA][PERSON_NAME]" at bounding box center [211, 175] width 352 height 18
type input "beth"
click at [177, 175] on button "BM [GEOGRAPHIC_DATA]" at bounding box center [211, 175] width 352 height 18
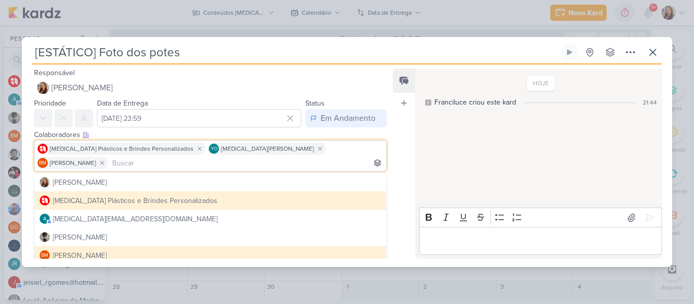
click at [397, 203] on div "Feed Atrelar email Solte o email para atrelar ao kard" at bounding box center [404, 164] width 22 height 191
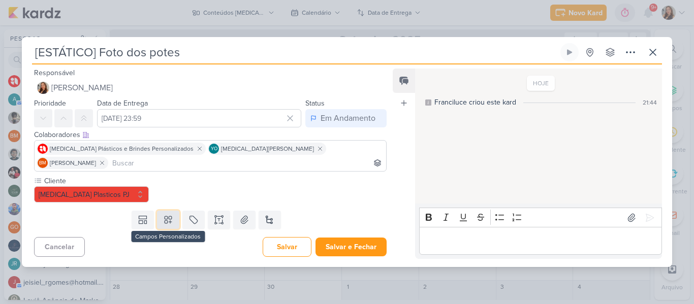
click at [168, 215] on icon at bounding box center [168, 220] width 10 height 10
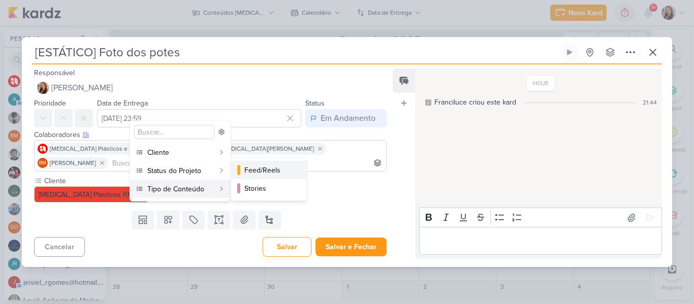
click at [244, 177] on button "Feed/Reels" at bounding box center [268, 170] width 75 height 18
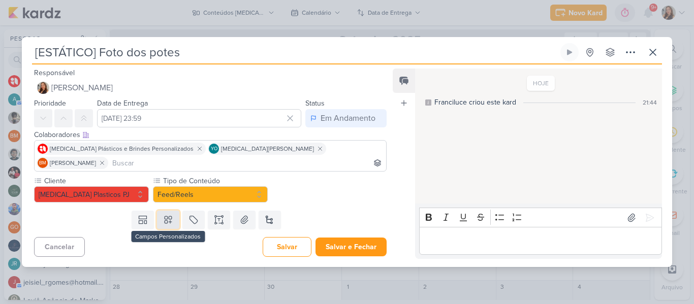
click at [163, 215] on icon at bounding box center [168, 220] width 10 height 10
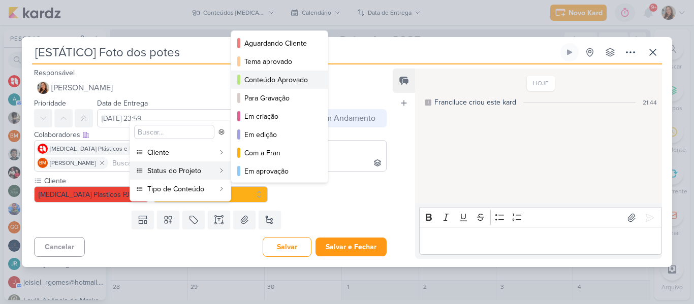
click at [263, 77] on div "Conteúdo Aprovado" at bounding box center [279, 80] width 71 height 11
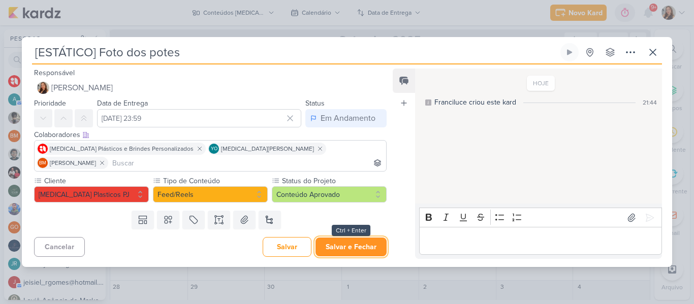
click at [338, 238] on button "Salvar e Fechar" at bounding box center [350, 247] width 71 height 19
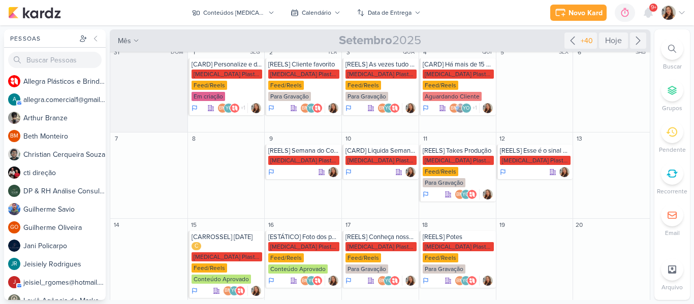
scroll to position [0, 0]
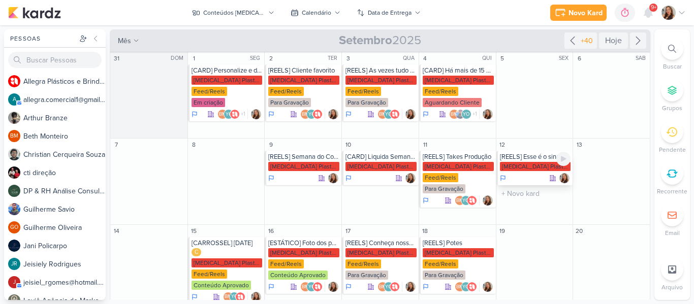
click at [538, 160] on div "[REELS] Esse é o sinal de que você precisava para comprar seus brindes" at bounding box center [535, 157] width 71 height 8
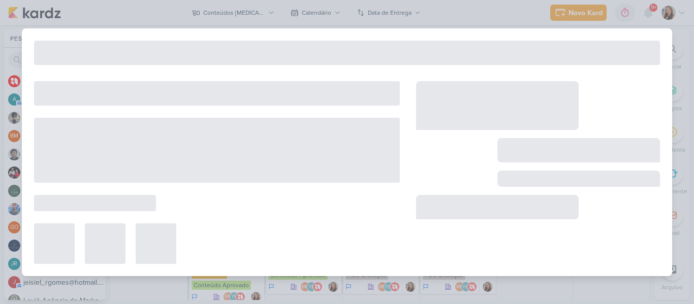
type input "[REELS] Esse é o sinal de que você precisava para comprar seus brindes"
type input "12 de setembro de 2025 às 23:59"
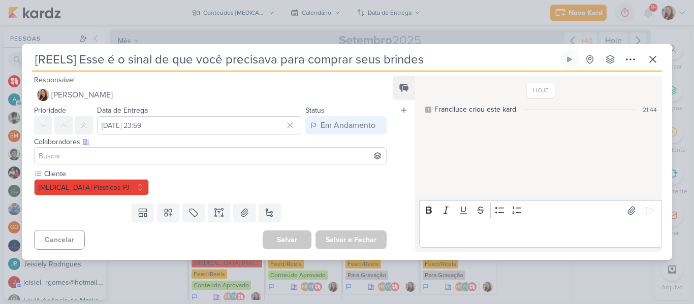
click at [278, 156] on input at bounding box center [210, 156] width 347 height 12
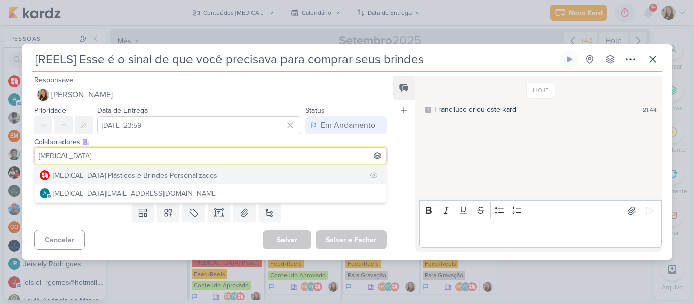
type input "[MEDICAL_DATA]"
click at [218, 180] on button "[MEDICAL_DATA] Plásticos e Brindes Personalizados" at bounding box center [211, 175] width 352 height 18
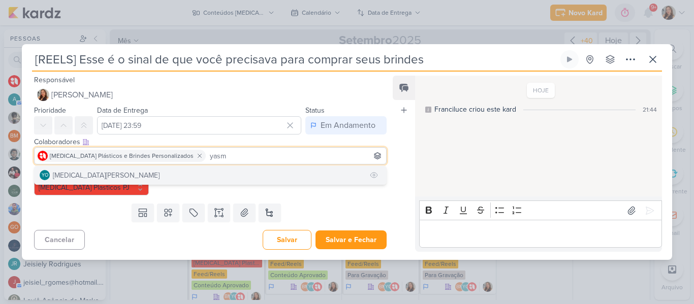
type input "yasm"
click at [219, 174] on button "YO [MEDICAL_DATA][PERSON_NAME]" at bounding box center [211, 175] width 352 height 18
type input "beth"
click at [201, 168] on button "BM [GEOGRAPHIC_DATA]" at bounding box center [211, 175] width 352 height 18
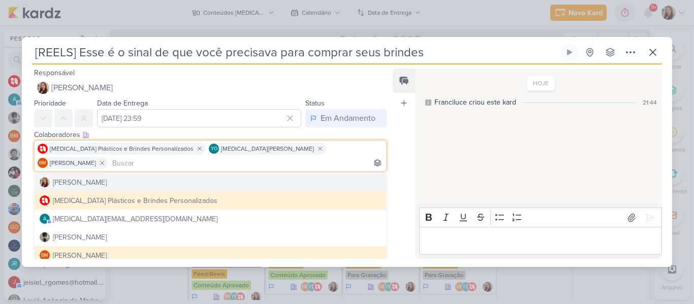
click at [399, 174] on div "Feed Atrelar email Solte o email para atrelar ao kard" at bounding box center [404, 164] width 22 height 191
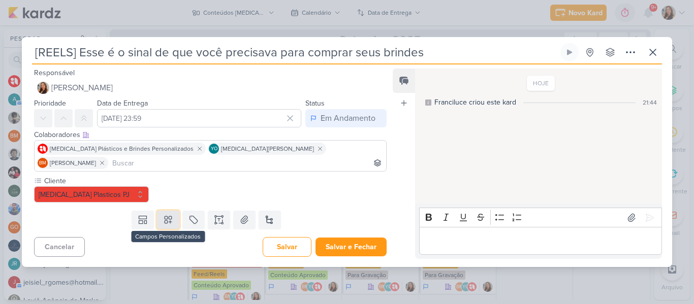
click at [172, 212] on button at bounding box center [168, 220] width 22 height 18
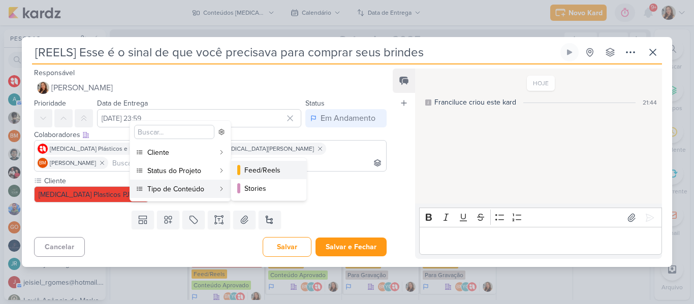
click at [245, 175] on div "Feed/Reels" at bounding box center [269, 170] width 50 height 11
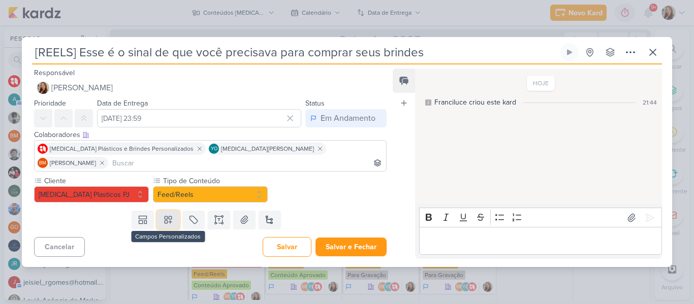
click at [169, 215] on icon at bounding box center [168, 220] width 10 height 10
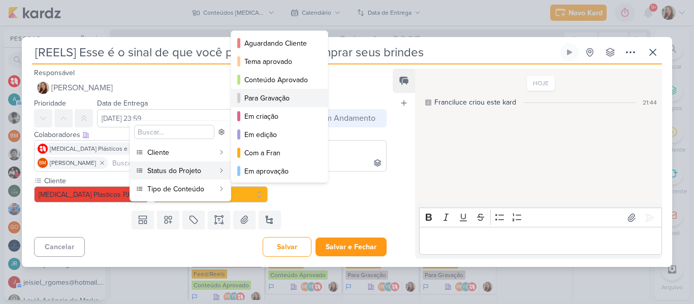
click at [265, 94] on div "Para Gravação" at bounding box center [279, 98] width 71 height 11
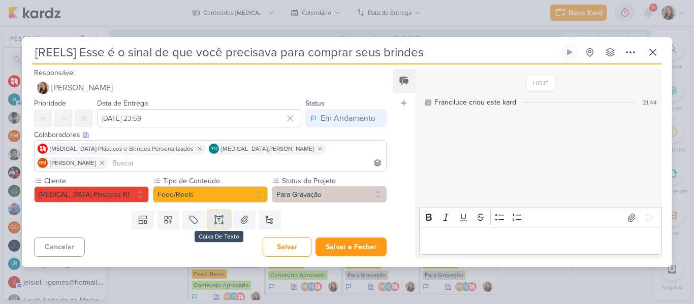
click at [214, 215] on icon at bounding box center [219, 220] width 10 height 10
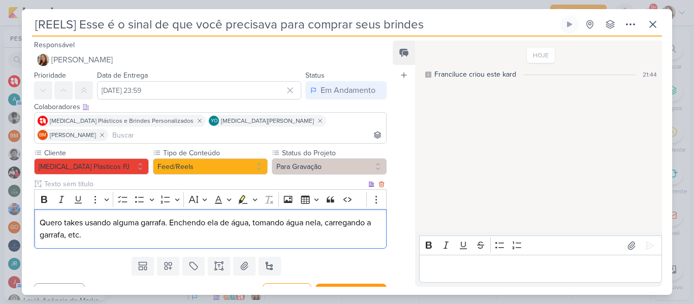
drag, startPoint x: 114, startPoint y: 208, endPoint x: 140, endPoint y: 226, distance: 31.8
click at [140, 226] on p "Quero takes usando alguma garrafa. Enchendo ela de água, tomando água nela, car…" at bounding box center [210, 229] width 341 height 24
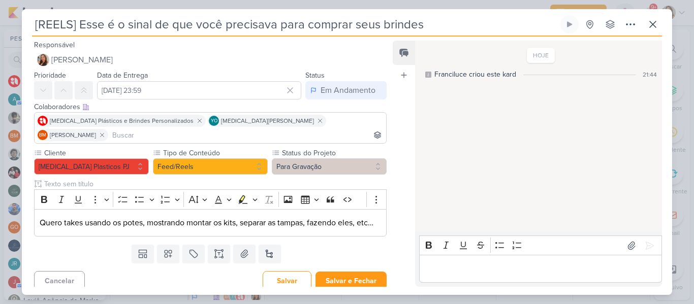
click at [316, 249] on div "Templates Campos Personalizados Cliente Leviê" at bounding box center [206, 254] width 369 height 26
click at [333, 275] on button "Salvar e Fechar" at bounding box center [350, 281] width 71 height 19
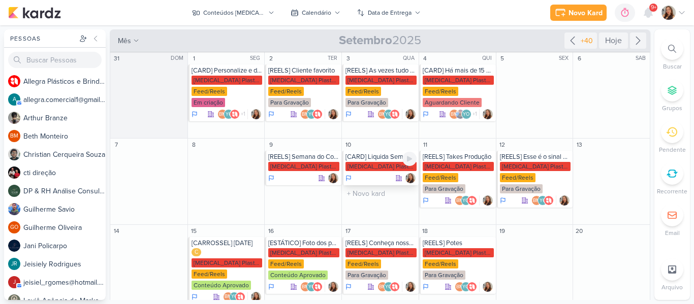
click at [385, 158] on div "[CARD] Liquida Semana do Consumidor" at bounding box center [380, 157] width 71 height 8
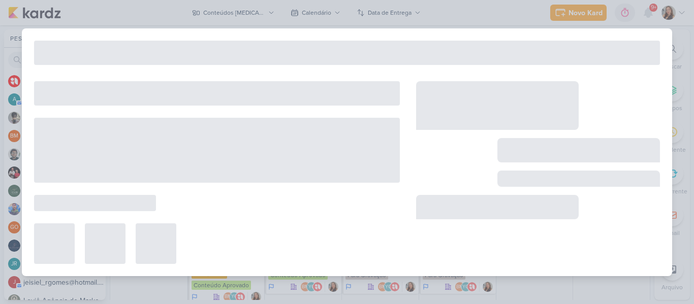
type input "[CARD] Liquida Semana do Consumidor"
type input "[DATE] 23:59"
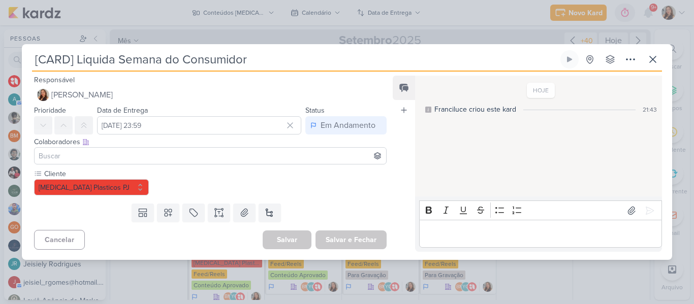
click at [181, 156] on input at bounding box center [210, 156] width 347 height 12
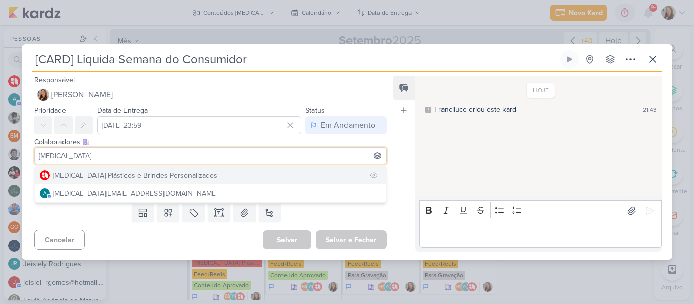
type input "[MEDICAL_DATA]"
click at [174, 170] on div "[MEDICAL_DATA] Plásticos e Brindes Personalizados" at bounding box center [135, 175] width 165 height 11
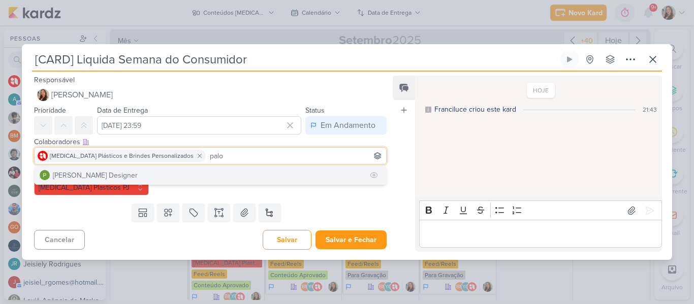
type input "palo"
click at [183, 173] on button "[PERSON_NAME] Designer" at bounding box center [211, 175] width 352 height 18
type input "yasm"
click at [245, 172] on button "YO [MEDICAL_DATA][PERSON_NAME]" at bounding box center [211, 175] width 352 height 18
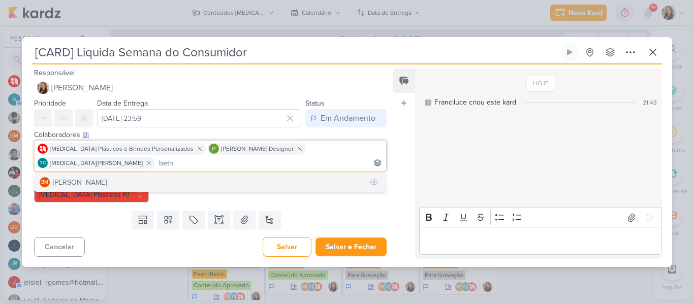
type input "beth"
click at [200, 175] on button "BM [GEOGRAPHIC_DATA]" at bounding box center [211, 182] width 352 height 18
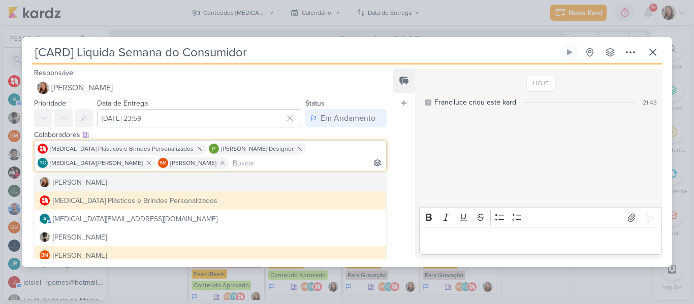
click at [395, 171] on div "Feed Atrelar email Solte o email para atrelar ao kard" at bounding box center [404, 164] width 22 height 191
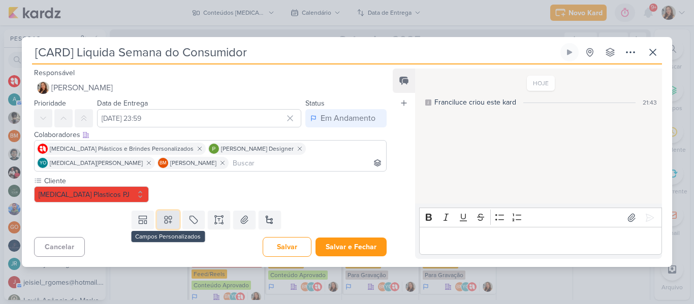
click at [167, 223] on icon at bounding box center [168, 220] width 10 height 10
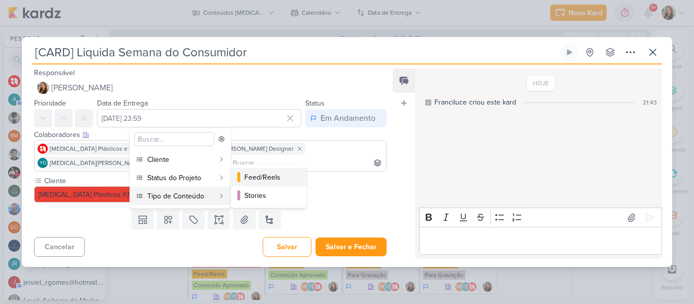
click at [246, 183] on button "Feed/Reels" at bounding box center [268, 177] width 75 height 18
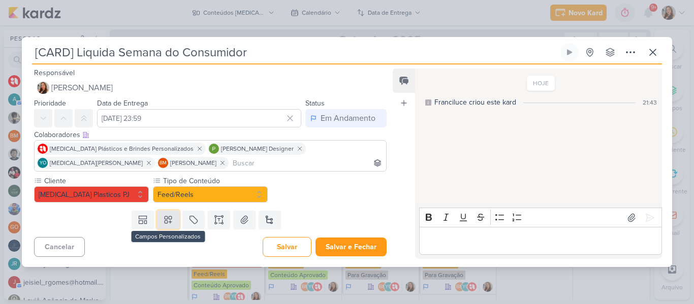
click at [173, 219] on button at bounding box center [168, 220] width 22 height 18
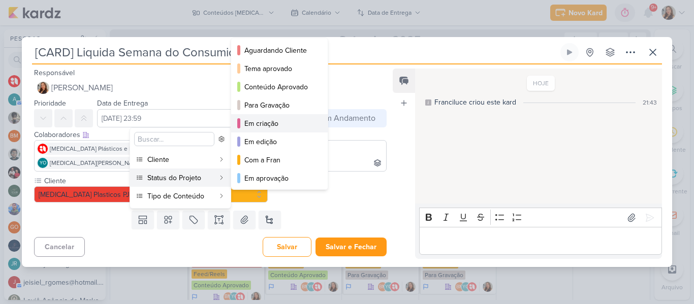
click at [259, 121] on div "Em criação" at bounding box center [279, 123] width 71 height 11
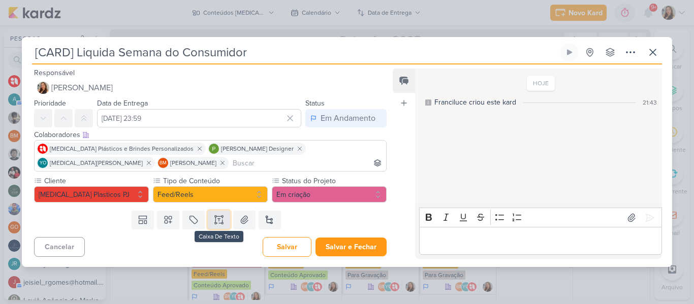
click at [214, 225] on button at bounding box center [219, 220] width 22 height 18
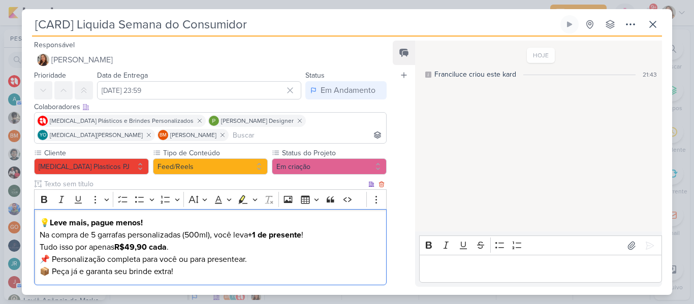
click at [52, 220] on strong "Leve mais, pague menos!" at bounding box center [96, 223] width 93 height 10
click at [52, 261] on p "📌 Personalização completa para você ou para presentear. 📦 Peça já e garanta seu…" at bounding box center [210, 265] width 341 height 24
click at [52, 271] on p "Personalização completa para você ou para presentear. 📦 Peça já e garanta seu b…" at bounding box center [210, 265] width 341 height 24
click at [136, 240] on p "Leve mais, pague menos! Na compra de 5 garrafas personalizadas (500ml), você le…" at bounding box center [210, 235] width 341 height 37
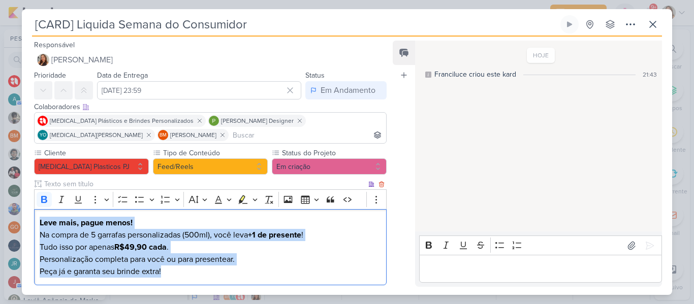
drag, startPoint x: 173, startPoint y: 272, endPoint x: 37, endPoint y: 226, distance: 143.9
click at [37, 226] on div "Leve mais, pague menos! Na compra de 5 garrafas personalizadas (500ml), você le…" at bounding box center [210, 247] width 353 height 77
click at [45, 201] on icon "Editor toolbar" at bounding box center [44, 200] width 10 height 10
click at [113, 257] on p "Personalização completa para você ou para presentear. Peça já e garanta seu bri…" at bounding box center [210, 265] width 341 height 24
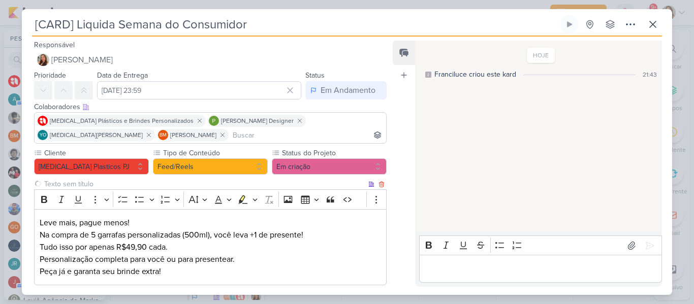
click at [294, 185] on input "text" at bounding box center [204, 184] width 324 height 11
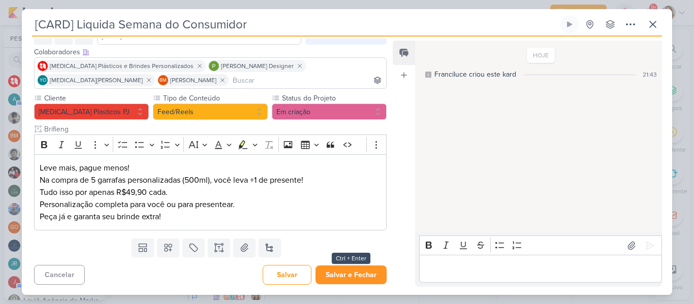
type input "Brifieng"
click at [362, 273] on button "Salvar e Fechar" at bounding box center [350, 275] width 71 height 19
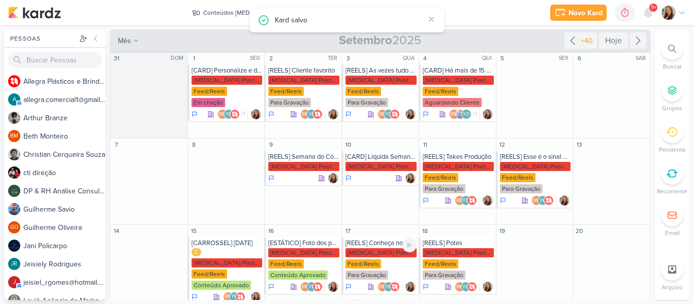
scroll to position [0, 0]
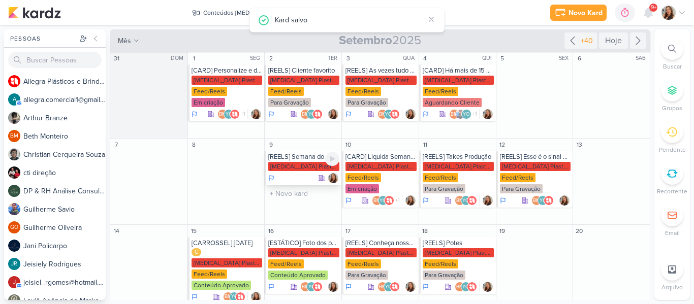
click at [304, 164] on div "[MEDICAL_DATA] Plasticos PJ" at bounding box center [303, 166] width 71 height 9
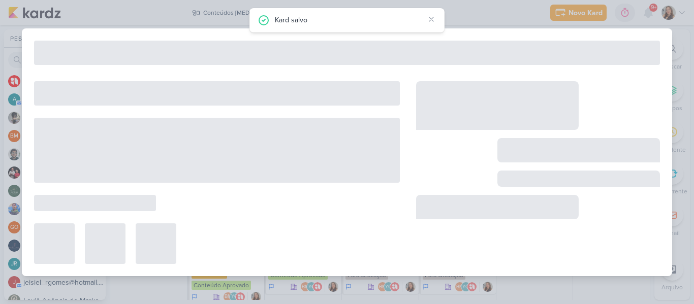
type input "[REELS] Semana do Consumidor"
type input "[DATE] 23:59"
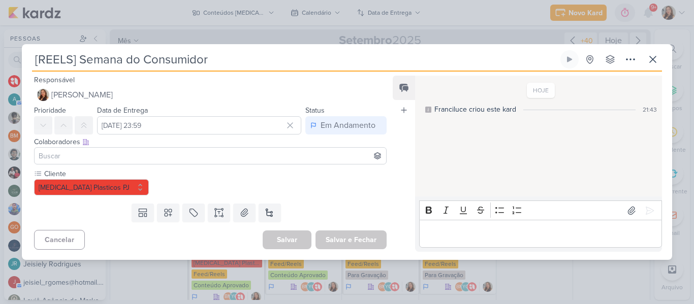
click at [288, 161] on input at bounding box center [210, 156] width 347 height 12
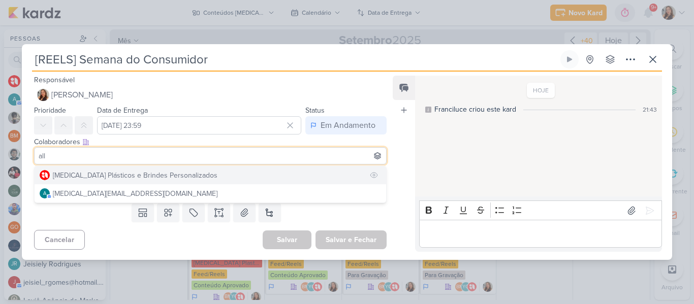
type input "all"
click at [255, 169] on button "[MEDICAL_DATA] Plásticos e Brindes Personalizados" at bounding box center [211, 175] width 352 height 18
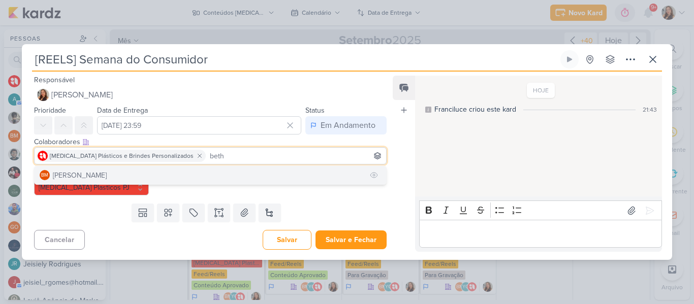
type input "beth"
click at [206, 175] on button "BM [GEOGRAPHIC_DATA]" at bounding box center [211, 175] width 352 height 18
type input "yas"
click at [258, 170] on button "YO [MEDICAL_DATA][PERSON_NAME]" at bounding box center [211, 175] width 352 height 18
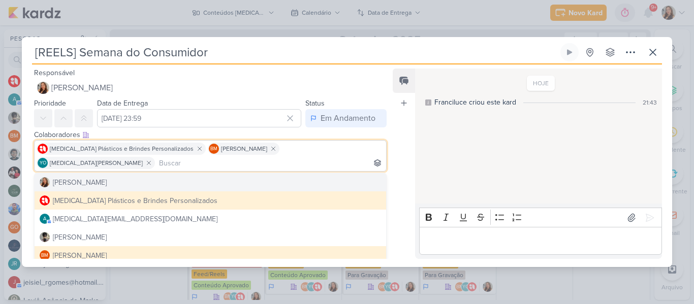
click at [393, 171] on div "Feed Atrelar email Solte o email para atrelar ao kard" at bounding box center [404, 164] width 22 height 191
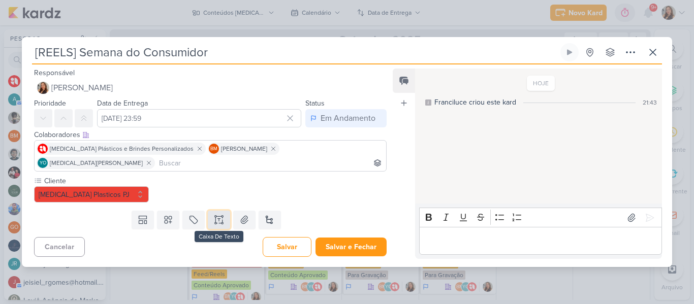
click at [222, 211] on button at bounding box center [219, 220] width 22 height 18
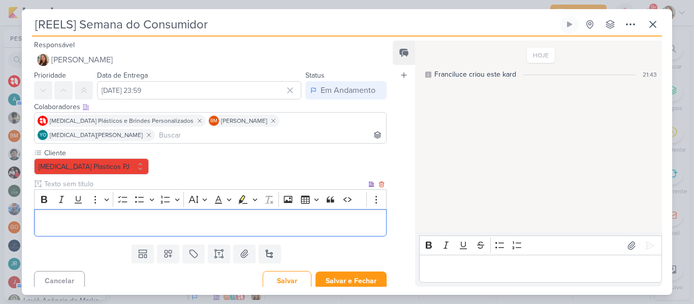
click at [153, 217] on p "Editor editing area: main" at bounding box center [210, 223] width 341 height 12
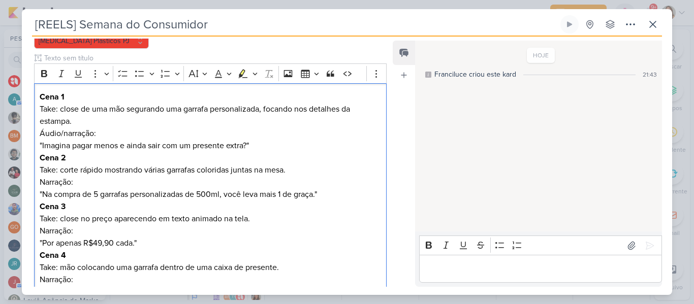
scroll to position [108, 0]
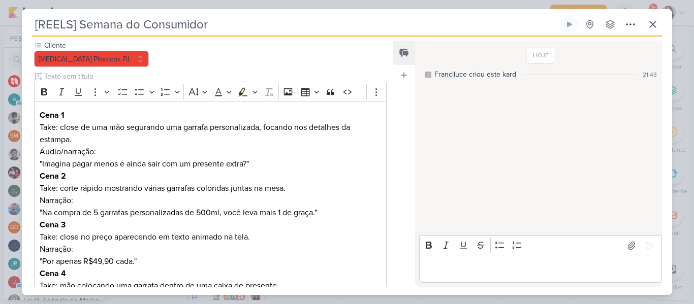
click at [389, 148] on div "Responsável Franciluce Carvalho Nenhum contato encontrado create new contact No…" at bounding box center [347, 166] width 650 height 259
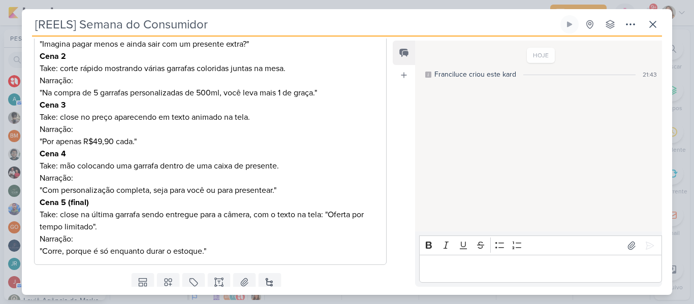
scroll to position [248, 0]
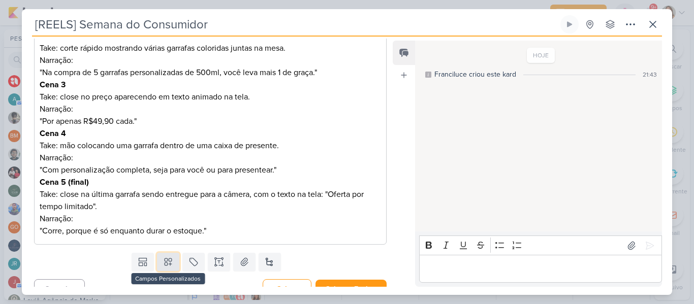
click at [173, 253] on button at bounding box center [168, 262] width 22 height 18
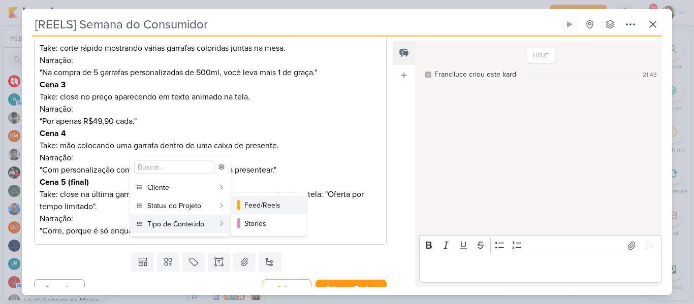
click at [247, 210] on div "Feed/Reels" at bounding box center [269, 205] width 50 height 11
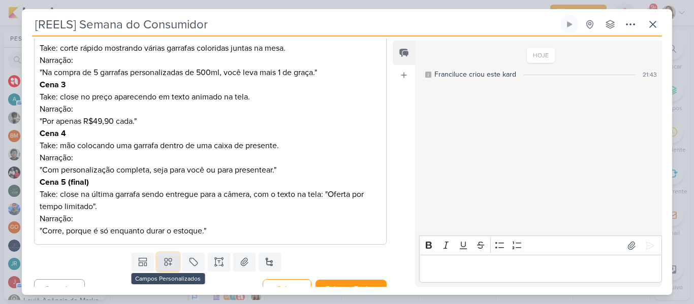
click at [160, 255] on button at bounding box center [168, 262] width 22 height 18
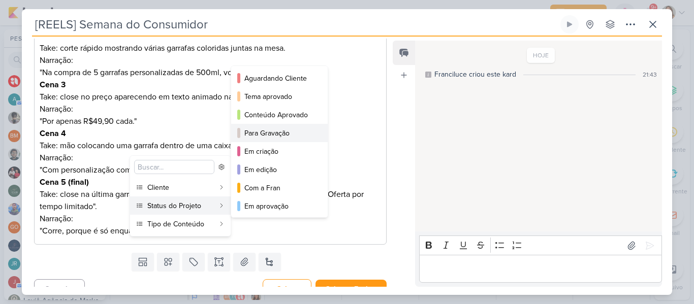
click at [268, 134] on div "Para Gravação" at bounding box center [279, 133] width 71 height 11
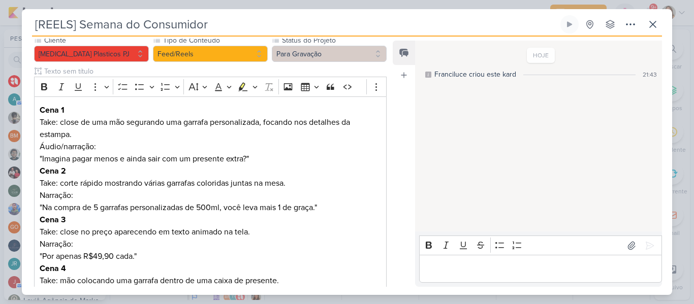
scroll to position [112, 0]
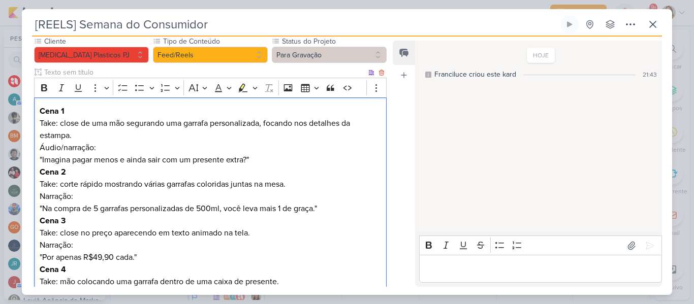
click at [142, 130] on p "Cena 1 Take: close de uma mão segurando uma garrafa personalizada, focando nos …" at bounding box center [210, 135] width 341 height 61
drag, startPoint x: 42, startPoint y: 145, endPoint x: 250, endPoint y: 149, distance: 207.8
click at [250, 149] on p "Cena 1 Take: close de uma mão segurando uma garrafa personalizada, focando nos …" at bounding box center [210, 135] width 341 height 61
copy p "Imagina pagar menos e ainda sair com um presente extra?"
click at [114, 105] on p "Cena 1 Take: close de uma mão segurando uma garrafa personalizada, focando nos …" at bounding box center [210, 135] width 341 height 61
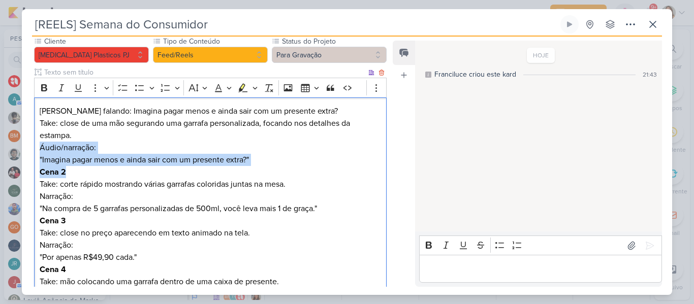
drag, startPoint x: 40, startPoint y: 132, endPoint x: 255, endPoint y: 154, distance: 216.6
click at [255, 154] on div "⁠⁠⁠⁠⁠⁠⁠Tamires falando: Imagina pagar menos e ainda sair com um presente extra?…" at bounding box center [210, 240] width 353 height 284
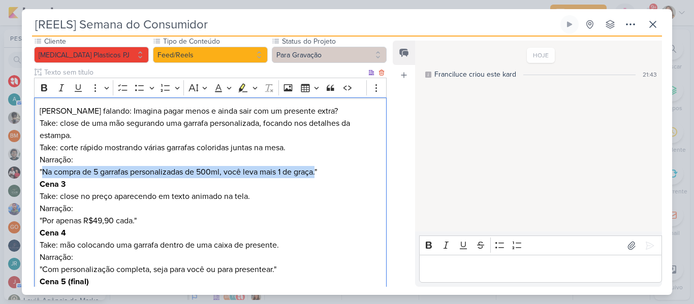
drag, startPoint x: 43, startPoint y: 158, endPoint x: 319, endPoint y: 158, distance: 276.4
click at [319, 158] on p "Tamires falando: Imagina pagar menos e ainda sair com um presente extra? Take: …" at bounding box center [210, 141] width 341 height 73
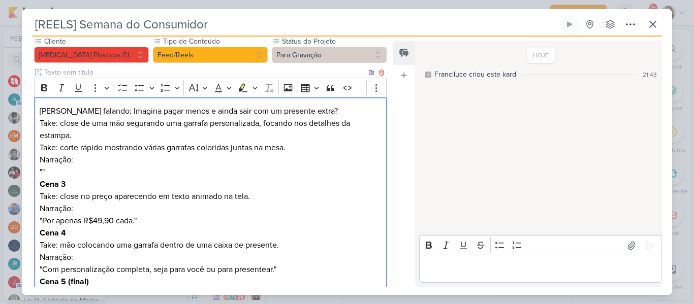
click at [319, 105] on p "Tamires falando: Imagina pagar menos e ainda sair com um presente extra? Take: …" at bounding box center [210, 141] width 341 height 73
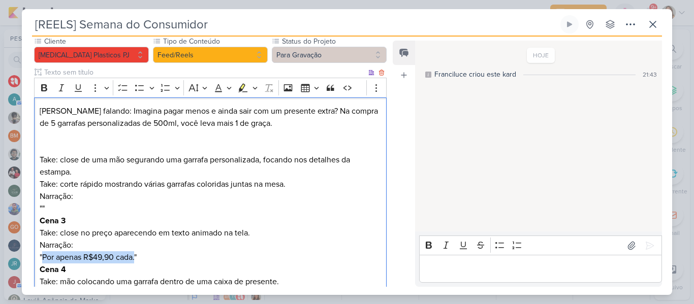
drag, startPoint x: 43, startPoint y: 245, endPoint x: 136, endPoint y: 245, distance: 93.5
click at [136, 245] on p "Cena 3 Take: close no preço aparecendo em texto animado na tela. Narração: "Por…" at bounding box center [210, 239] width 341 height 49
click at [269, 112] on p "Tamires falando: Imagina pagar menos e ainda sair com um presente extra? Na com…" at bounding box center [210, 117] width 341 height 24
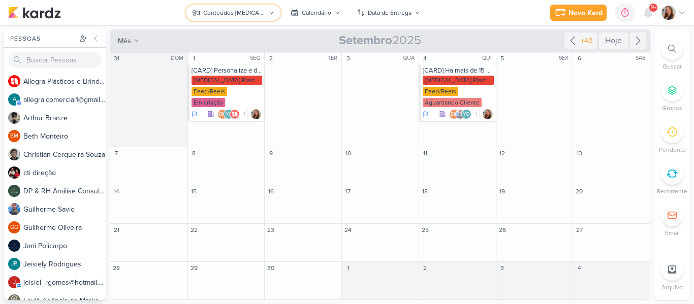
click at [260, 14] on div "Conteúdos [MEDICAL_DATA] Plásticos" at bounding box center [233, 12] width 61 height 9
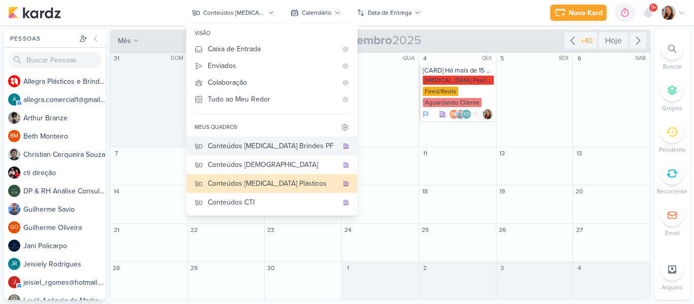
click at [259, 145] on div "Conteúdos [MEDICAL_DATA] Brindes PF" at bounding box center [273, 146] width 130 height 11
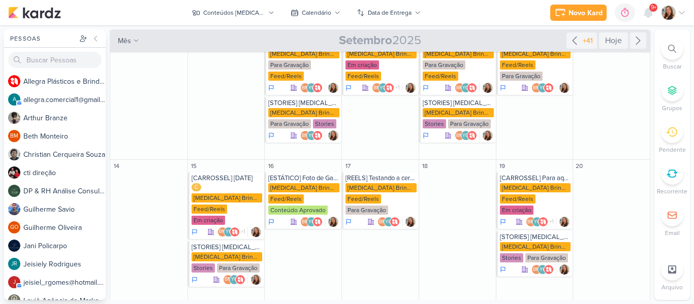
scroll to position [175, 0]
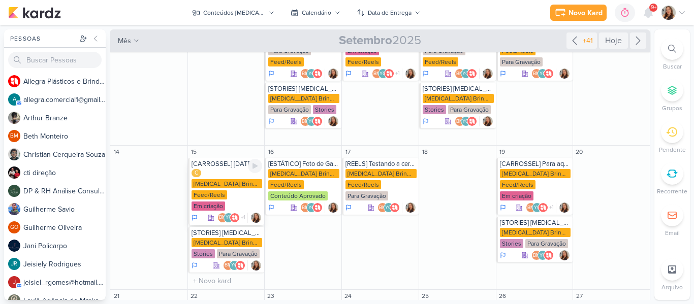
click at [231, 179] on div "[MEDICAL_DATA] Brindes PF" at bounding box center [227, 183] width 71 height 9
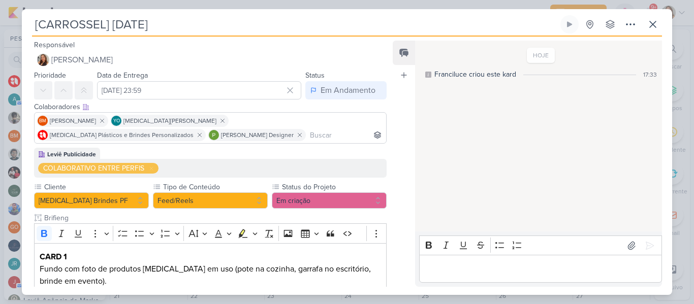
click at [198, 20] on input "[CARROSSEL] [DATE]" at bounding box center [295, 24] width 526 height 18
drag, startPoint x: 215, startPoint y: 23, endPoint x: 16, endPoint y: 29, distance: 198.7
click at [16, 29] on div "[CARROSSEL] Dia do Cliente Criado por mim" at bounding box center [347, 152] width 694 height 304
click at [653, 29] on icon at bounding box center [653, 24] width 12 height 12
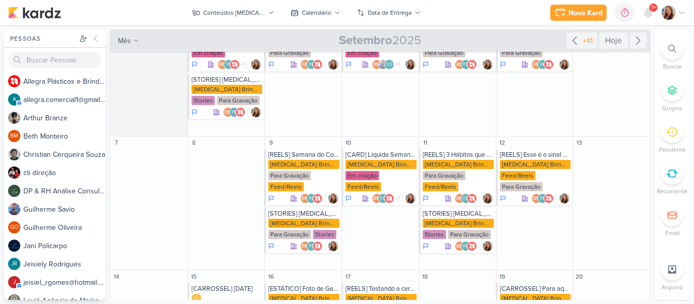
scroll to position [64, 0]
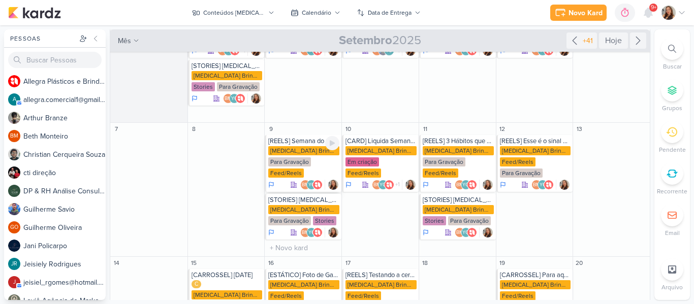
click at [307, 135] on div "[REELS] Semana do Consumidor Allegra Brindes PF Para Gravação Feed/Reels BM YO" at bounding box center [303, 163] width 77 height 57
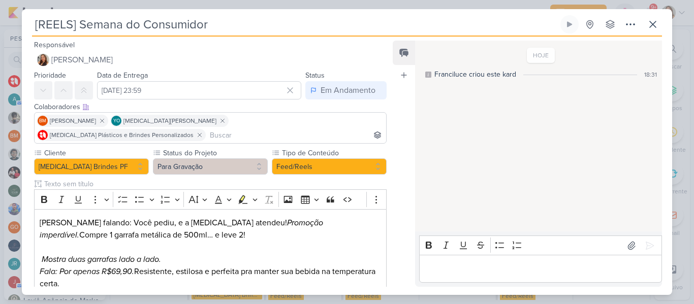
click at [246, 27] on input "[REELS] Semana do Consumidor" at bounding box center [295, 24] width 526 height 18
drag, startPoint x: 246, startPoint y: 27, endPoint x: 0, endPoint y: 29, distance: 246.4
click at [0, 29] on div "[REELS] Semana do Consumidor Criado por mim" at bounding box center [347, 152] width 694 height 304
click at [652, 28] on icon at bounding box center [653, 24] width 12 height 12
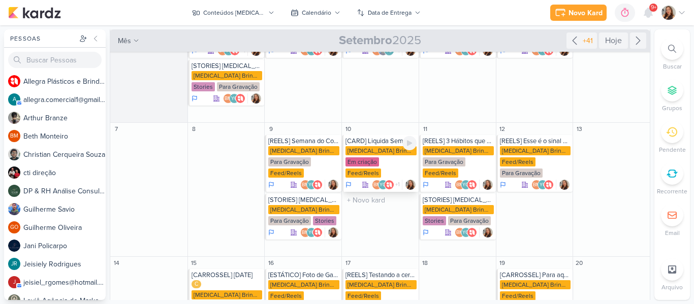
click at [376, 146] on div "[MEDICAL_DATA] Brindes PF" at bounding box center [380, 150] width 71 height 9
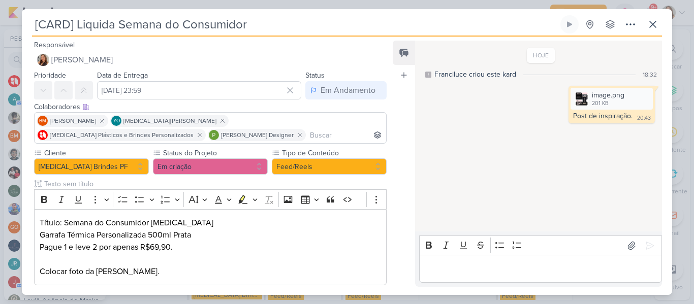
click at [261, 24] on input "[CARD] Liquida Semana do Consumidor" at bounding box center [295, 24] width 526 height 18
drag, startPoint x: 261, startPoint y: 24, endPoint x: 20, endPoint y: 34, distance: 240.5
click at [20, 34] on div "[CARD] Liquida Semana do Consumidor Criado por mim" at bounding box center [347, 152] width 694 height 304
click at [645, 28] on button at bounding box center [653, 24] width 18 height 18
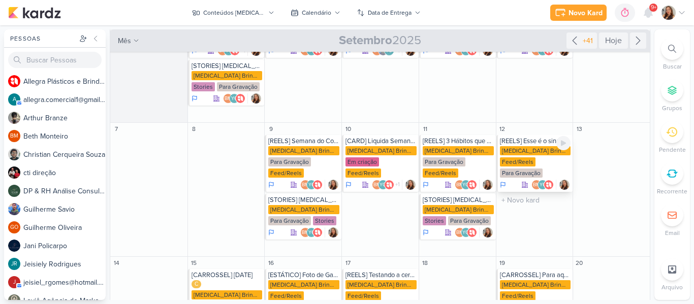
click at [532, 137] on div "[REELS] Esse é o sinal de que você precisava para comprar sua garrafa" at bounding box center [535, 141] width 71 height 8
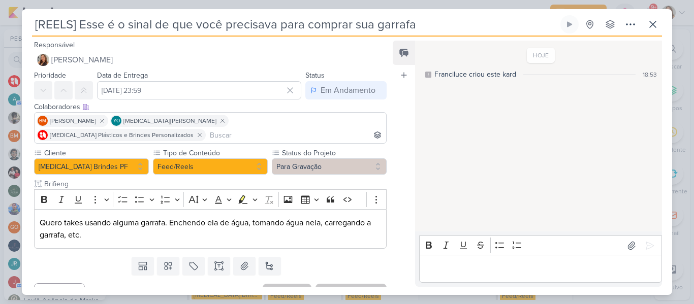
click at [393, 20] on input "[REELS] Esse é o sinal de que você precisava para comprar sua garrafa" at bounding box center [295, 24] width 526 height 18
drag, startPoint x: 437, startPoint y: 26, endPoint x: 0, endPoint y: 62, distance: 438.8
click at [0, 62] on div "[REELS] Esse é o sinal de que você precisava para comprar sua garrafa" at bounding box center [347, 152] width 694 height 304
click at [651, 29] on icon at bounding box center [653, 24] width 12 height 12
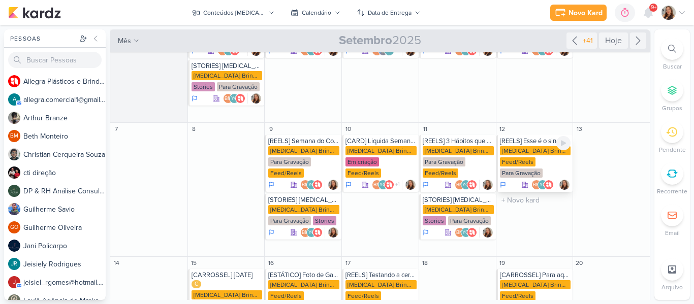
click at [538, 137] on div "[REELS] Esse é o sinal de que você precisava para comprar sua garrafa" at bounding box center [535, 141] width 71 height 8
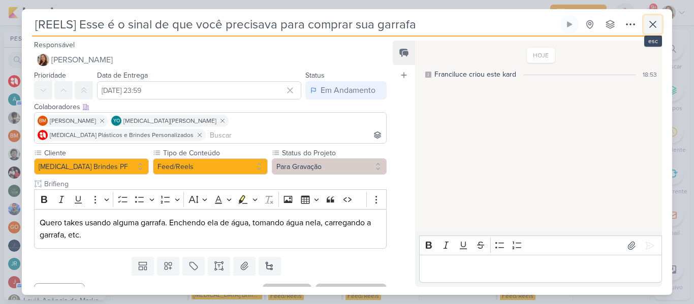
click at [650, 31] on button at bounding box center [653, 24] width 18 height 18
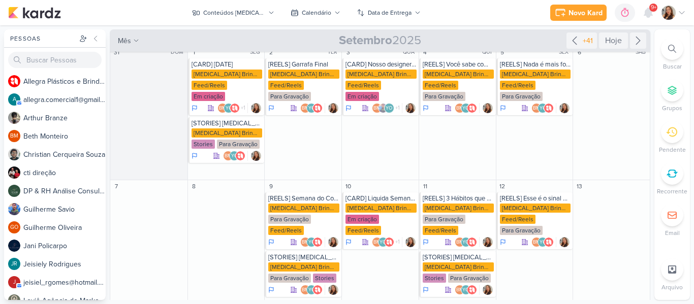
scroll to position [4, 0]
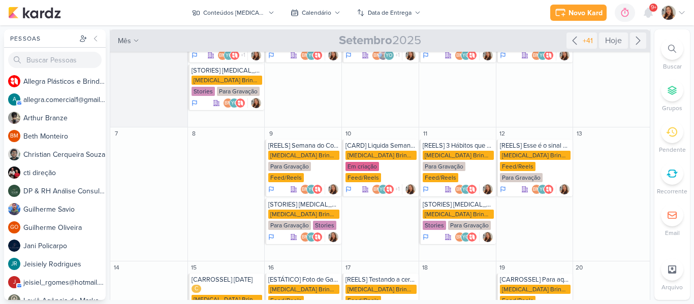
scroll to position [62, 0]
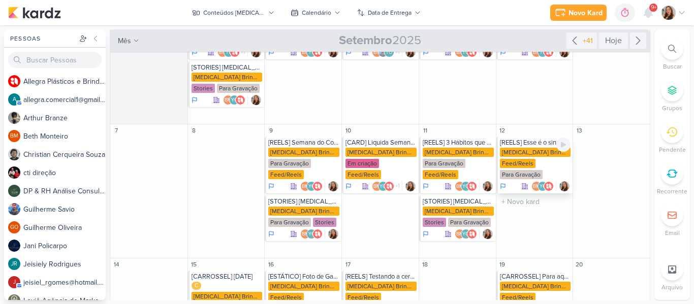
click at [536, 148] on div "[MEDICAL_DATA] Brindes PF" at bounding box center [535, 152] width 71 height 9
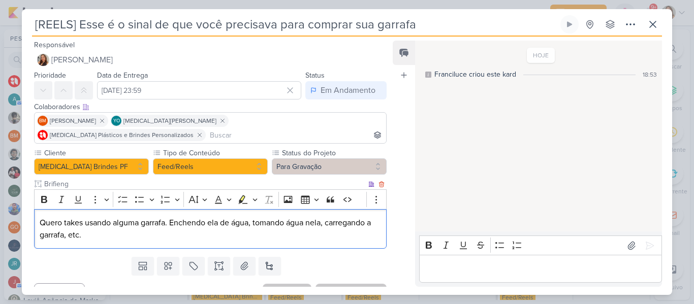
drag, startPoint x: 39, startPoint y: 209, endPoint x: 112, endPoint y: 226, distance: 74.9
click at [112, 226] on p "Quero takes usando alguma garrafa. Enchendo ela de água, tomando água nela, car…" at bounding box center [210, 229] width 341 height 24
copy p "Quero takes usando alguma garrafa. Enchendo ela de água, tomando água nela, car…"
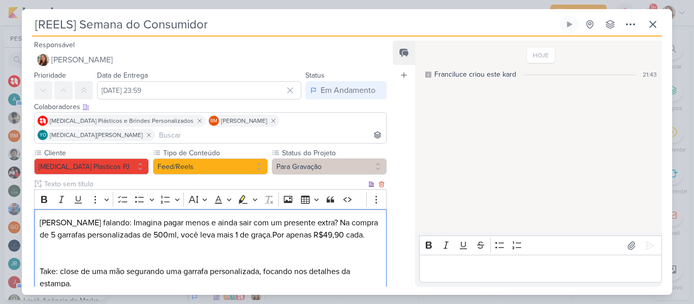
scroll to position [112, 0]
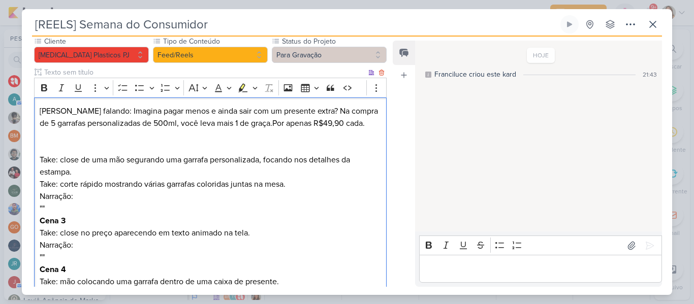
click at [258, 108] on p "[PERSON_NAME] falando: Imagina pagar menos e ainda sair com um presente extra? …" at bounding box center [210, 117] width 341 height 24
drag, startPoint x: 39, startPoint y: 183, endPoint x: 90, endPoint y: 213, distance: 59.9
click at [90, 213] on div "[PERSON_NAME] falando: Imagina pagar menos e ainda sair com um presente extra? …" at bounding box center [210, 240] width 353 height 284
click at [90, 215] on p "Cena 3 Take: close no preço aparecendo em texto animado na tela. Narração: """ at bounding box center [210, 239] width 341 height 49
drag, startPoint x: 84, startPoint y: 211, endPoint x: 59, endPoint y: 187, distance: 34.5
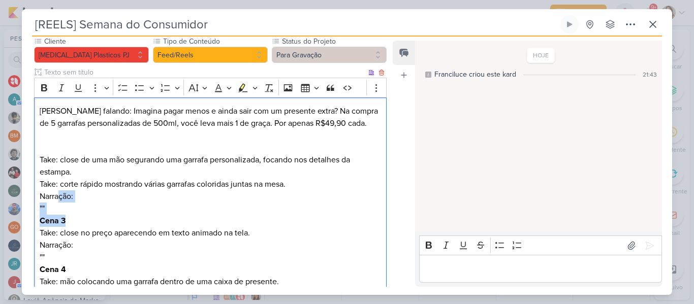
click at [59, 187] on div "[PERSON_NAME] falando: Imagina pagar menos e ainda sair com um presente extra? …" at bounding box center [210, 240] width 353 height 284
click at [59, 187] on p "Take: close de uma mão segurando uma garrafa personalizada, focando nos detalhe…" at bounding box center [210, 178] width 341 height 73
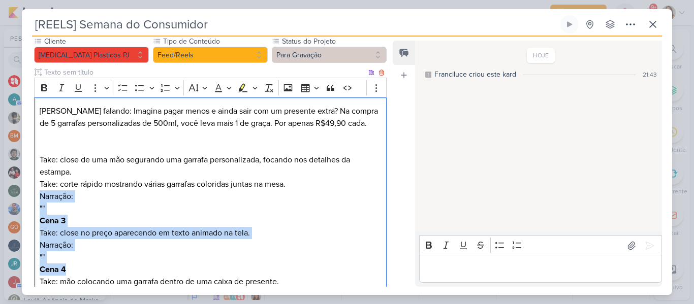
drag, startPoint x: 39, startPoint y: 182, endPoint x: 101, endPoint y: 255, distance: 95.5
click at [101, 255] on div "[PERSON_NAME] falando: Imagina pagar menos e ainda sair com um presente extra? …" at bounding box center [210, 240] width 353 height 284
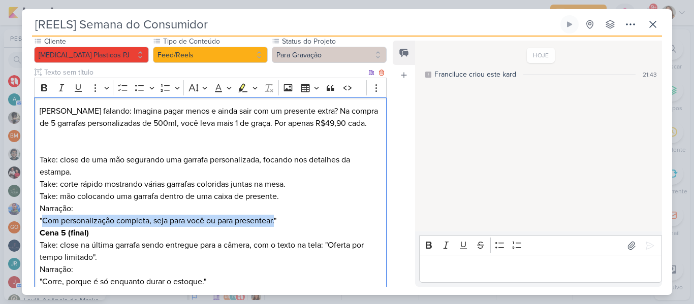
drag, startPoint x: 43, startPoint y: 205, endPoint x: 277, endPoint y: 209, distance: 234.2
click at [277, 209] on p "Take: close de uma mão segurando uma garrafa personalizada, focando nos detalhe…" at bounding box center [210, 184] width 341 height 85
copy p "Com personalização completa, seja para você ou para presentear."
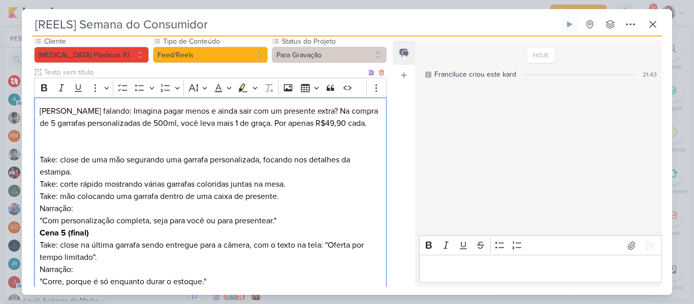
click at [372, 107] on p "[PERSON_NAME] falando: Imagina pagar menos e ainda sair com um presente extra? …" at bounding box center [210, 117] width 341 height 24
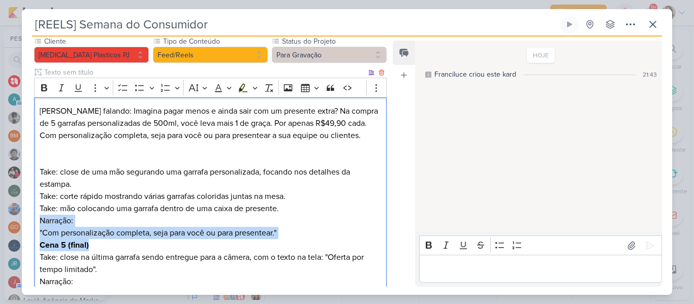
drag, startPoint x: 116, startPoint y: 232, endPoint x: 40, endPoint y: 205, distance: 80.3
click at [40, 205] on div "[PERSON_NAME] falando: Imagina pagar menos e ainda sair com um presente extra? …" at bounding box center [210, 203] width 353 height 211
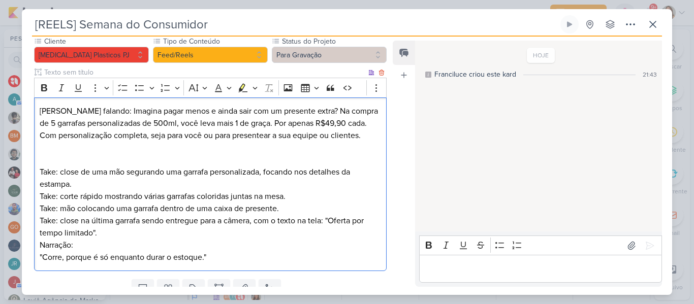
click at [74, 215] on p "Take: close de uma mão segurando uma garrafa personalizada, focando nos detalhe…" at bounding box center [210, 209] width 341 height 110
drag, startPoint x: 331, startPoint y: 205, endPoint x: 91, endPoint y: 223, distance: 240.4
click at [91, 223] on p "Take: close de uma mão segurando uma garrafa personalizada, focando nos detalhe…" at bounding box center [210, 209] width 341 height 110
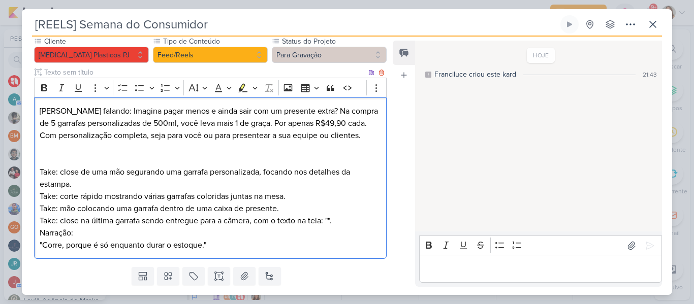
click at [363, 122] on p "[PERSON_NAME] falando: Imagina pagar menos e ainda sair com um presente extra? …" at bounding box center [210, 123] width 341 height 37
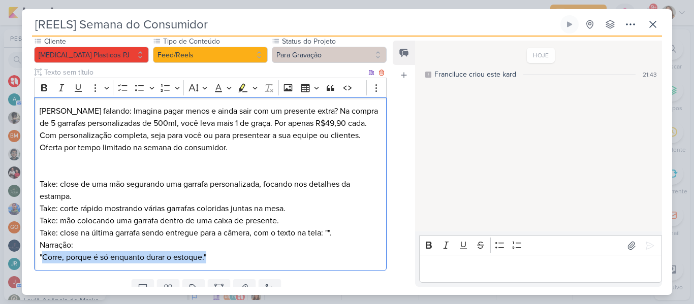
drag, startPoint x: 43, startPoint y: 243, endPoint x: 207, endPoint y: 245, distance: 164.6
click at [207, 245] on p "Take: close de uma mão segurando uma garrafa personalizada, focando nos detalhe…" at bounding box center [210, 215] width 341 height 98
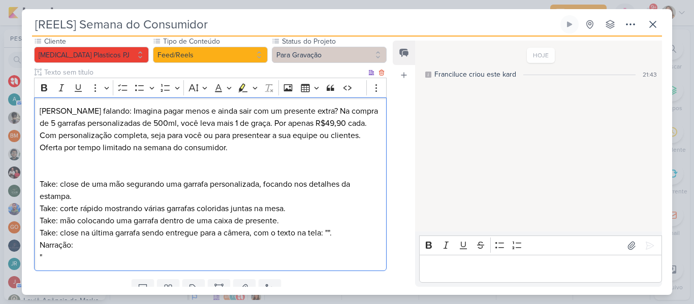
click at [238, 135] on p "[PERSON_NAME] falando: Imagina pagar menos e ainda sair com um presente extra? …" at bounding box center [210, 129] width 341 height 49
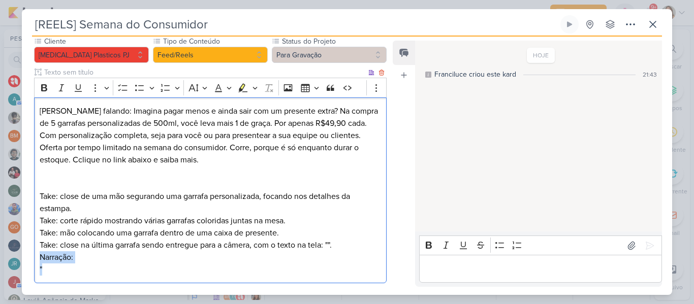
drag, startPoint x: 39, startPoint y: 241, endPoint x: 65, endPoint y: 259, distance: 31.1
click at [65, 259] on p "Take: close de uma mão segurando uma garrafa personalizada, focando nos detalhe…" at bounding box center [210, 227] width 341 height 98
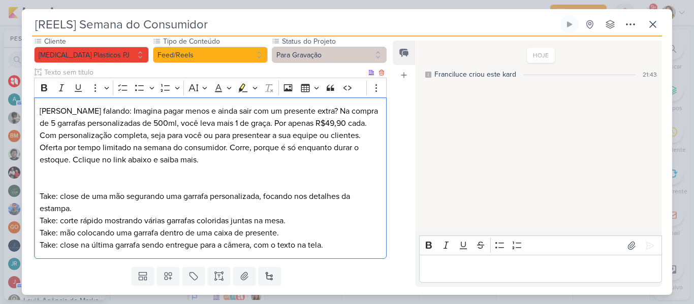
click at [40, 178] on p "Take: close de uma mão segurando uma garrafa personalizada, focando nos detalhe…" at bounding box center [210, 214] width 341 height 73
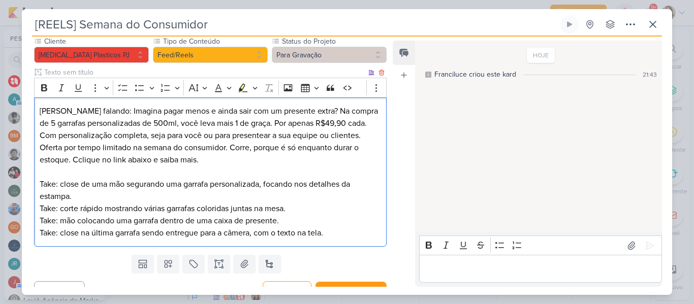
click at [176, 185] on p "⁠⁠⁠⁠⁠⁠⁠ Take: close de uma mão segurando uma garrafa personalizada, focando nos…" at bounding box center [210, 202] width 341 height 73
drag, startPoint x: 330, startPoint y: 218, endPoint x: 251, endPoint y: 220, distance: 78.8
click at [251, 220] on p "Take: close de uma mão segurando uma garrafa personalizada, focando nos detalhe…" at bounding box center [210, 202] width 341 height 73
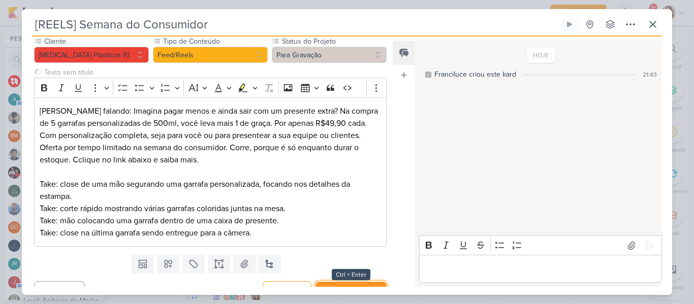
click at [338, 282] on button "Salvar e Fechar" at bounding box center [350, 291] width 71 height 19
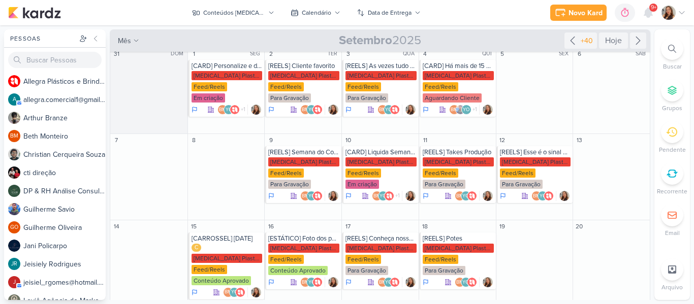
scroll to position [0, 0]
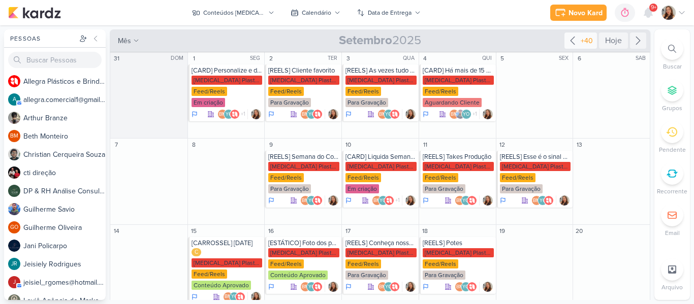
click at [579, 45] on div "+40" at bounding box center [587, 41] width 16 height 11
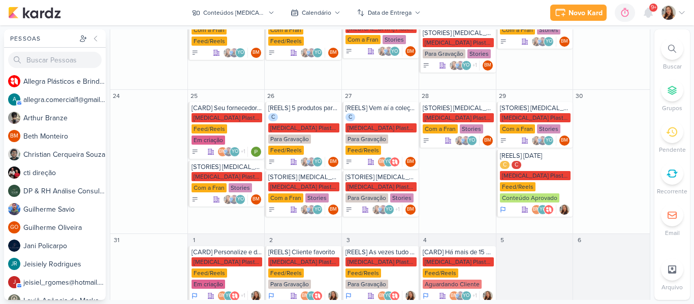
scroll to position [55, 0]
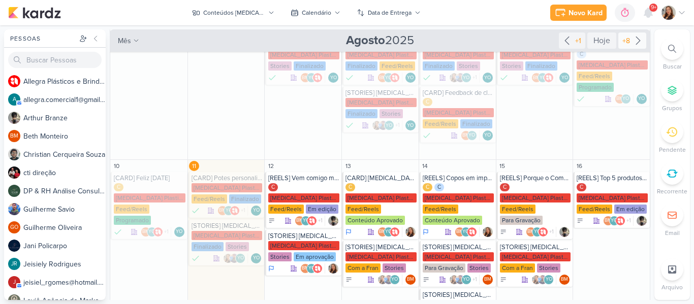
click at [637, 45] on icon at bounding box center [638, 41] width 12 height 12
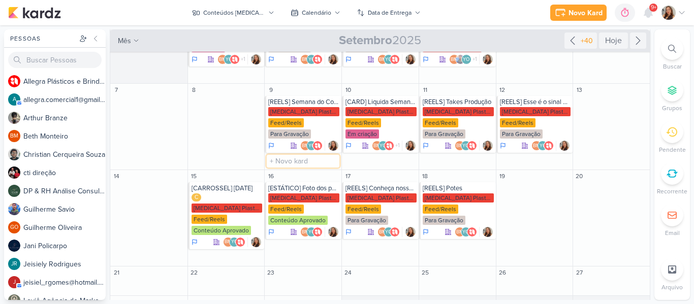
click at [301, 163] on input "text" at bounding box center [303, 161] width 73 height 13
type input "[STORIES] [MEDICAL_DATA] PLÁSTICOS"
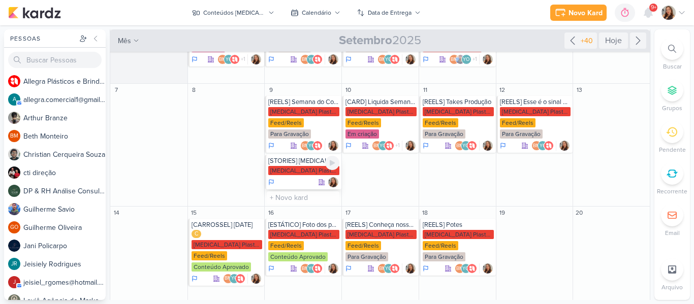
click at [301, 167] on div "[MEDICAL_DATA] Plasticos PJ" at bounding box center [303, 170] width 71 height 9
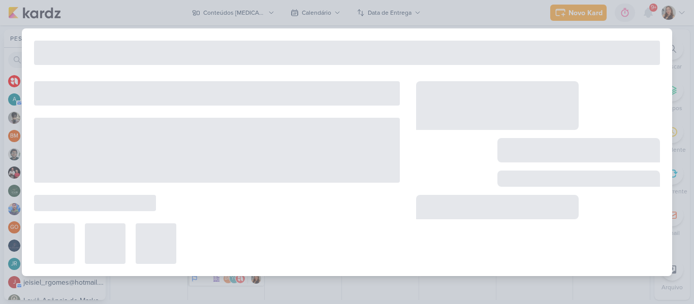
type input "[STORIES] [MEDICAL_DATA] PLÁSTICOS"
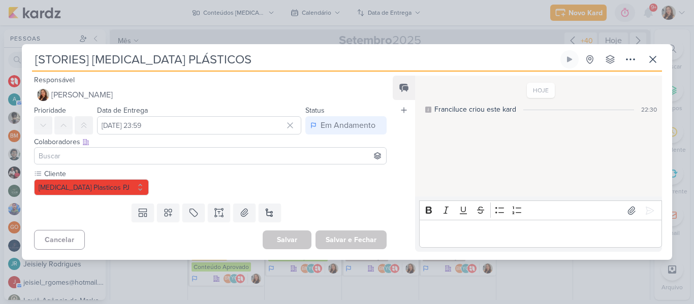
click at [163, 161] on input at bounding box center [210, 156] width 347 height 12
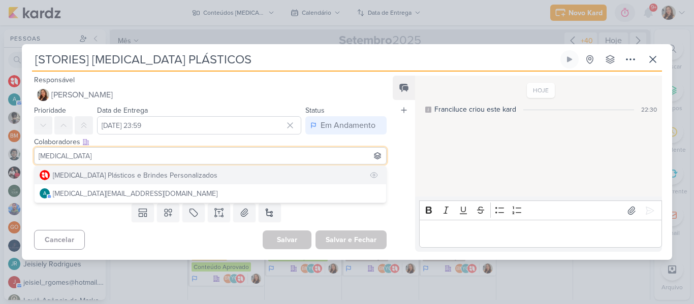
type input "[MEDICAL_DATA]"
click at [159, 177] on div "[MEDICAL_DATA] Plásticos e Brindes Personalizados" at bounding box center [135, 175] width 165 height 11
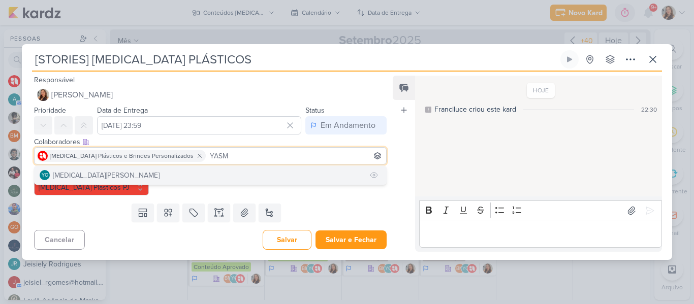
type input "YASM"
click at [149, 177] on button "YO [MEDICAL_DATA][PERSON_NAME]" at bounding box center [211, 175] width 352 height 18
type input "BETH"
click at [139, 176] on button "BM [GEOGRAPHIC_DATA]" at bounding box center [211, 175] width 352 height 18
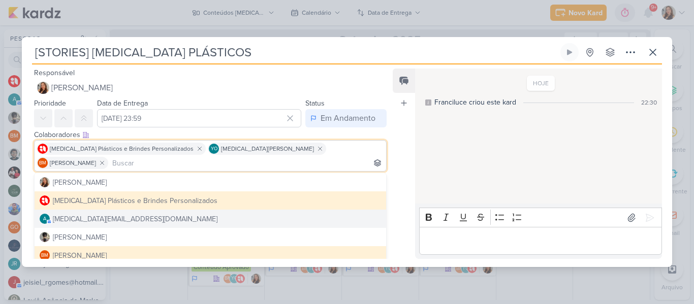
click at [395, 205] on div "Feed Atrelar email Solte o email para atrelar ao kard" at bounding box center [404, 164] width 22 height 191
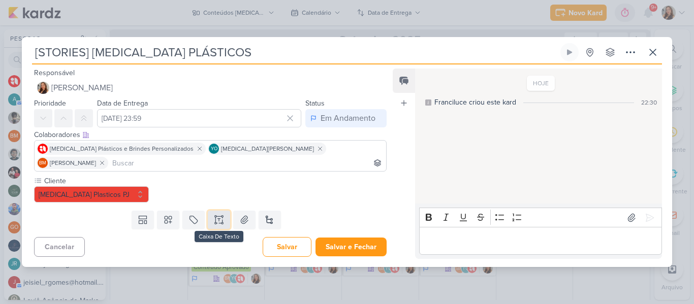
click at [214, 215] on icon at bounding box center [219, 220] width 10 height 10
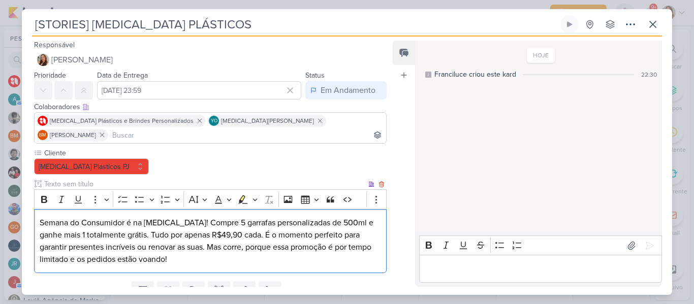
click at [40, 217] on p "Semana do Consumidor é na [MEDICAL_DATA]! Compre 5 garrafas personalizadas de 5…" at bounding box center [210, 241] width 341 height 49
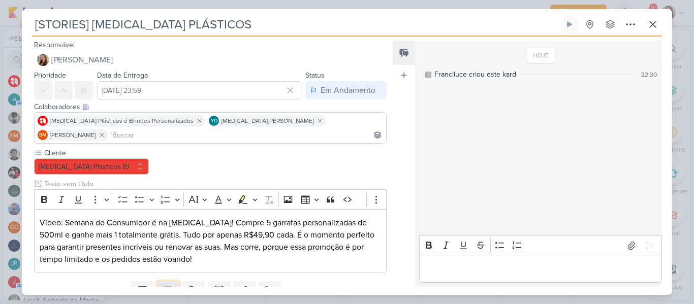
click at [163, 285] on icon at bounding box center [168, 290] width 10 height 10
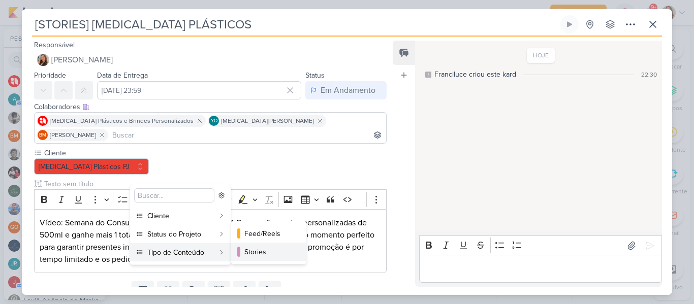
click at [245, 247] on div "Stories" at bounding box center [269, 252] width 50 height 11
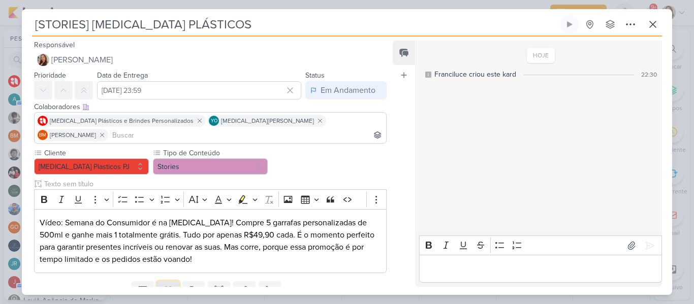
click at [170, 285] on icon at bounding box center [168, 290] width 10 height 10
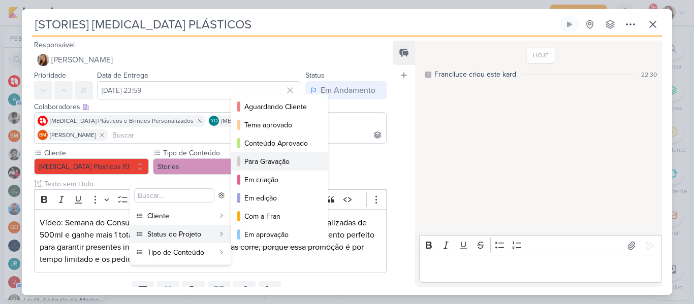
click at [257, 158] on div "Para Gravação" at bounding box center [279, 161] width 71 height 11
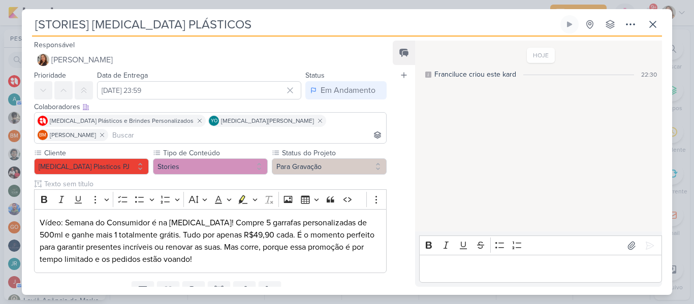
scroll to position [28, 0]
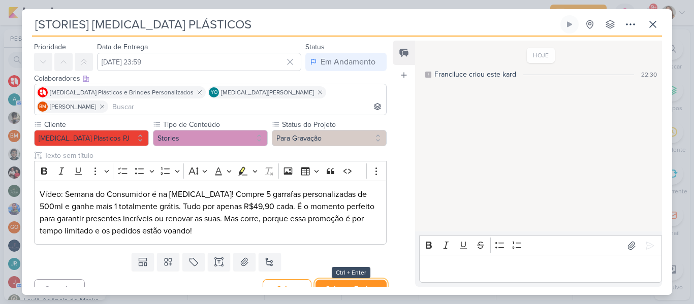
click at [348, 280] on button "Salvar e Fechar" at bounding box center [350, 289] width 71 height 19
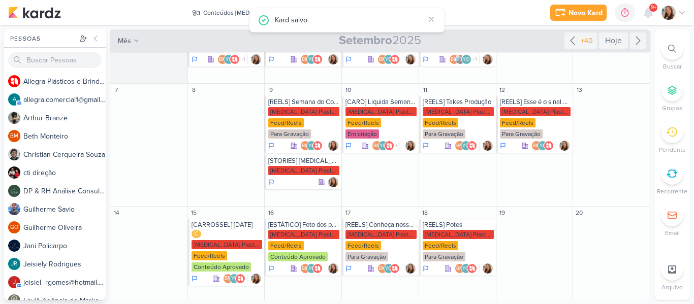
scroll to position [0, 0]
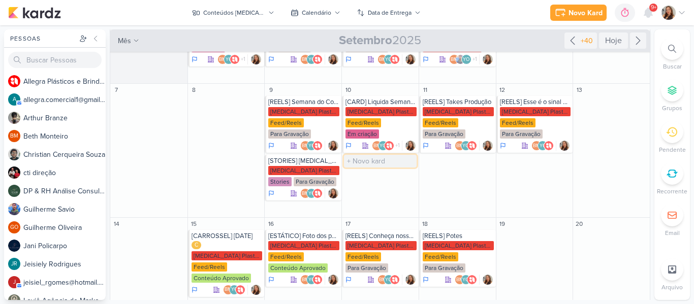
click at [370, 155] on input "text" at bounding box center [380, 161] width 73 height 13
type input "[STORIES] [MEDICAL_DATA] PLÁSTICOS"
click at [366, 166] on div "[MEDICAL_DATA] Plasticos PJ" at bounding box center [380, 170] width 71 height 9
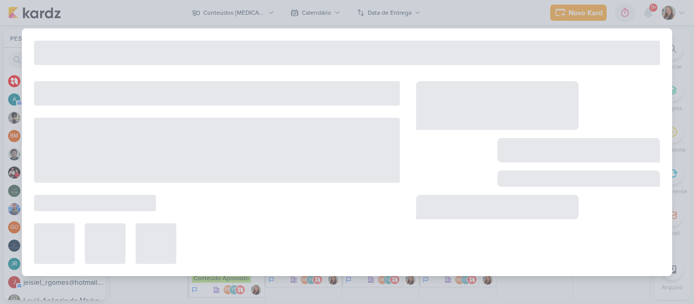
type input "[DATE] 23:59"
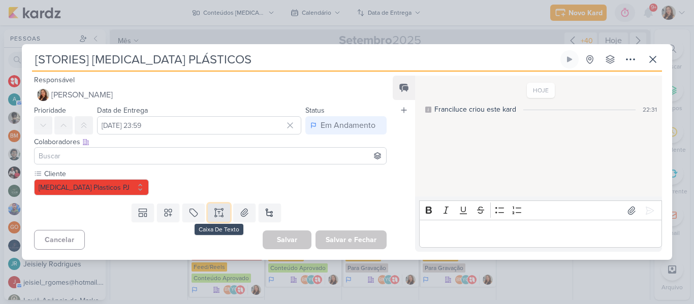
click at [214, 214] on icon at bounding box center [219, 213] width 10 height 10
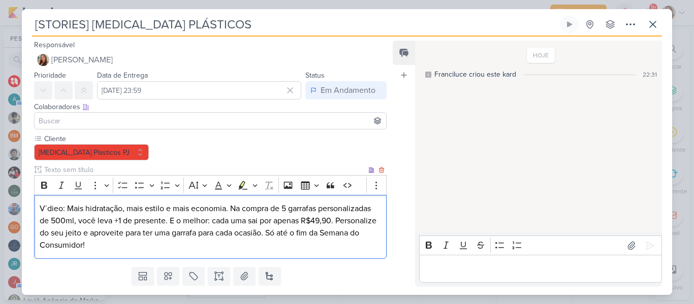
click at [147, 236] on p "V´dieo: Mais hidratação, mais estilo e mais economia. Na compra de 5 garrafas p…" at bounding box center [210, 227] width 341 height 49
click at [307, 233] on p "V´dieo: Mais hidratação, mais estilo e mais economia. Na compra de 5 garrafas p…" at bounding box center [210, 227] width 341 height 49
click at [280, 240] on p "V´dieo: Mais hidratação, mais estilo e mais economia. Na compra de 5 garrafas p…" at bounding box center [210, 227] width 341 height 49
click at [62, 207] on p "V´dieo: Mais hidratação, mais estilo e mais economia. Na compra de 5 garrafas p…" at bounding box center [210, 227] width 341 height 49
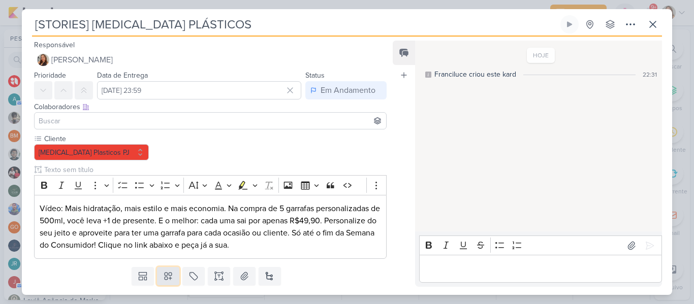
click at [171, 274] on icon at bounding box center [168, 276] width 10 height 10
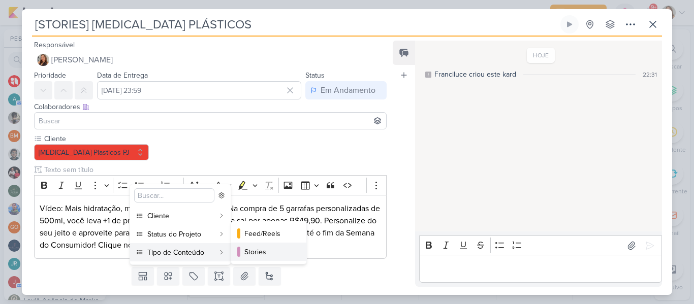
click at [240, 251] on button "Stories" at bounding box center [268, 252] width 75 height 18
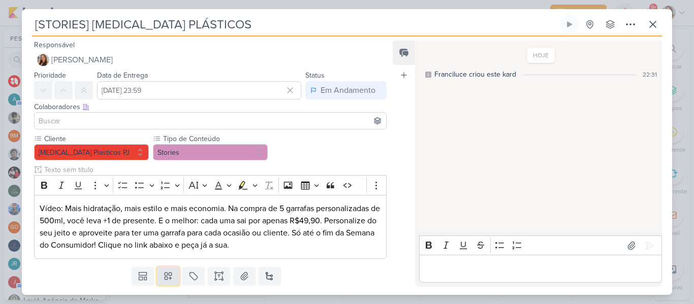
click at [172, 273] on button at bounding box center [168, 276] width 22 height 18
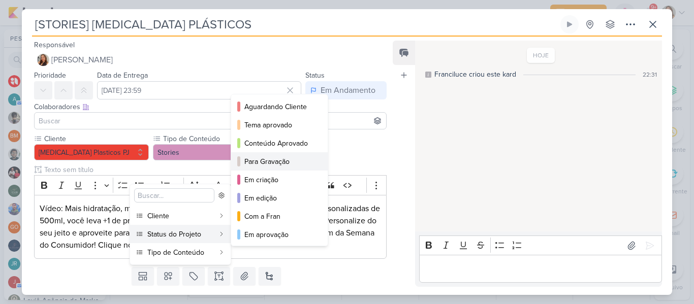
click at [259, 164] on div "Para Gravação" at bounding box center [279, 161] width 71 height 11
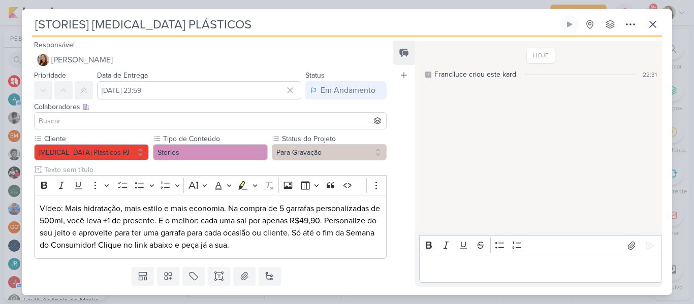
click at [202, 122] on input at bounding box center [210, 121] width 347 height 12
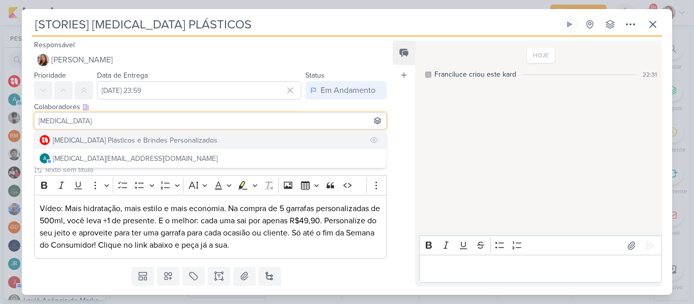
type input "[MEDICAL_DATA]"
click at [195, 135] on button "[MEDICAL_DATA] Plásticos e Brindes Personalizados" at bounding box center [211, 140] width 352 height 18
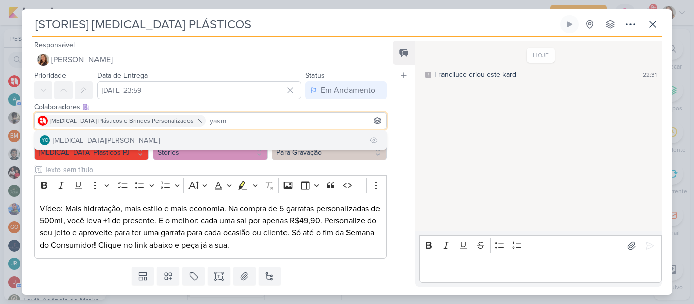
type input "yasm"
click at [215, 139] on button "YO [MEDICAL_DATA][PERSON_NAME]" at bounding box center [211, 140] width 352 height 18
type input "bet"
click at [204, 134] on button "BM [GEOGRAPHIC_DATA]" at bounding box center [211, 140] width 352 height 18
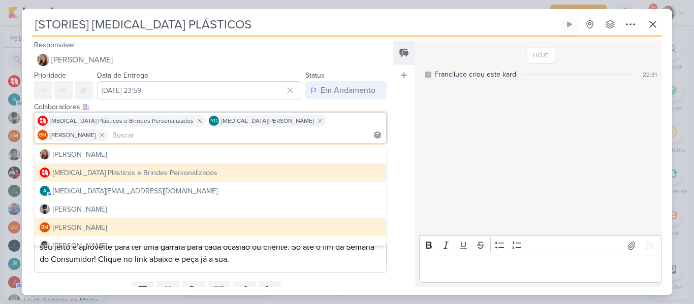
click at [398, 155] on div "Feed Atrelar email Solte o email para atrelar ao kard" at bounding box center [404, 164] width 22 height 246
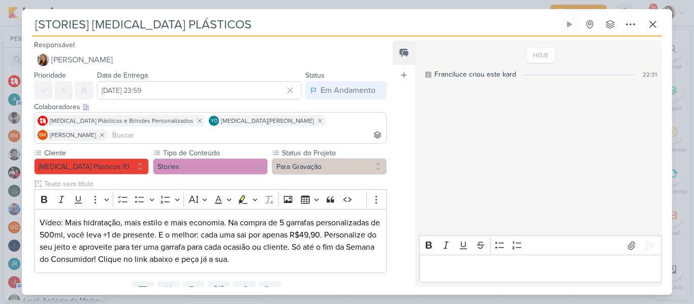
scroll to position [28, 0]
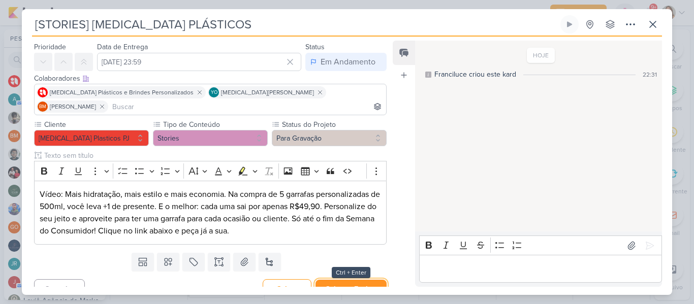
click at [353, 280] on button "Salvar e Fechar" at bounding box center [350, 289] width 71 height 19
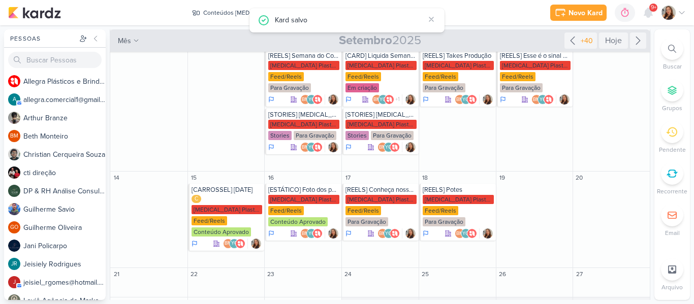
scroll to position [118, 0]
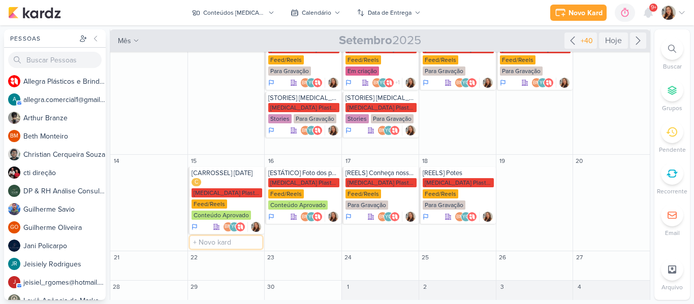
click at [214, 236] on input "text" at bounding box center [226, 242] width 73 height 13
type input "[STORIES] [MEDICAL_DATA] PLÁSTICOS"
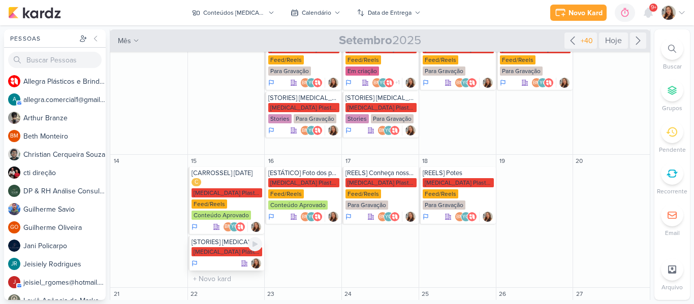
click at [214, 247] on div "[MEDICAL_DATA] Plasticos PJ" at bounding box center [227, 251] width 71 height 9
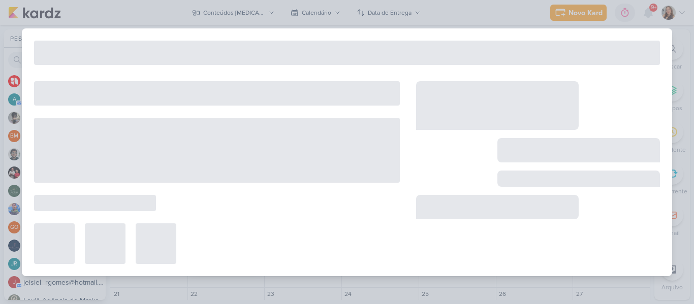
type input "[DATE] 23:59"
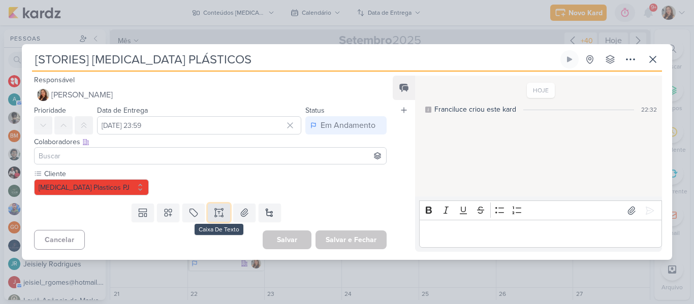
click at [214, 210] on icon at bounding box center [215, 210] width 2 height 2
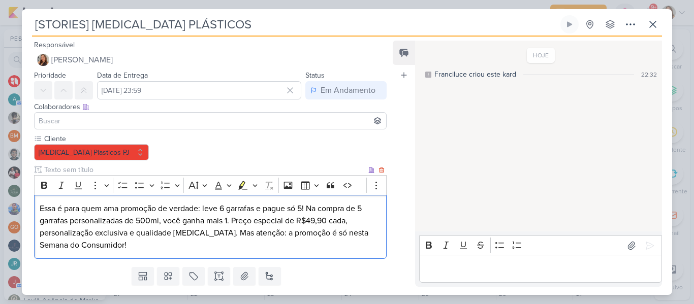
click at [40, 210] on p "Essa é para quem ama promoção de verdade: leve 6 garrafas e pague só 5! Na comp…" at bounding box center [210, 227] width 341 height 49
click at [143, 224] on p "V´dieo: Essa é para quem ama promoção de verdade: leve 6 garrafas e pague só 5!…" at bounding box center [210, 227] width 341 height 49
click at [176, 246] on p "V´dieo: Essa é para quem ama promoção de verdade: leve 6 garrafas e pague só 5!…" at bounding box center [210, 227] width 341 height 49
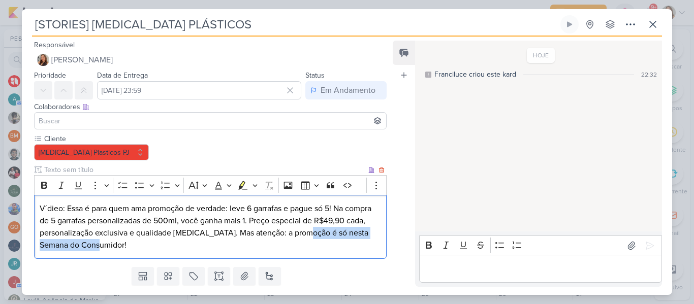
drag, startPoint x: 303, startPoint y: 234, endPoint x: 308, endPoint y: 242, distance: 9.6
click at [308, 242] on p "V´dieo: Essa é para quem ama promoção de verdade: leve 6 garrafas e pague só 5!…" at bounding box center [210, 227] width 341 height 49
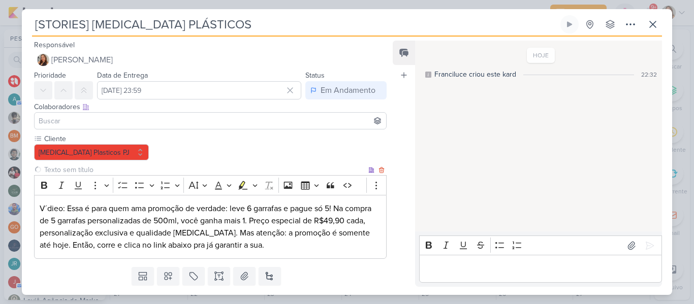
click at [207, 167] on input "text" at bounding box center [204, 170] width 324 height 11
type input "Brifieng"
click at [172, 274] on button at bounding box center [168, 276] width 22 height 18
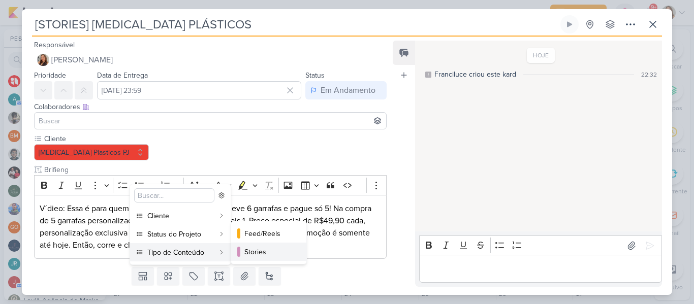
click at [241, 260] on button "Stories" at bounding box center [268, 252] width 75 height 18
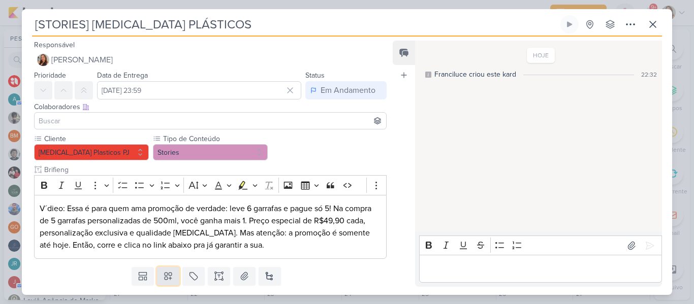
click at [169, 281] on icon at bounding box center [168, 276] width 10 height 10
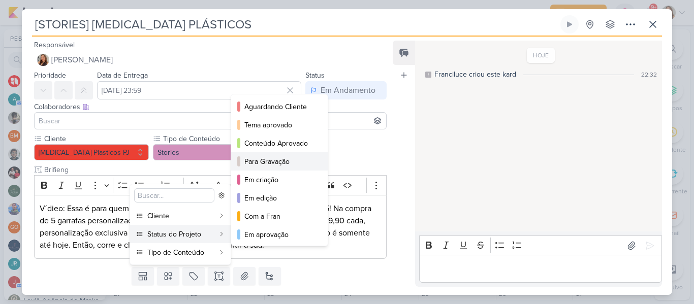
click at [255, 167] on button "Para Gravação" at bounding box center [279, 161] width 97 height 18
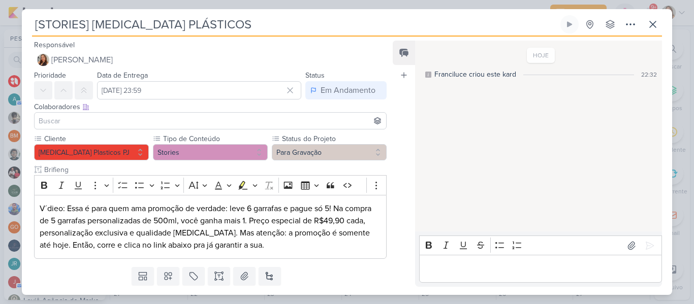
click at [220, 124] on input at bounding box center [210, 121] width 347 height 12
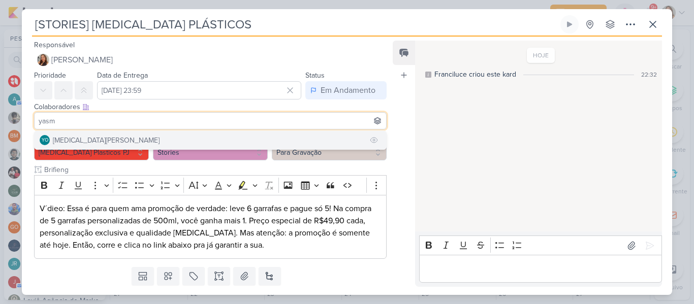
type input "yasm"
click at [216, 140] on button "YO [MEDICAL_DATA][PERSON_NAME]" at bounding box center [211, 140] width 352 height 18
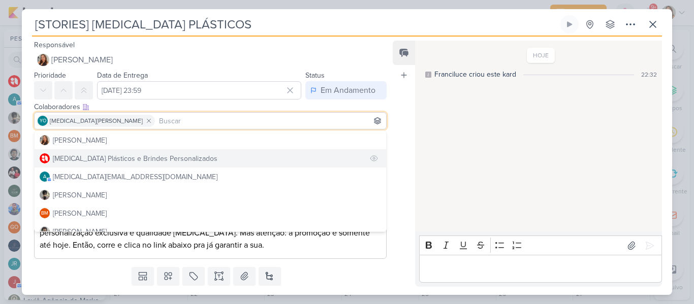
click at [204, 156] on button "[MEDICAL_DATA] Plásticos e Brindes Personalizados" at bounding box center [211, 158] width 352 height 18
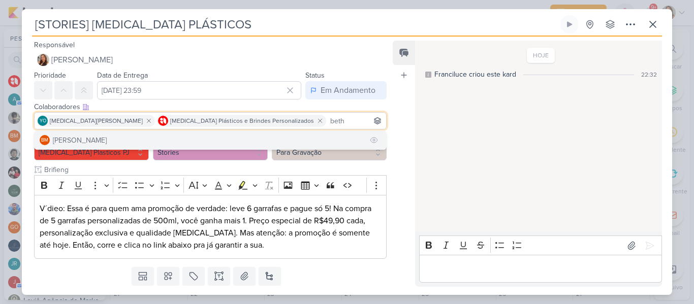
type input "beth"
click at [195, 142] on button "BM [GEOGRAPHIC_DATA]" at bounding box center [211, 140] width 352 height 18
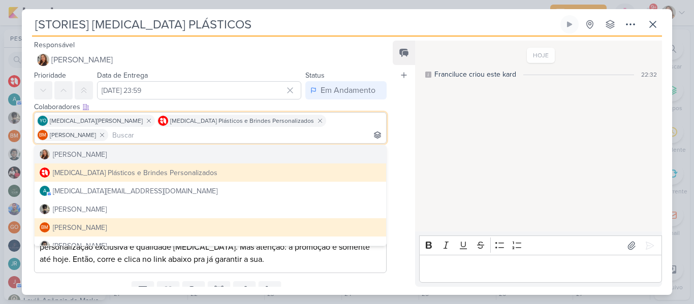
click at [396, 130] on div "Feed Atrelar email Solte o email para atrelar ao kard" at bounding box center [404, 164] width 22 height 246
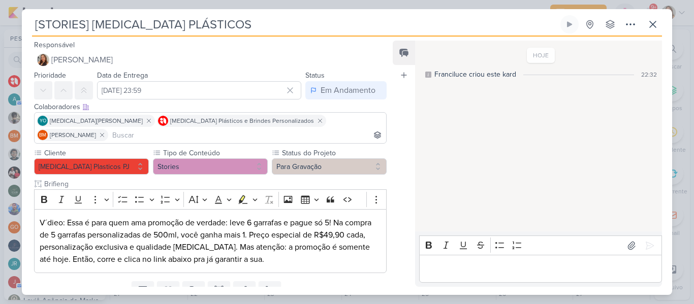
scroll to position [28, 0]
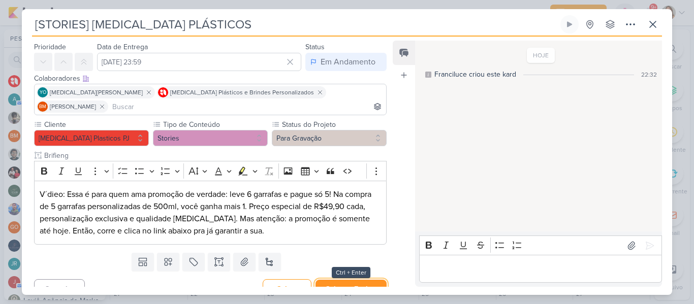
click at [360, 281] on button "Salvar e Fechar" at bounding box center [350, 289] width 71 height 19
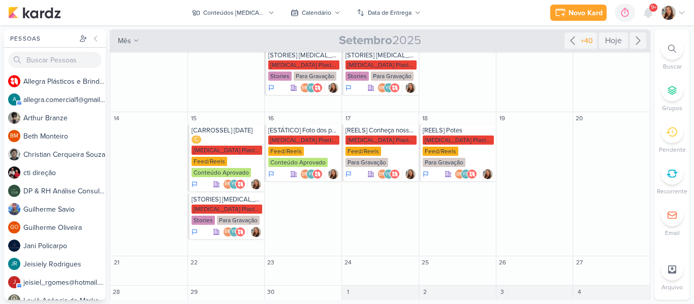
scroll to position [165, 0]
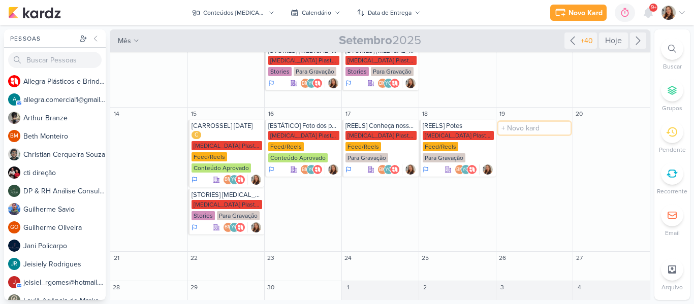
click at [518, 131] on input "text" at bounding box center [534, 128] width 73 height 13
type input "[STORIES] [MEDICAL_DATA] PLÁSTICOS"
click at [517, 137] on div "[MEDICAL_DATA] Plasticos PJ" at bounding box center [535, 135] width 71 height 9
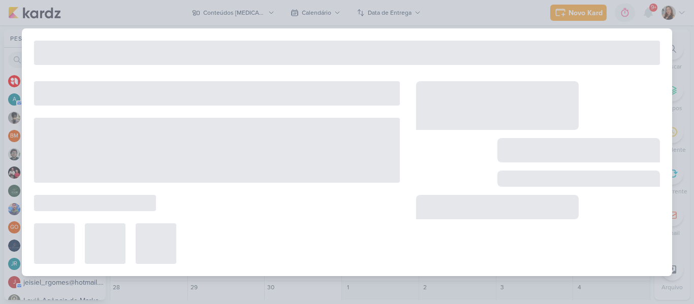
type input "[DATE] 23:59"
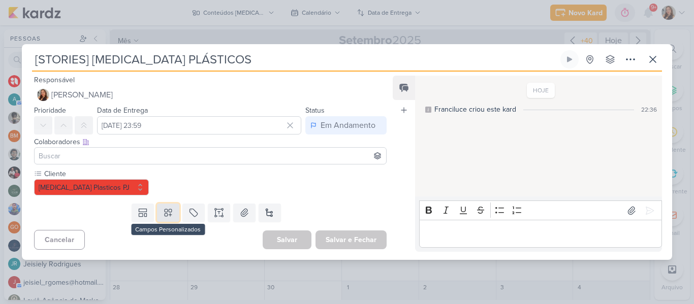
click at [171, 211] on icon at bounding box center [168, 213] width 10 height 10
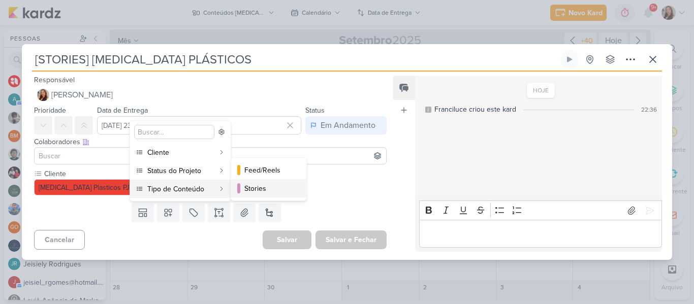
click at [241, 186] on button "Stories" at bounding box center [268, 188] width 75 height 18
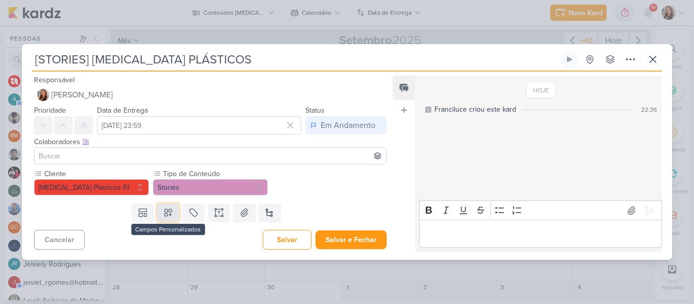
click at [172, 210] on button at bounding box center [168, 213] width 22 height 18
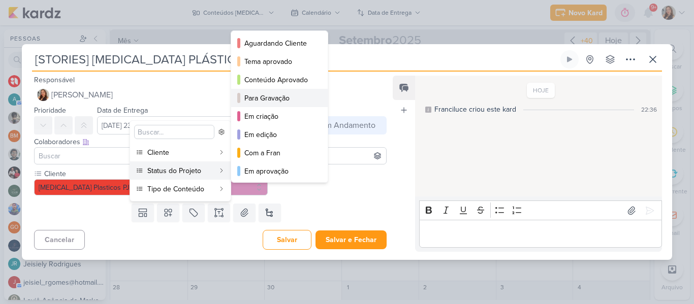
click at [255, 93] on div "Para Gravação" at bounding box center [279, 98] width 71 height 11
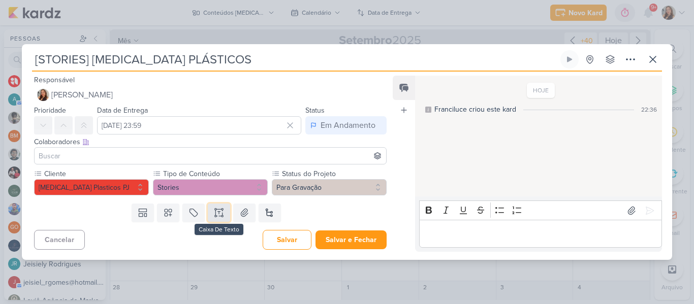
click at [222, 219] on button at bounding box center [219, 213] width 22 height 18
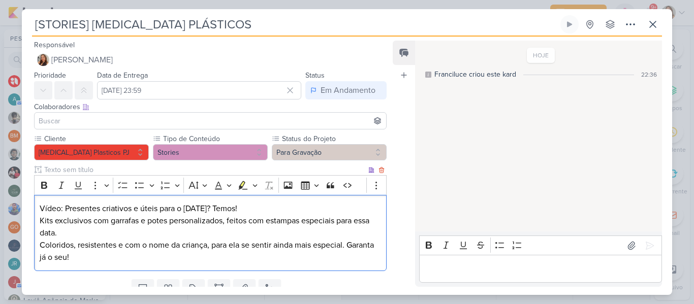
click at [40, 244] on p "Vídeo: Presentes criativos e úteis para o [DATE]? Temos! Kits exclusivos com ga…" at bounding box center [210, 233] width 341 height 61
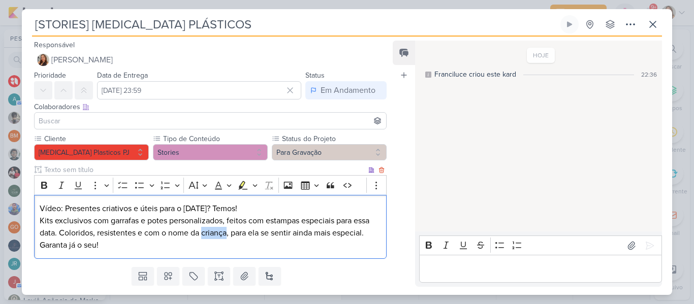
drag, startPoint x: 203, startPoint y: 235, endPoint x: 227, endPoint y: 234, distance: 23.9
click at [227, 234] on p "Vídeo: Presentes criativos e úteis para o [DATE]? Temos! Kits exclusivos com ga…" at bounding box center [210, 227] width 341 height 49
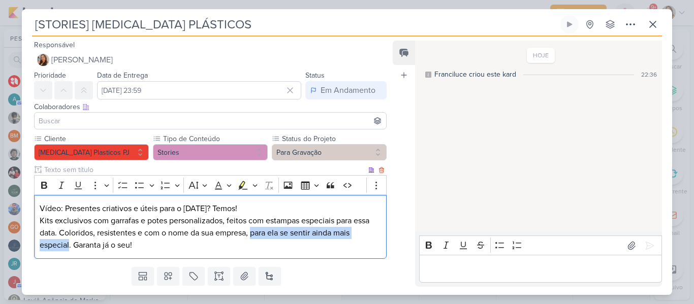
drag, startPoint x: 253, startPoint y: 233, endPoint x: 70, endPoint y: 252, distance: 184.9
click at [70, 252] on div "Vídeo: Presentes criativos e úteis para o [DATE]? Temos! Kits exclusivos com ga…" at bounding box center [210, 227] width 353 height 65
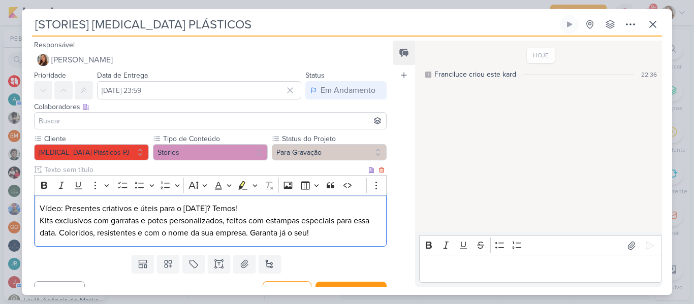
click at [323, 232] on p "Vídeo: Presentes criativos e úteis para o [DATE]? Temos! Kits exclusivos com ga…" at bounding box center [210, 221] width 341 height 37
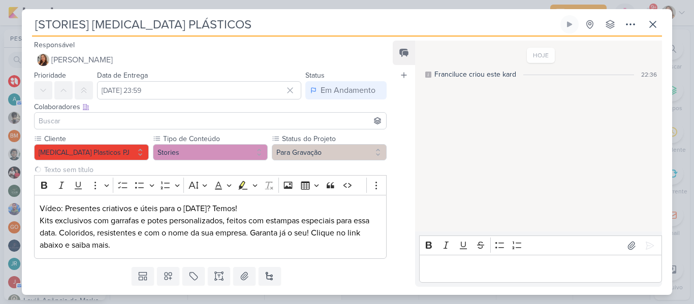
click at [77, 116] on input at bounding box center [210, 121] width 347 height 12
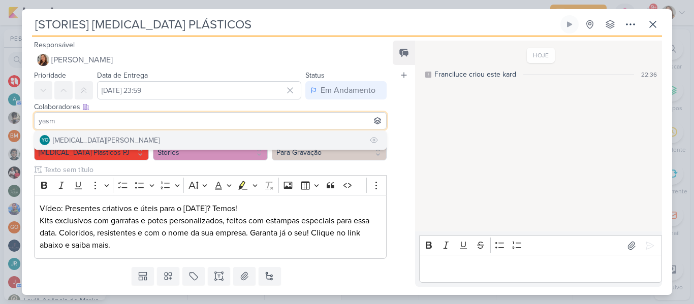
type input "yasm"
click at [81, 142] on div "[MEDICAL_DATA][PERSON_NAME]" at bounding box center [106, 140] width 107 height 11
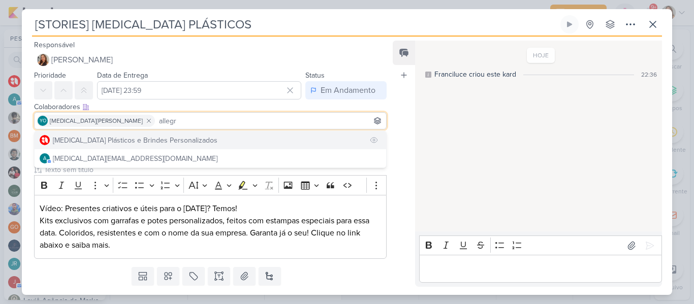
type input "allegr"
click at [114, 144] on div "[MEDICAL_DATA] Plásticos e Brindes Personalizados" at bounding box center [135, 140] width 165 height 11
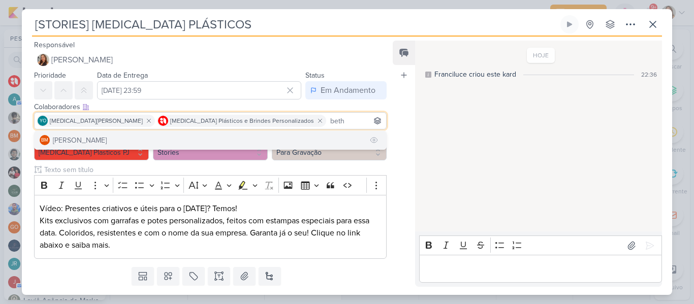
type input "beth"
click at [174, 136] on button "BM [GEOGRAPHIC_DATA]" at bounding box center [211, 140] width 352 height 18
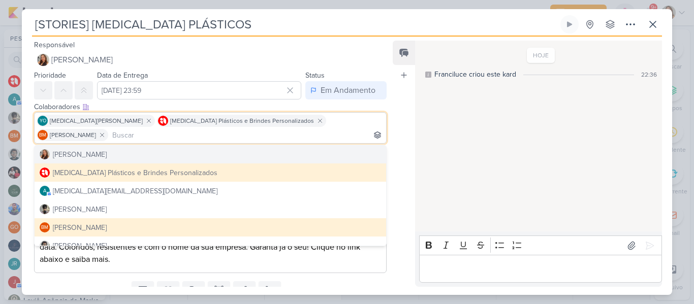
click at [396, 124] on div "Feed Atrelar email Solte o email para atrelar ao kard" at bounding box center [404, 164] width 22 height 246
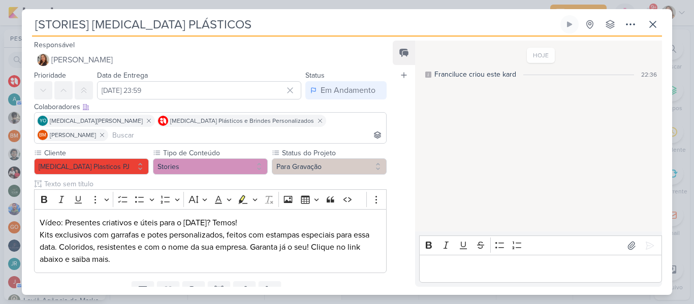
scroll to position [28, 0]
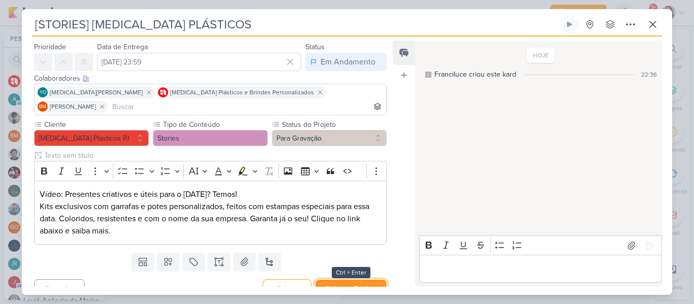
click at [345, 280] on button "Salvar e Fechar" at bounding box center [350, 289] width 71 height 19
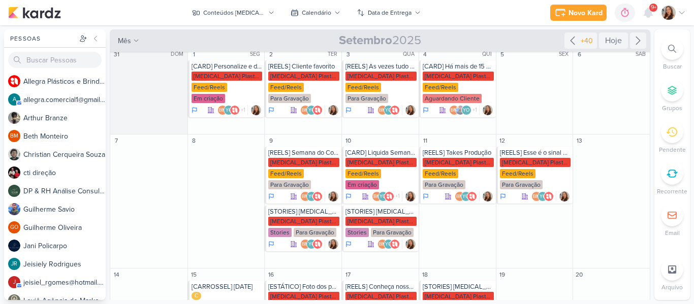
scroll to position [0, 0]
